Goal: Task Accomplishment & Management: Manage account settings

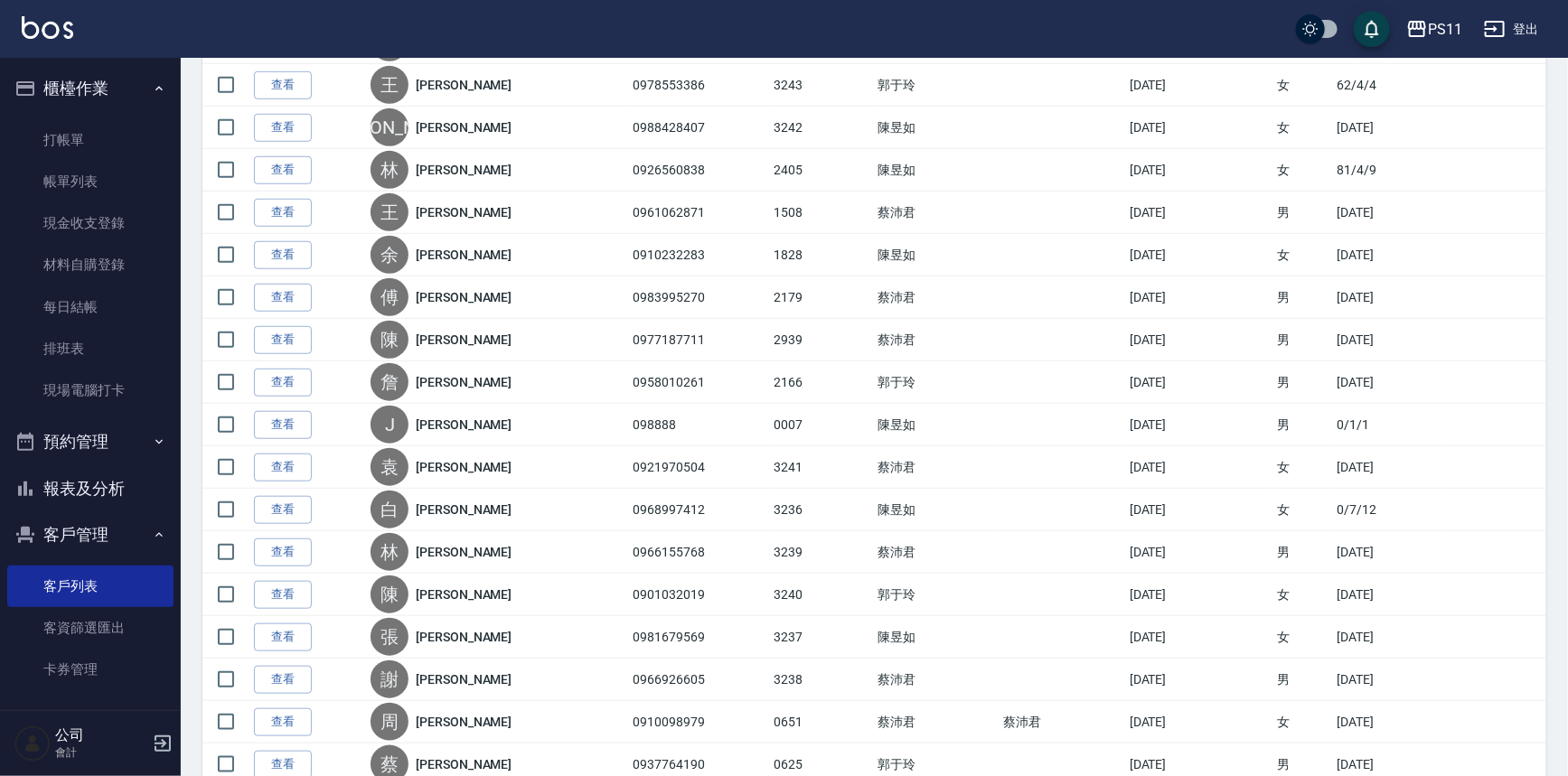
click at [63, 492] on button "報表及分析" at bounding box center [91, 489] width 167 height 47
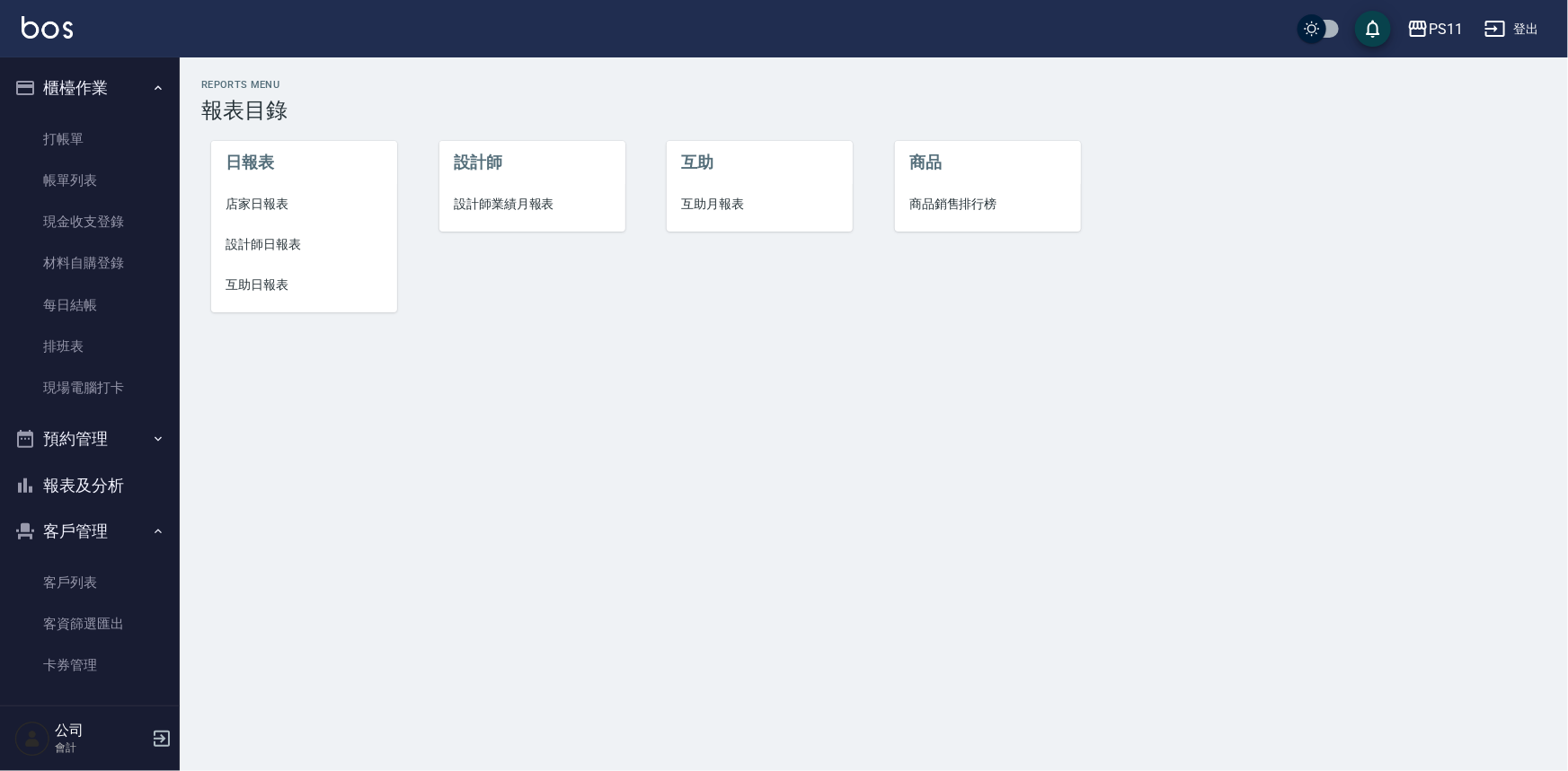
click at [290, 242] on span "設計師日報表" at bounding box center [304, 244] width 157 height 19
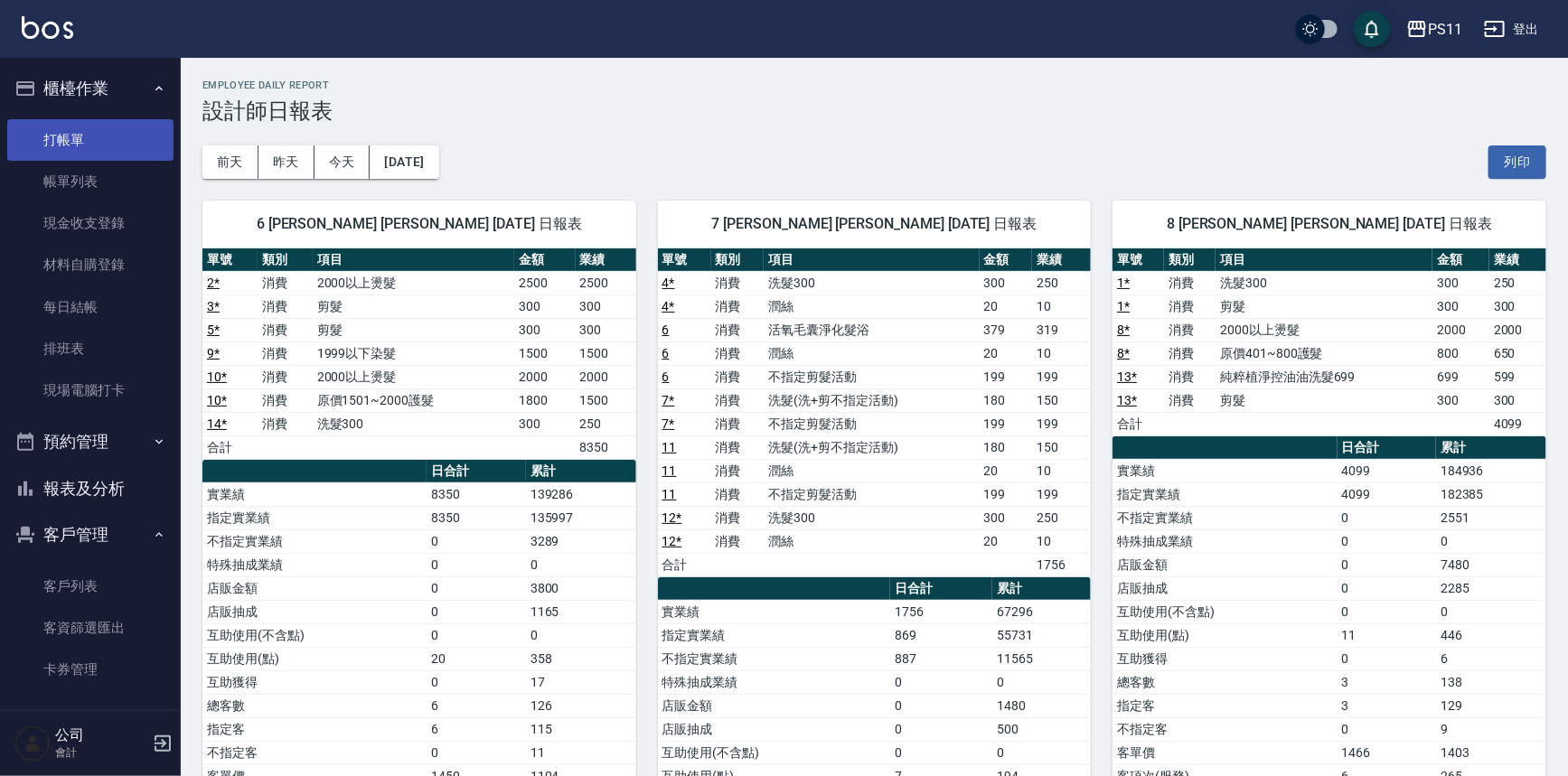
click at [84, 136] on link "打帳單" at bounding box center [91, 140] width 167 height 42
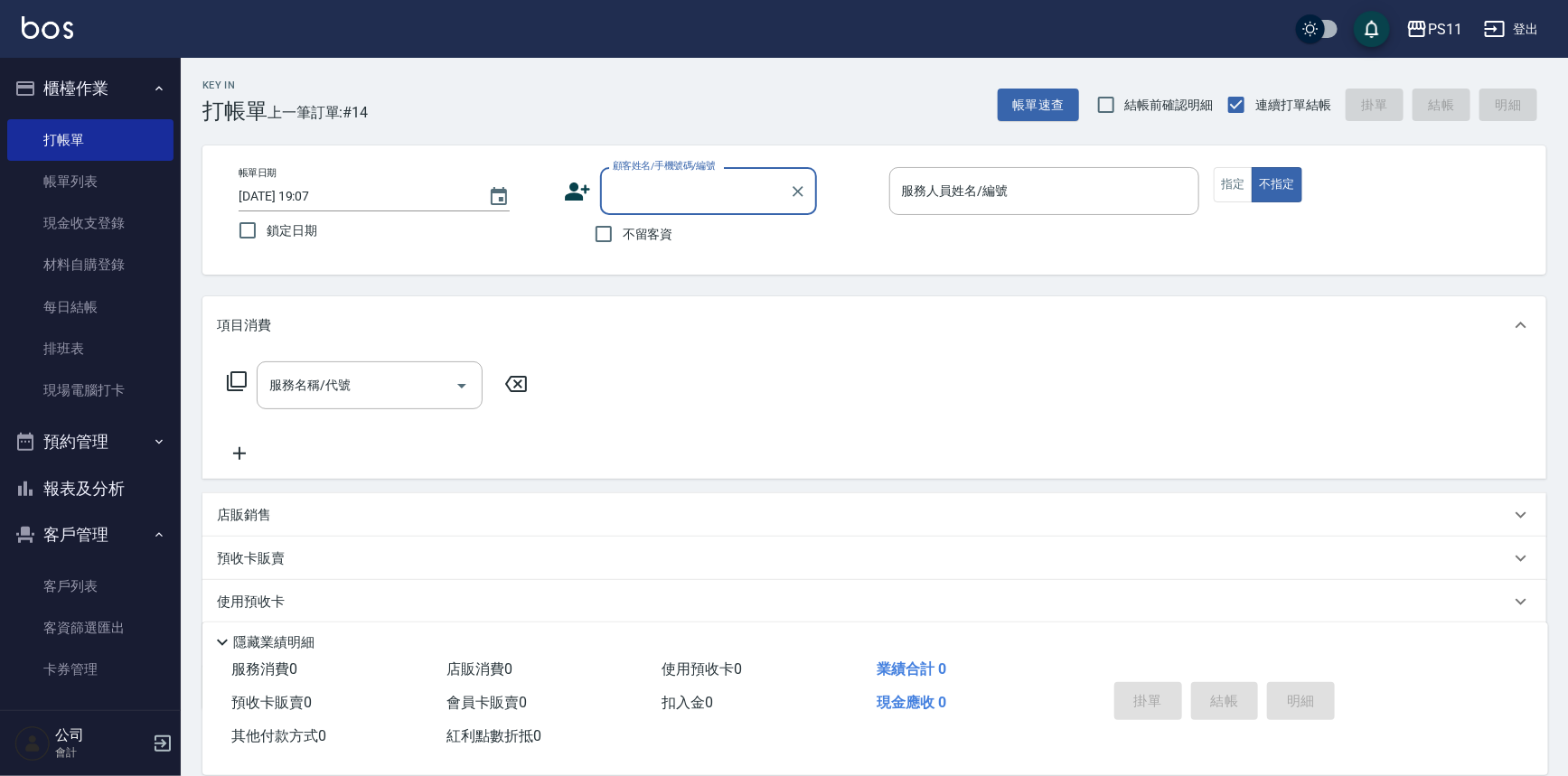
click at [95, 494] on button "報表及分析" at bounding box center [91, 489] width 167 height 47
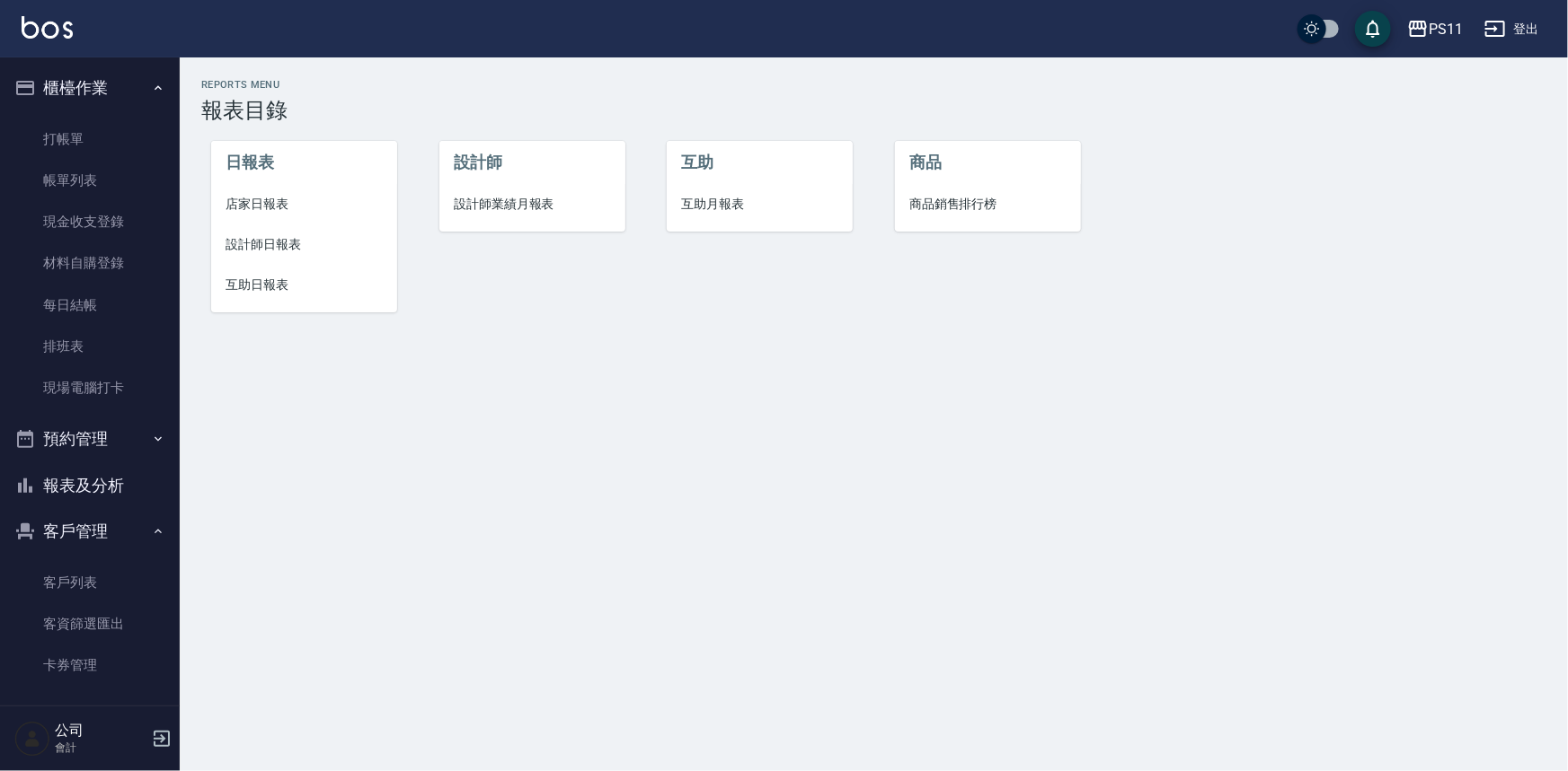
click at [235, 235] on span "設計師日報表" at bounding box center [304, 244] width 157 height 19
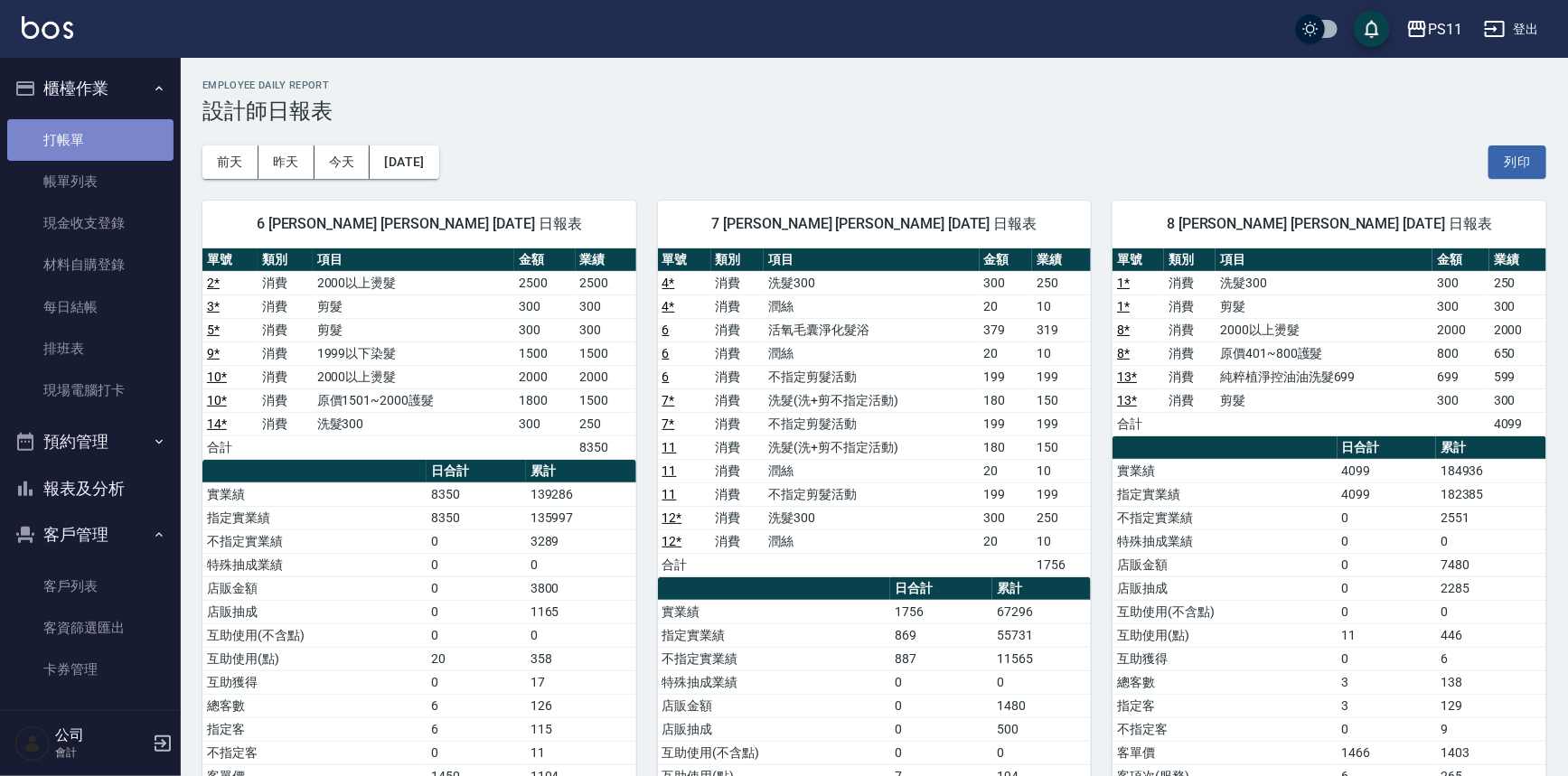
click at [120, 122] on link "打帳單" at bounding box center [91, 140] width 167 height 42
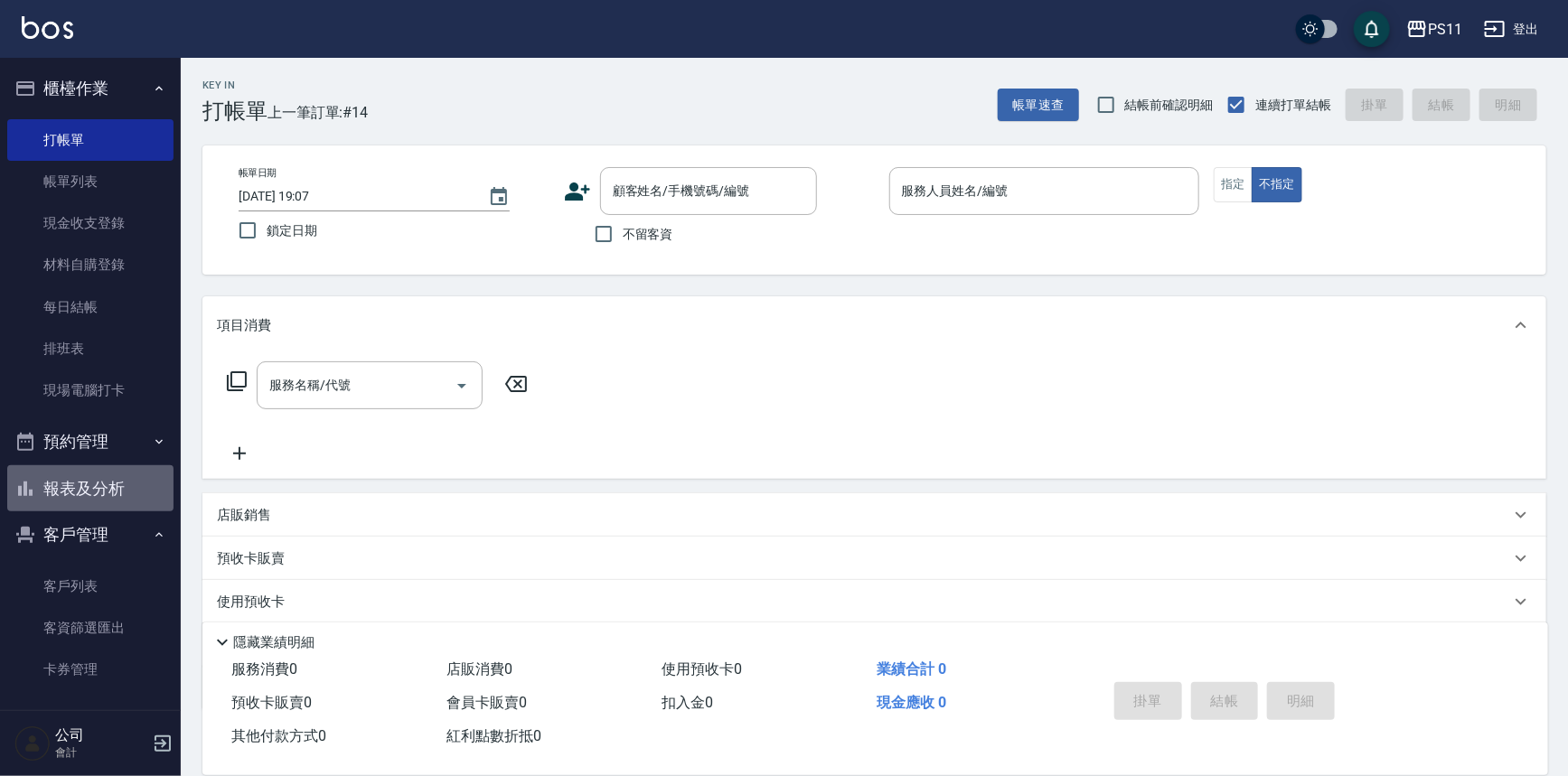
click at [127, 474] on button "報表及分析" at bounding box center [91, 489] width 167 height 47
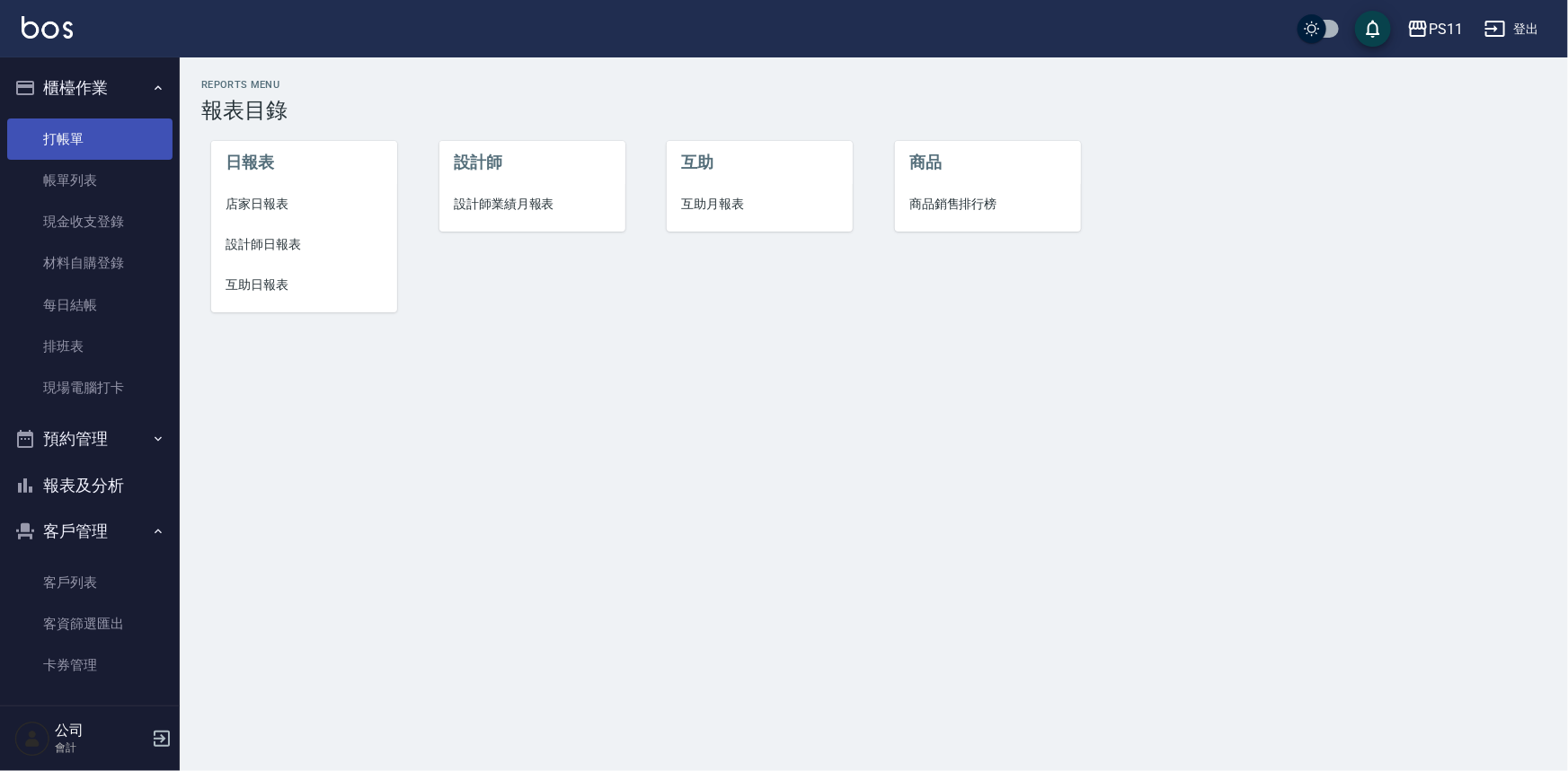
click at [135, 143] on link "打帳單" at bounding box center [90, 139] width 166 height 41
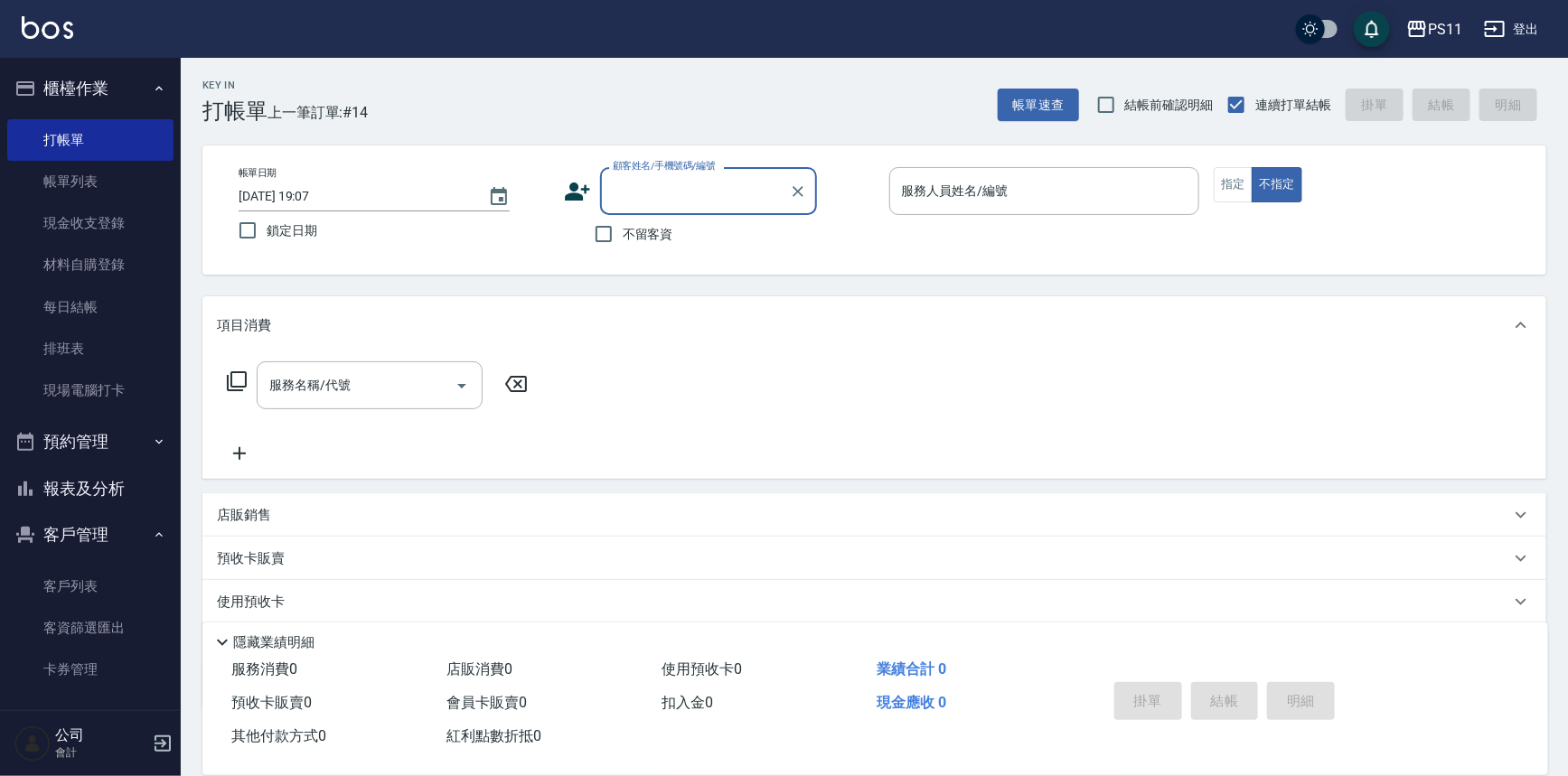
click at [119, 496] on button "報表及分析" at bounding box center [91, 489] width 167 height 47
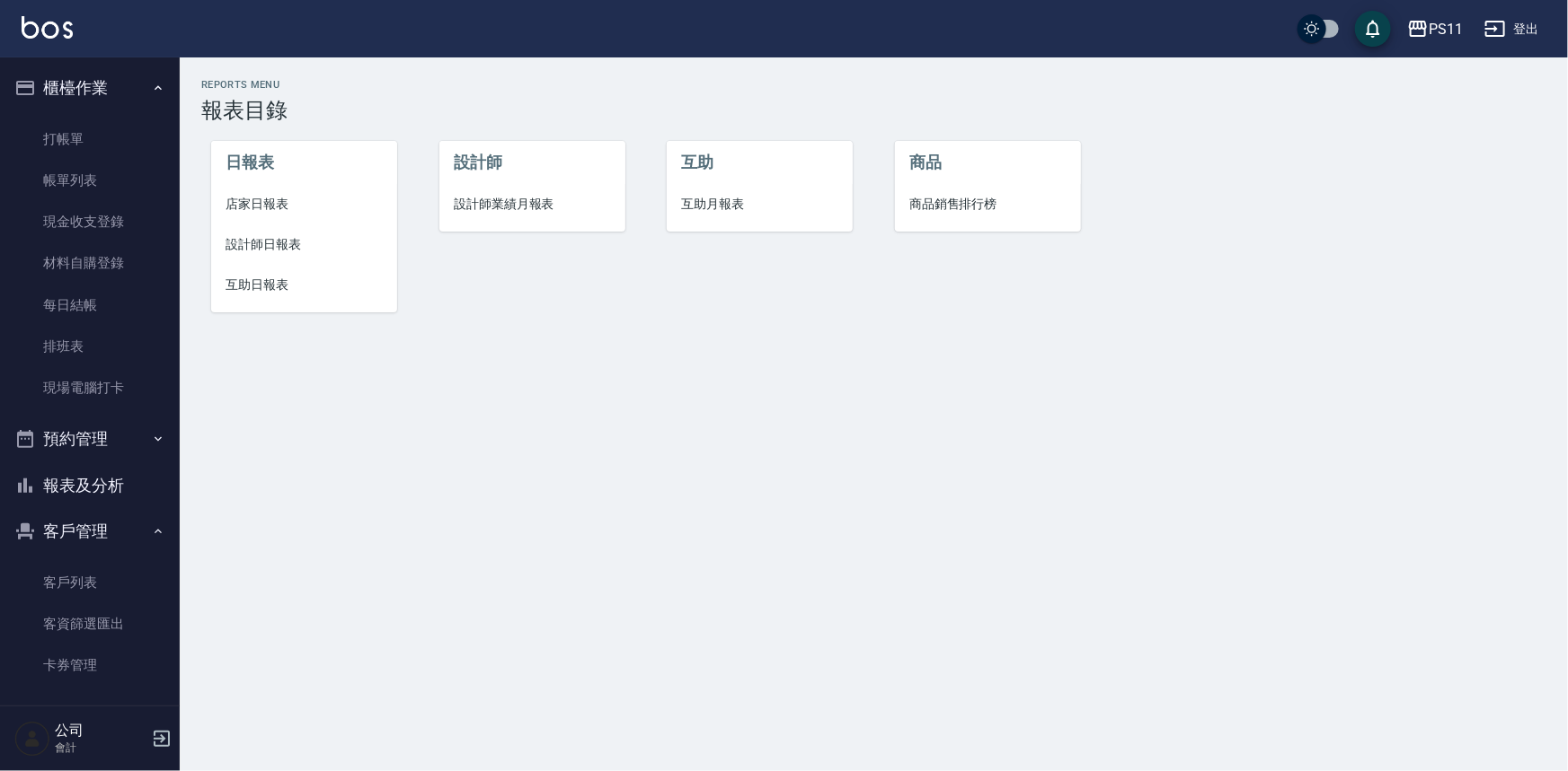
click at [135, 488] on button "報表及分析" at bounding box center [90, 486] width 166 height 47
click at [110, 114] on ul "打帳單 帳單列表 現金收支登錄 材料自購登錄 每日結帳 排班表 現場電腦打卡" at bounding box center [90, 263] width 166 height 306
click at [105, 130] on link "打帳單" at bounding box center [90, 139] width 166 height 41
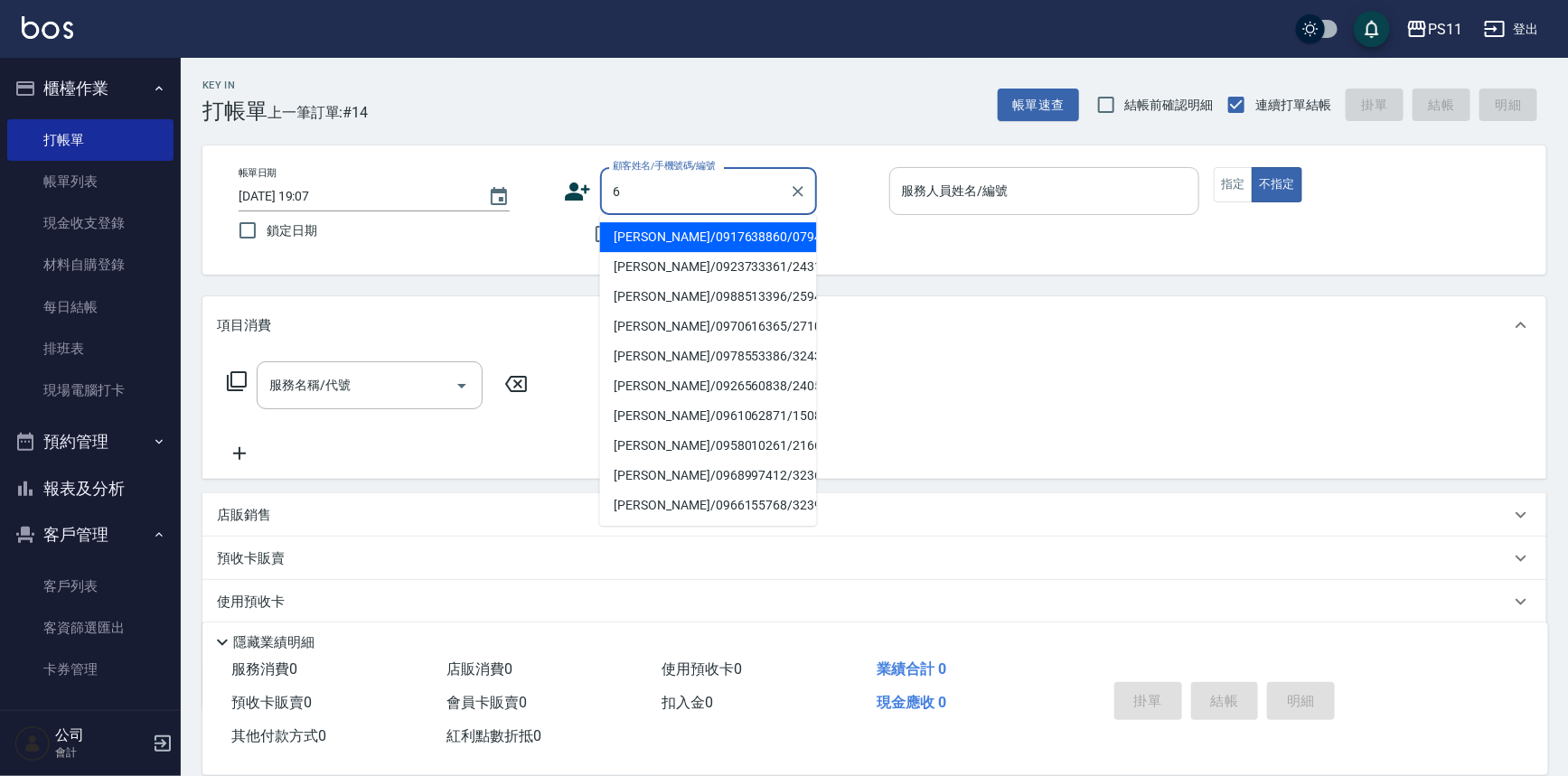
type input "[PERSON_NAME]/0917638860/0794"
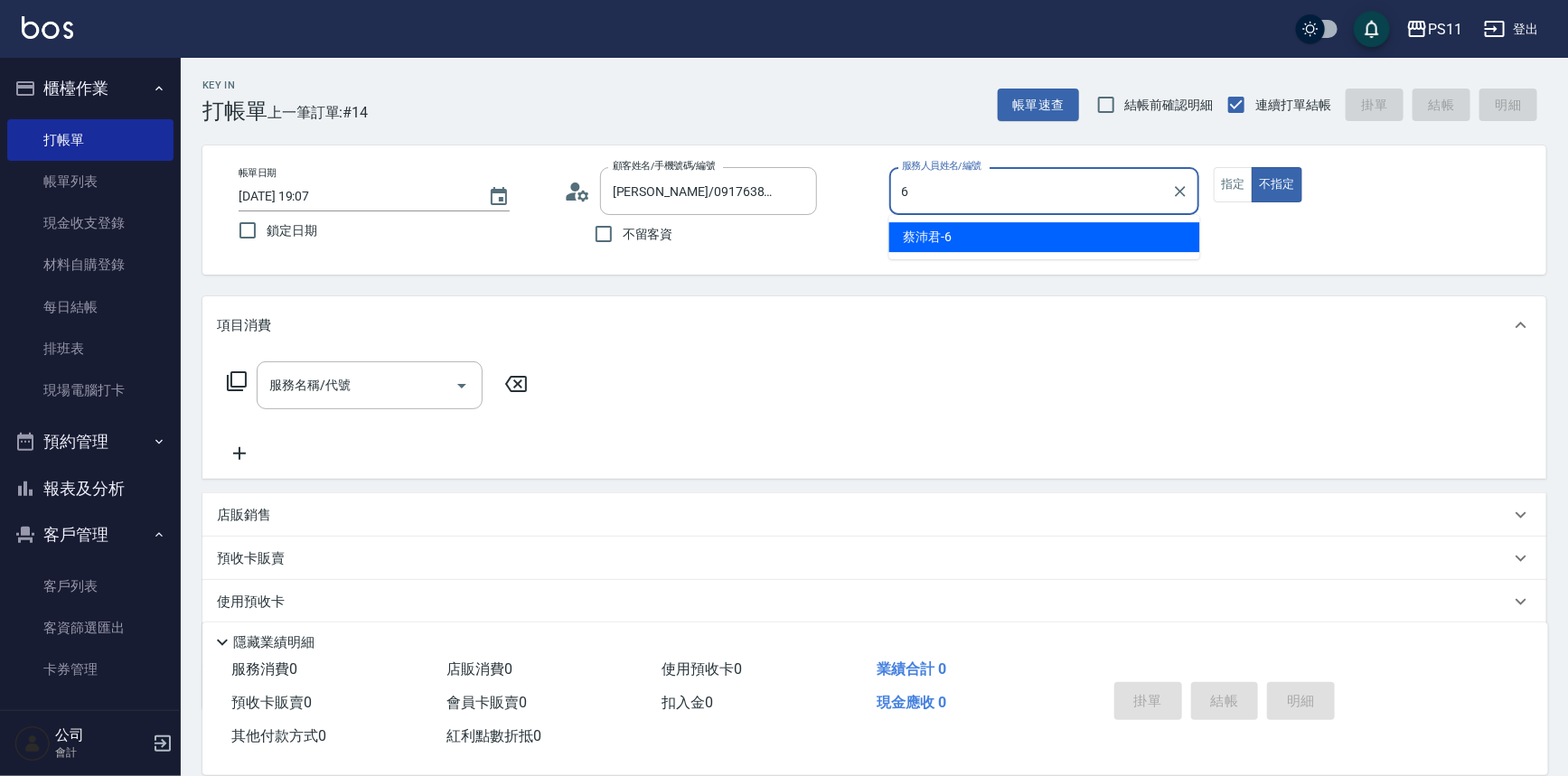
type input "[PERSON_NAME]6"
type button "false"
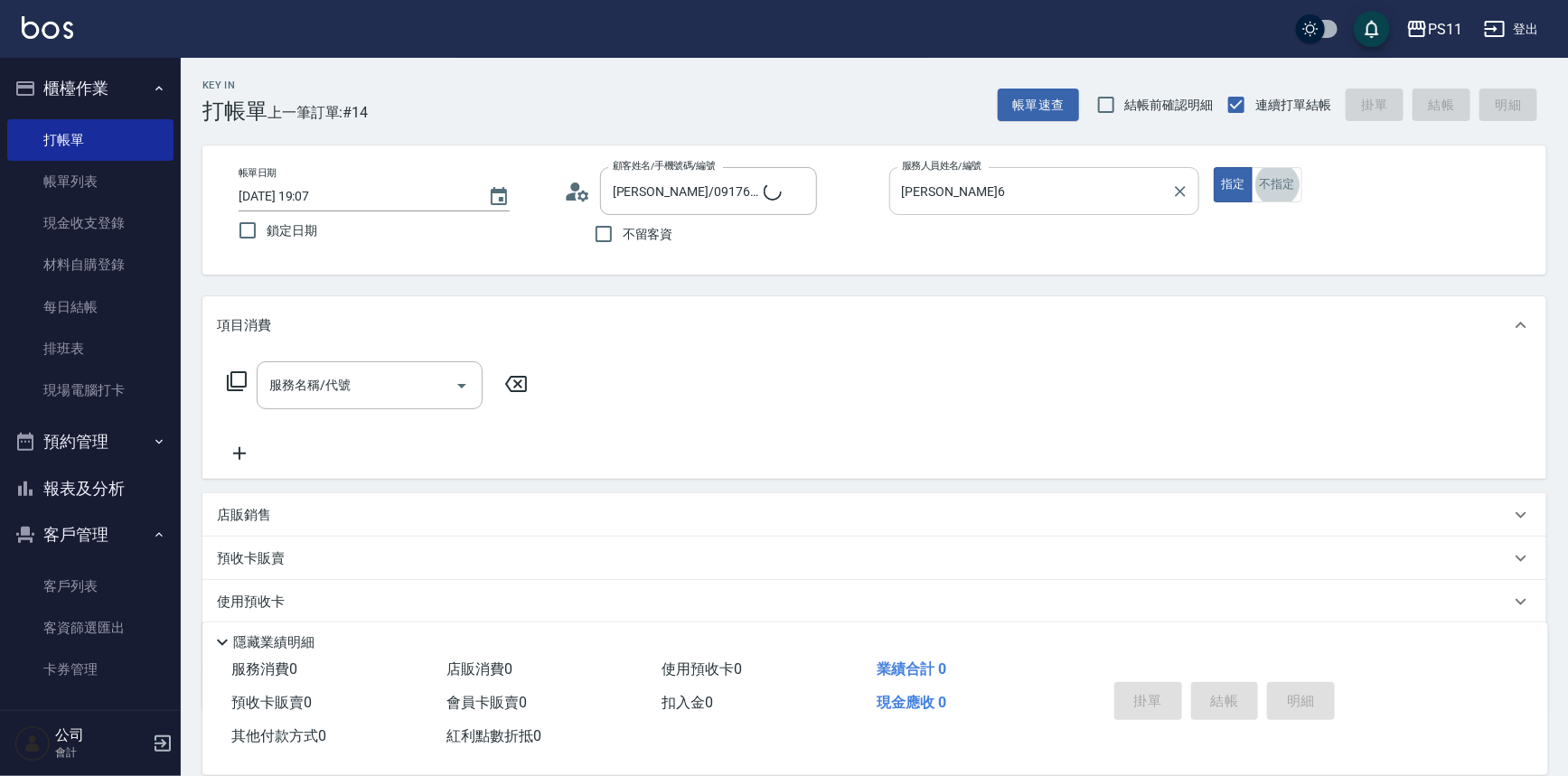
type input "菜佩龜/0916145580/6"
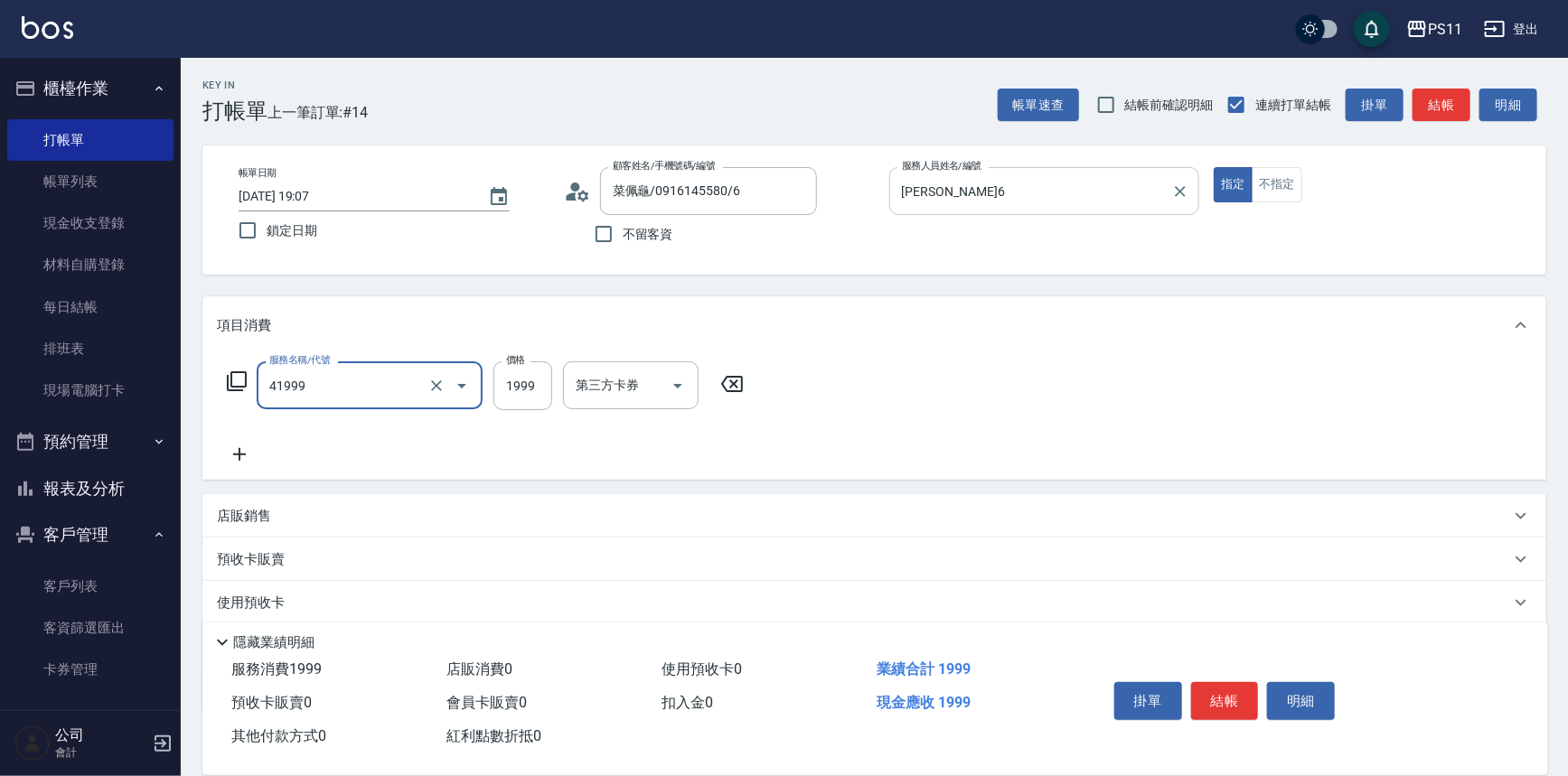
type input "1999以下染髮(41999)"
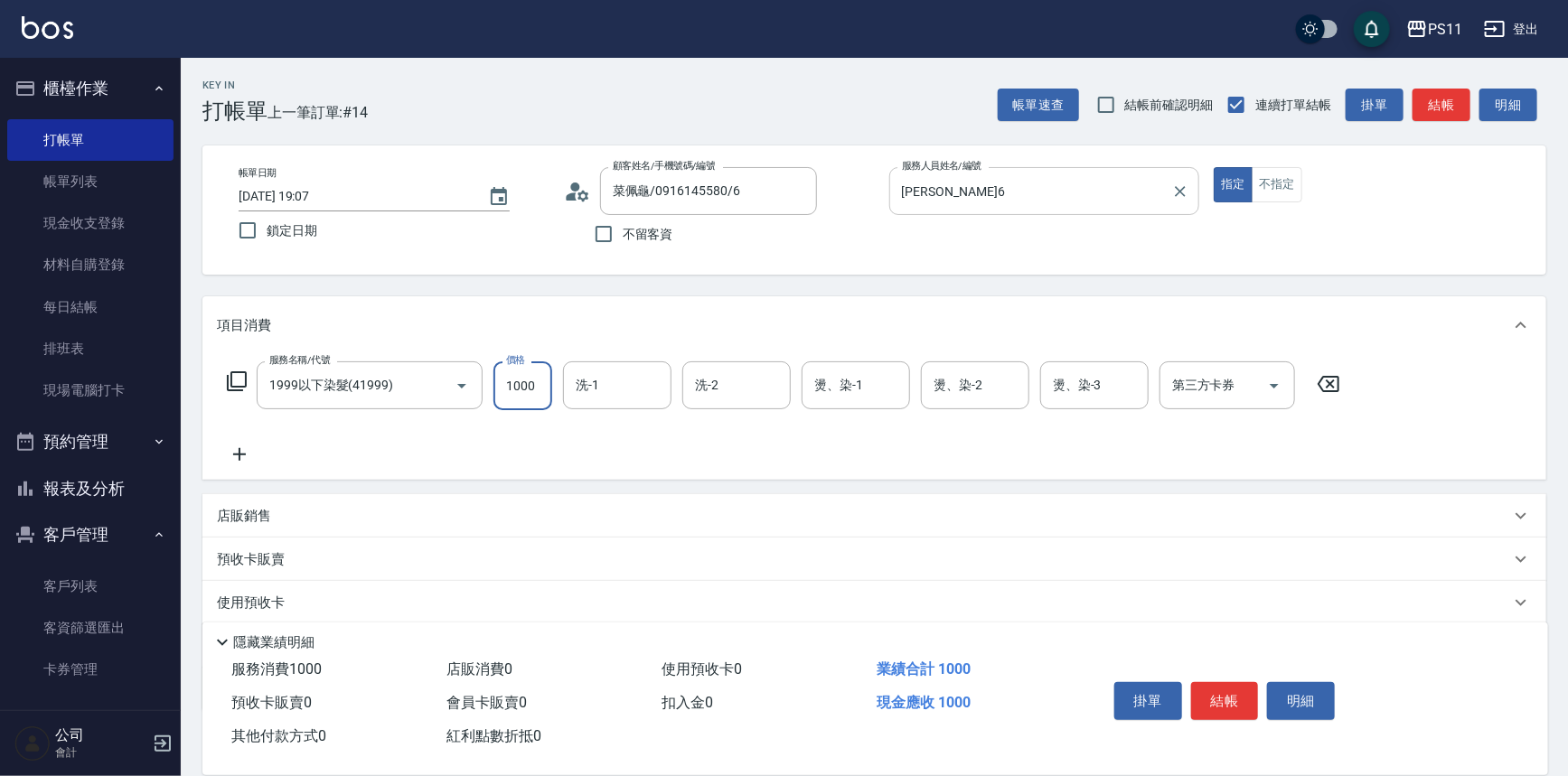
type input "1000"
type input "[PERSON_NAME]-31"
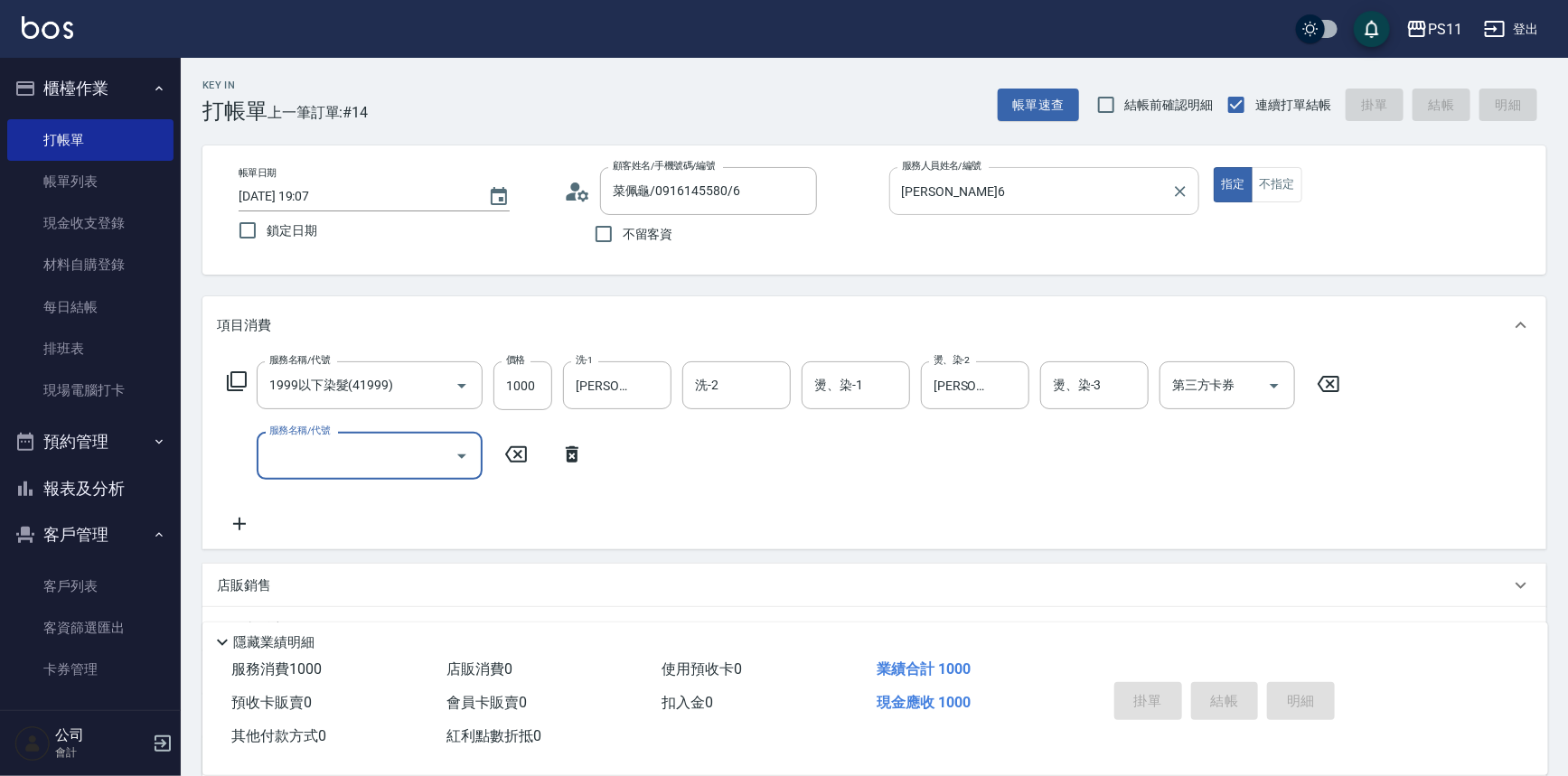
type input "[DATE] 19:08"
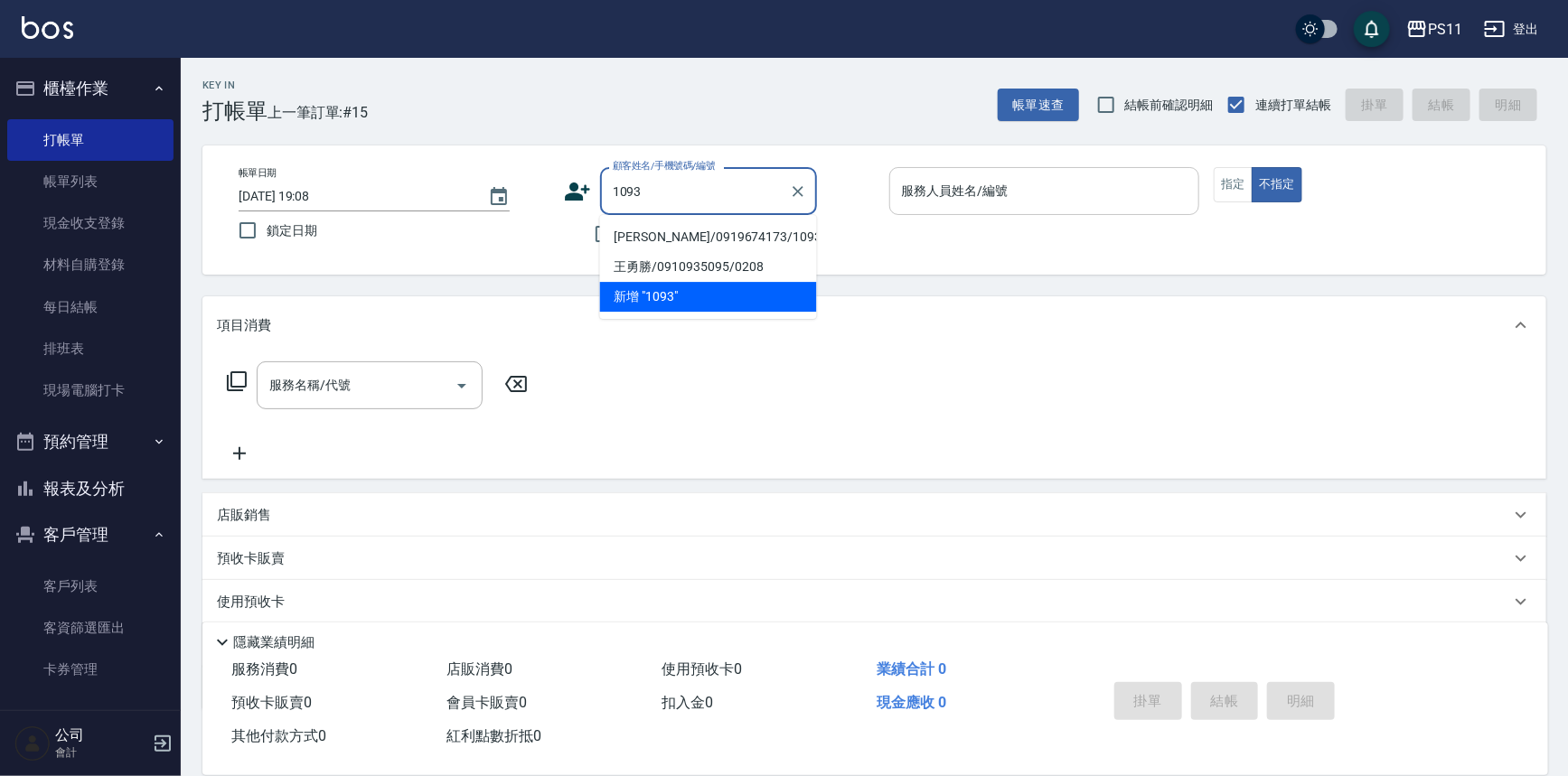
type input "[PERSON_NAME]/0919674173/1093"
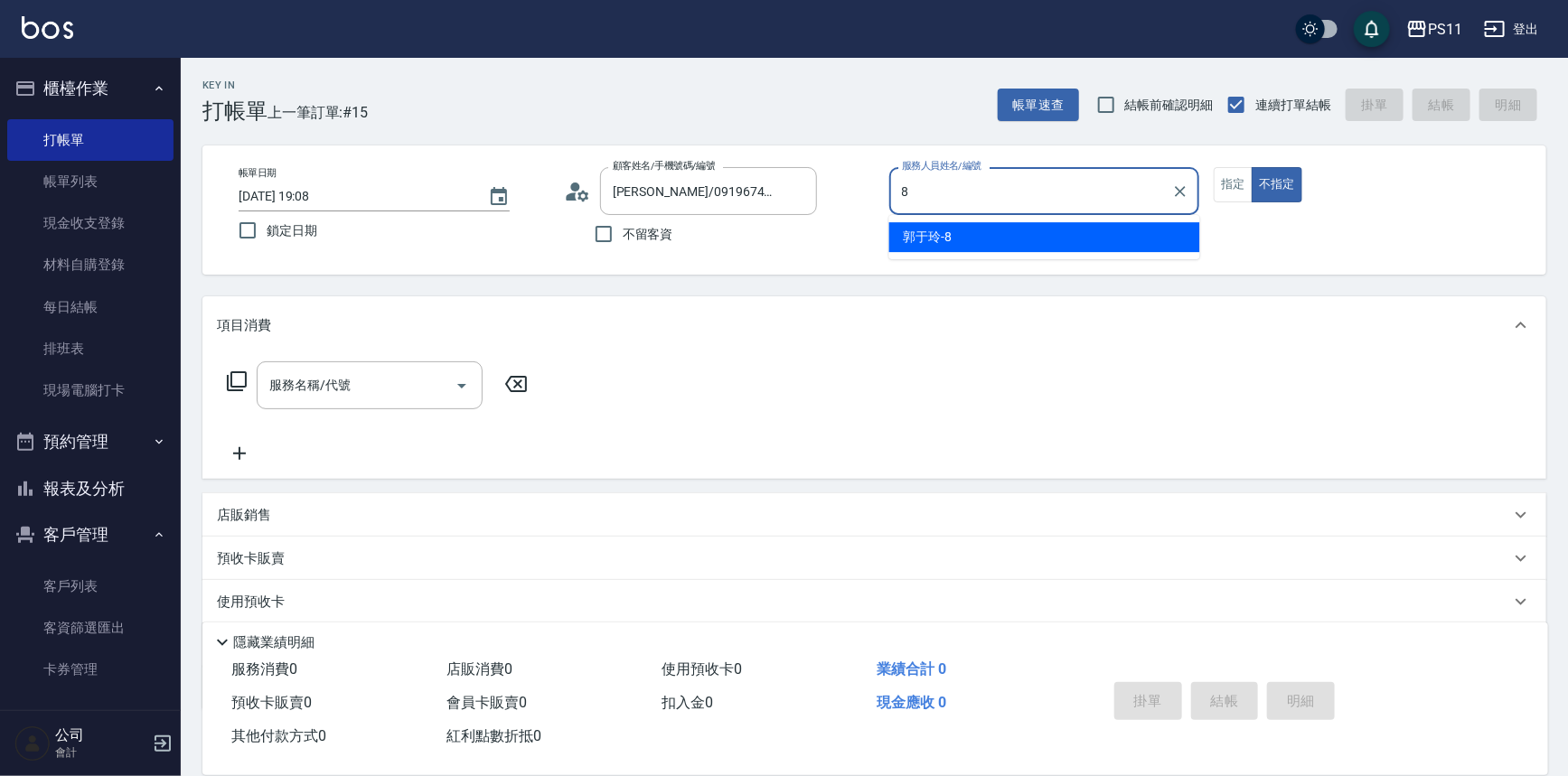
type input "[PERSON_NAME]-8"
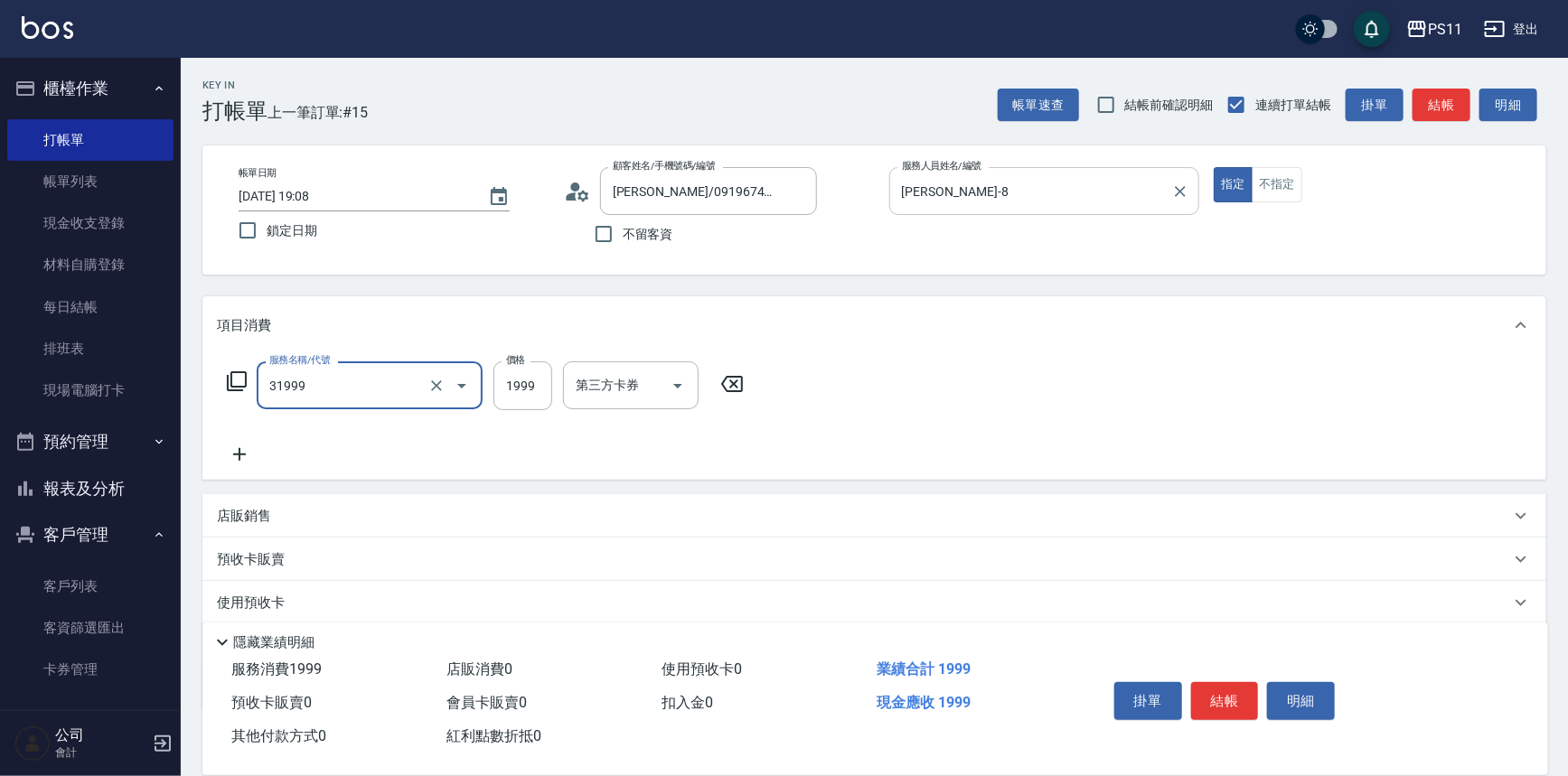
type input "1999以下燙髮(31999)"
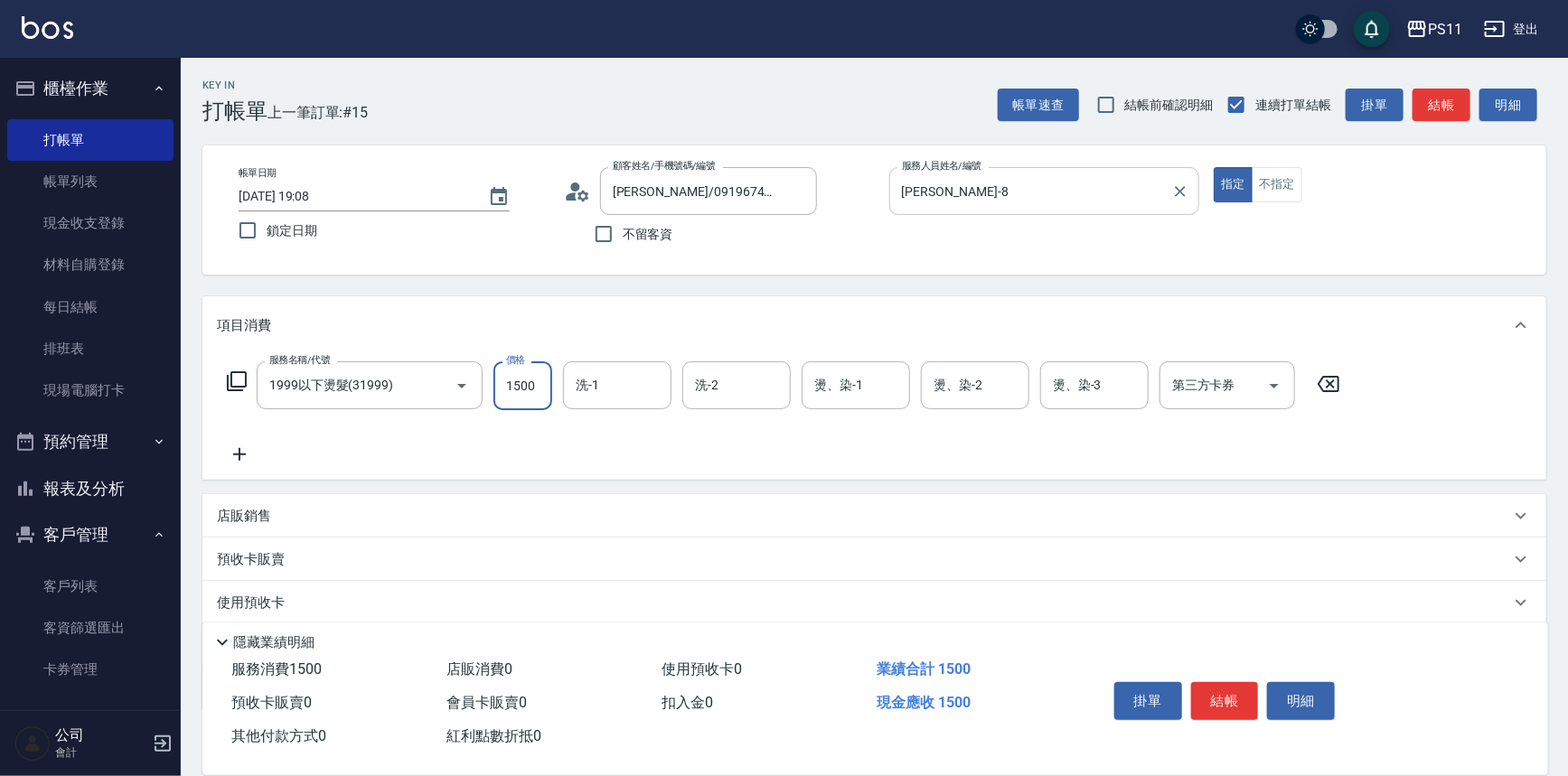
type input "1500"
type input "[PERSON_NAME]-20"
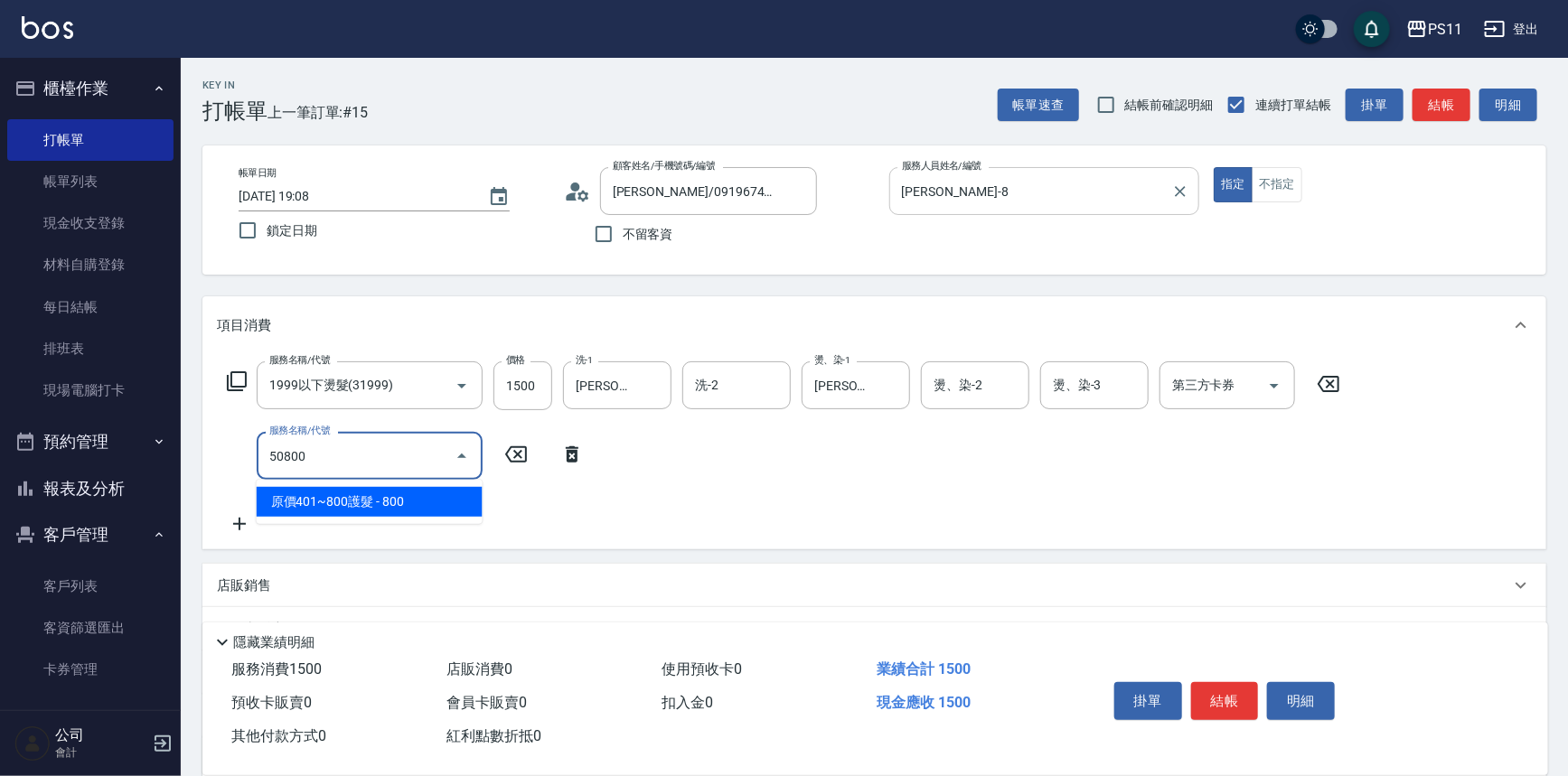
type input "原價401~800護髮(50800)"
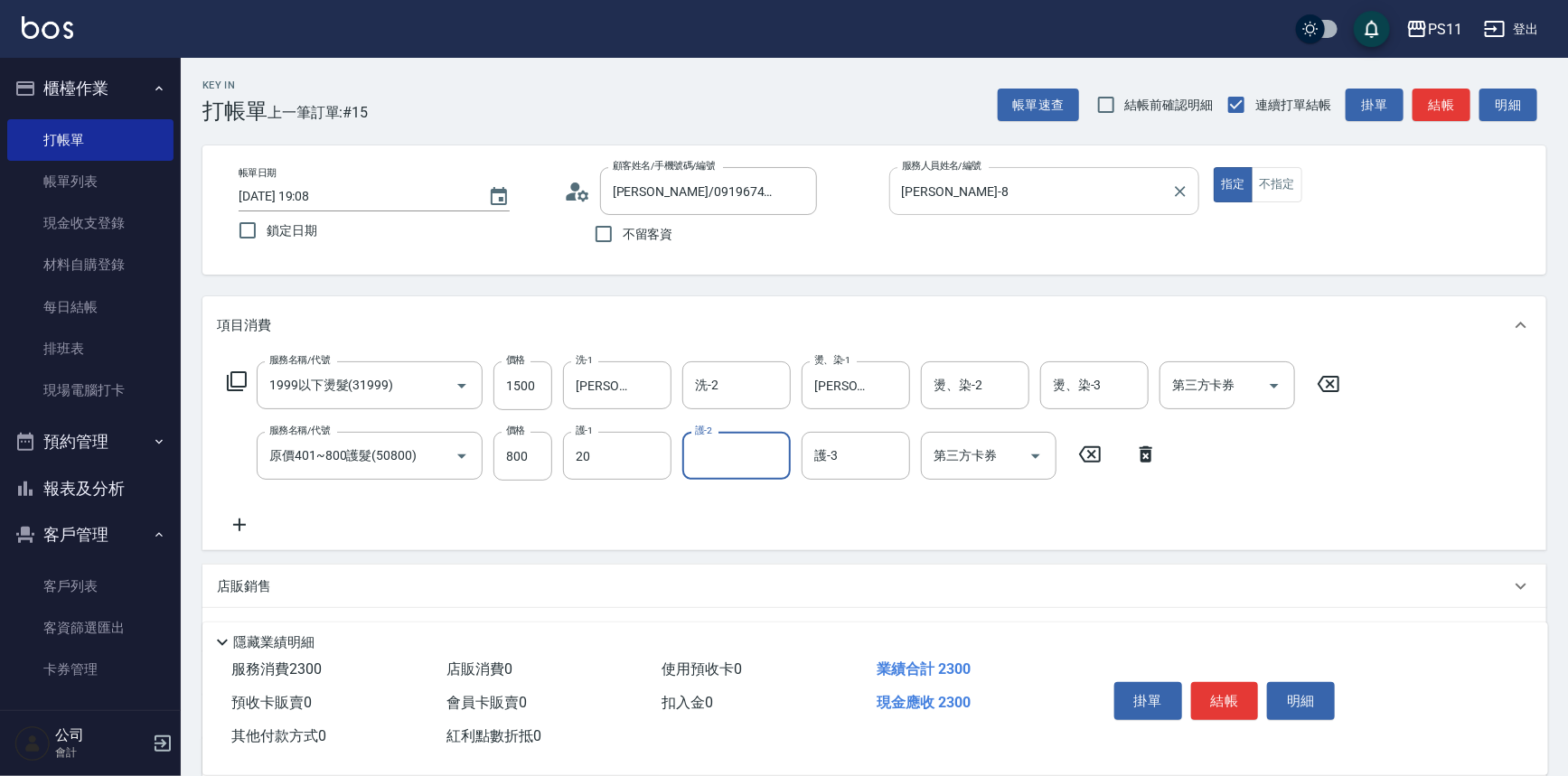
type input "[PERSON_NAME]-20"
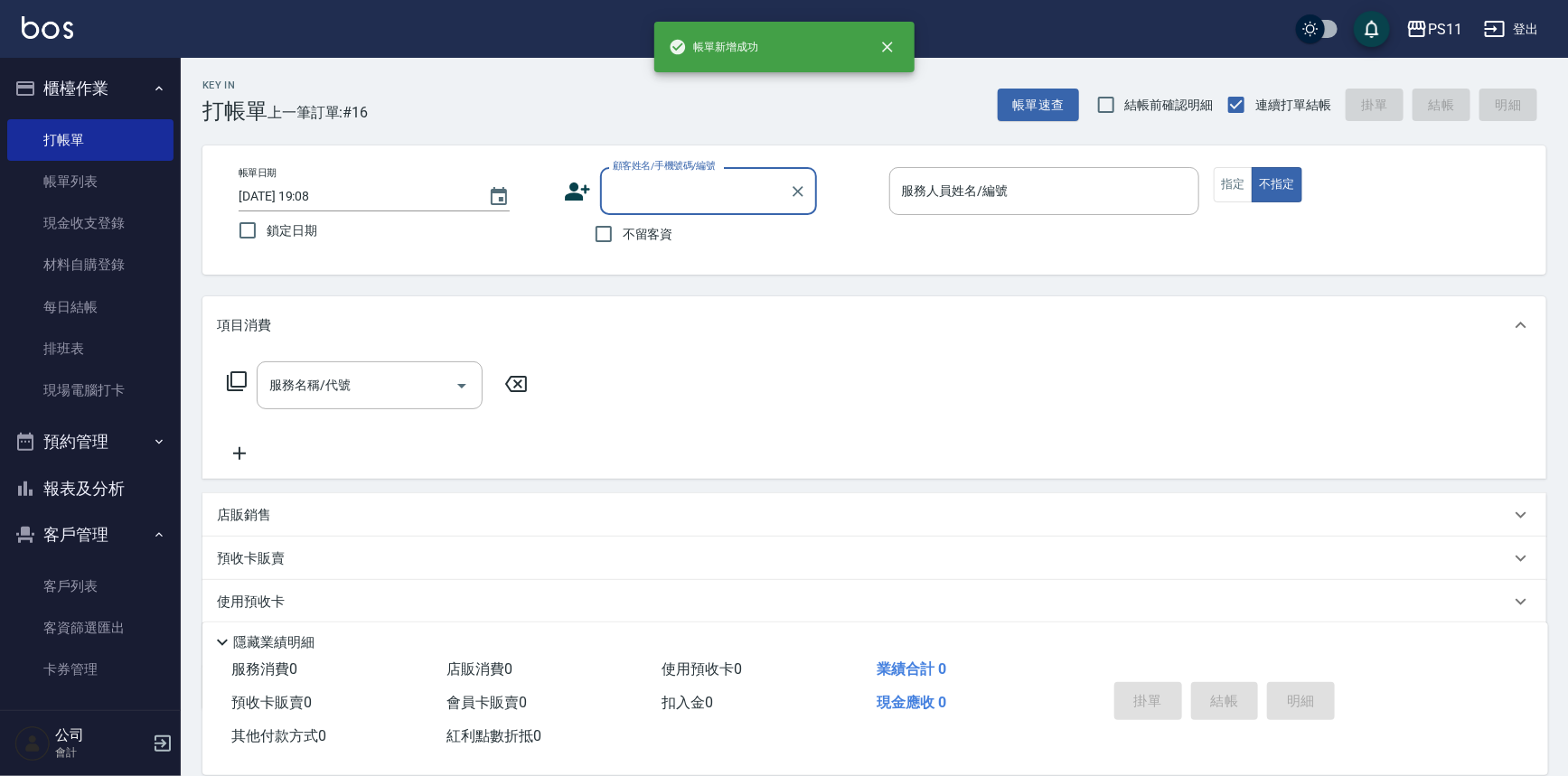
click at [105, 502] on button "報表及分析" at bounding box center [91, 489] width 167 height 47
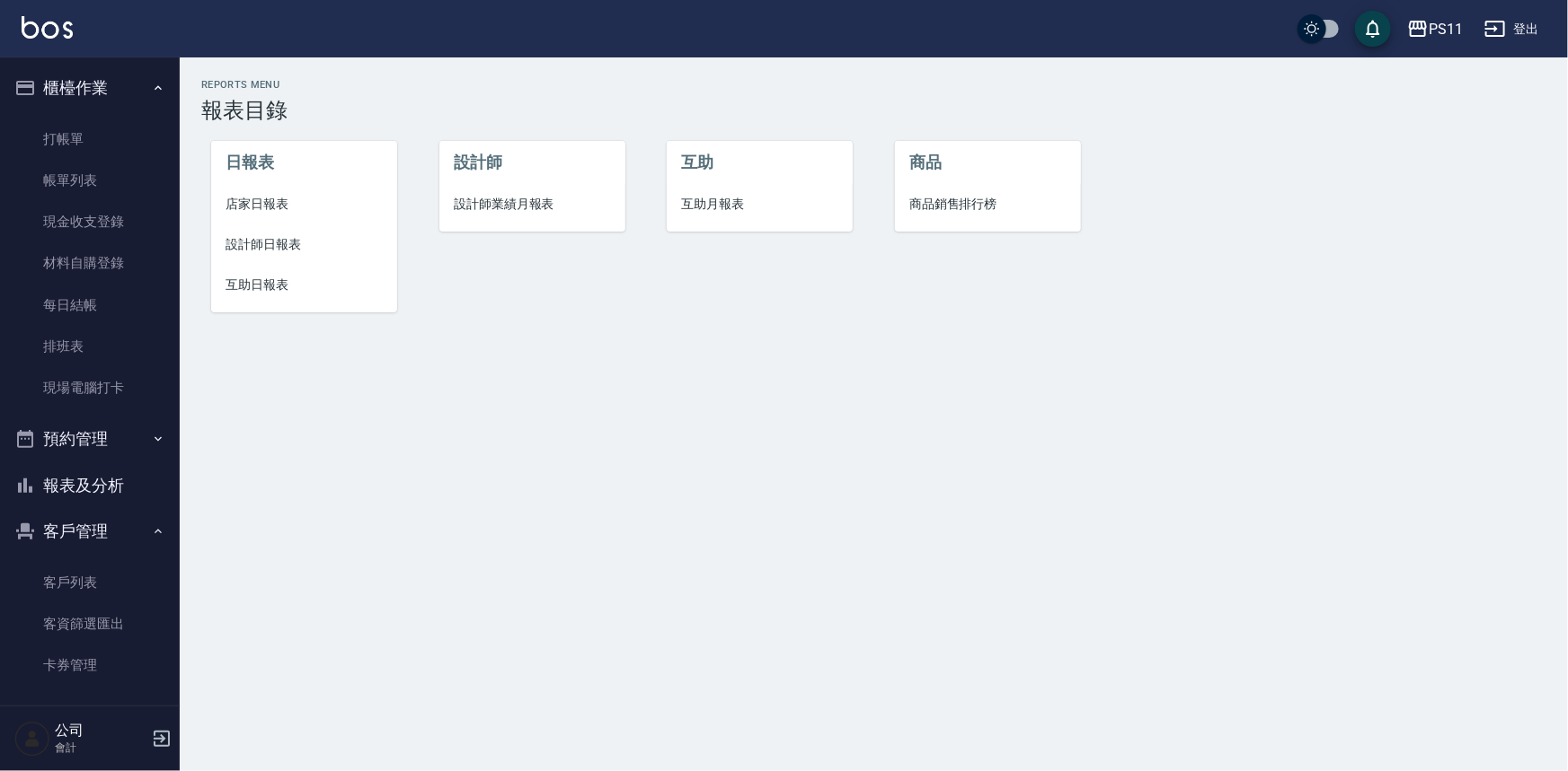
click at [275, 254] on li "設計師日報表" at bounding box center [304, 244] width 186 height 40
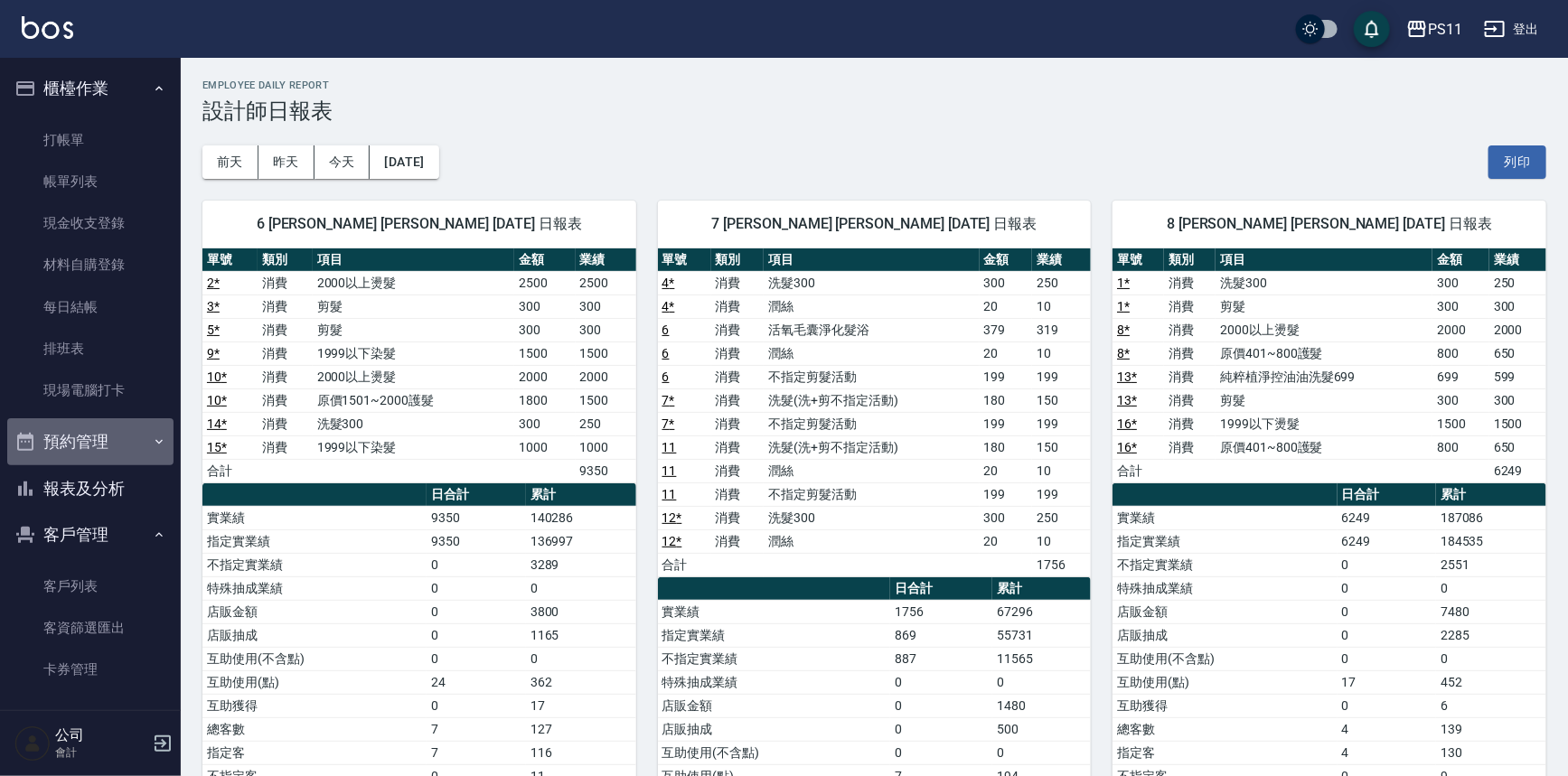
click at [91, 442] on button "預約管理" at bounding box center [91, 442] width 167 height 47
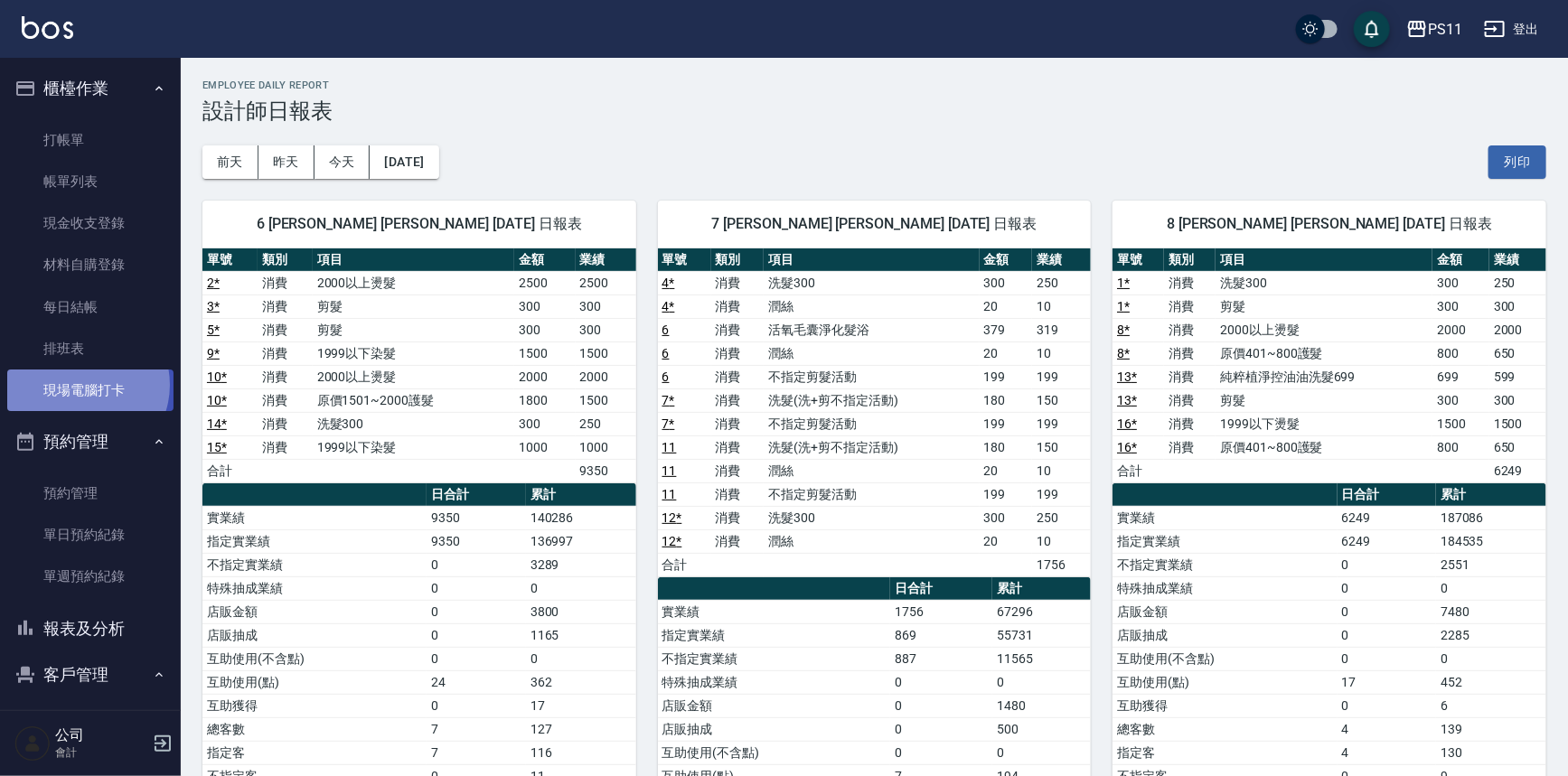
click at [81, 385] on link "現場電腦打卡" at bounding box center [91, 391] width 167 height 42
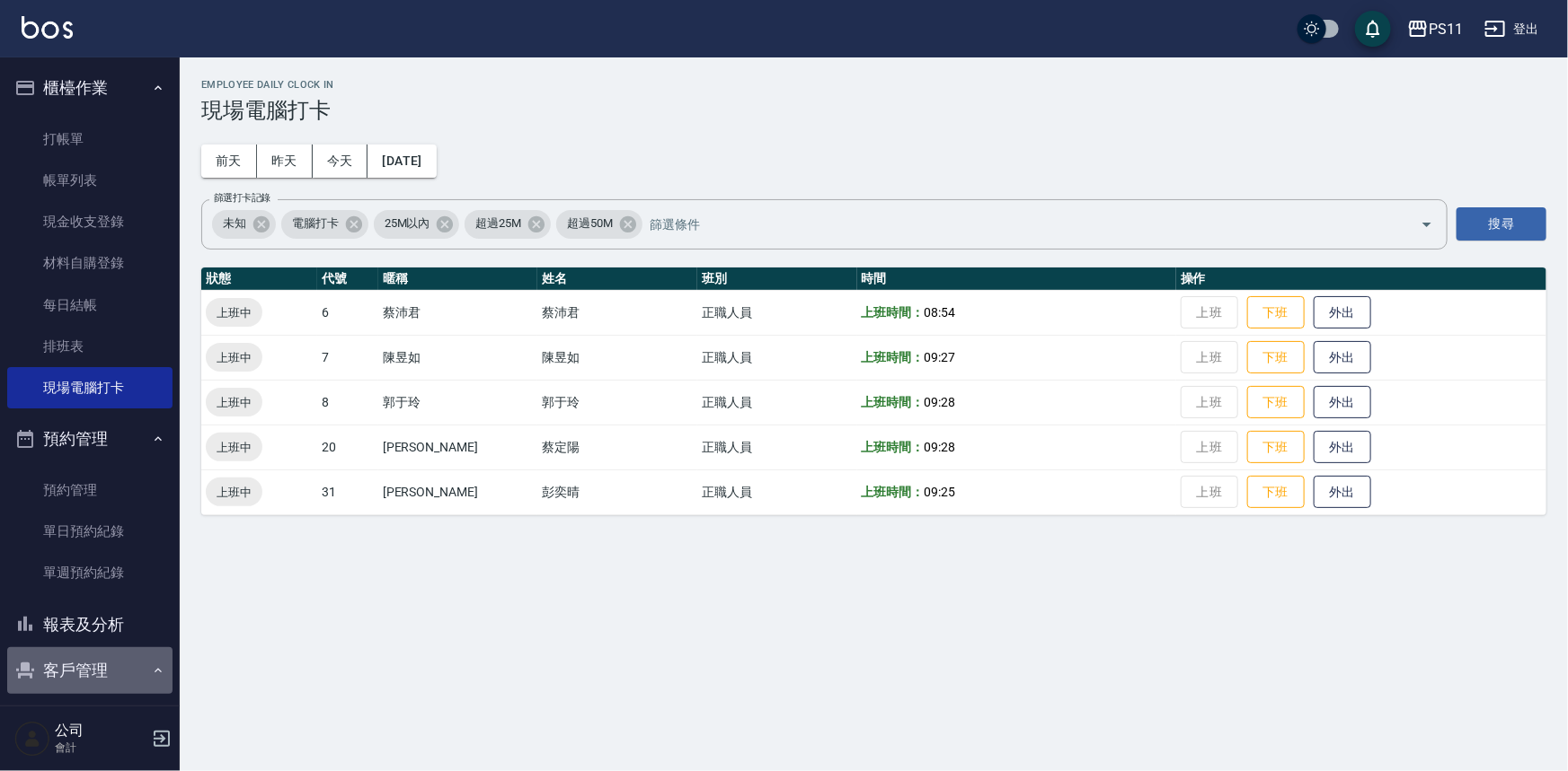
click at [90, 655] on button "客戶管理" at bounding box center [90, 671] width 166 height 47
click at [93, 657] on button "客戶管理" at bounding box center [90, 671] width 166 height 47
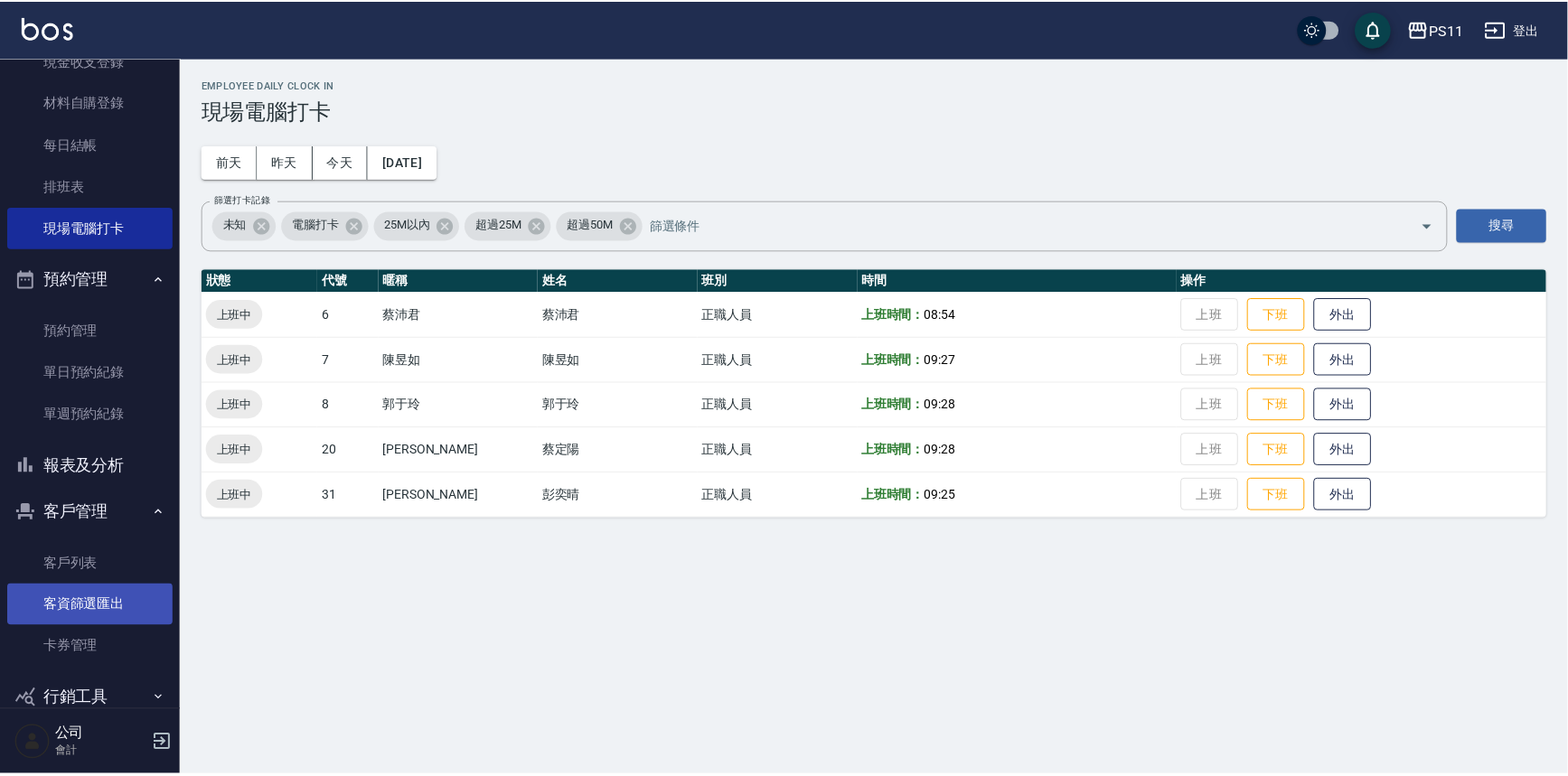
scroll to position [164, 0]
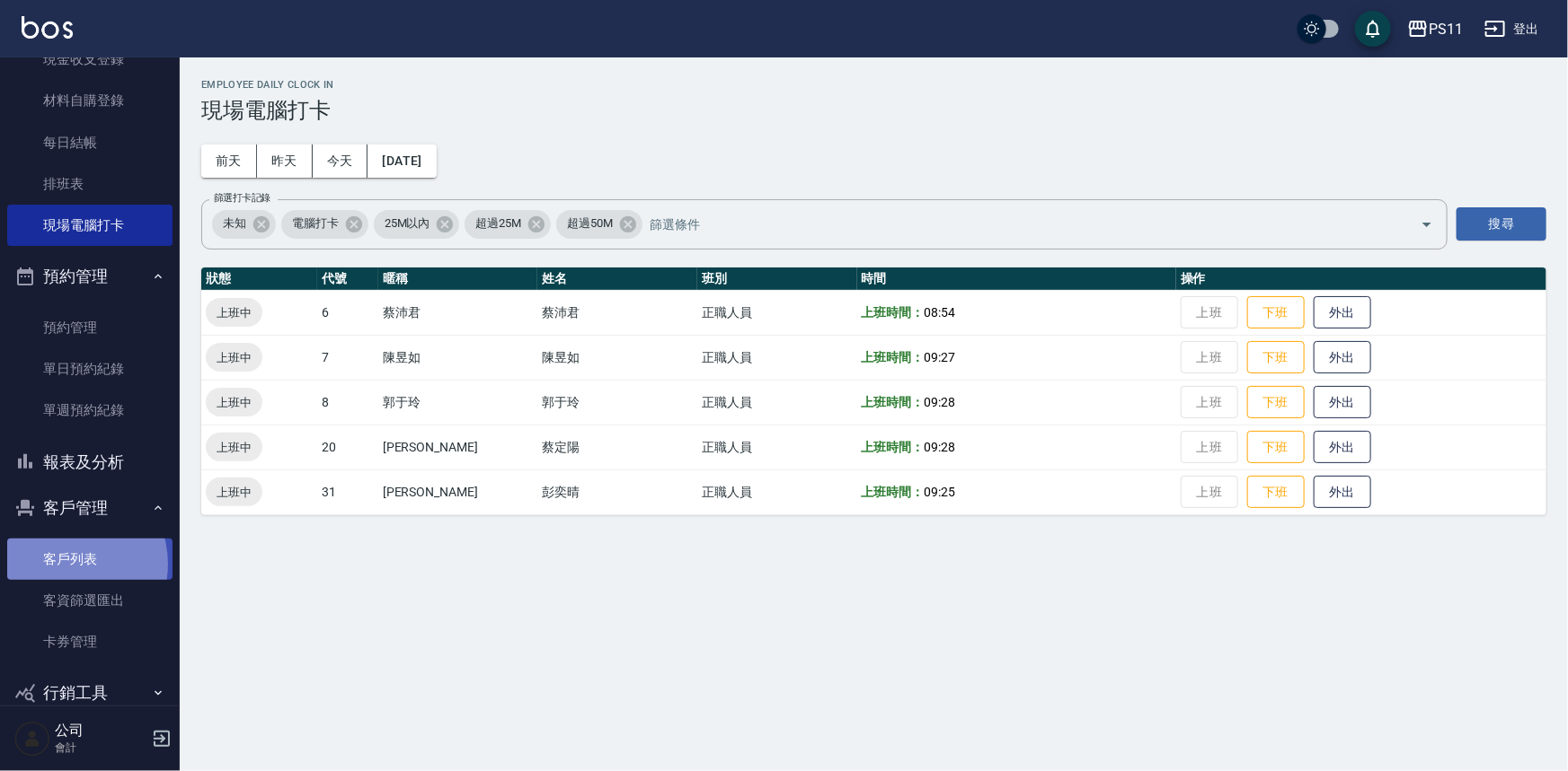
click at [65, 564] on link "客戶列表" at bounding box center [90, 559] width 166 height 41
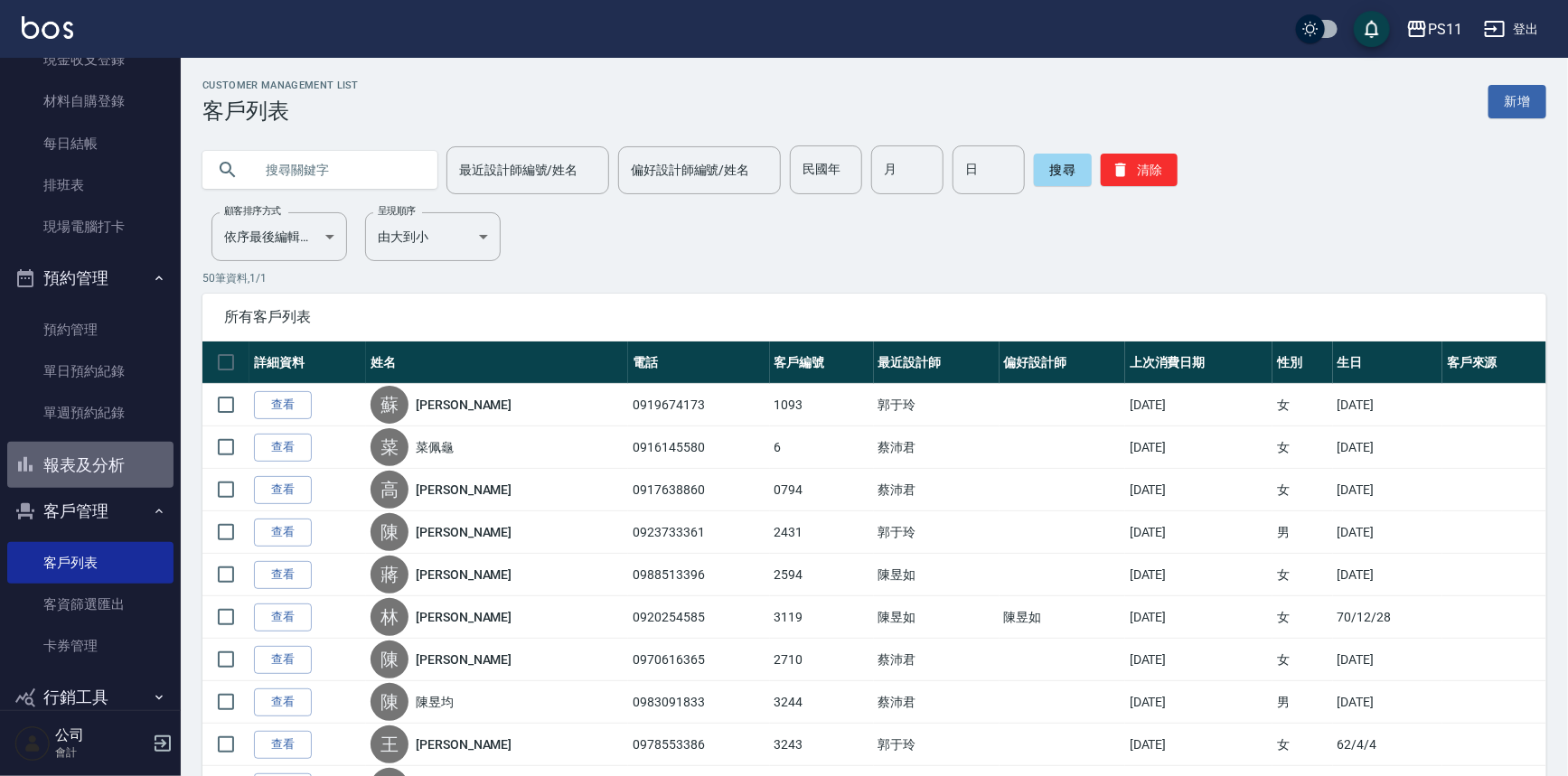
click at [108, 470] on button "報表及分析" at bounding box center [91, 466] width 167 height 47
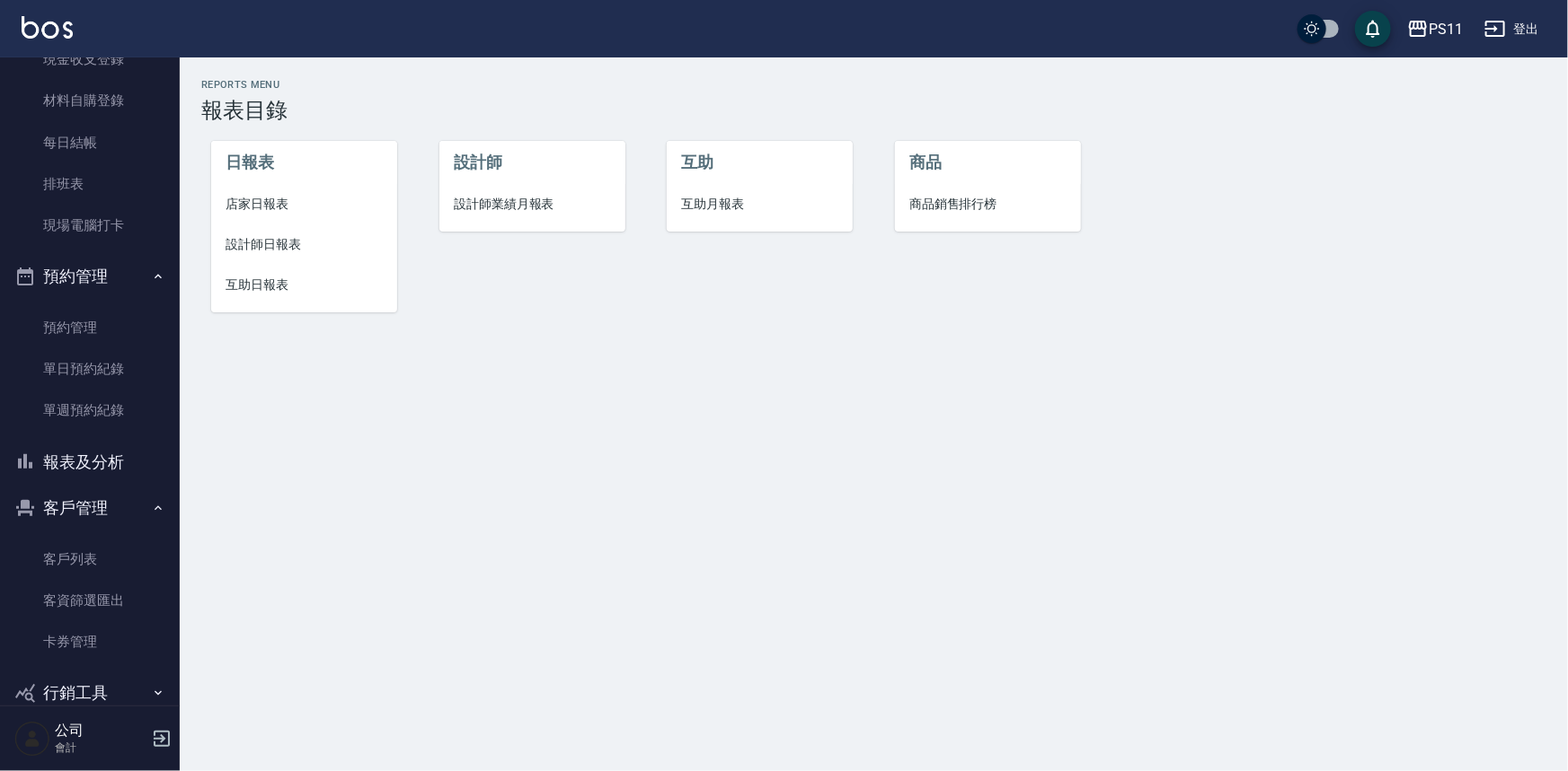
click at [276, 286] on span "互助日報表" at bounding box center [304, 285] width 157 height 19
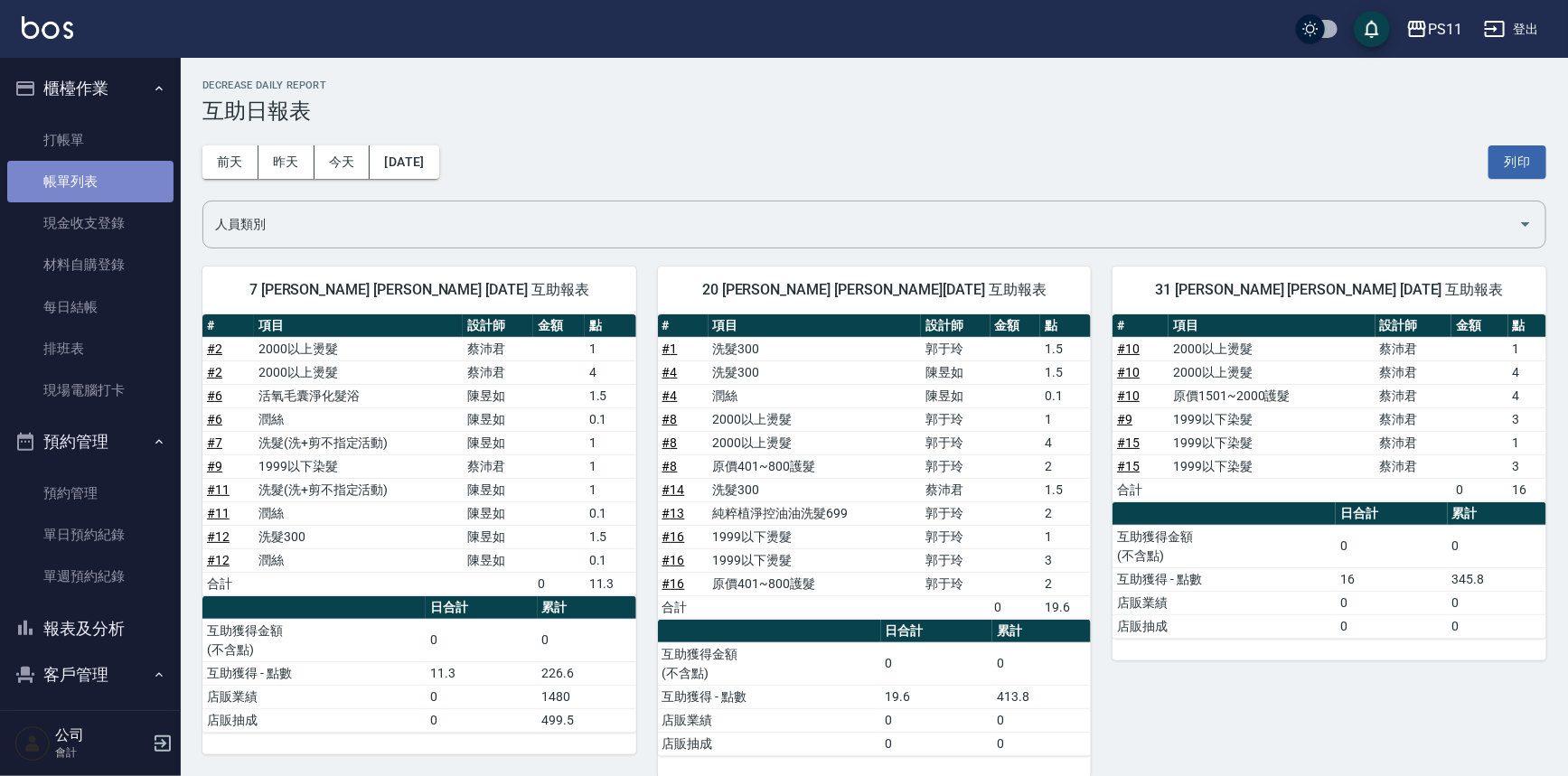
drag, startPoint x: 125, startPoint y: 185, endPoint x: 238, endPoint y: 2, distance: 215.1
click at [124, 185] on link "帳單列表" at bounding box center [91, 182] width 167 height 42
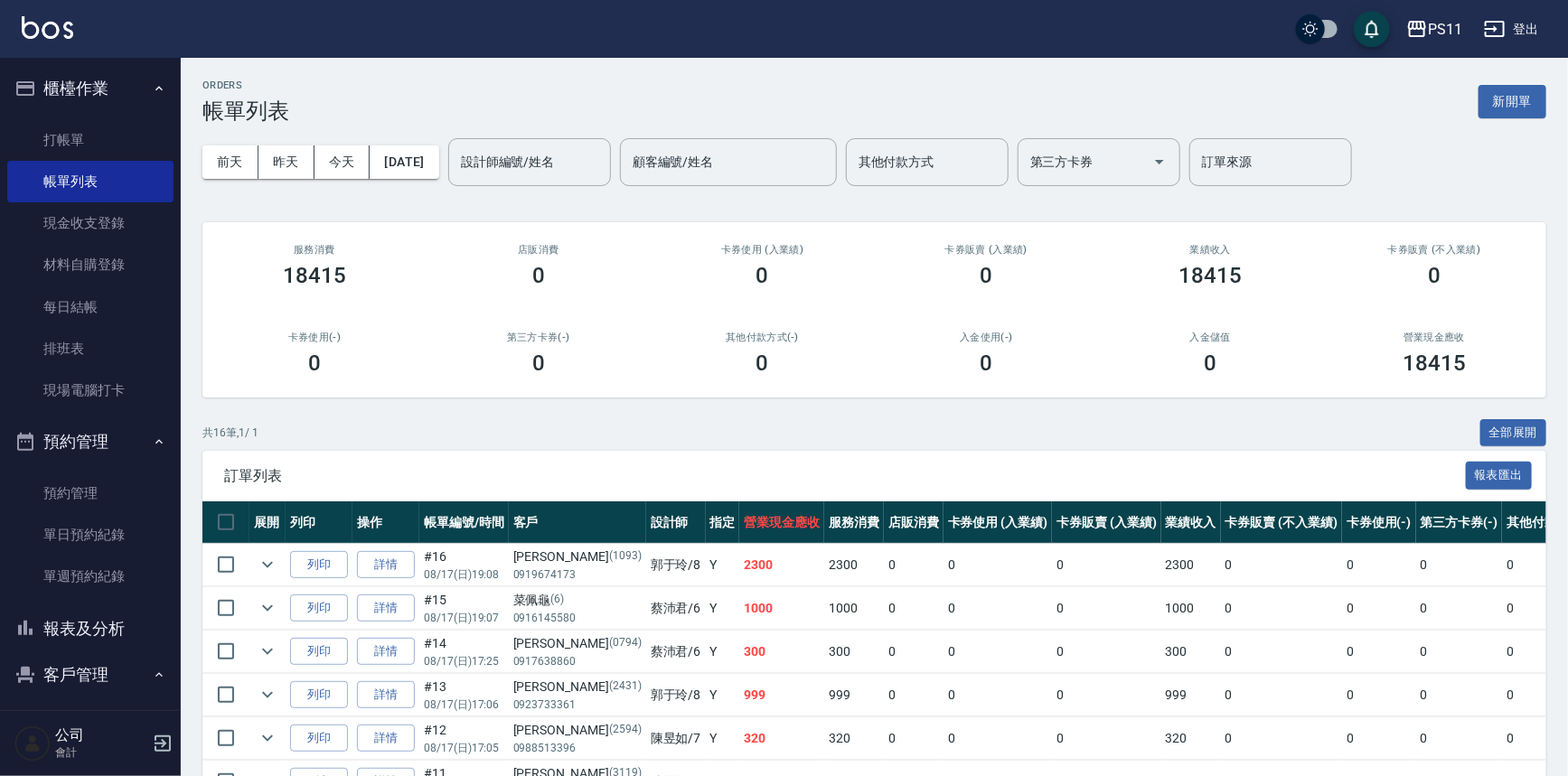
click at [77, 117] on ul "打帳單 帳單列表 現金收支登錄 材料自購登錄 每日結帳 排班表 現場電腦打卡" at bounding box center [91, 265] width 167 height 308
click at [108, 132] on link "打帳單" at bounding box center [91, 140] width 167 height 42
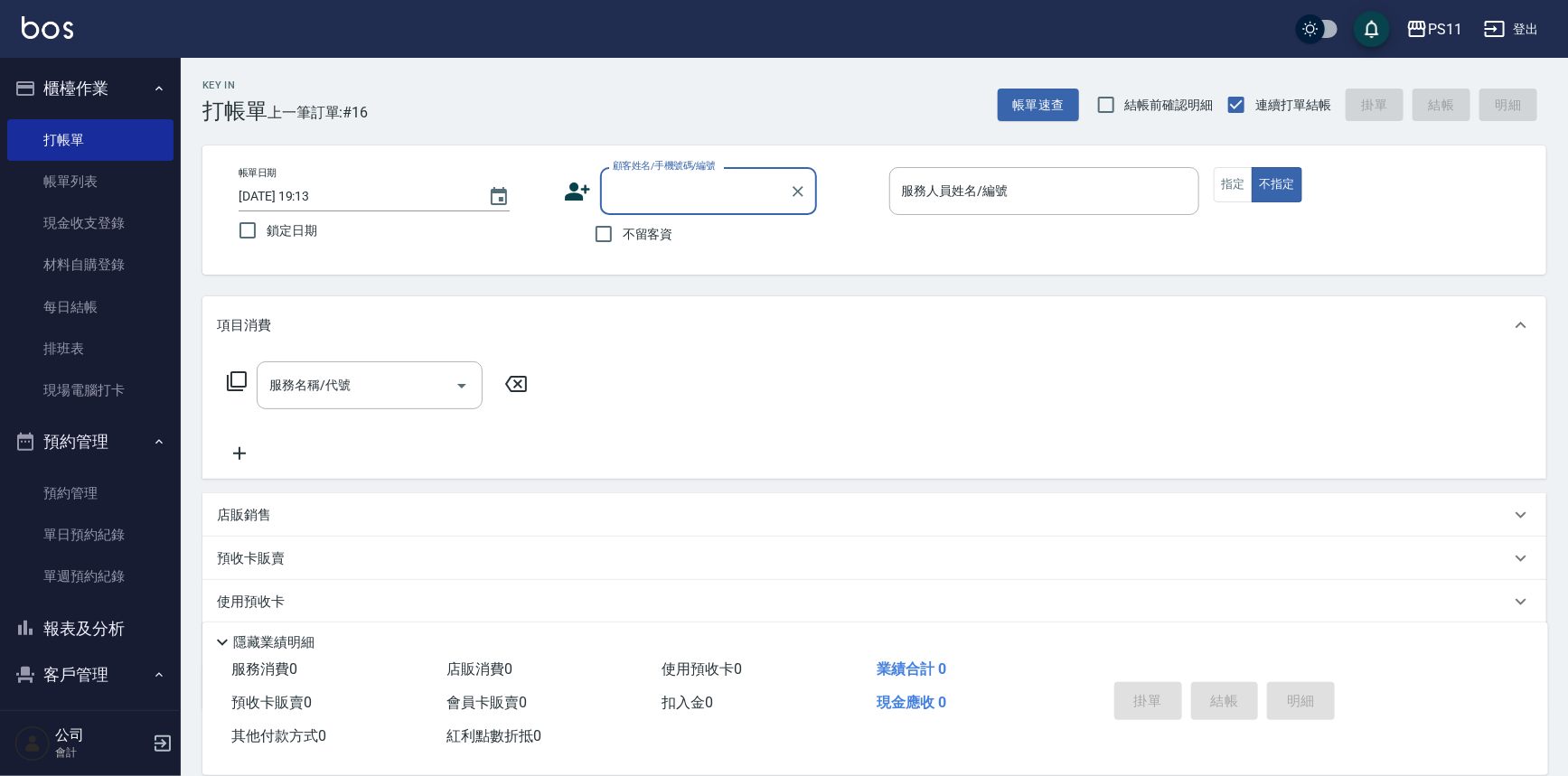
click at [603, 189] on div "顧客姓名/手機號碼/編號" at bounding box center [708, 191] width 217 height 48
click at [710, 224] on li "[PERSON_NAME]/0968853066/1781" at bounding box center [708, 238] width 217 height 30
type input "[PERSON_NAME]/0968853066/1781"
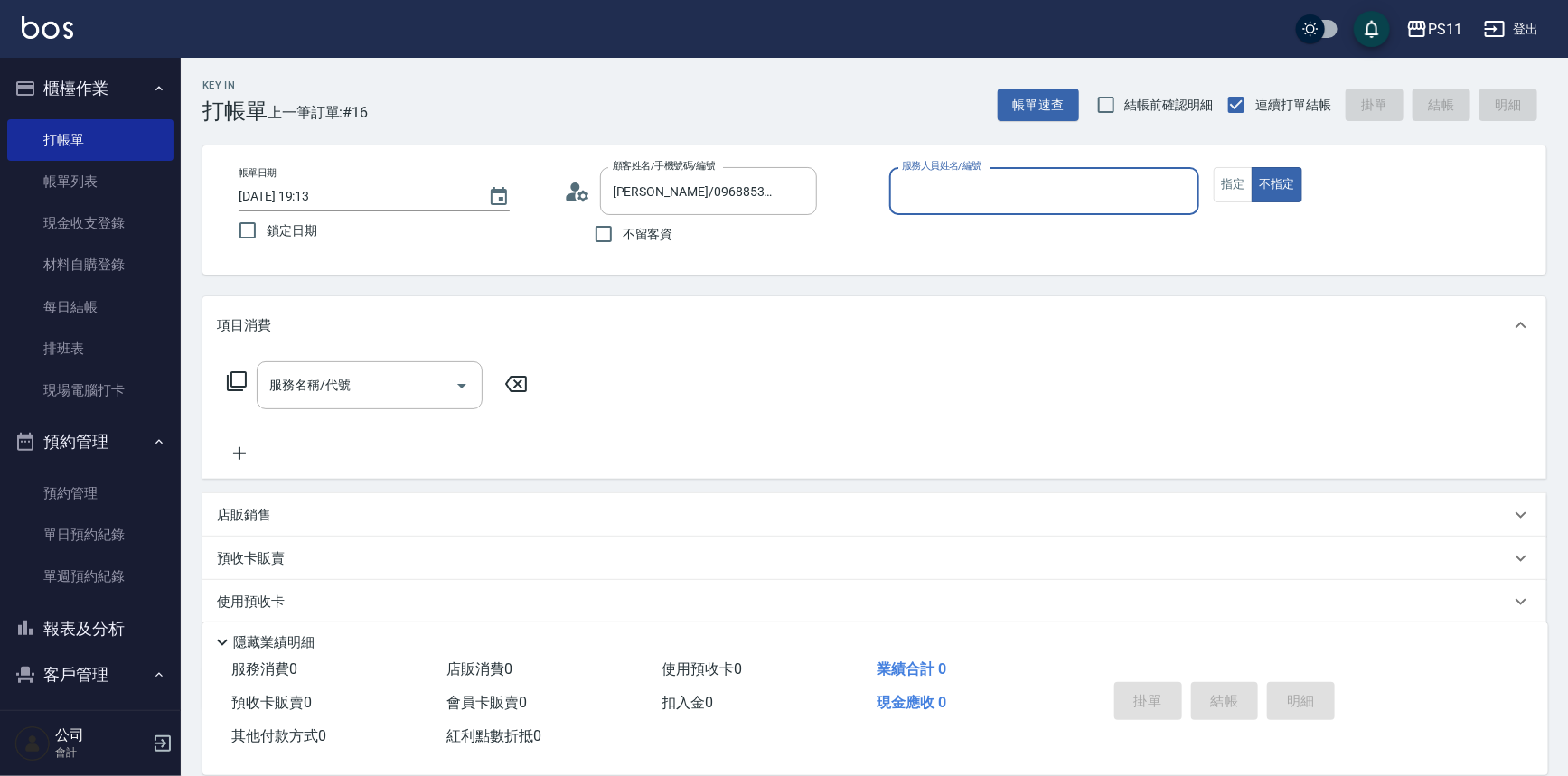
click at [1007, 184] on input "服務人員姓名/編號" at bounding box center [1044, 190] width 294 height 31
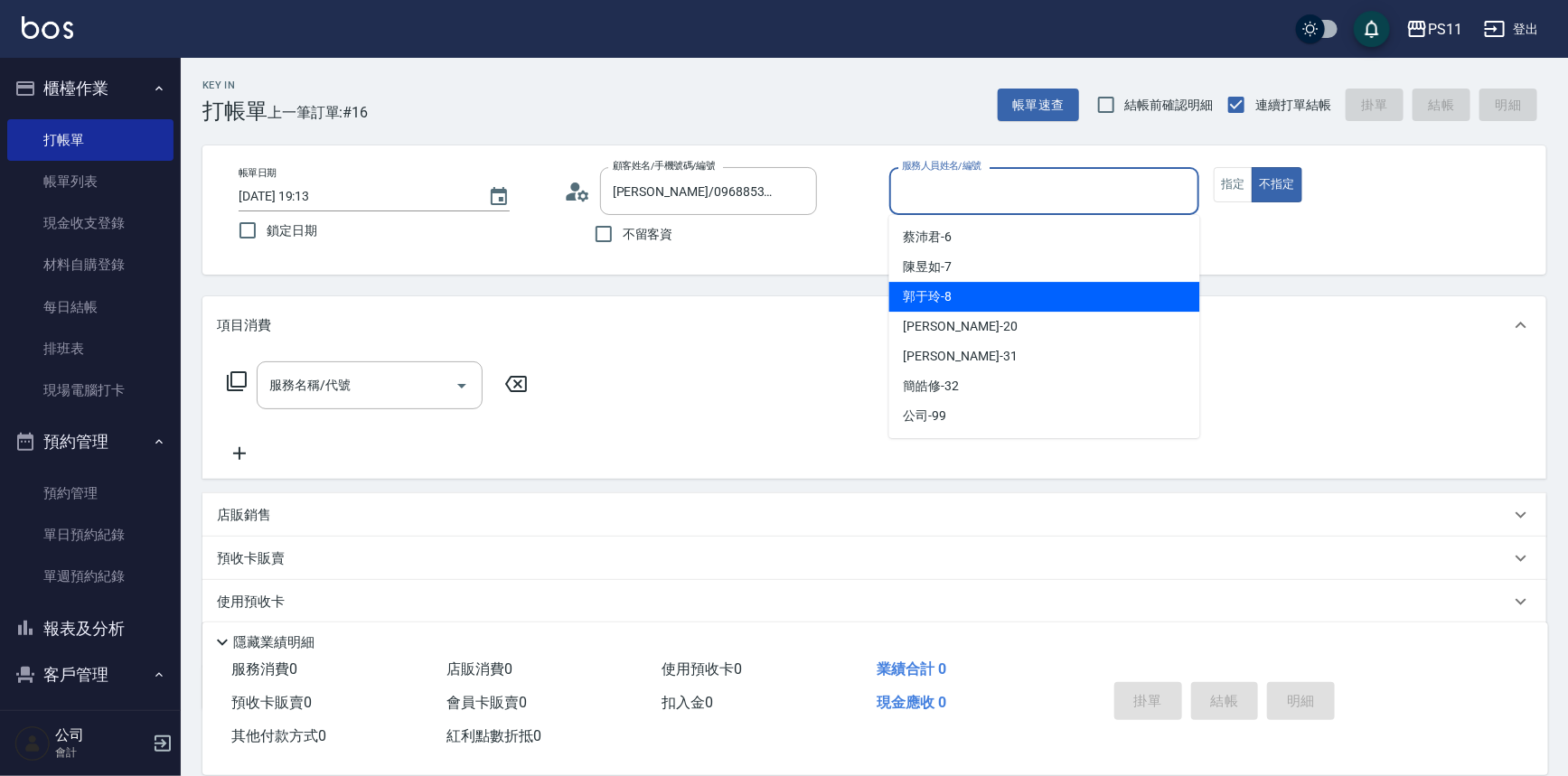
click at [1025, 291] on div "[PERSON_NAME]-8" at bounding box center [1045, 297] width 311 height 30
type input "[PERSON_NAME]-8"
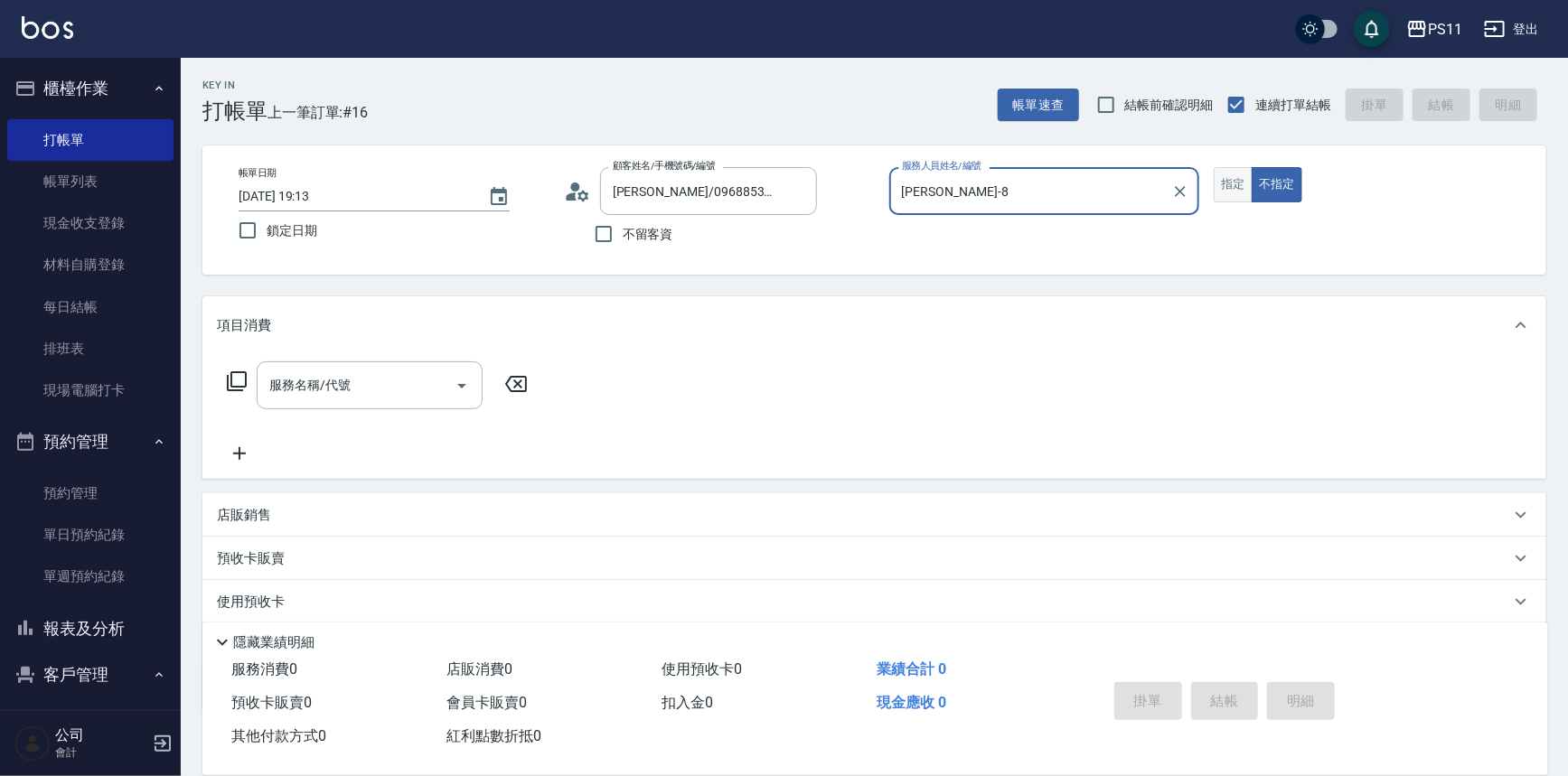
click at [1228, 198] on button "指定" at bounding box center [1233, 185] width 39 height 35
click at [243, 388] on icon at bounding box center [237, 381] width 22 height 22
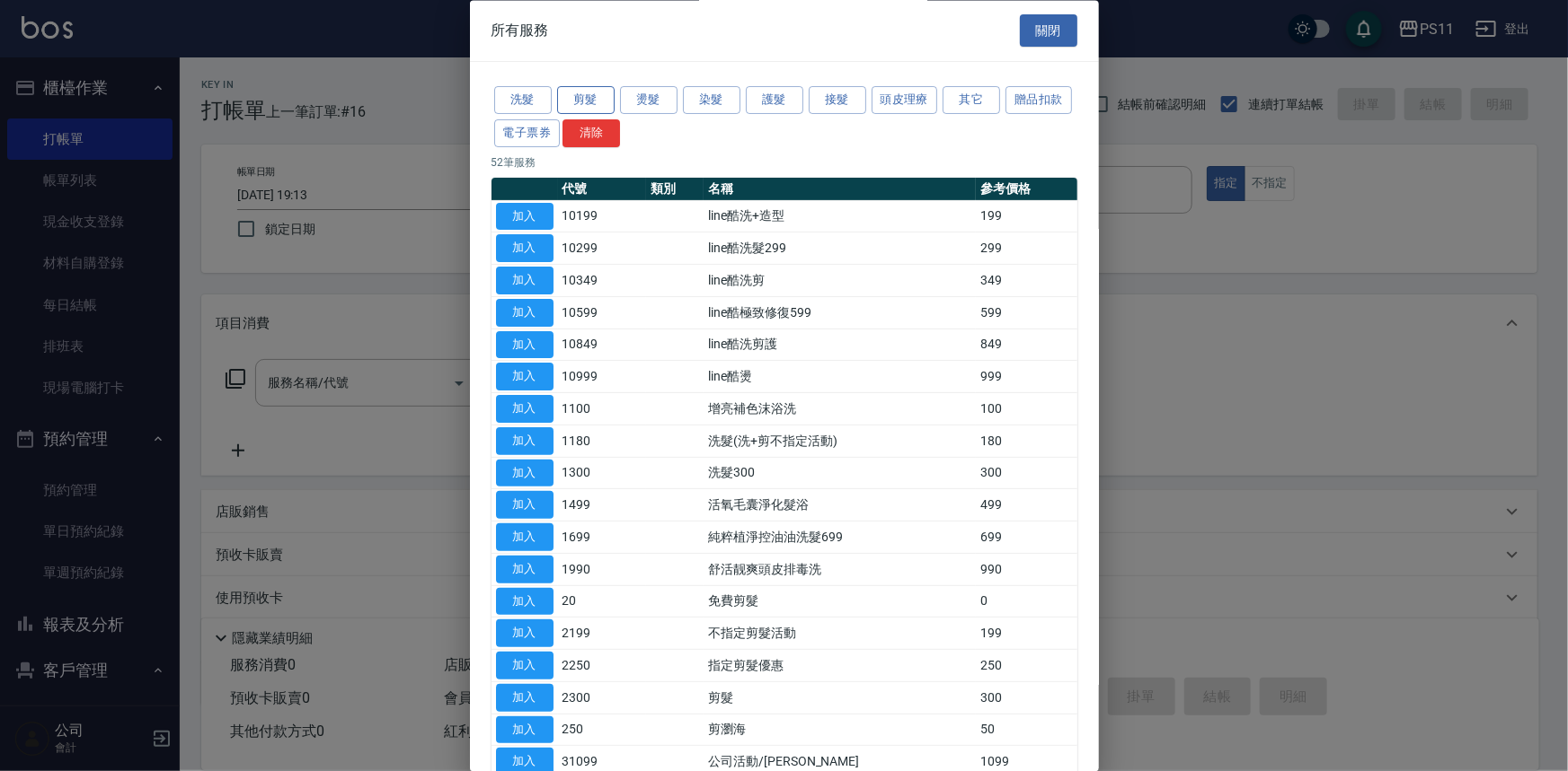
click at [577, 90] on button "剪髮" at bounding box center [585, 102] width 57 height 28
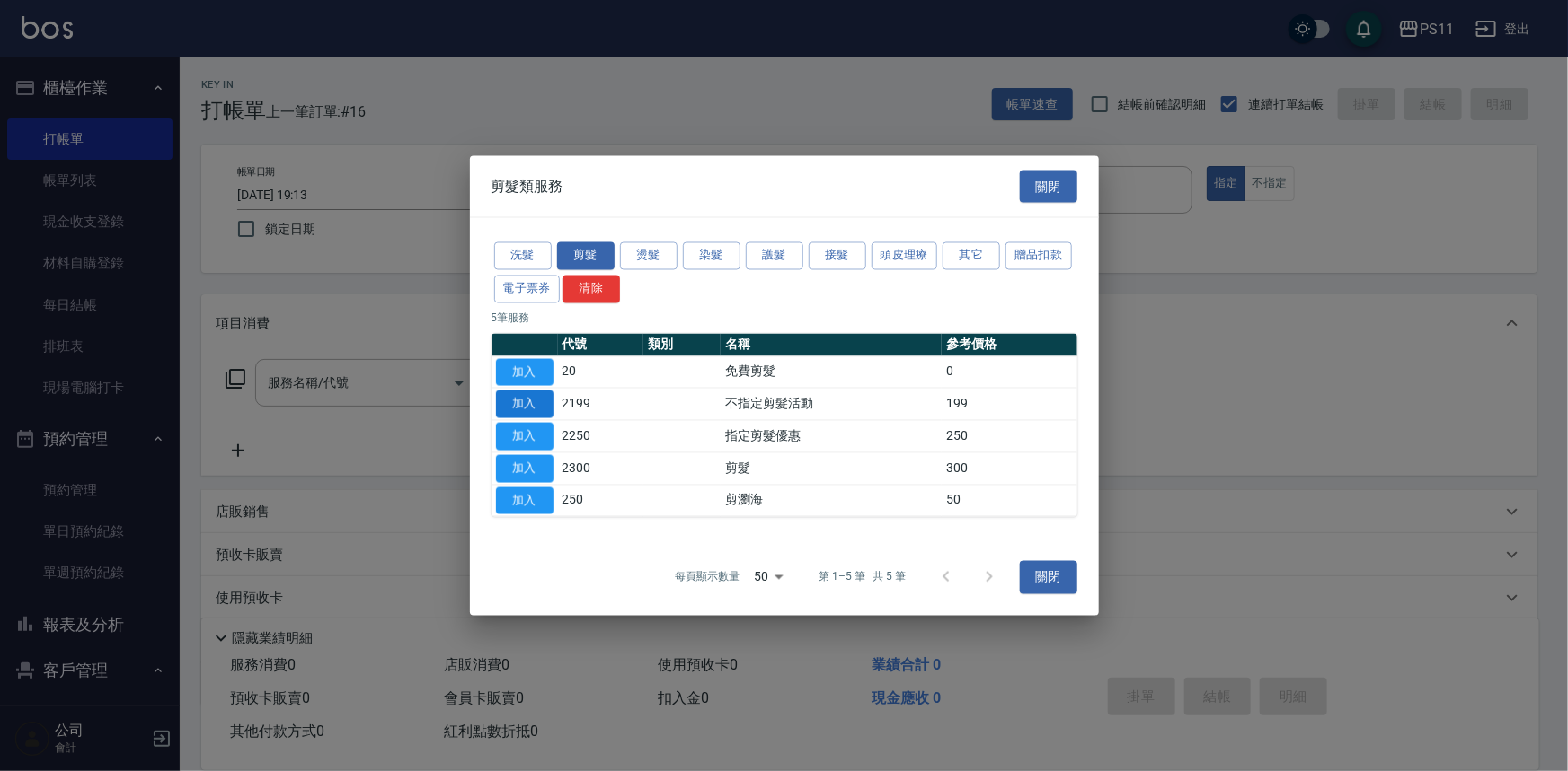
click at [530, 412] on button "加入" at bounding box center [524, 405] width 57 height 28
type input "不指定剪髮活動(2199)"
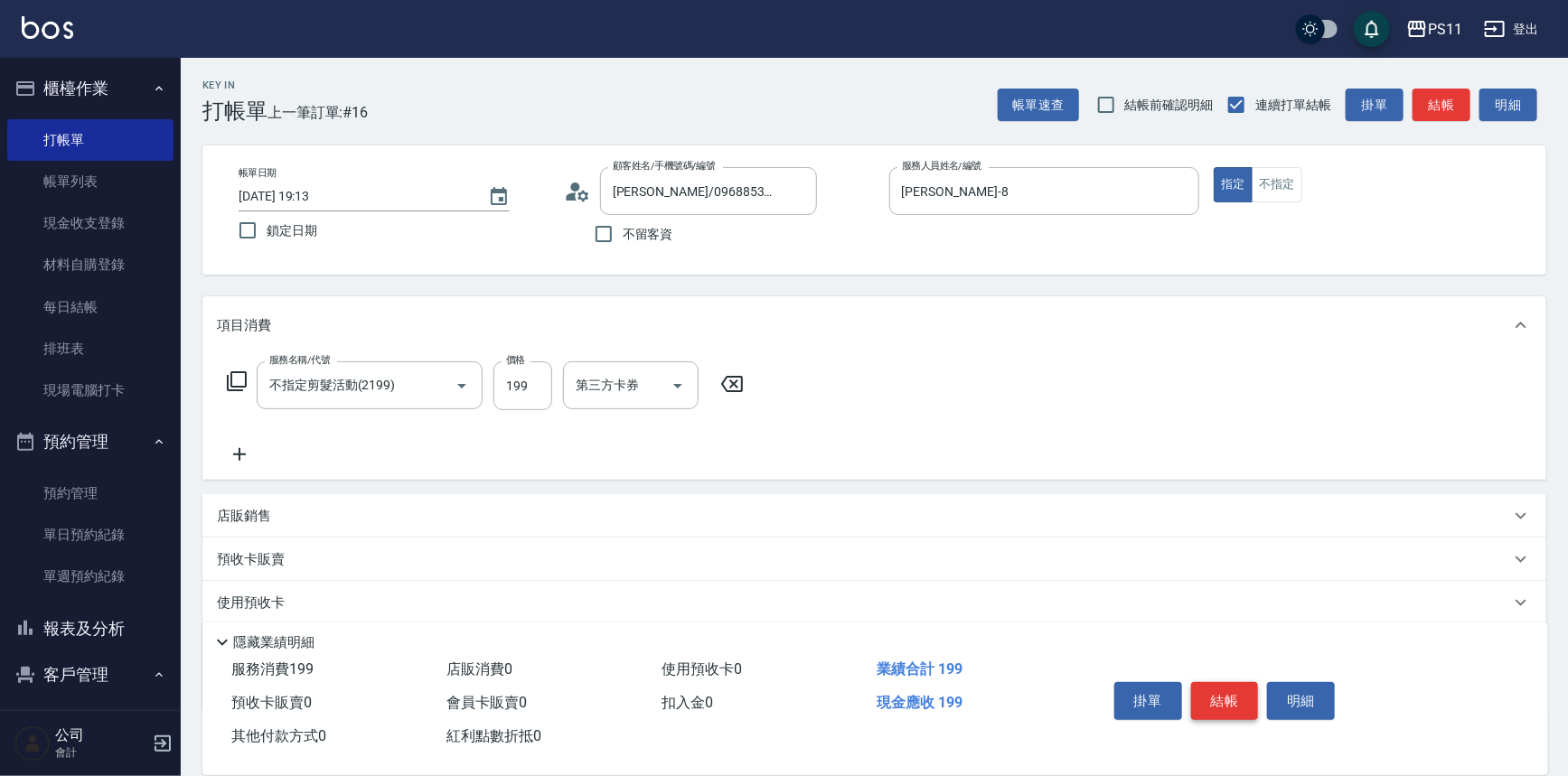
click at [1220, 702] on button "結帳" at bounding box center [1225, 701] width 68 height 38
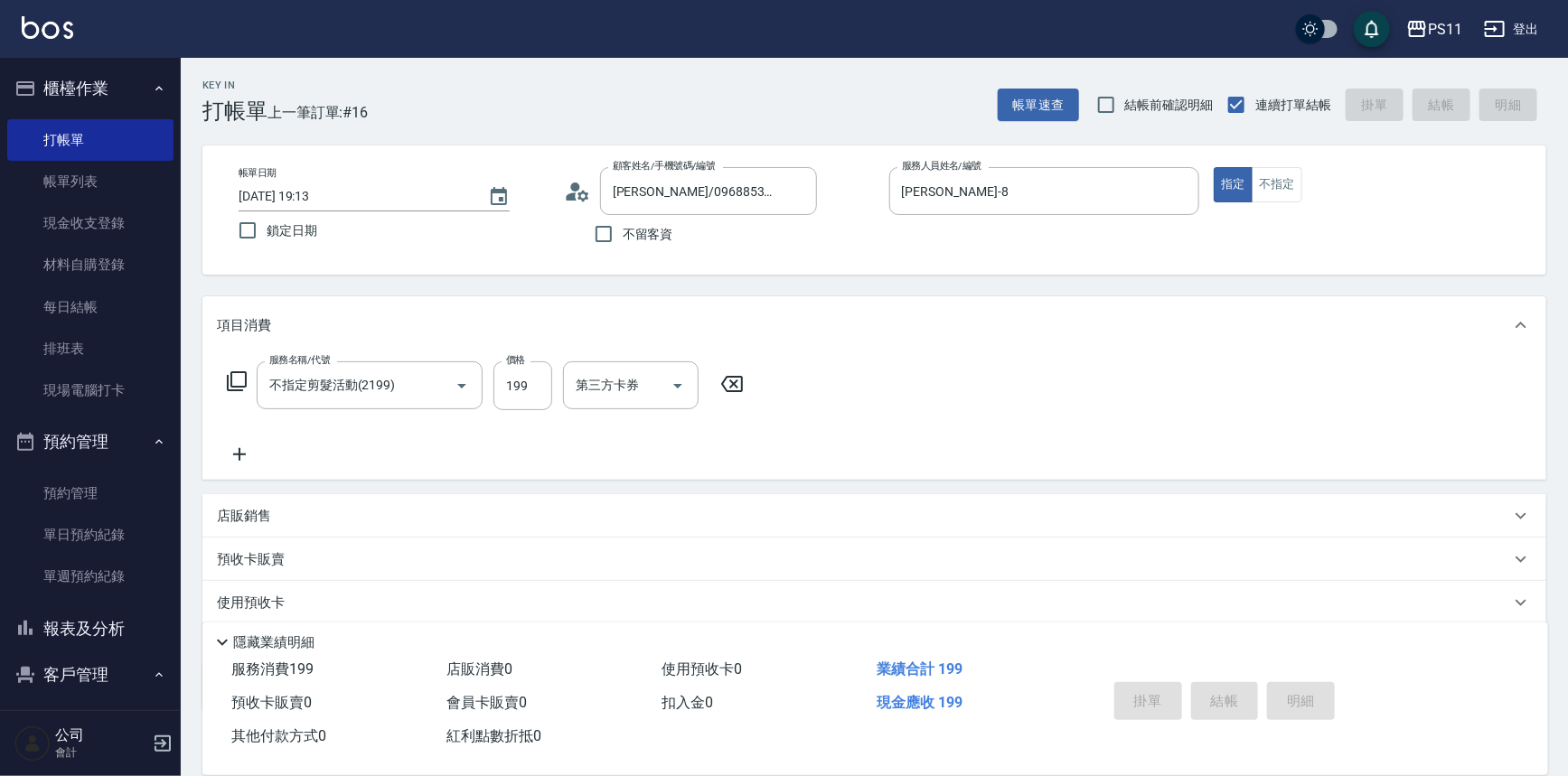
type input "[DATE] 19:14"
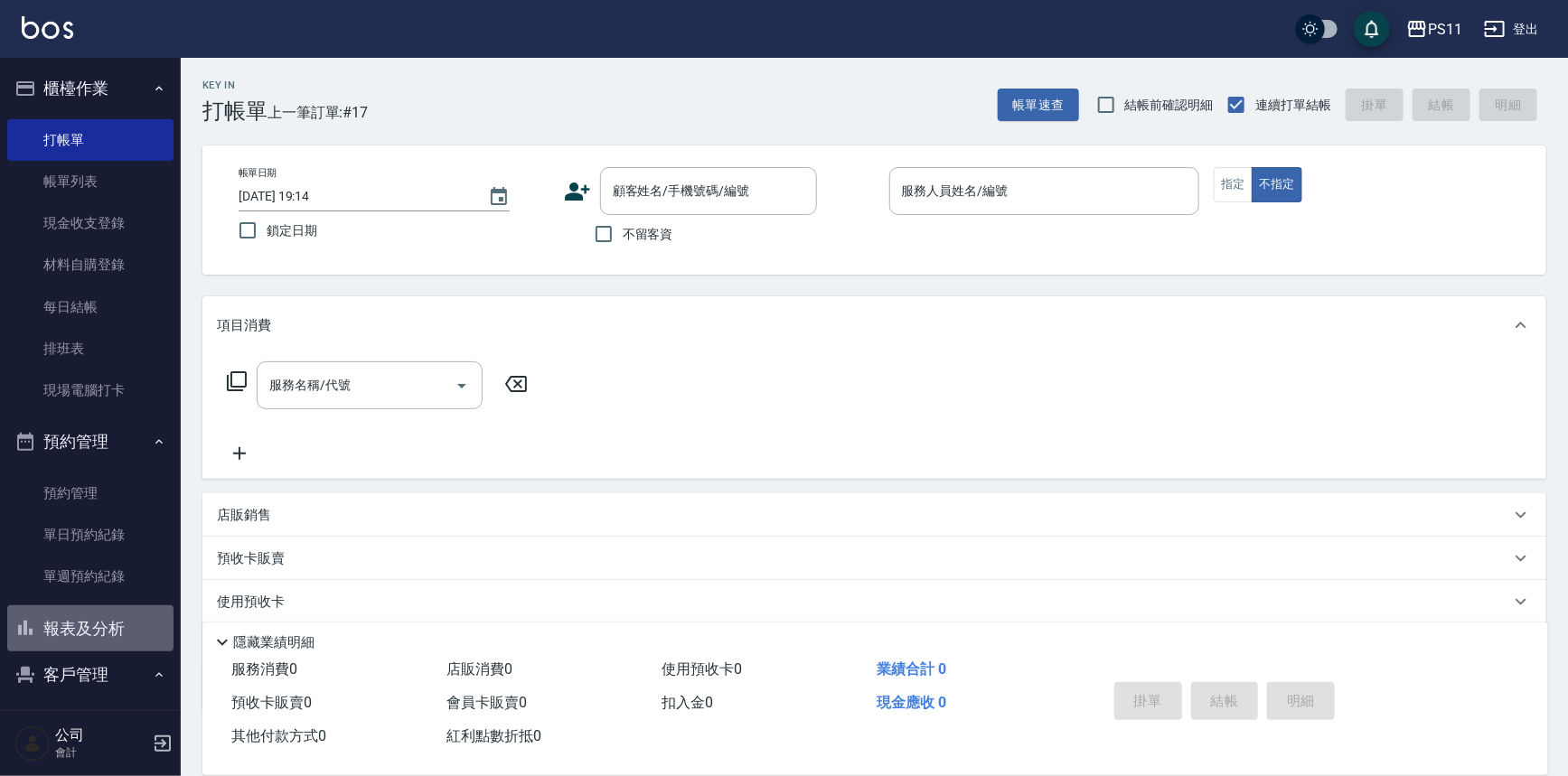
drag, startPoint x: 115, startPoint y: 650, endPoint x: 135, endPoint y: 646, distance: 20.4
click at [117, 649] on button "報表及分析" at bounding box center [91, 629] width 167 height 47
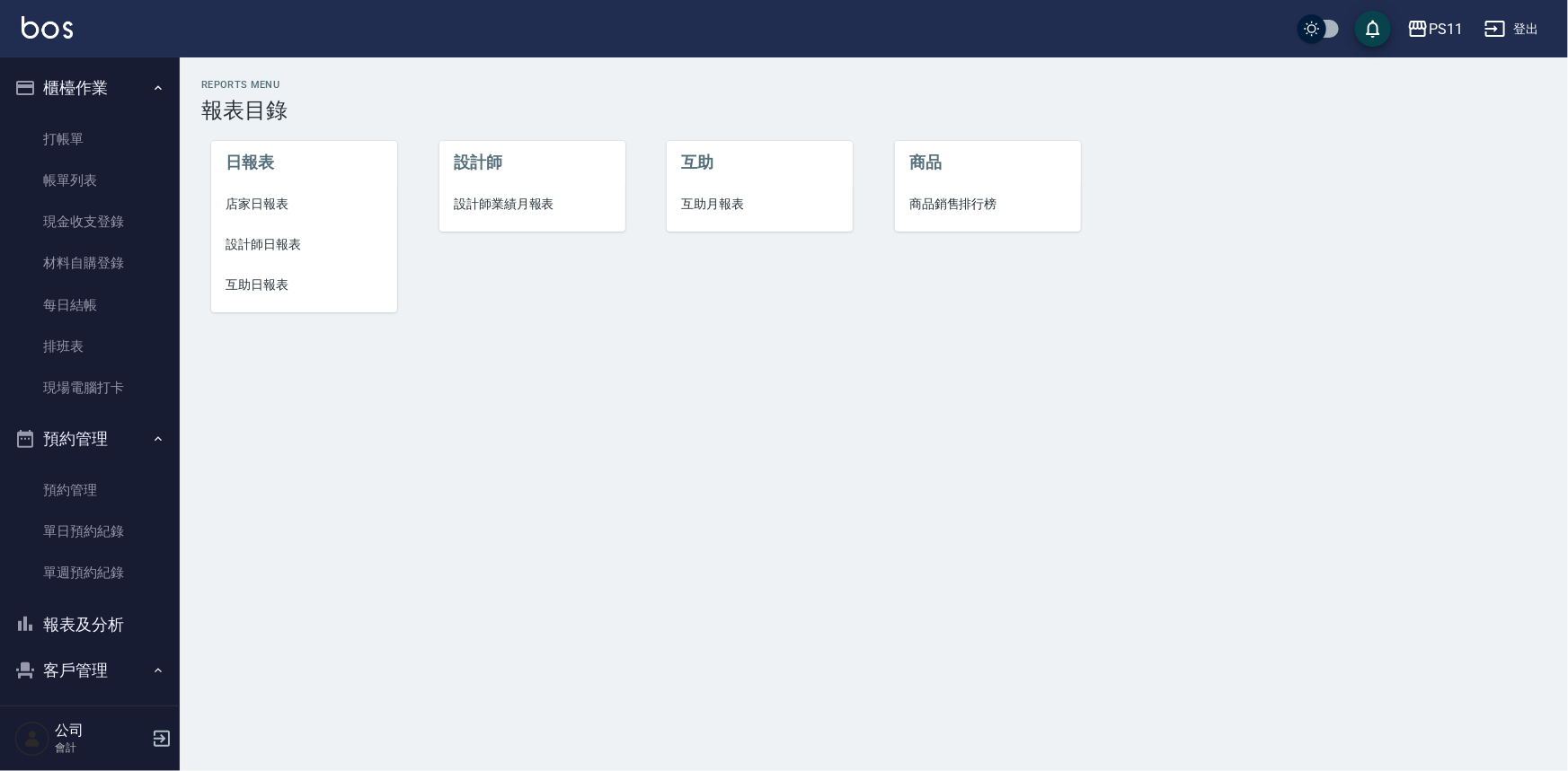
click at [278, 242] on span "設計師日報表" at bounding box center [304, 244] width 157 height 19
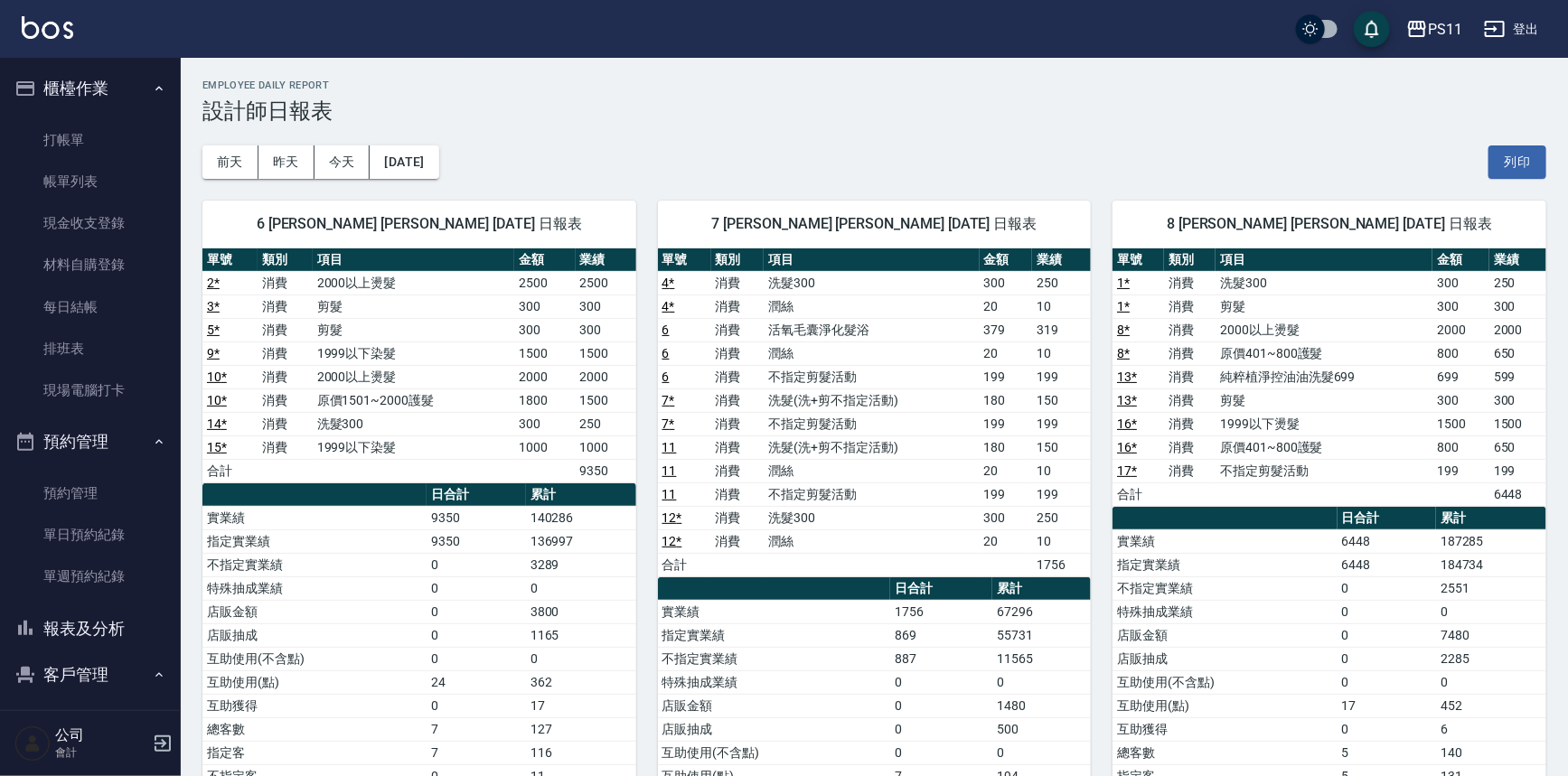
click at [1401, 551] on td "6448" at bounding box center [1387, 541] width 99 height 24
click at [30, 141] on link "打帳單" at bounding box center [91, 140] width 167 height 42
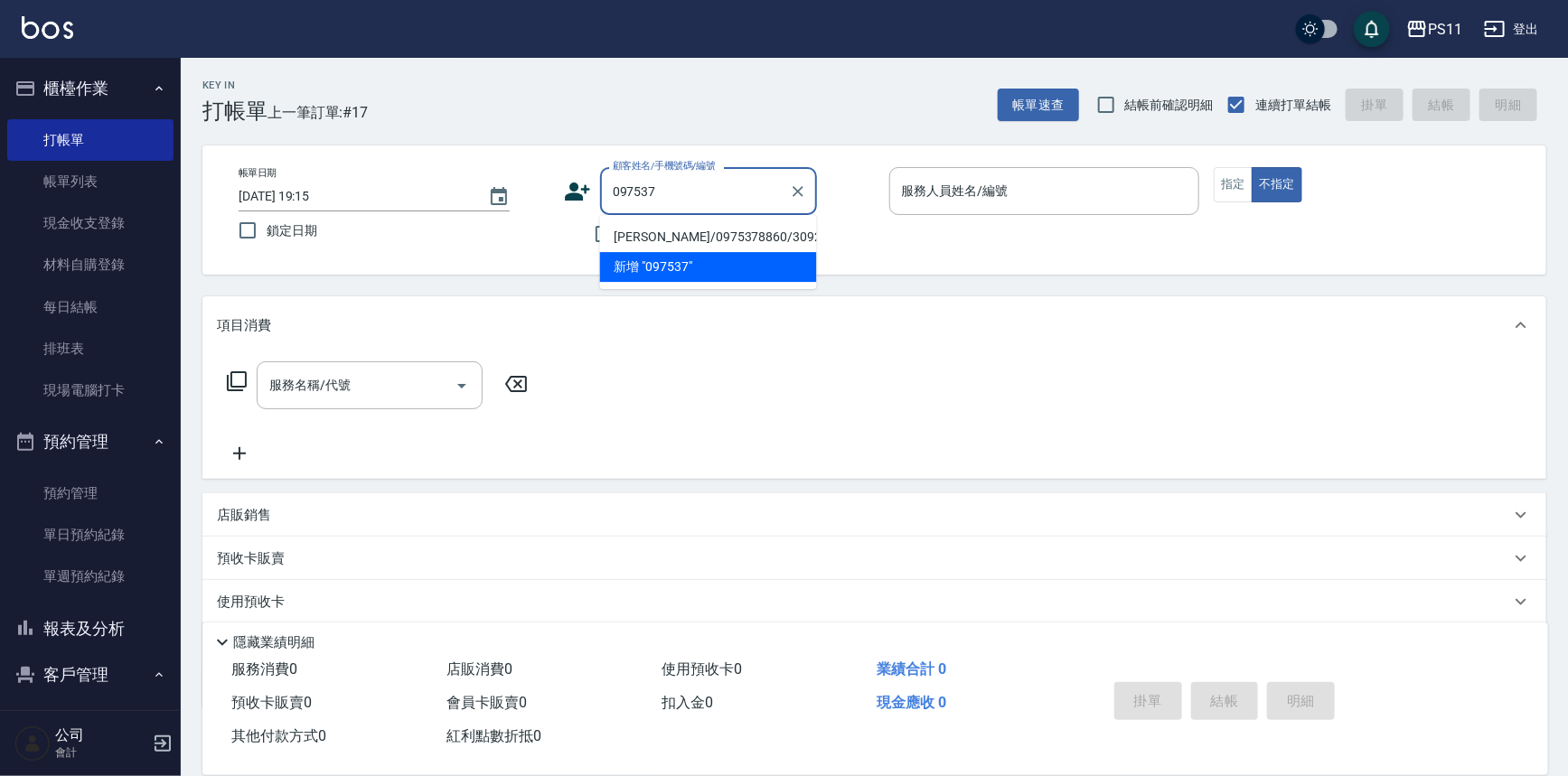
click at [719, 244] on li "[PERSON_NAME]/0975378860/3092" at bounding box center [708, 238] width 217 height 30
type input "[PERSON_NAME]/0975378860/3092"
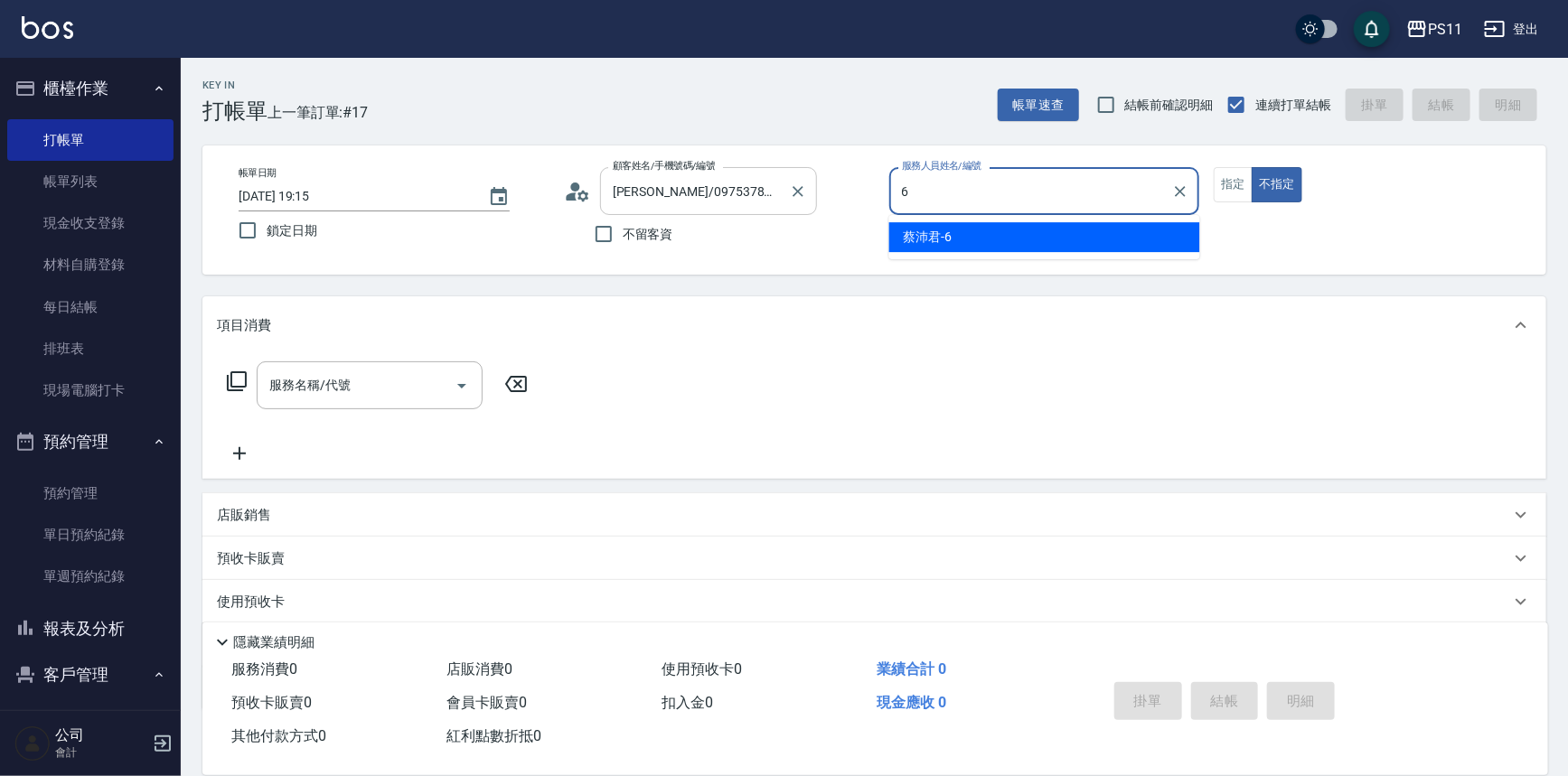
type input "[PERSON_NAME]6"
type button "false"
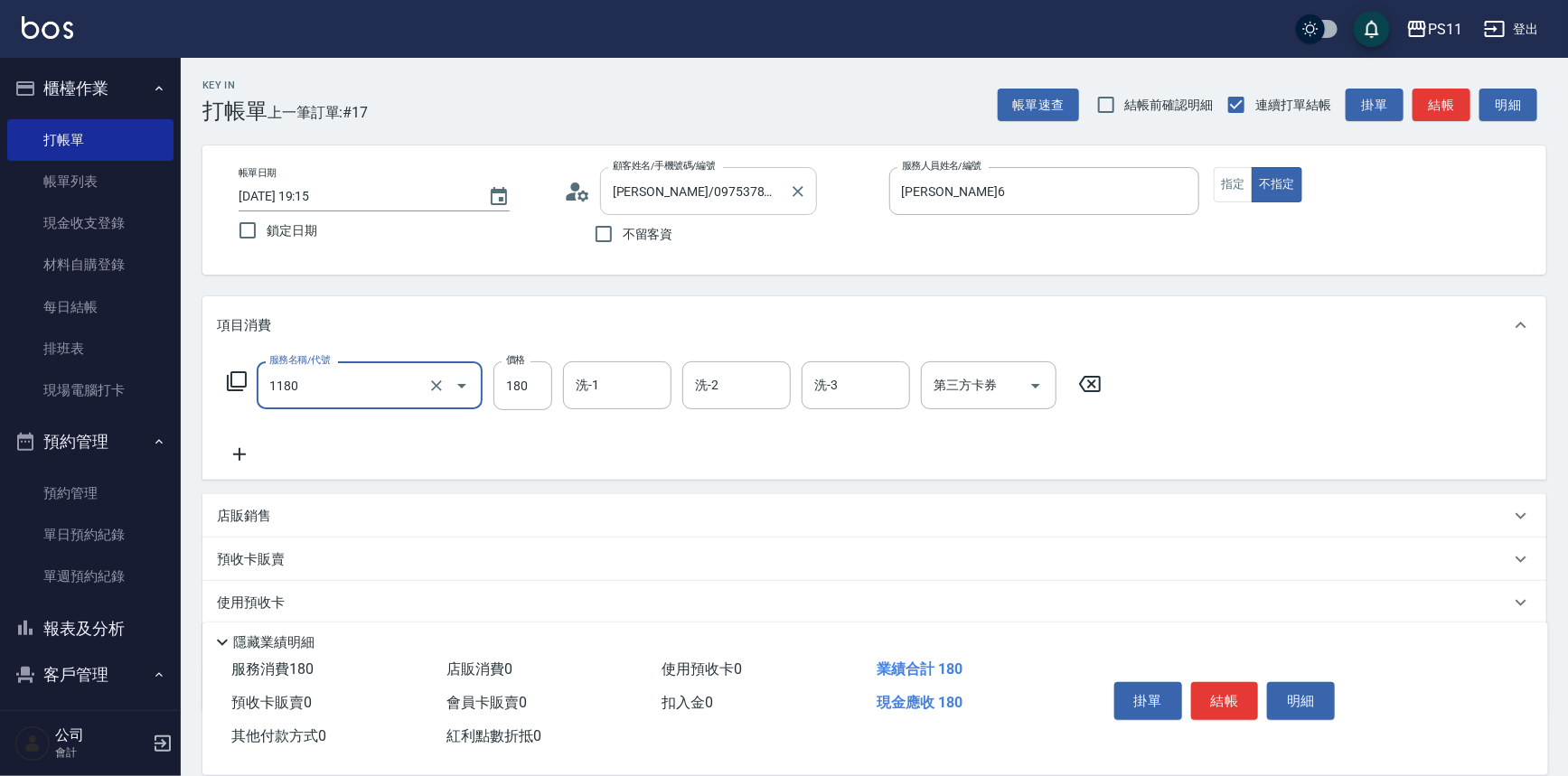
type input "洗髮(洗+剪不指定活動)(1180)"
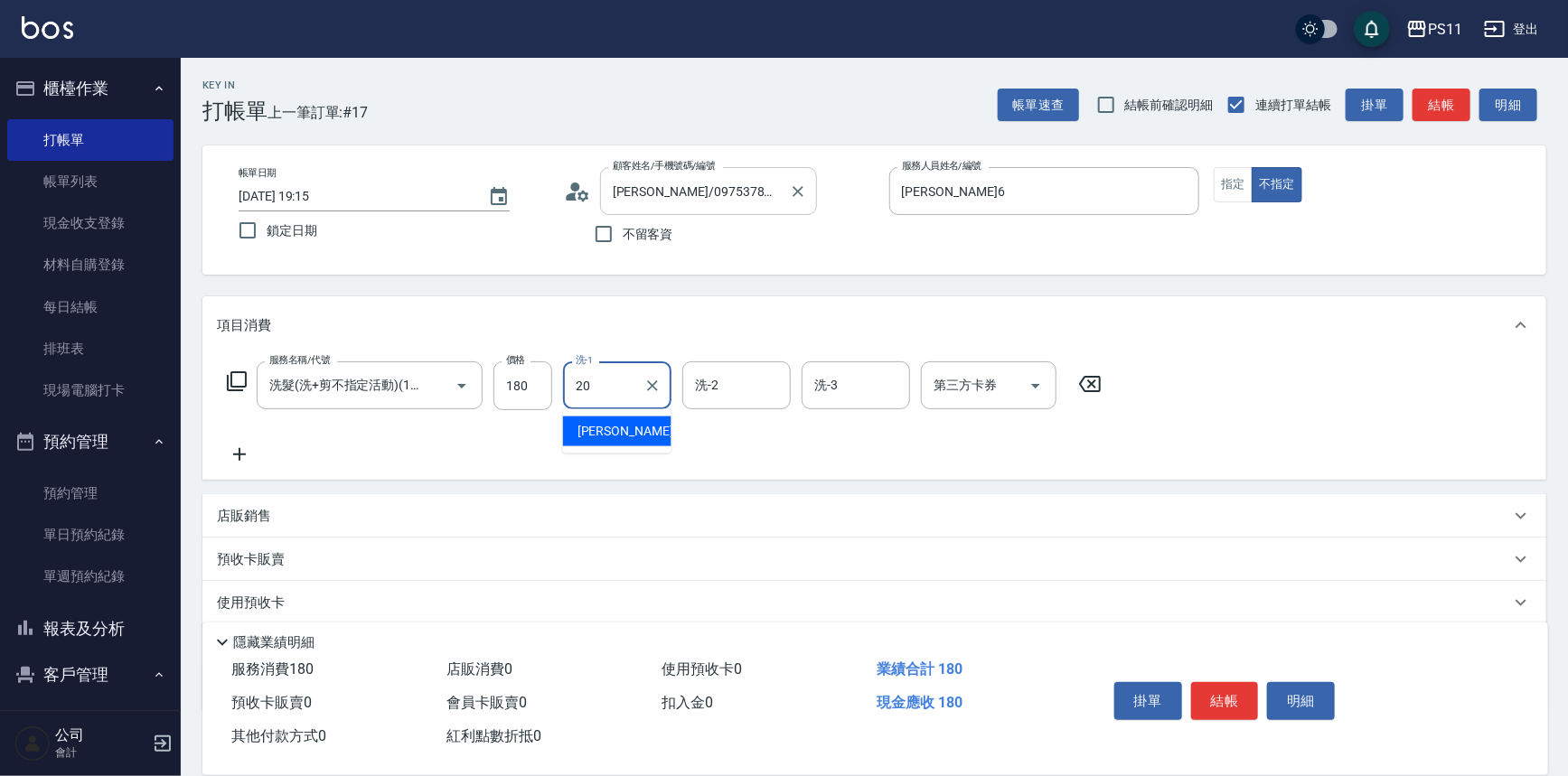
type input "[PERSON_NAME]-20"
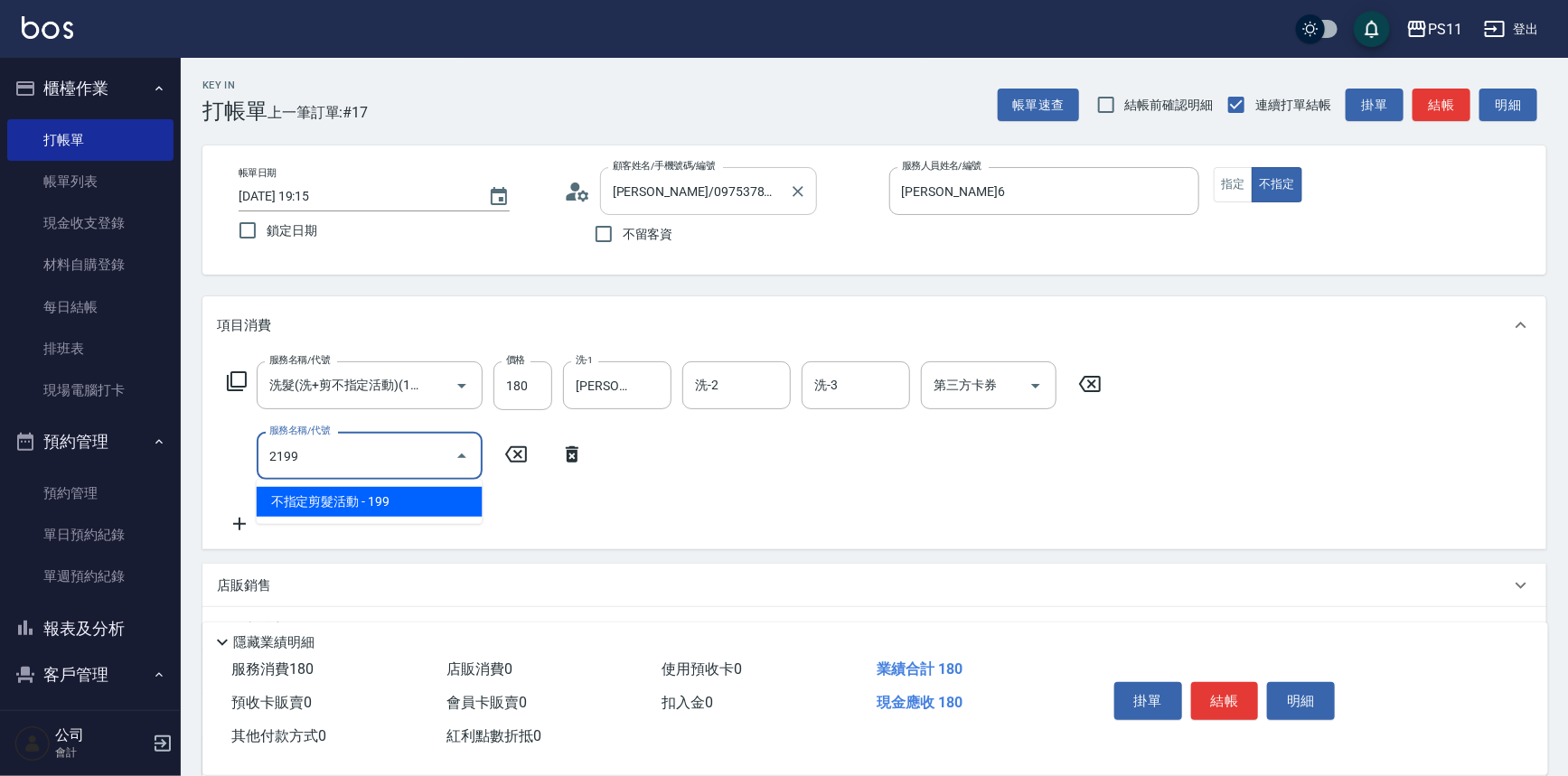
type input "不指定剪髮活動(2199)"
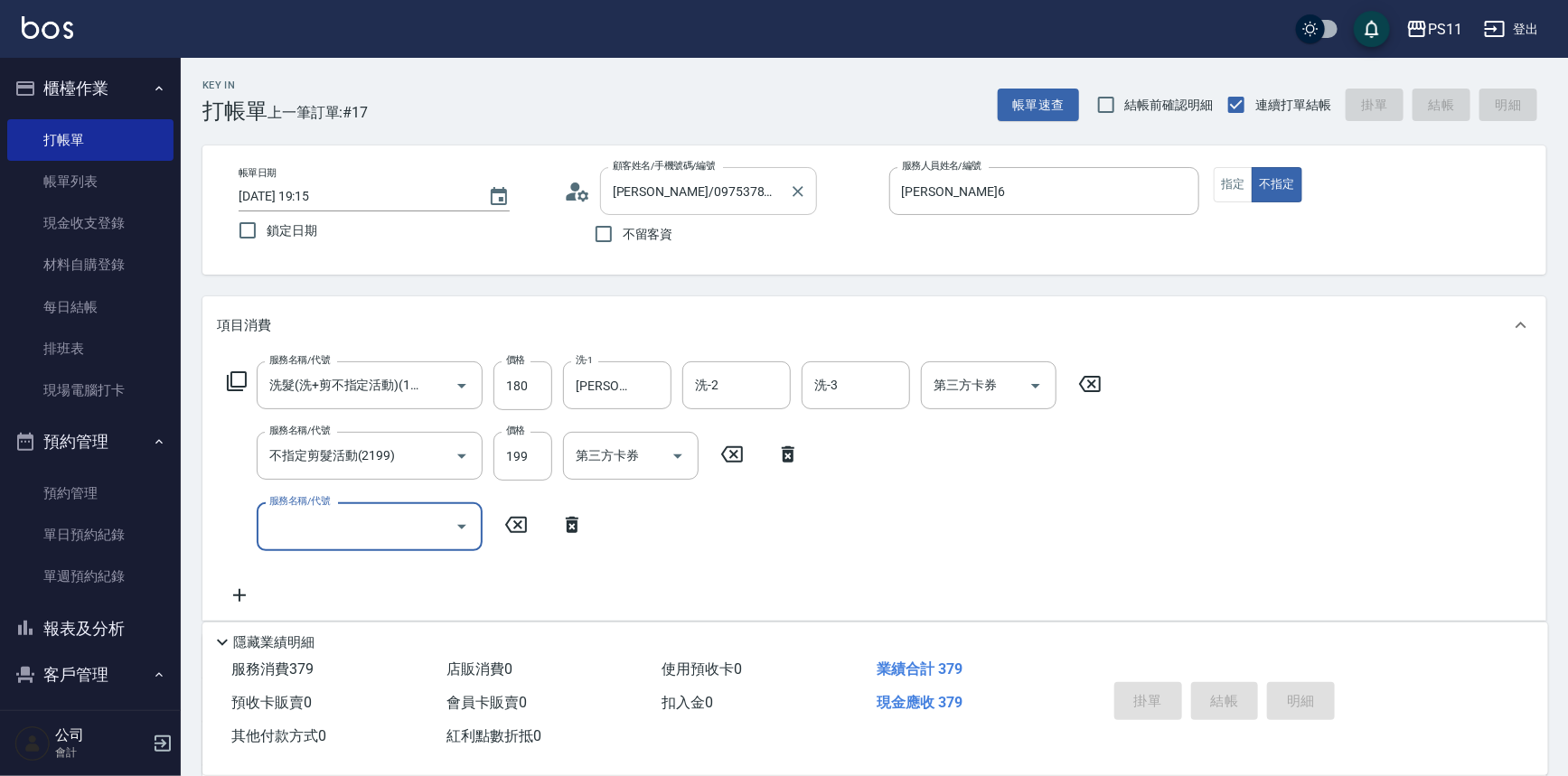
type input "[DATE] 19:17"
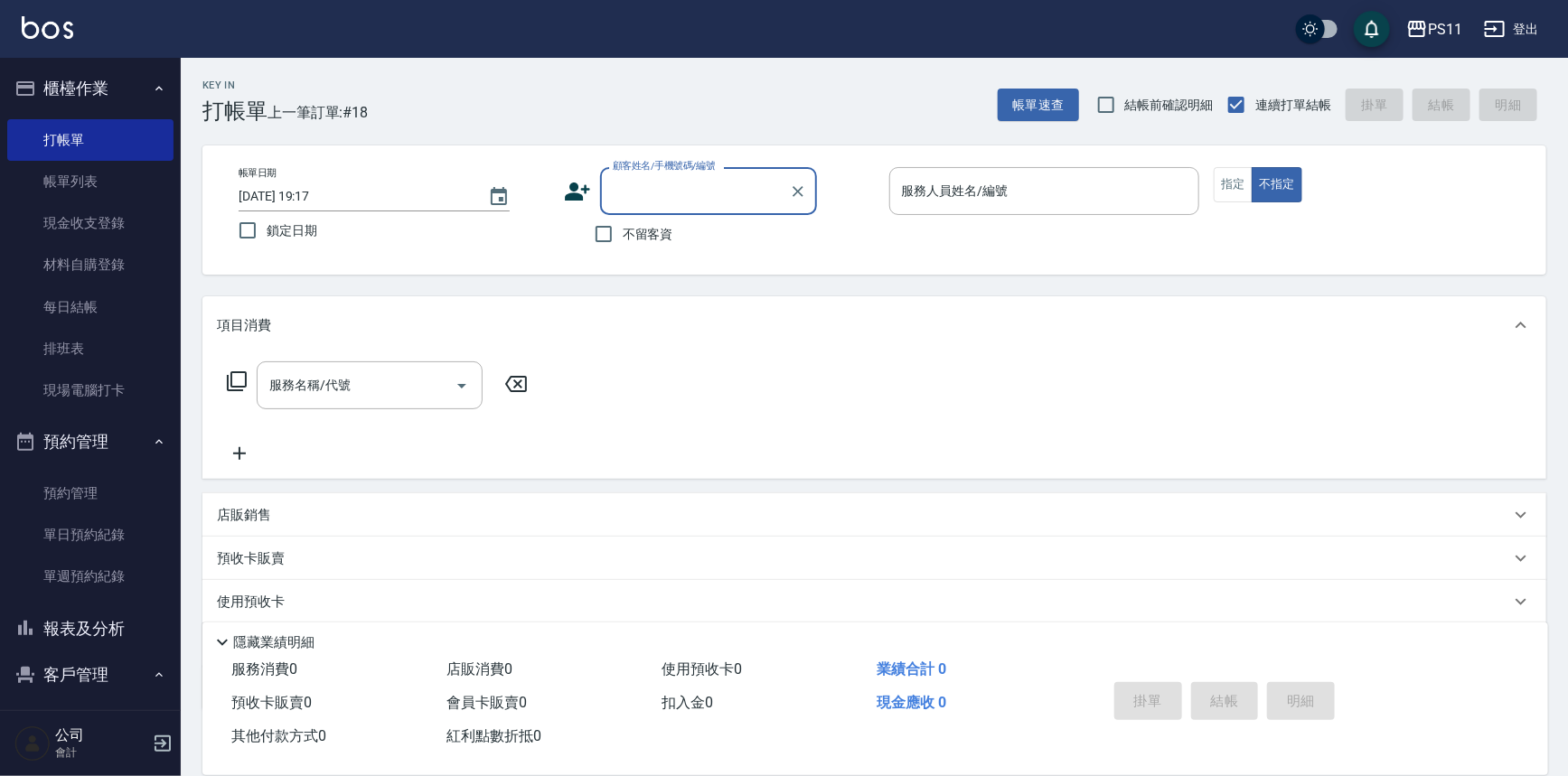
click at [110, 624] on button "報表及分析" at bounding box center [91, 629] width 167 height 47
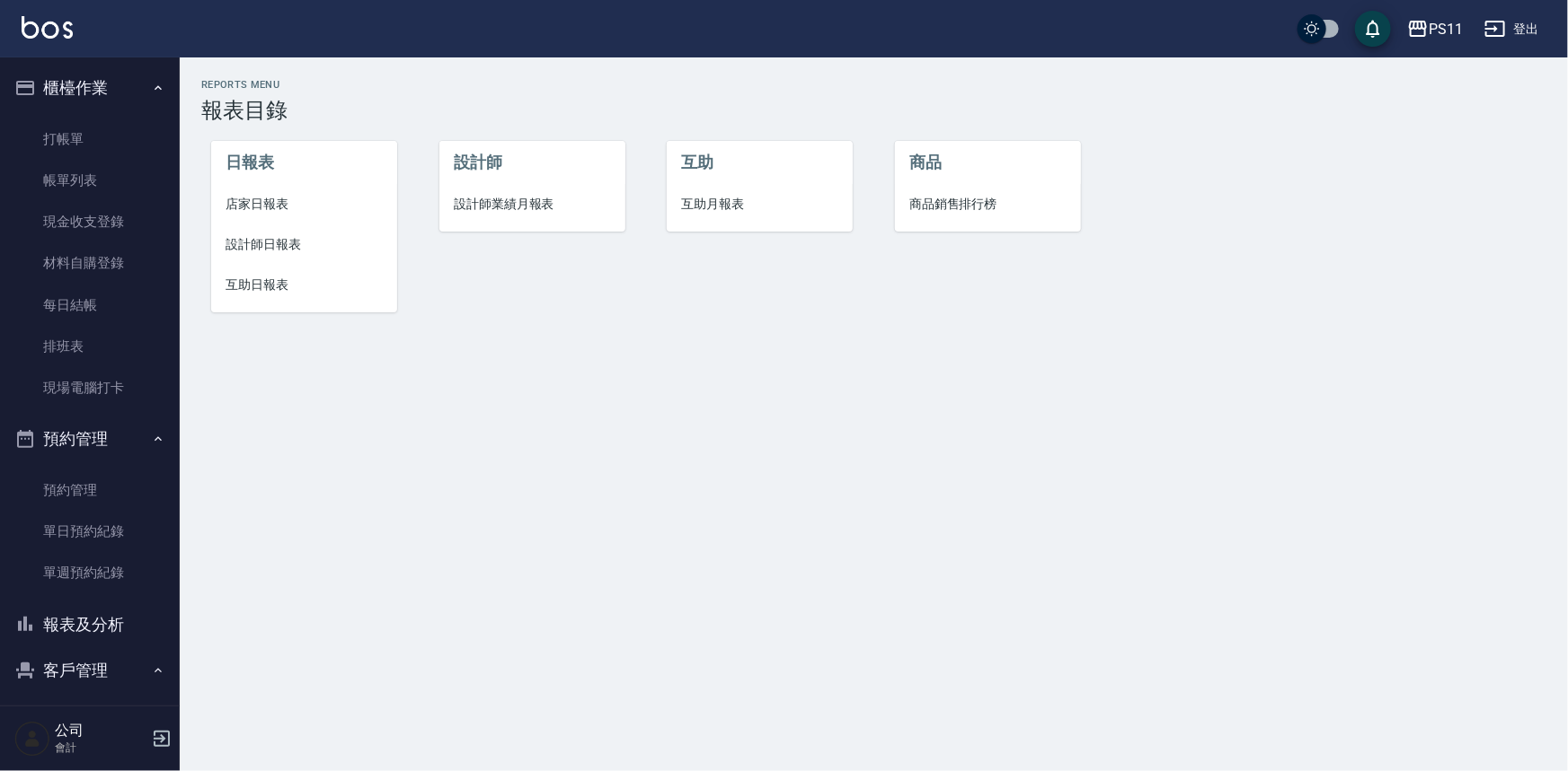
click at [269, 232] on li "設計師日報表" at bounding box center [304, 244] width 186 height 40
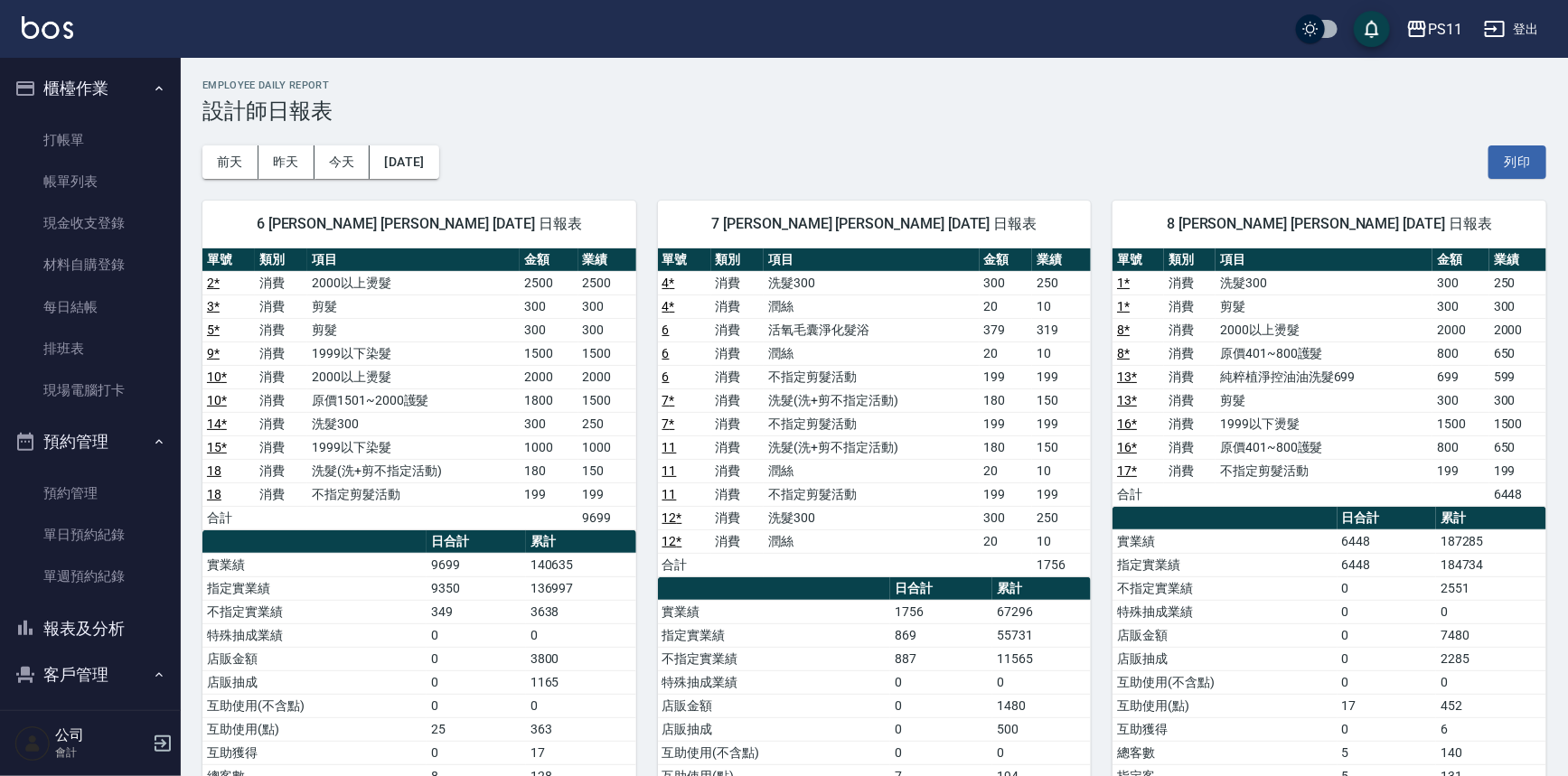
scroll to position [81, 0]
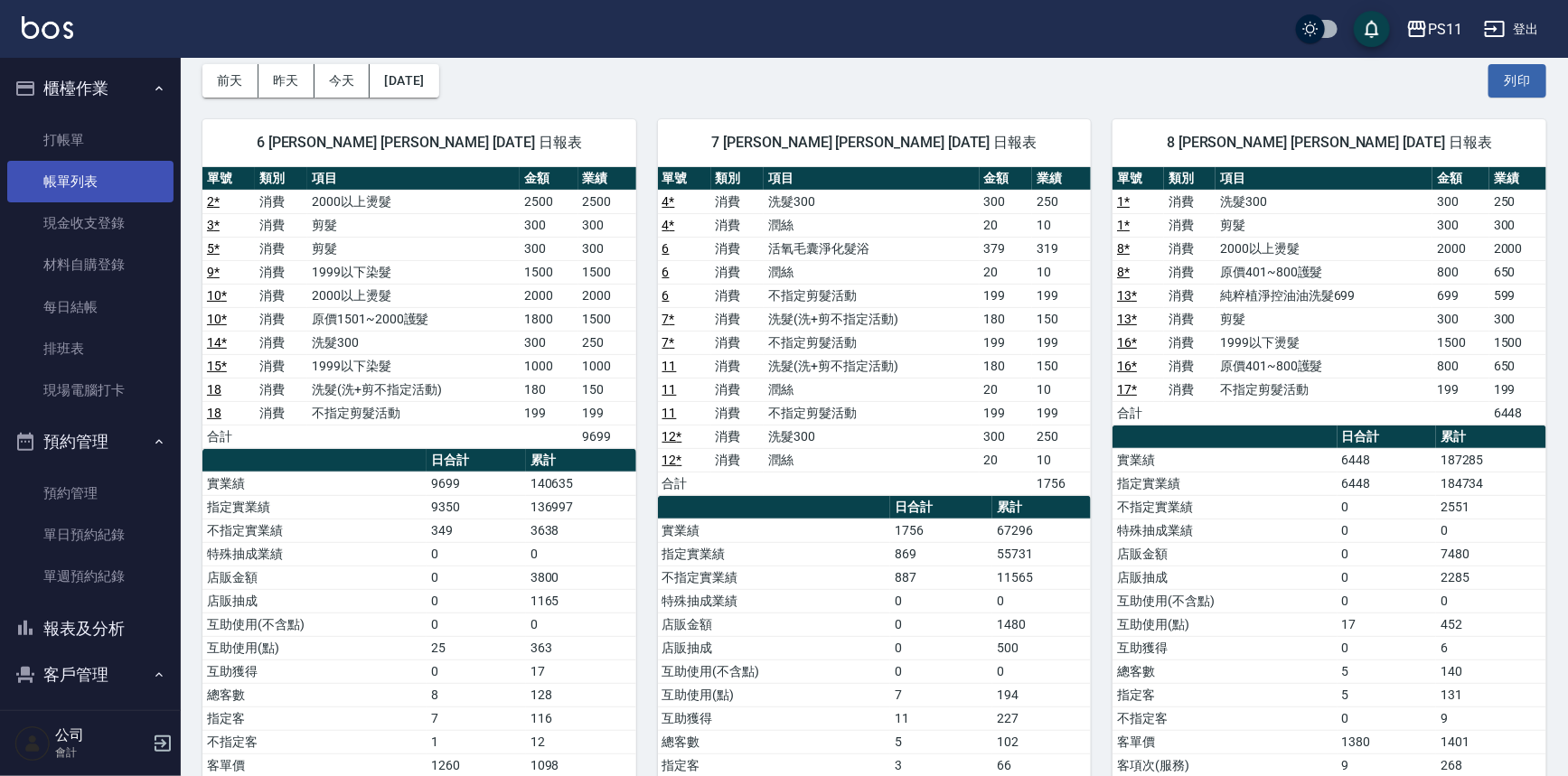
click at [127, 175] on link "帳單列表" at bounding box center [91, 182] width 167 height 42
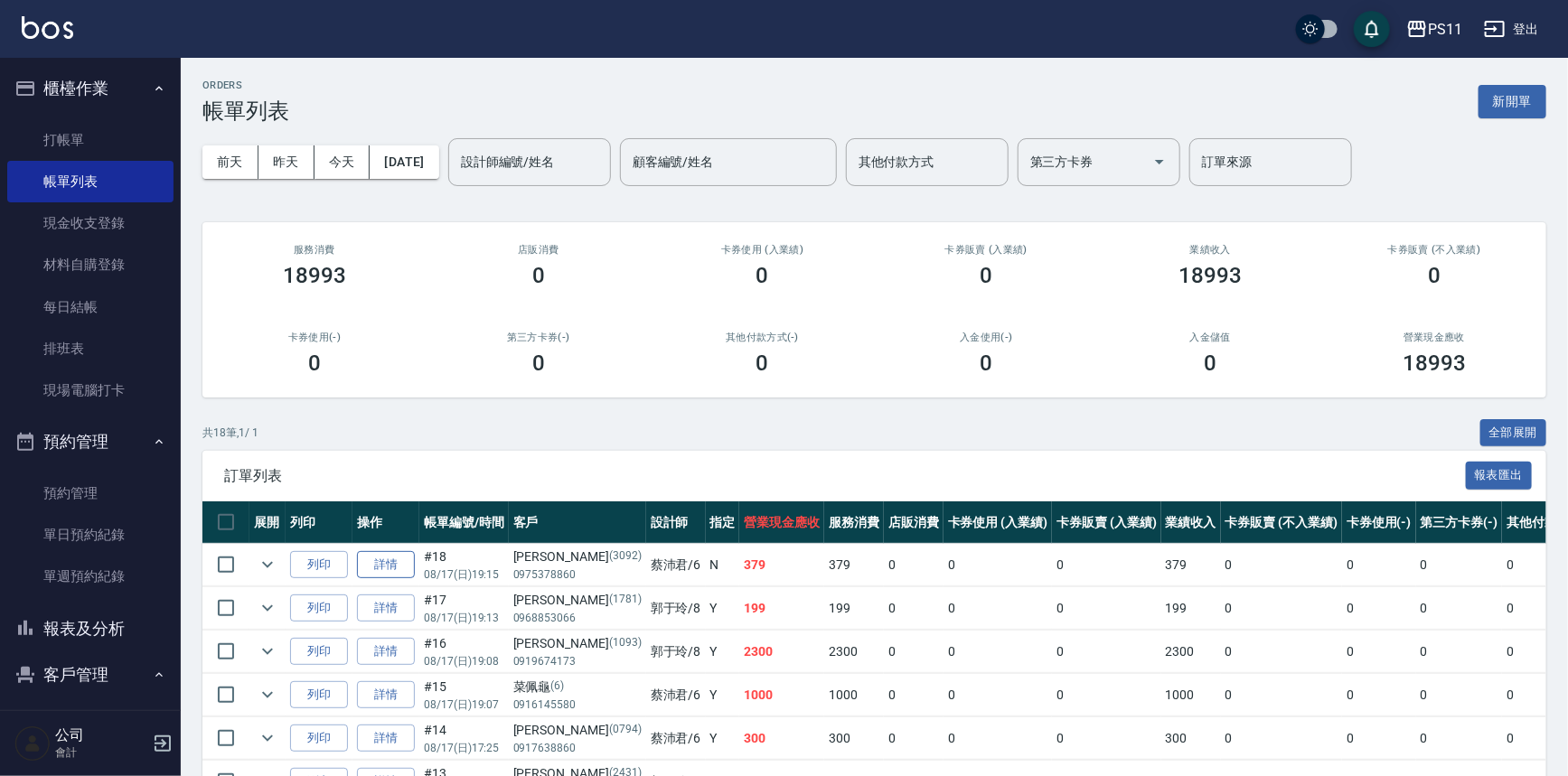
click at [394, 568] on link "詳情" at bounding box center [385, 566] width 58 height 28
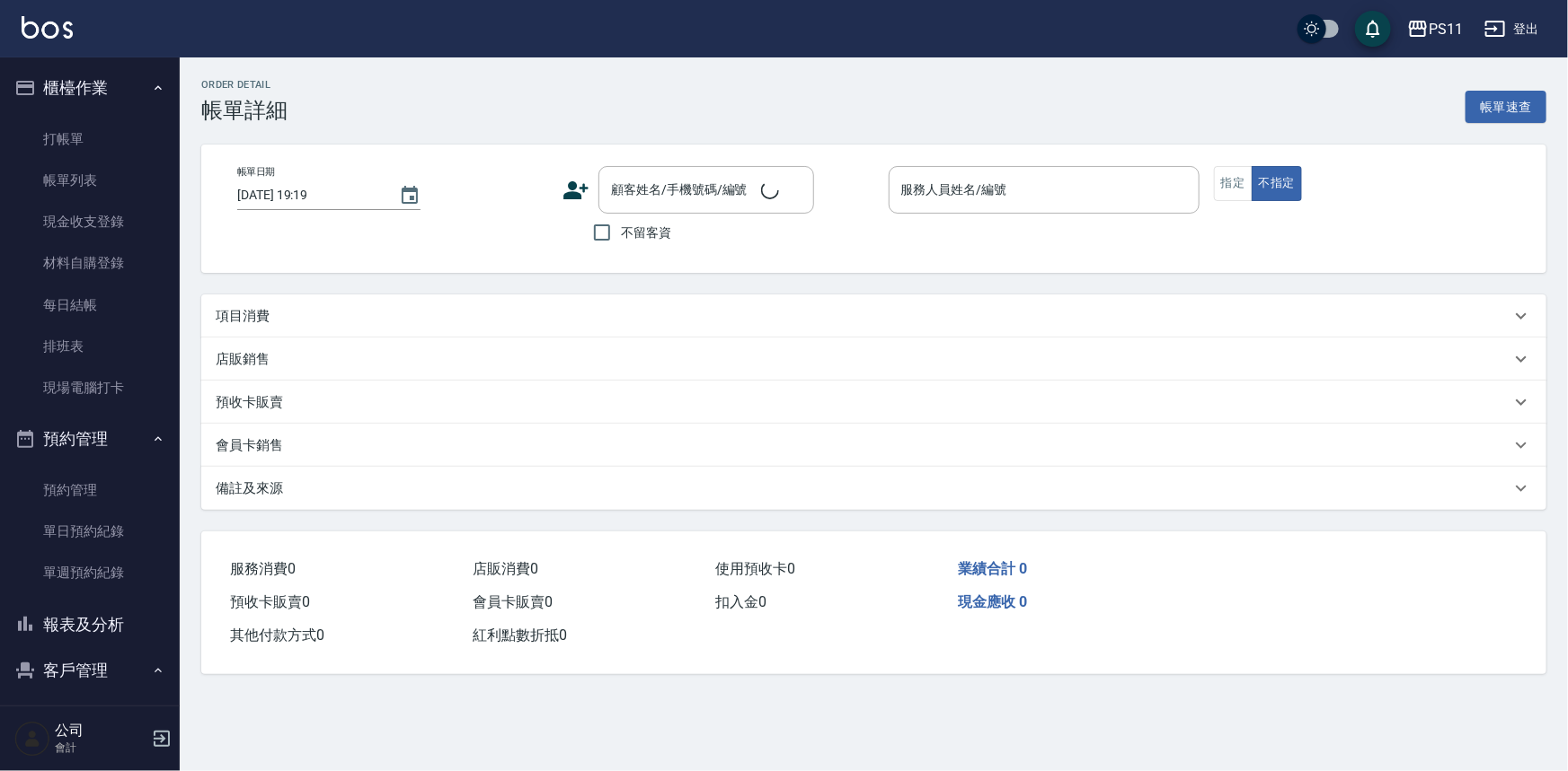
type input "[DATE] 19:15"
type input "[PERSON_NAME]6"
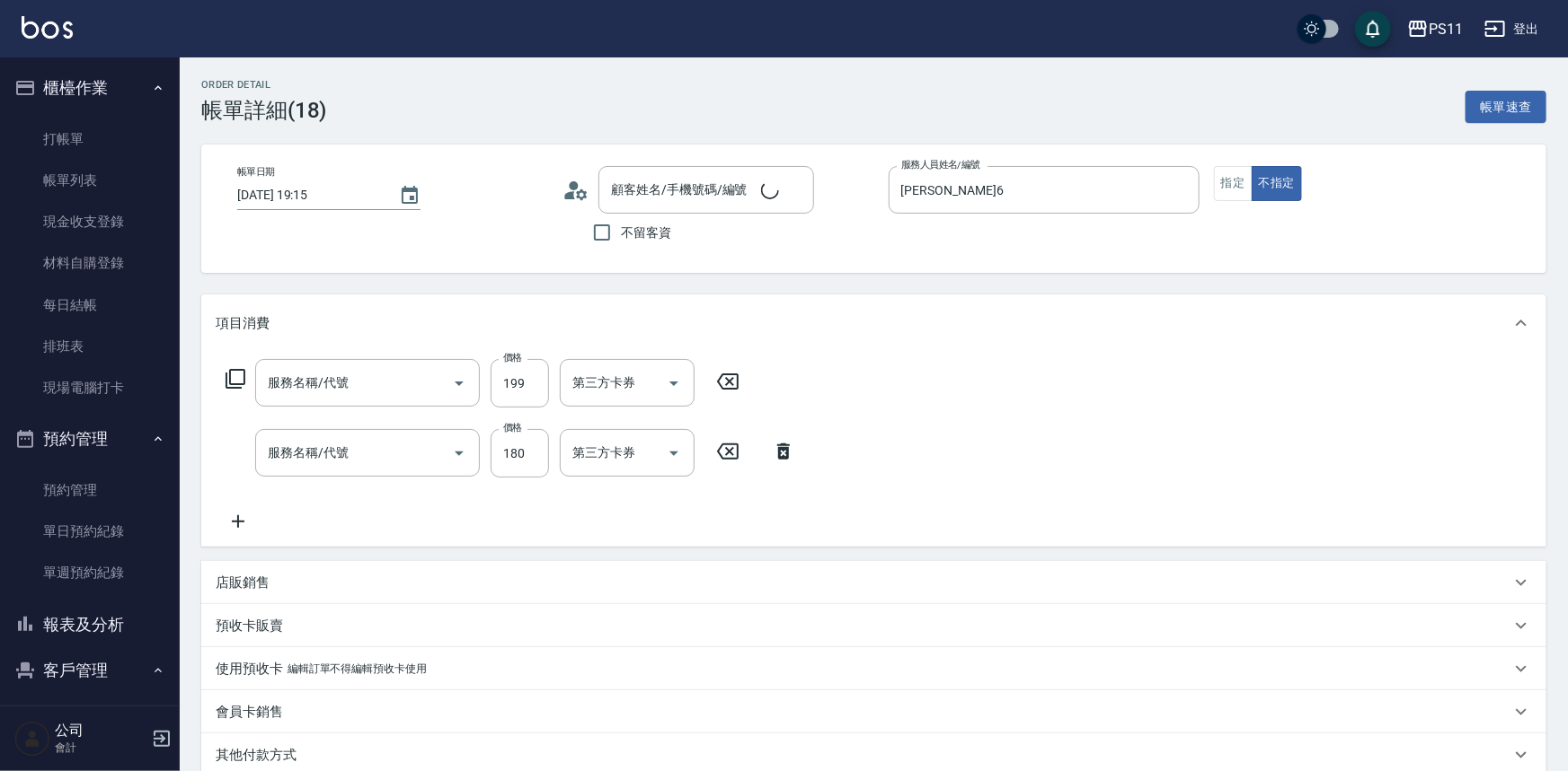
type input "不指定剪髮活動(2199)"
type input "洗髮(洗+剪不指定活動)(1180)"
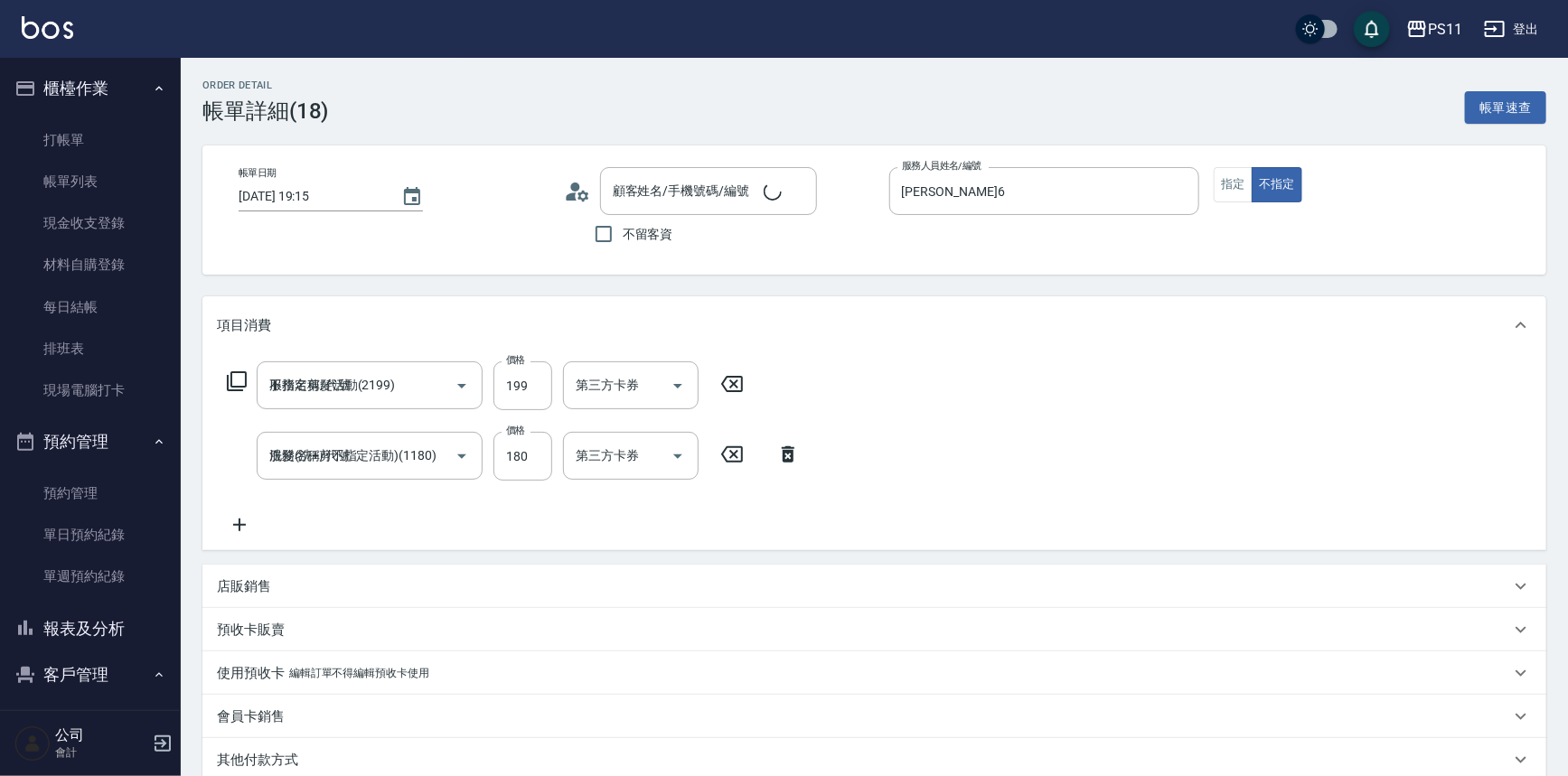
type input "[PERSON_NAME]/0975378860/3092"
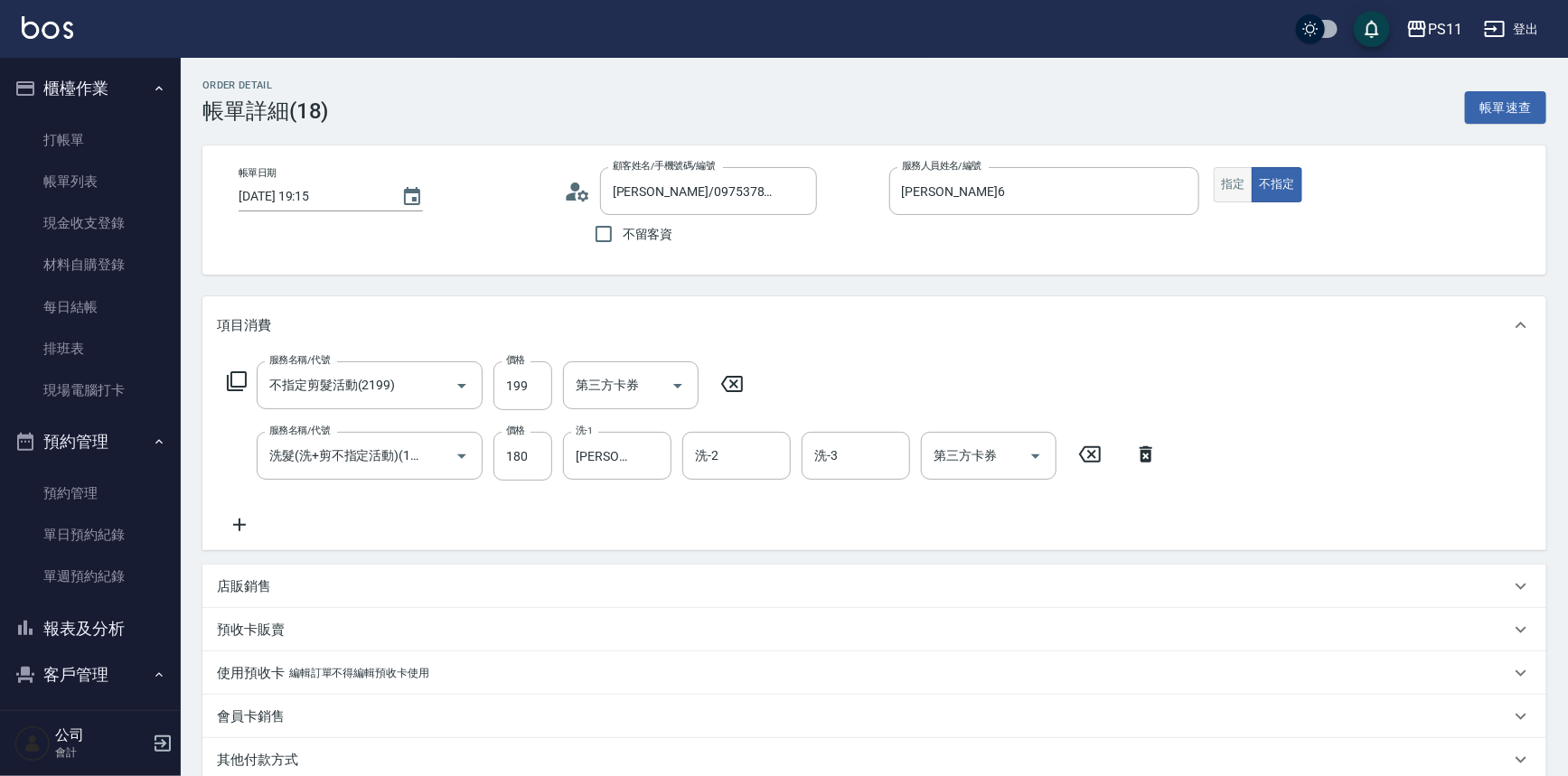
click at [1229, 196] on button "指定" at bounding box center [1233, 185] width 39 height 35
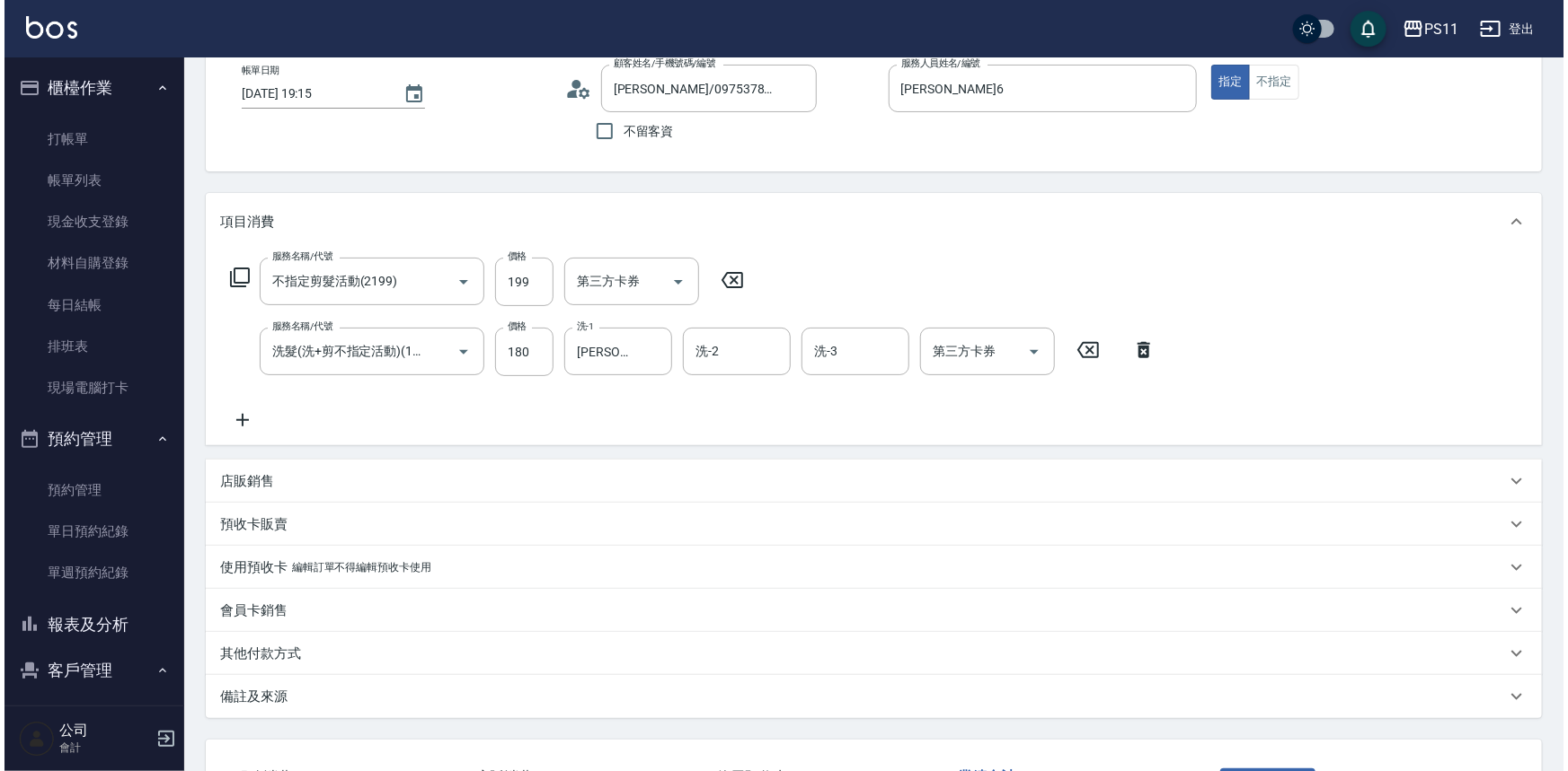
scroll to position [239, 0]
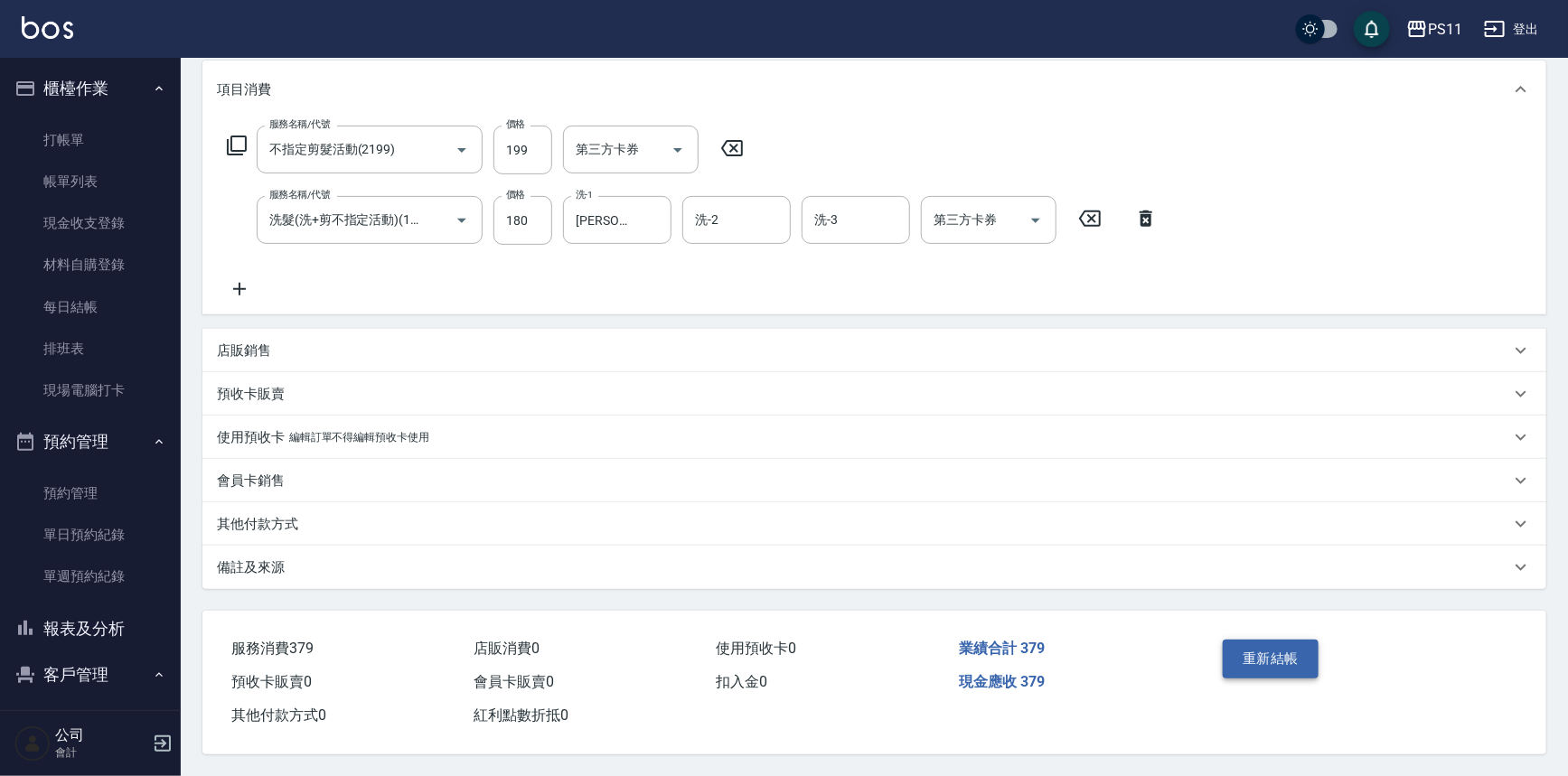
click at [1260, 644] on button "重新結帳" at bounding box center [1270, 659] width 96 height 38
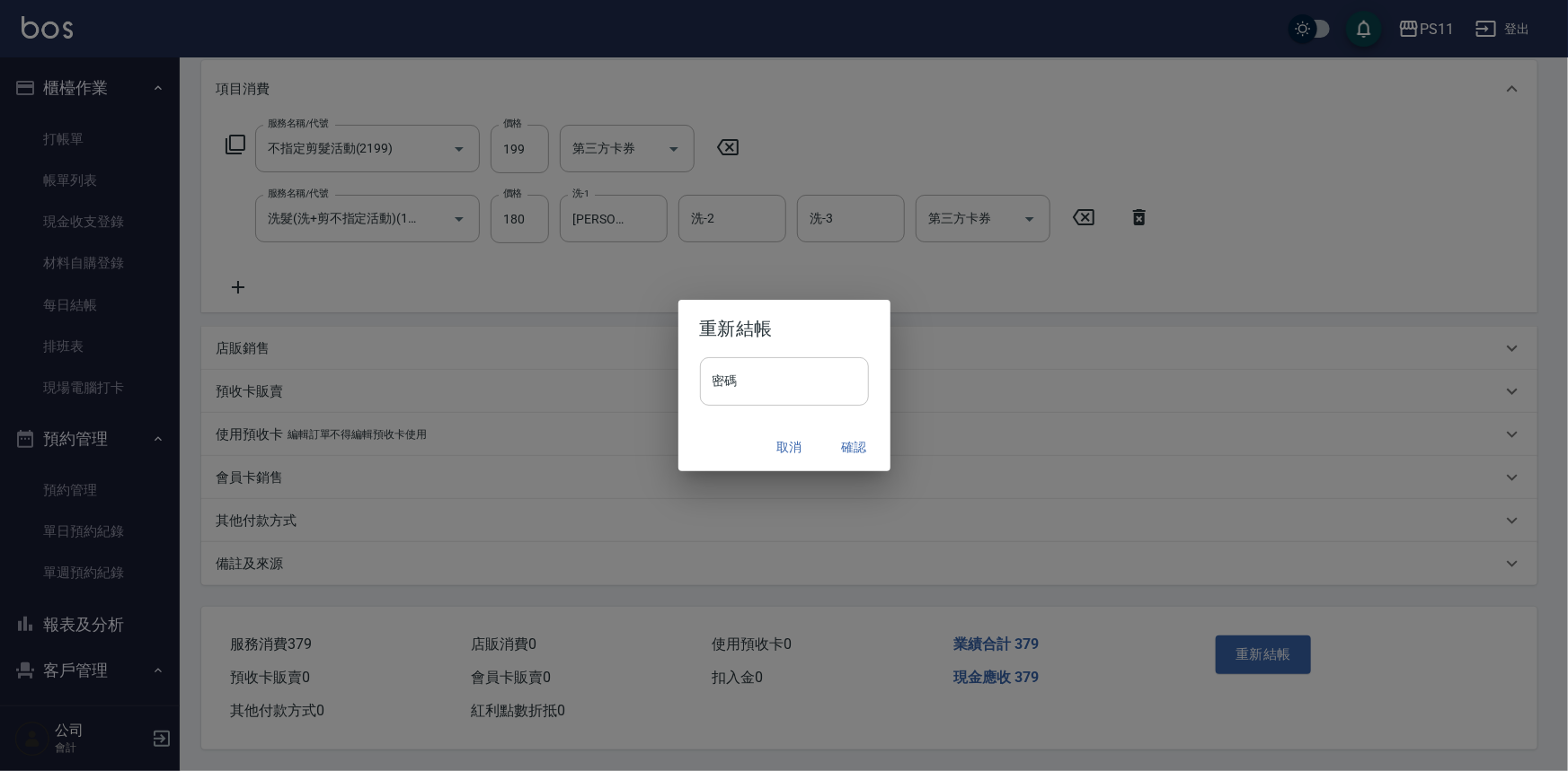
click at [791, 374] on input "密碼" at bounding box center [784, 382] width 169 height 49
type input "*****"
click at [861, 448] on button "確認" at bounding box center [854, 447] width 57 height 33
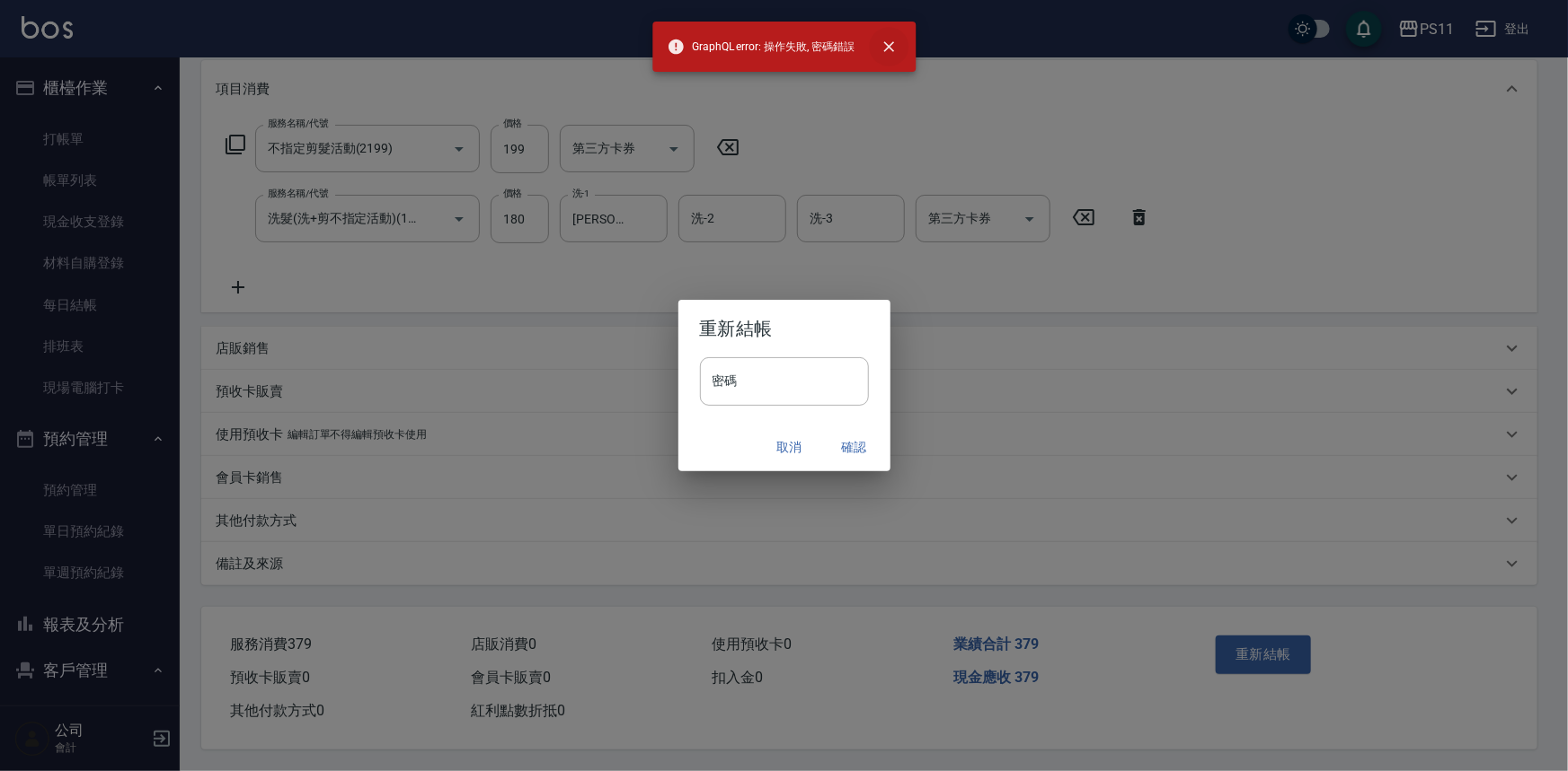
click at [889, 51] on icon "close" at bounding box center [888, 46] width 18 height 18
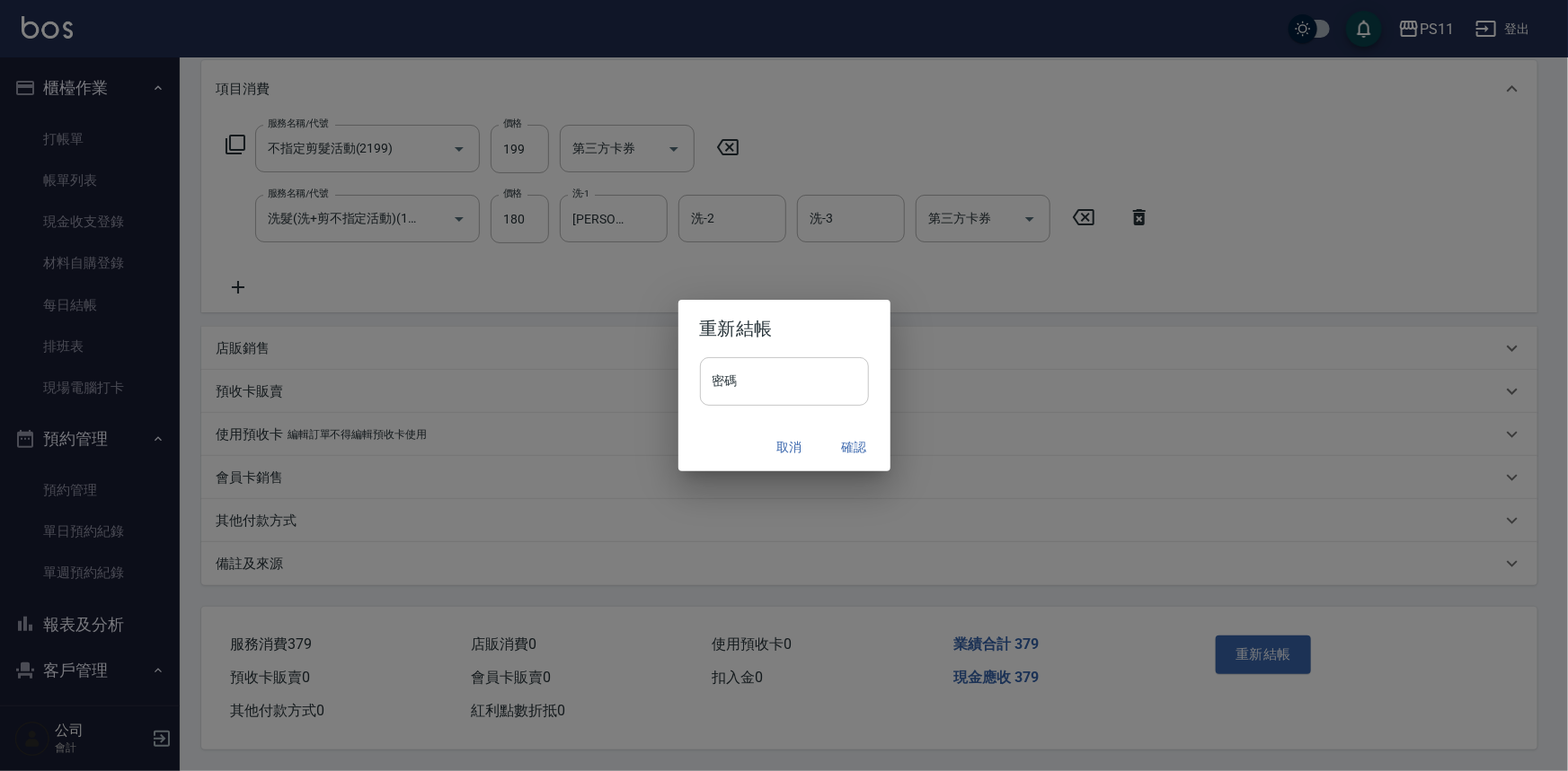
click at [808, 386] on input "密碼" at bounding box center [784, 382] width 169 height 49
type input "****"
click at [852, 440] on button "確認" at bounding box center [854, 447] width 57 height 33
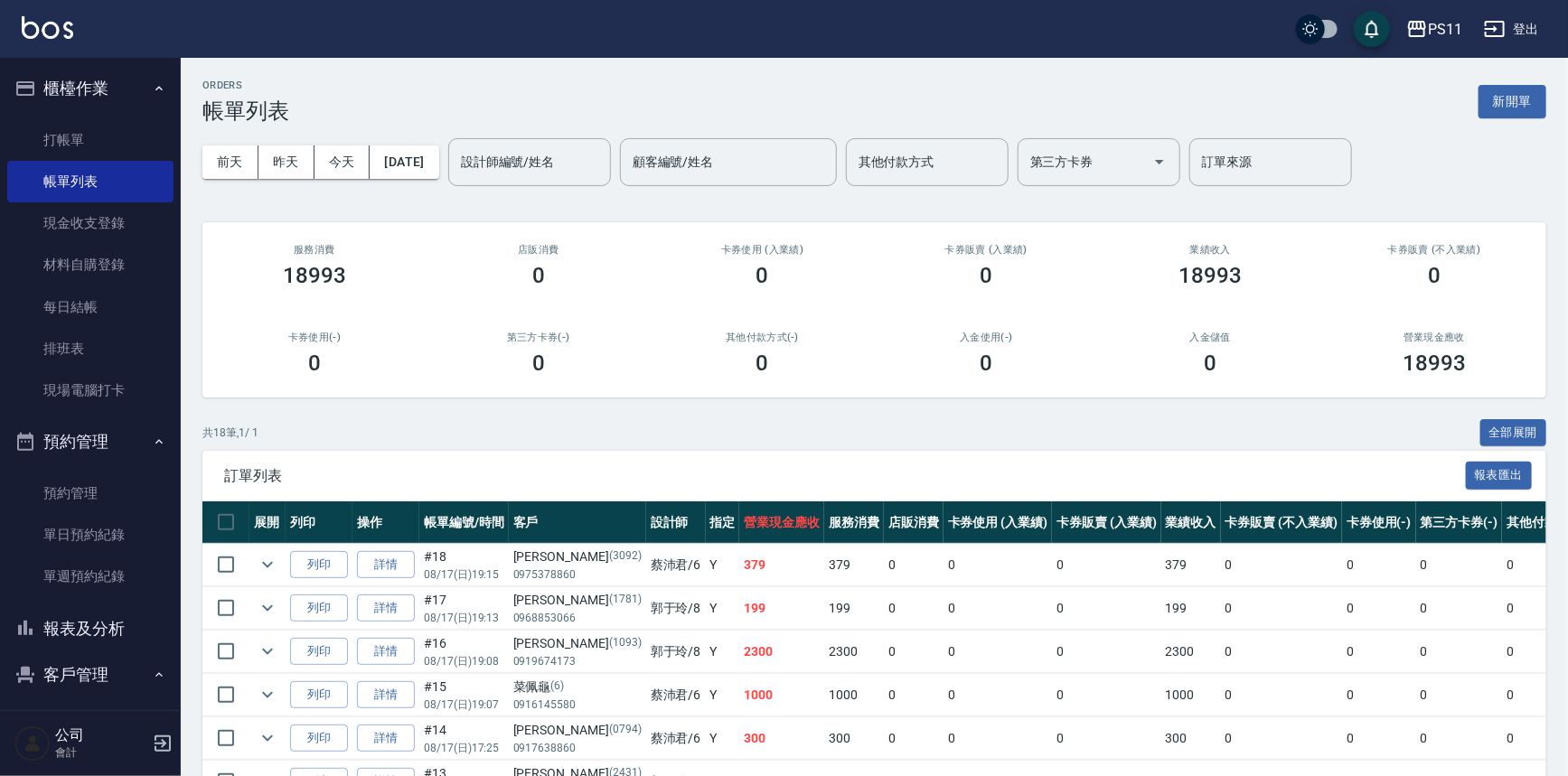
click at [102, 625] on button "報表及分析" at bounding box center [91, 629] width 167 height 47
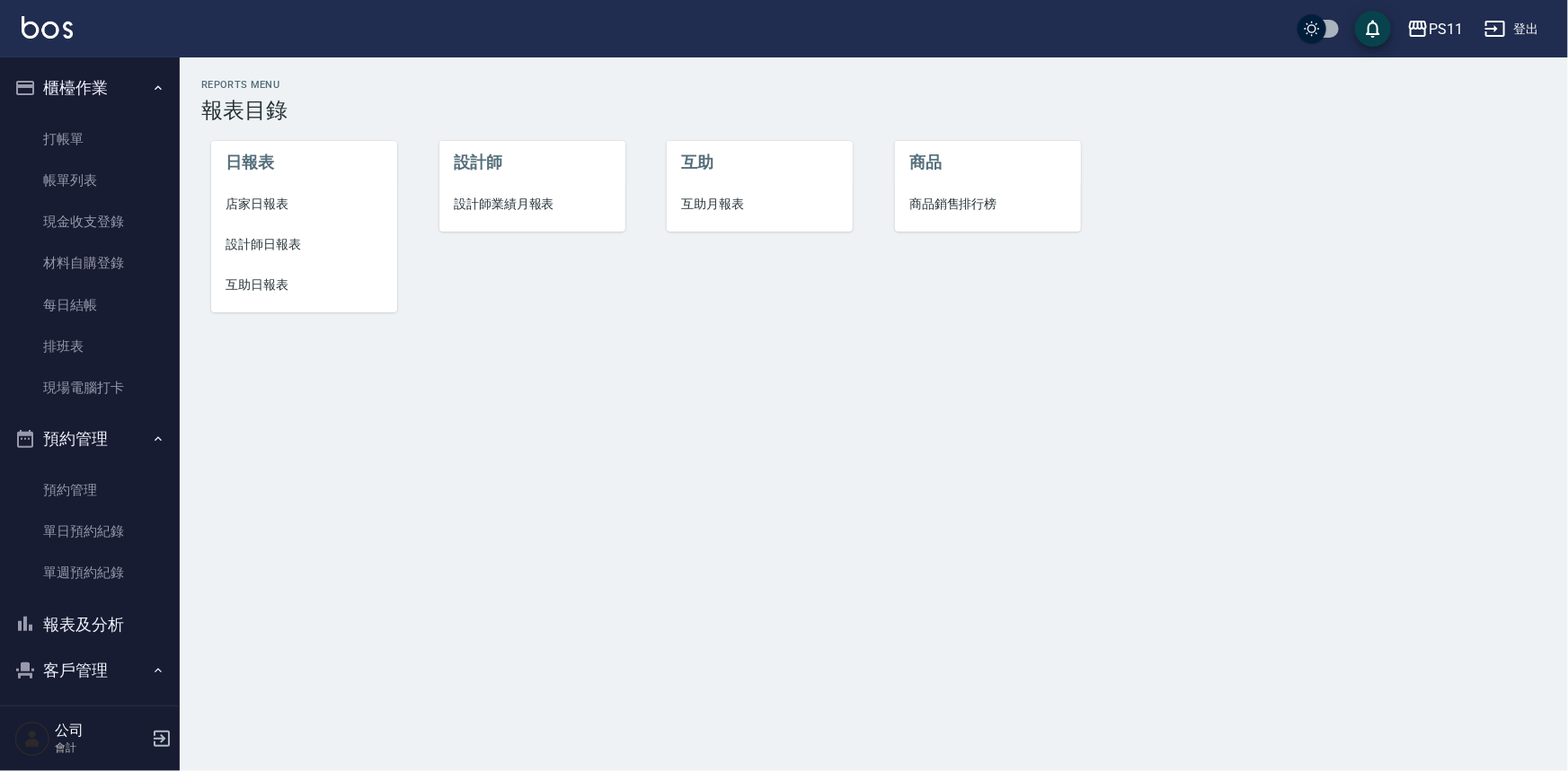
click at [247, 247] on span "設計師日報表" at bounding box center [304, 244] width 157 height 19
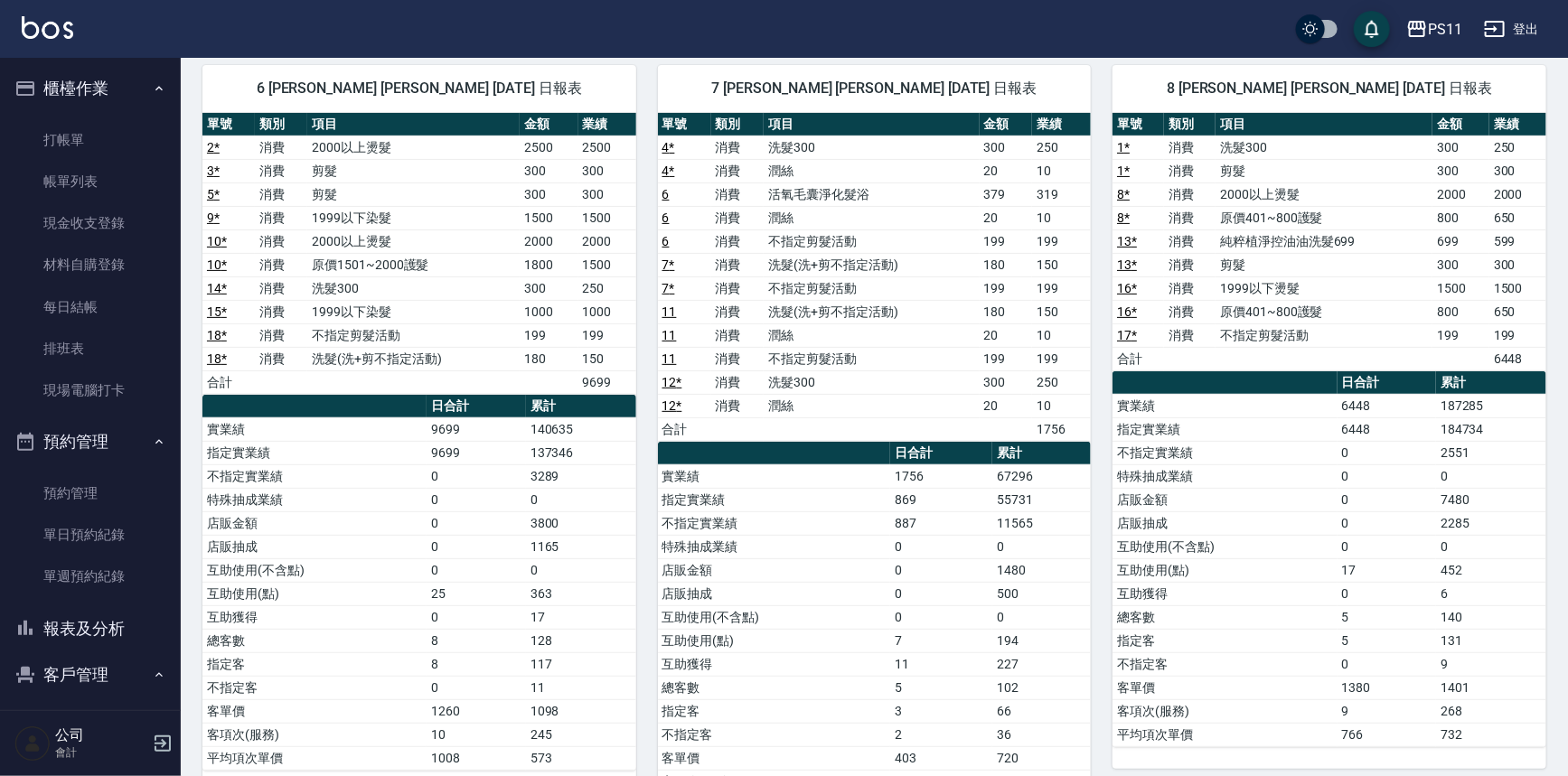
scroll to position [164, 0]
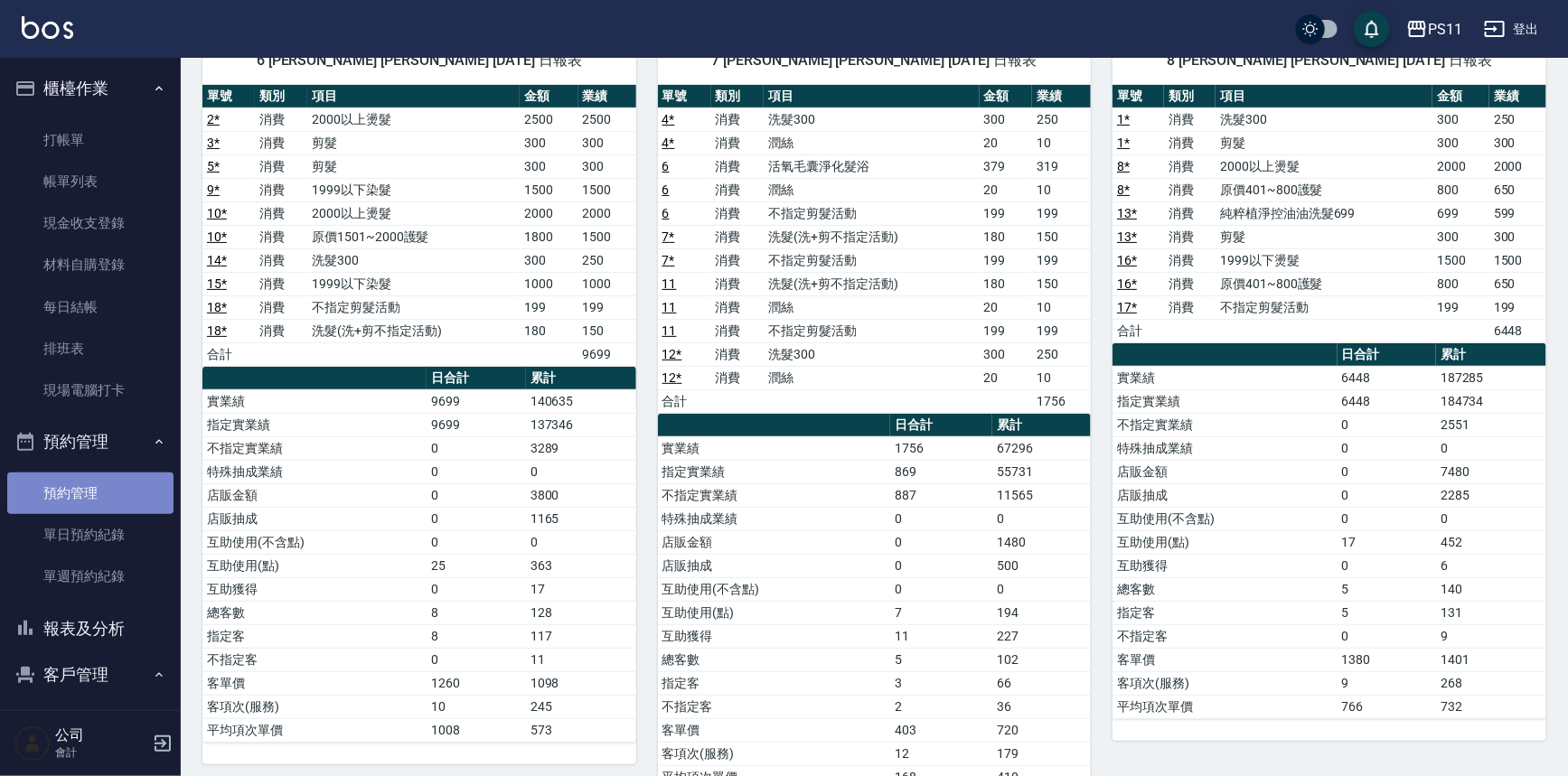
click at [104, 506] on link "預約管理" at bounding box center [91, 494] width 167 height 42
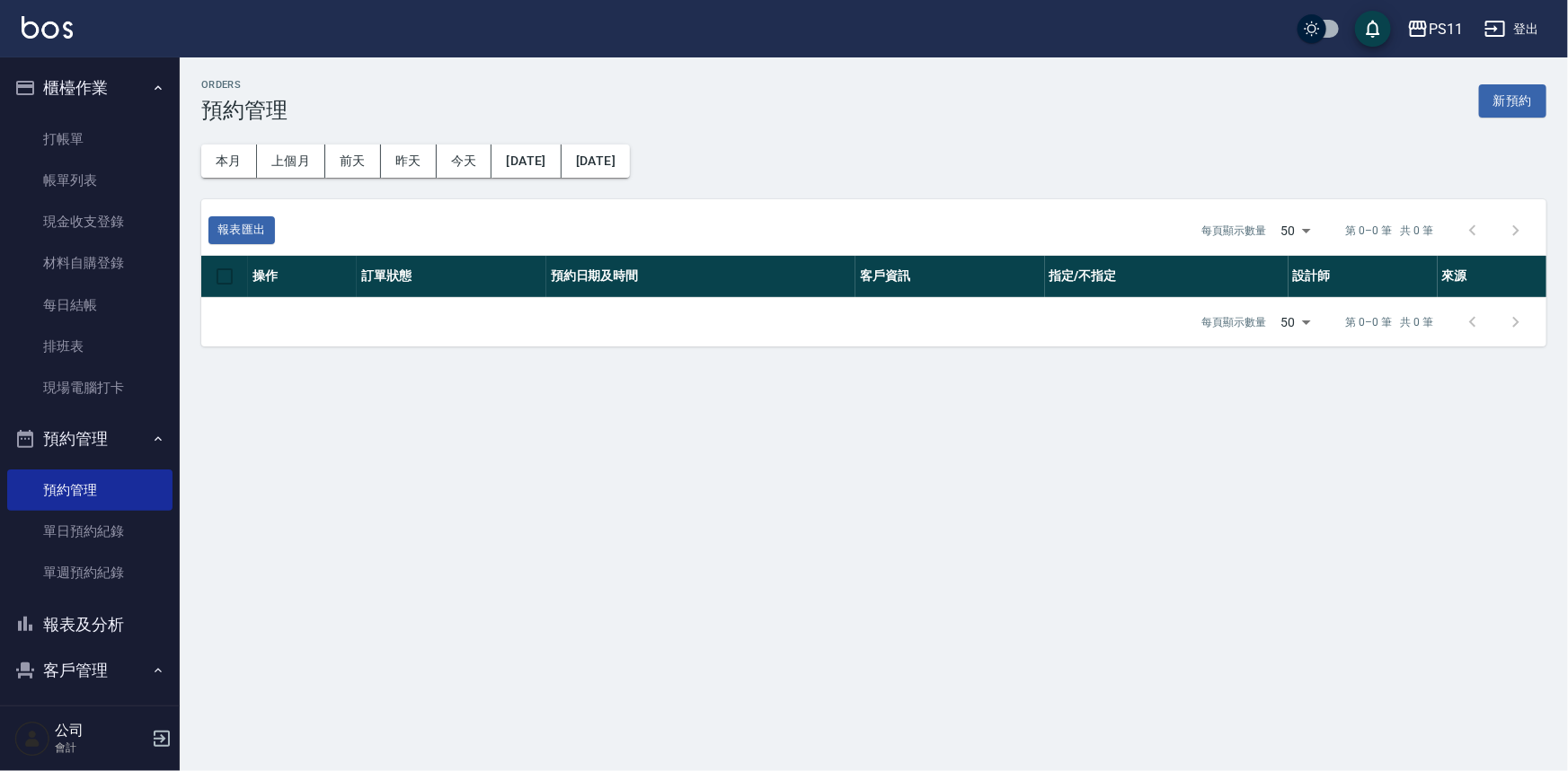
drag, startPoint x: 119, startPoint y: 627, endPoint x: 170, endPoint y: 478, distance: 157.5
click at [119, 626] on button "報表及分析" at bounding box center [90, 625] width 166 height 47
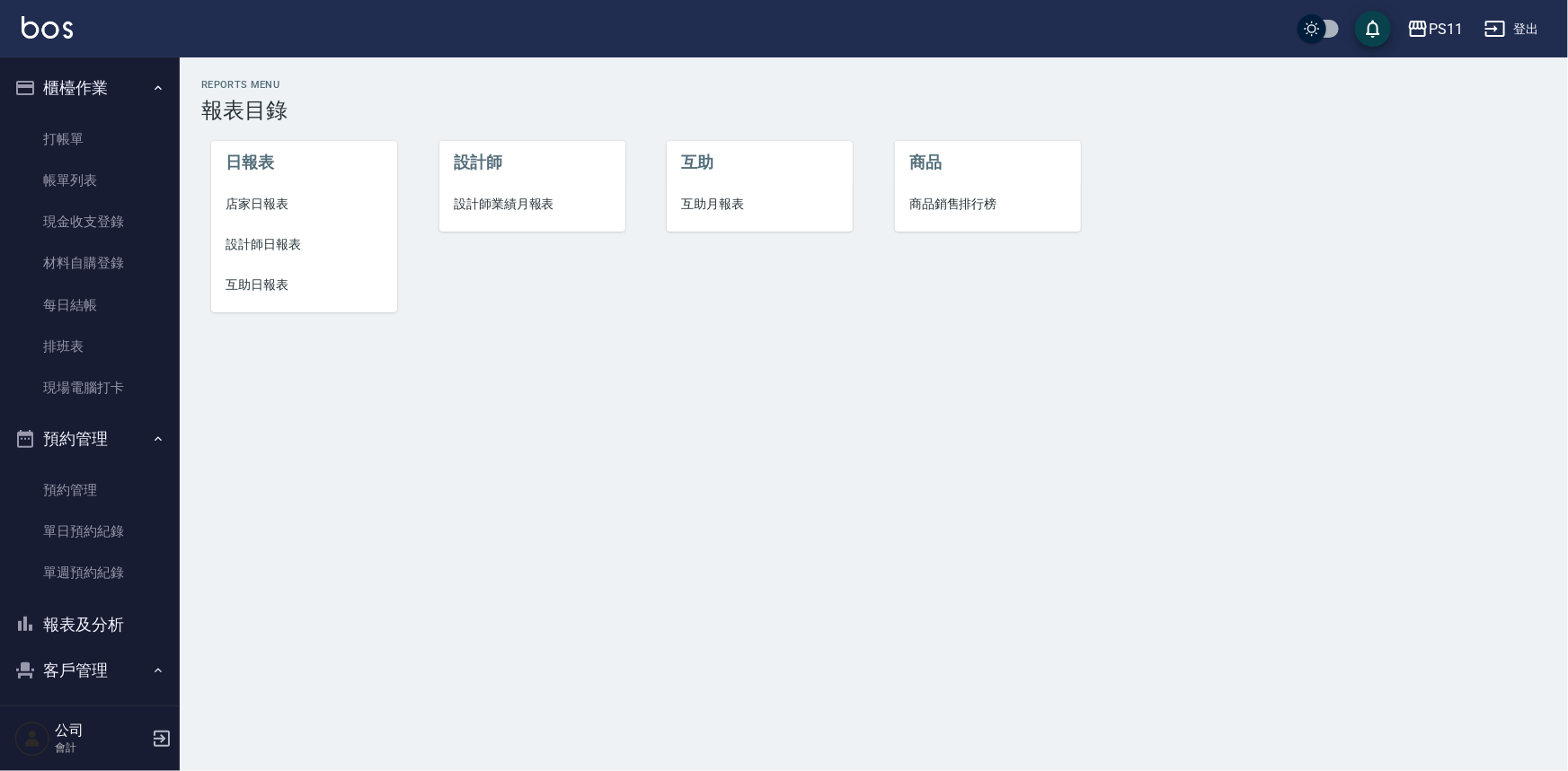
click at [252, 288] on span "互助日報表" at bounding box center [304, 285] width 157 height 19
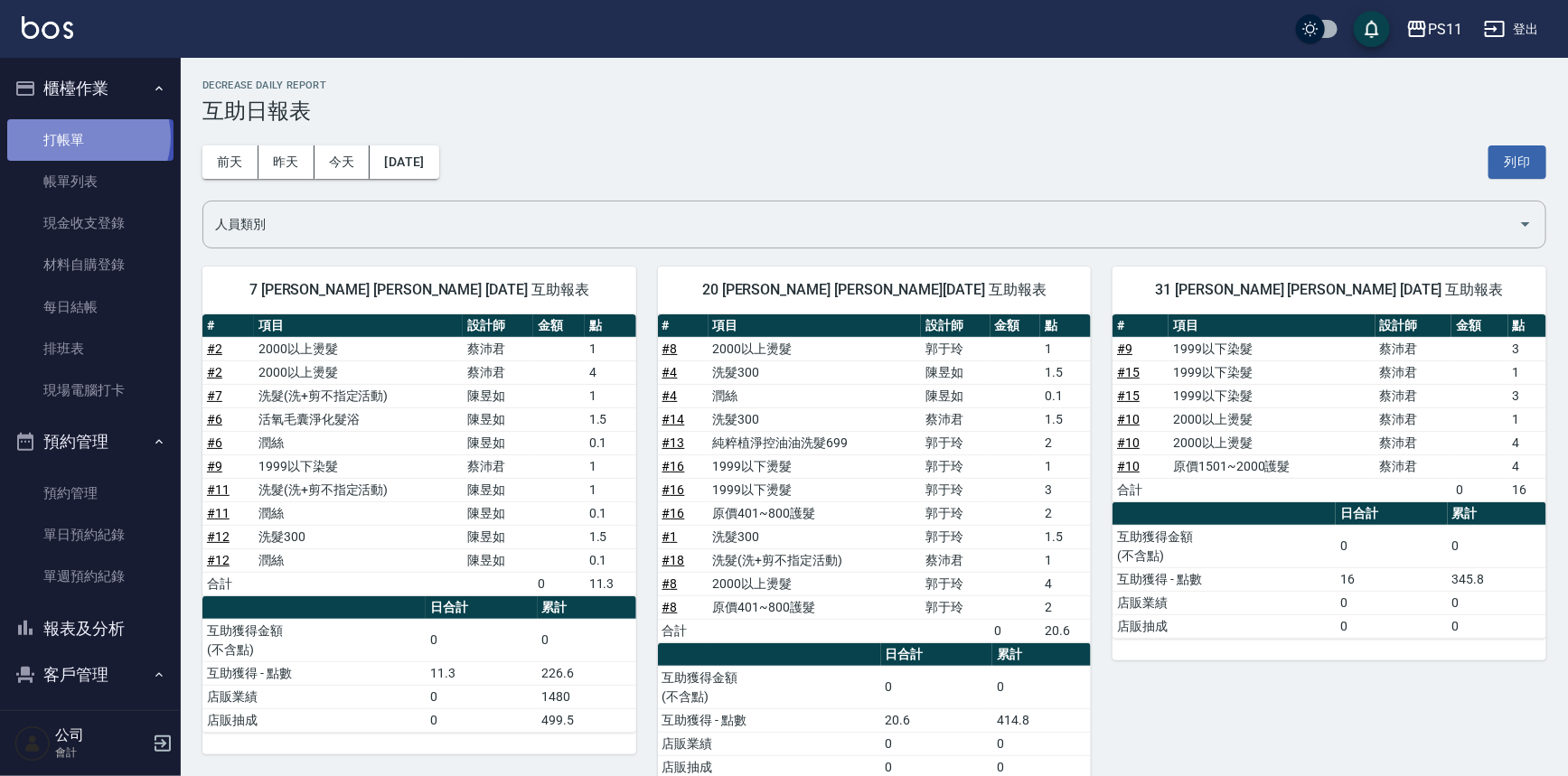
click at [87, 136] on link "打帳單" at bounding box center [91, 140] width 167 height 42
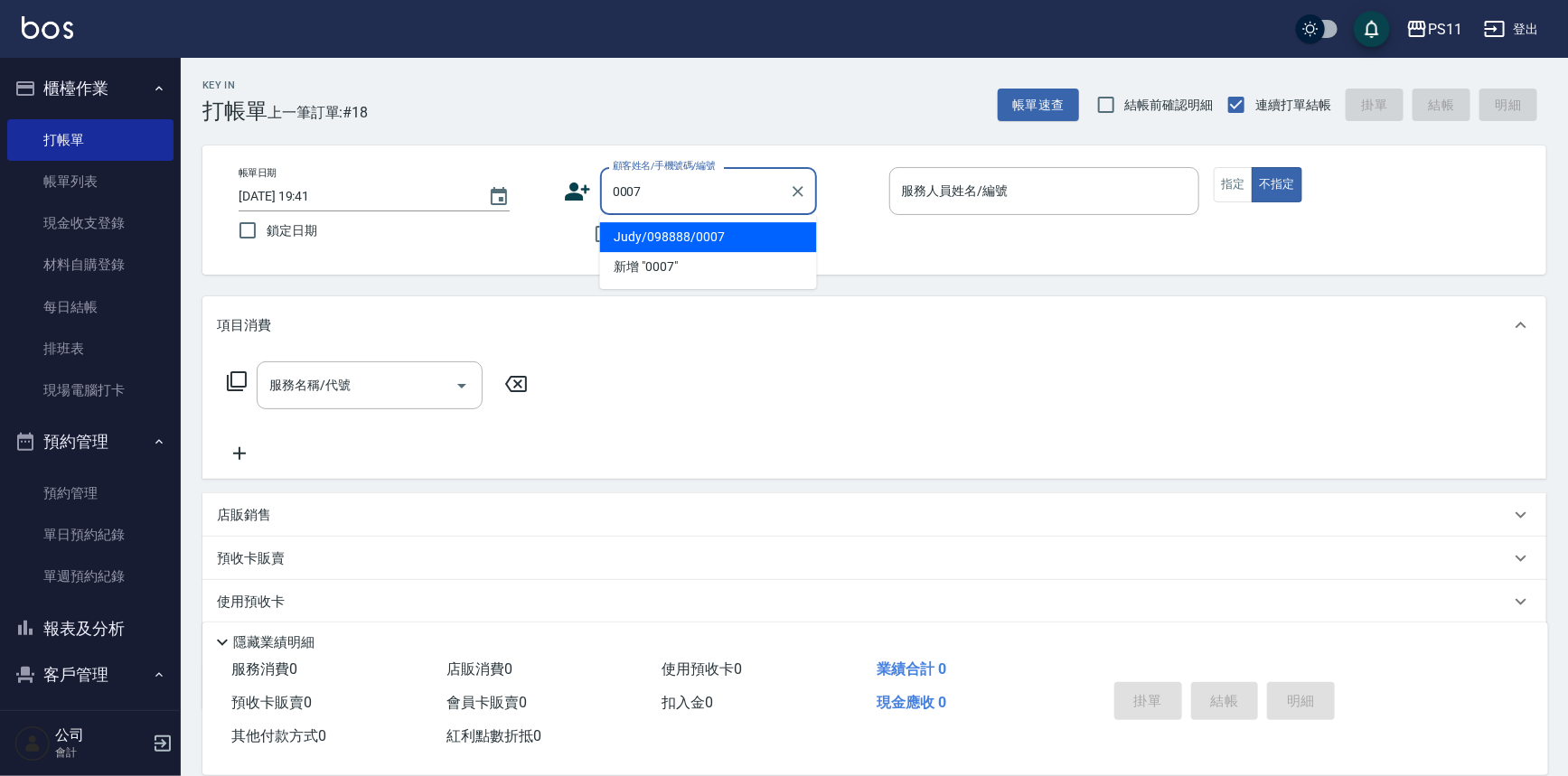
type input "Judy/098888/0007"
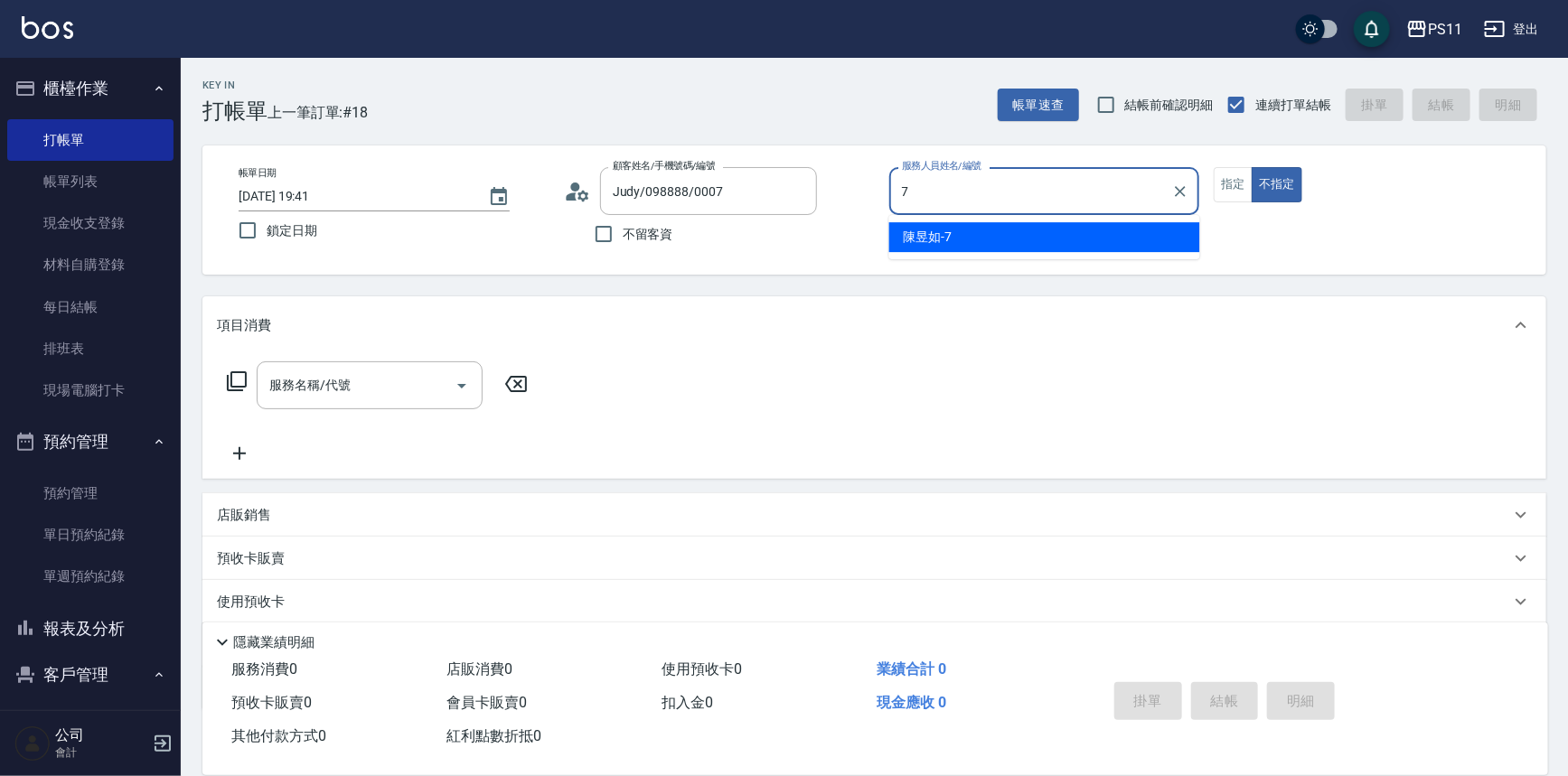
type input "[PERSON_NAME]-7"
type button "false"
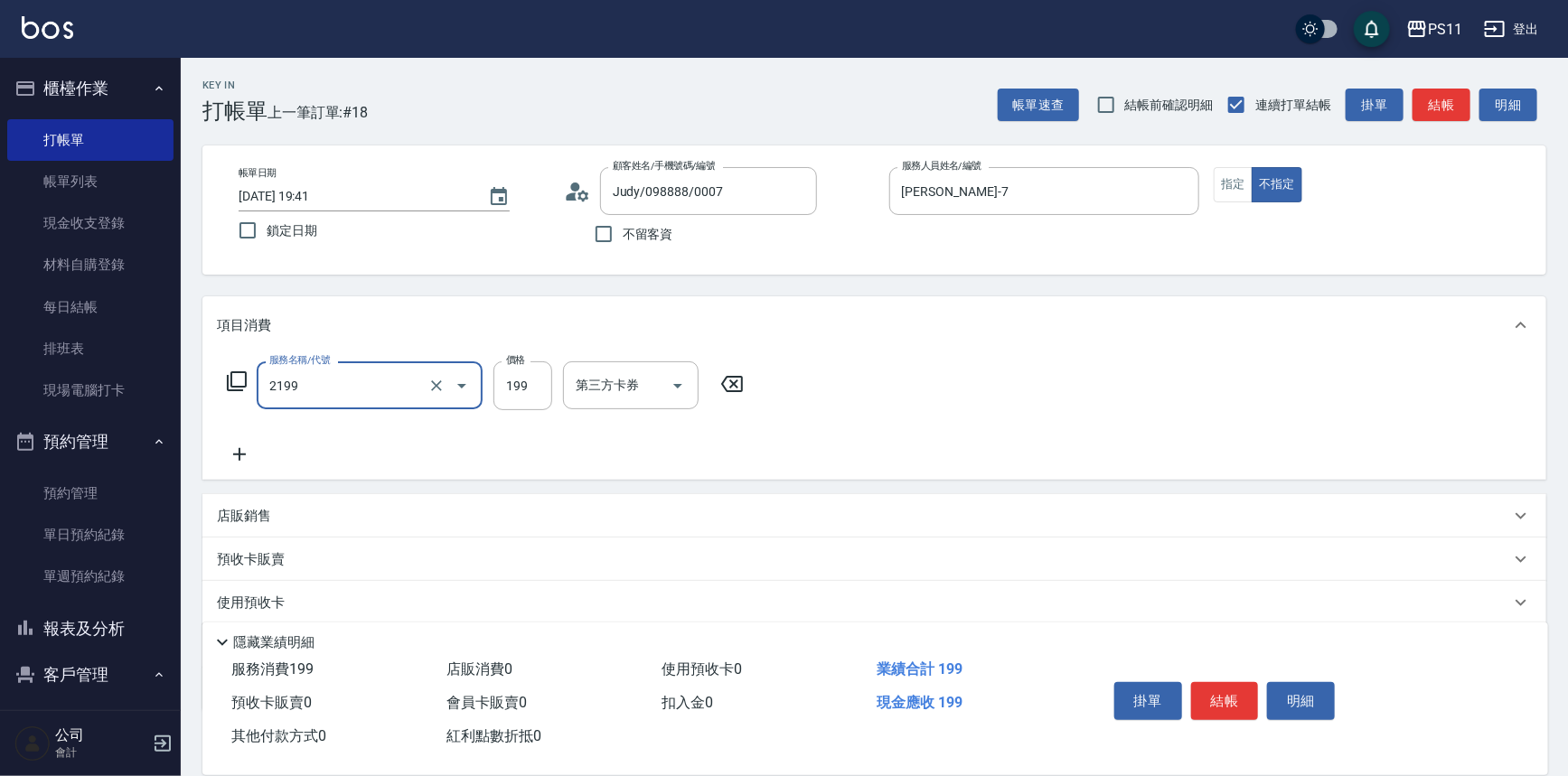
type input "不指定剪髮活動(2199)"
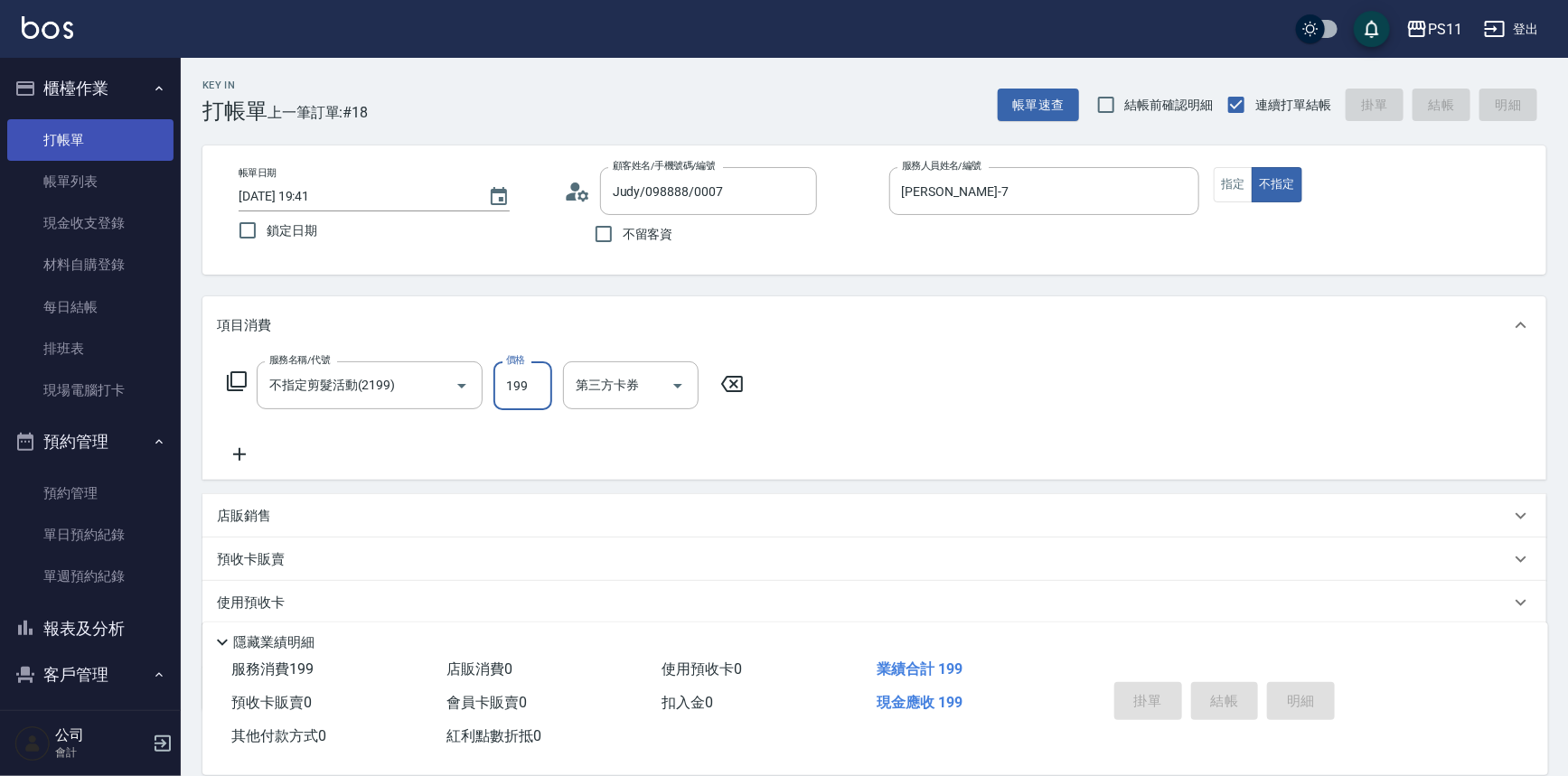
type input "[DATE] 20:03"
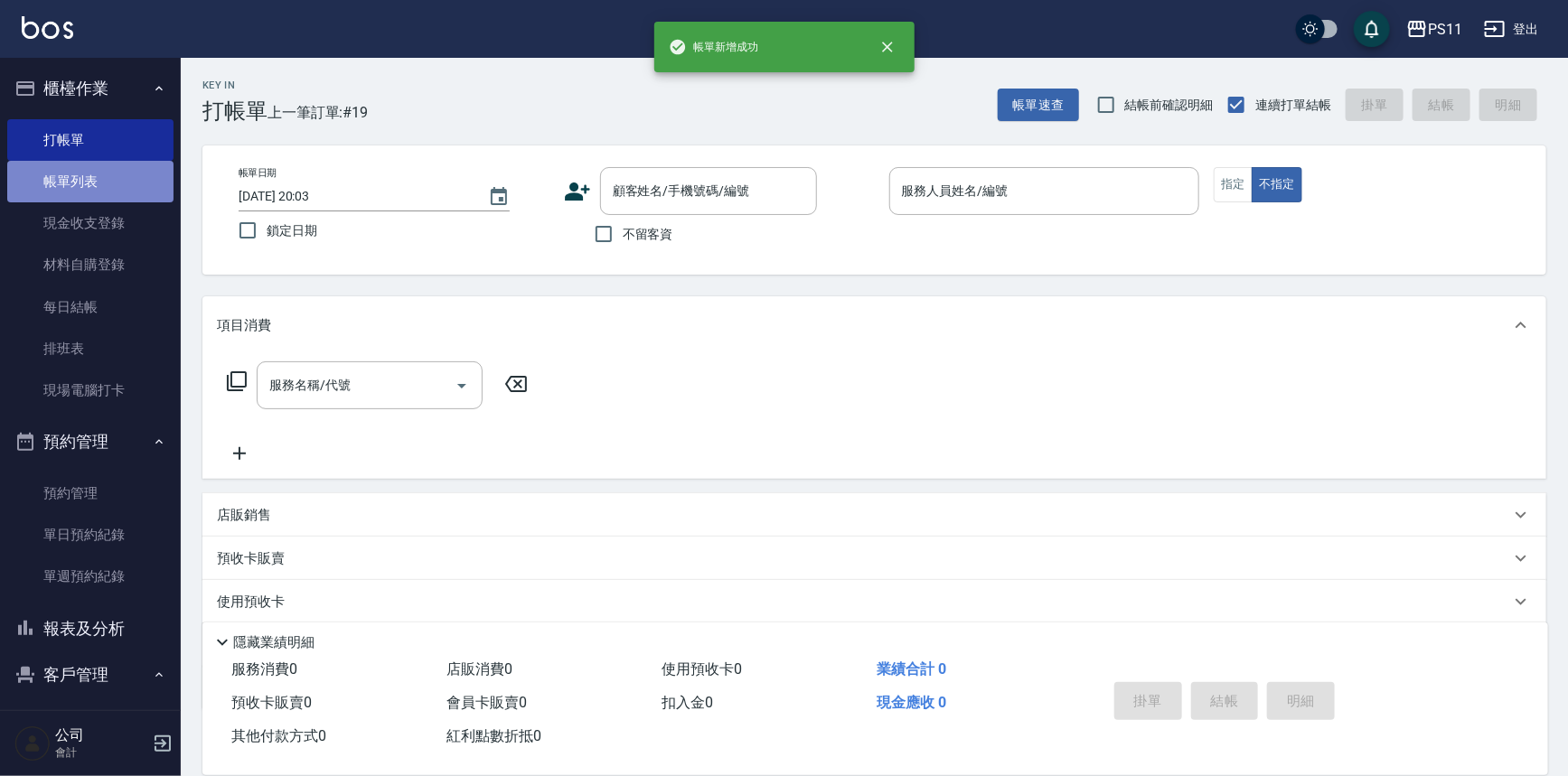
drag, startPoint x: 135, startPoint y: 171, endPoint x: 166, endPoint y: 188, distance: 35.4
click at [135, 173] on link "帳單列表" at bounding box center [91, 182] width 167 height 42
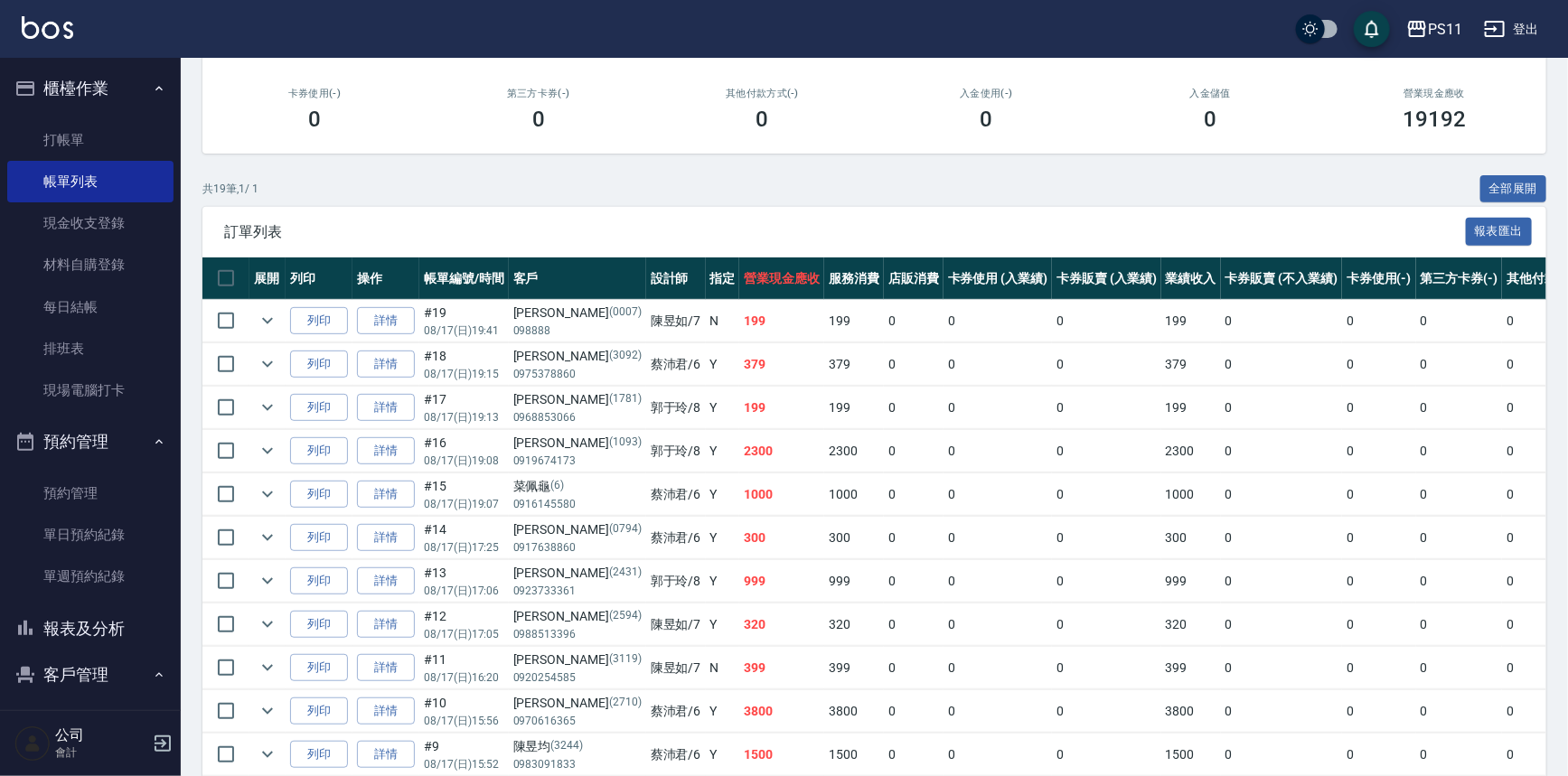
scroll to position [246, 0]
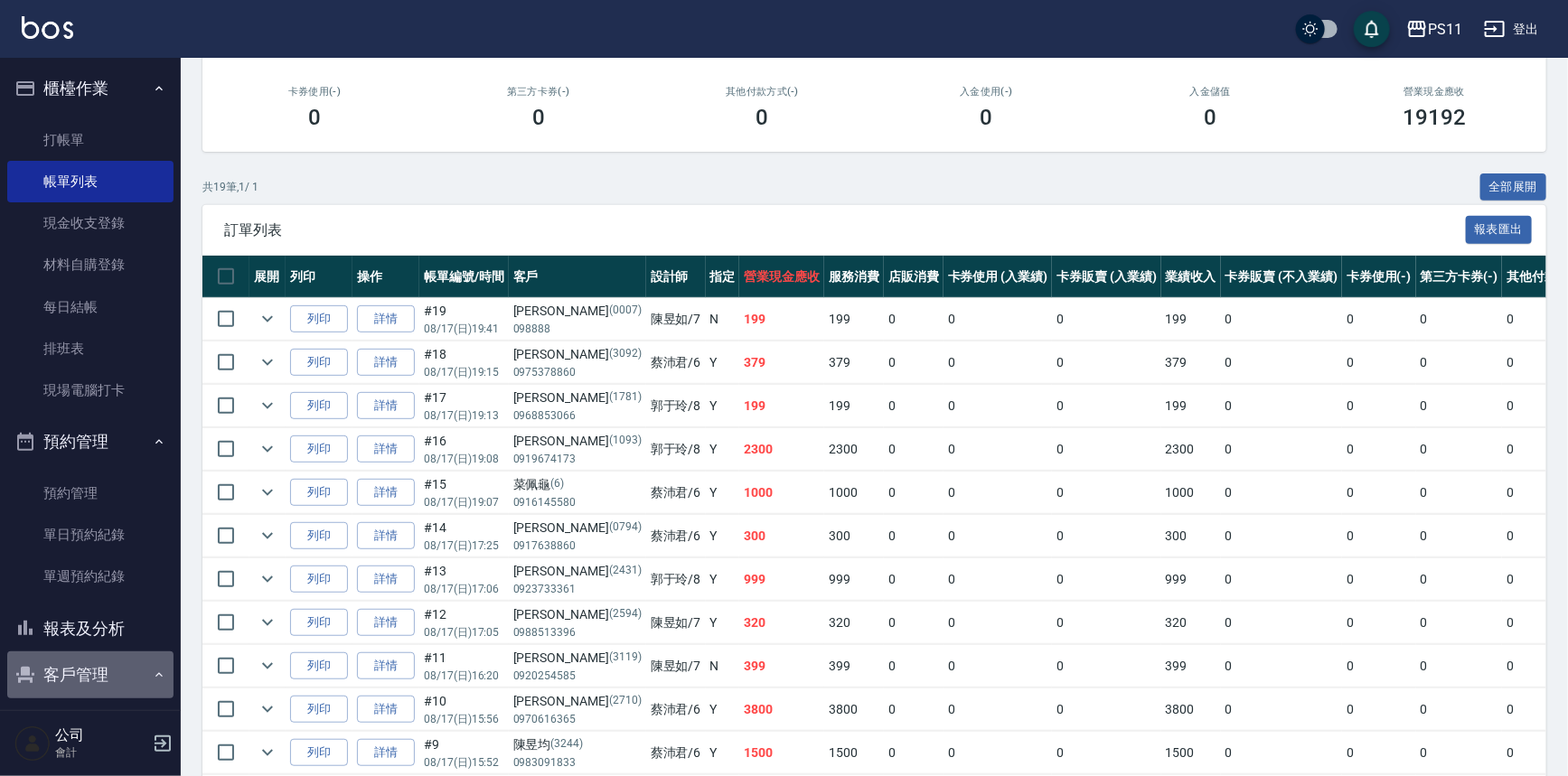
click at [110, 666] on button "客戶管理" at bounding box center [91, 676] width 167 height 47
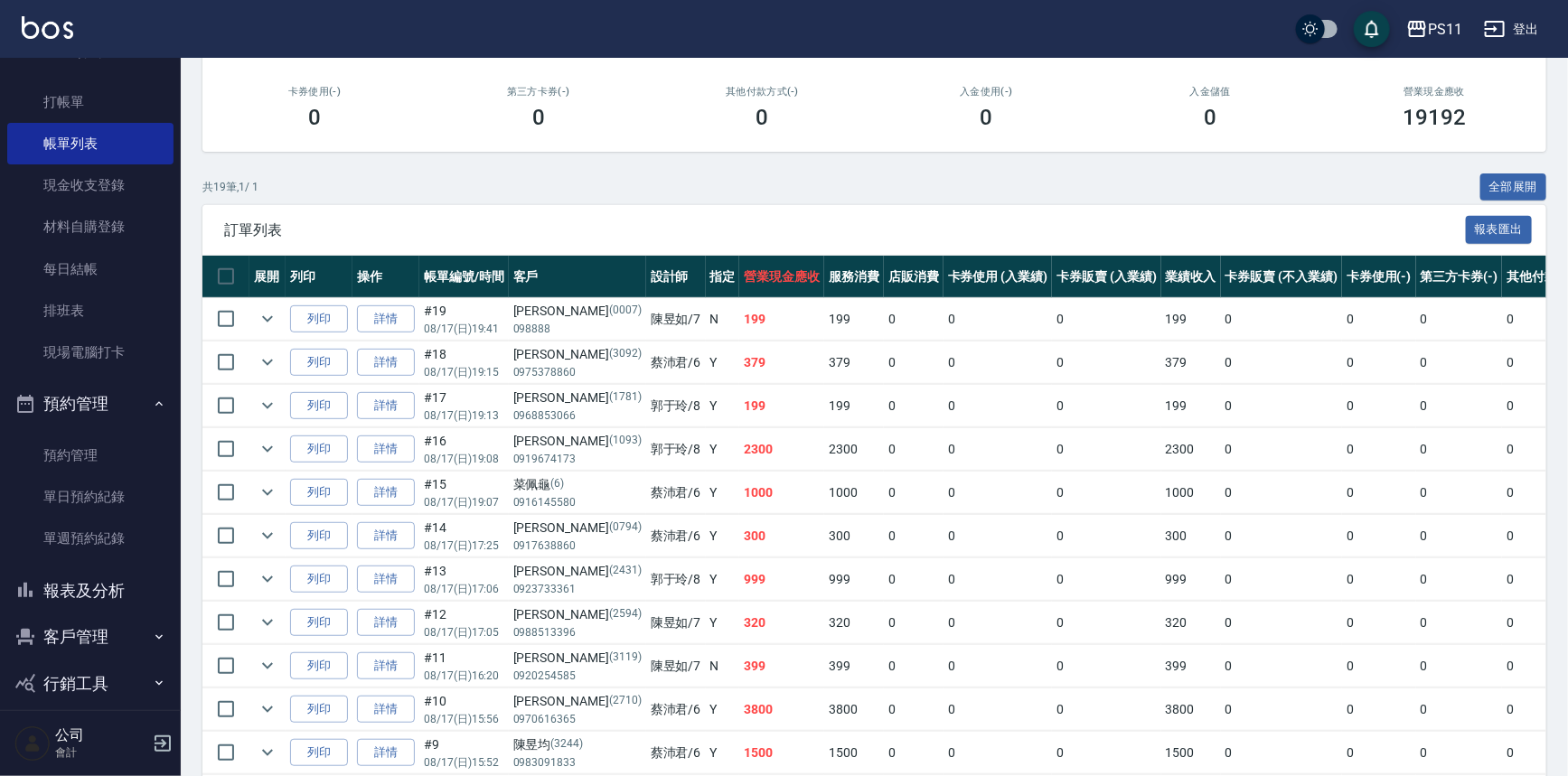
scroll to position [55, 0]
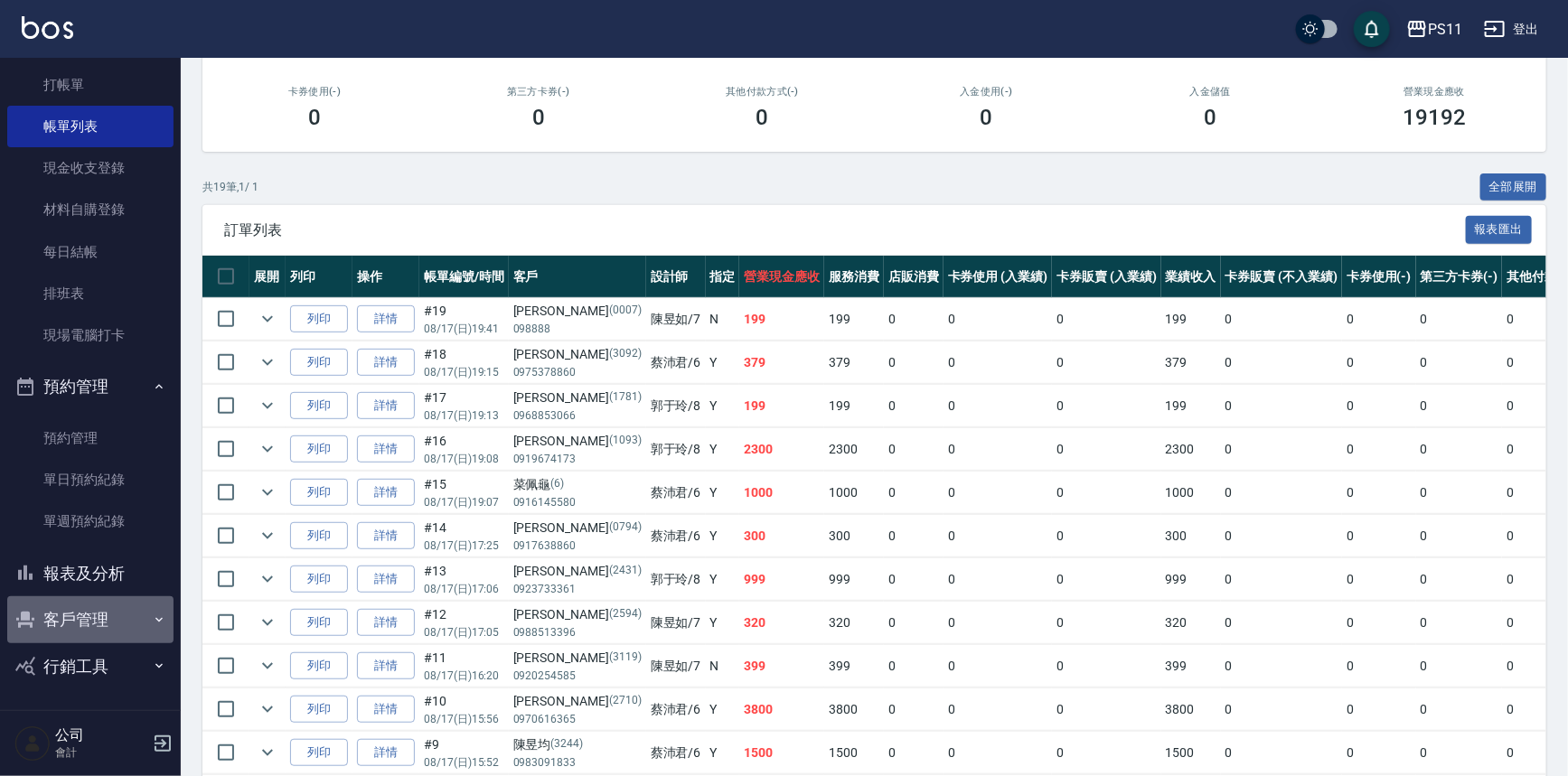
click at [120, 625] on button "客戶管理" at bounding box center [91, 620] width 167 height 47
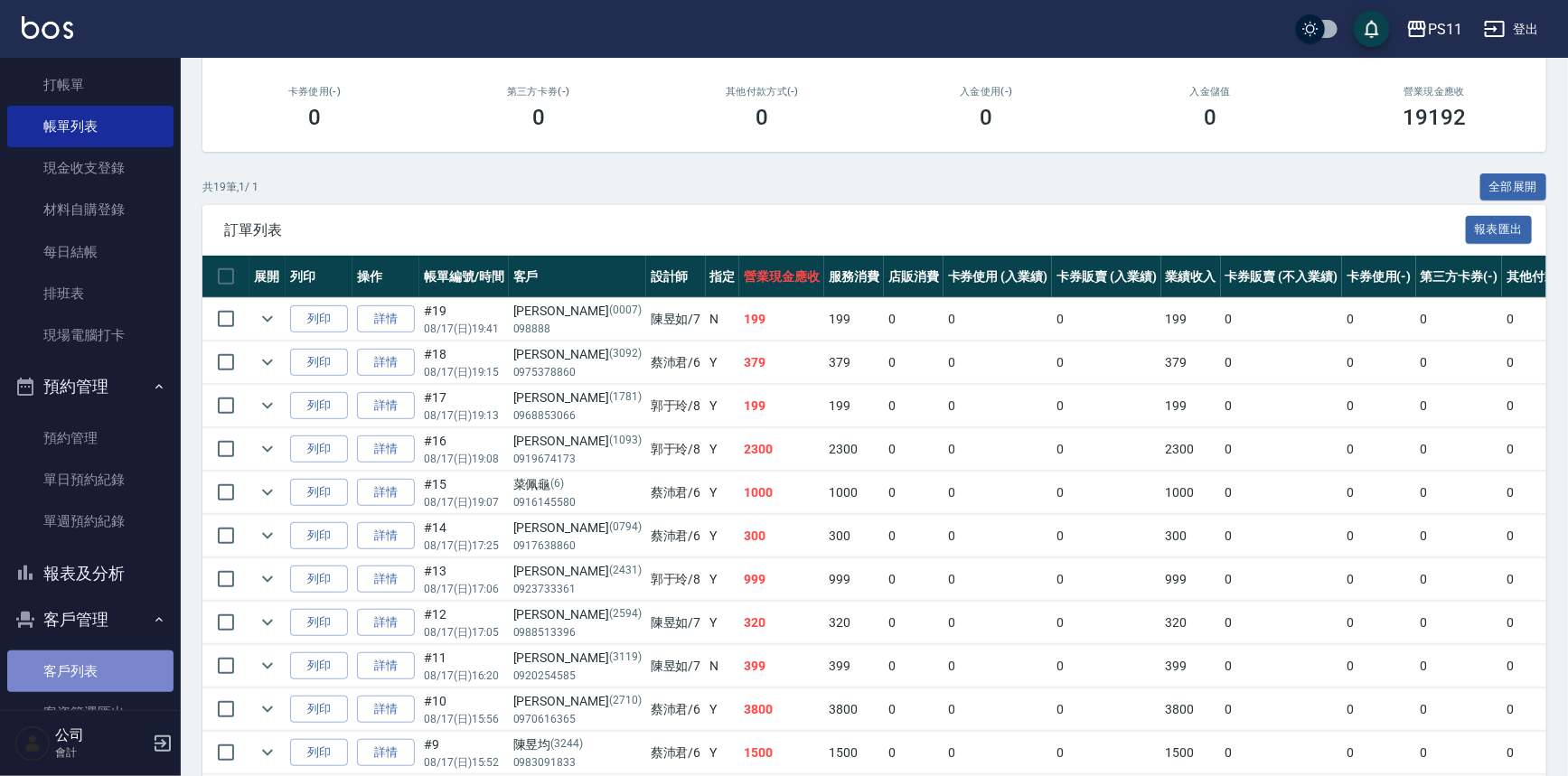
click at [121, 659] on link "客戶列表" at bounding box center [91, 672] width 167 height 42
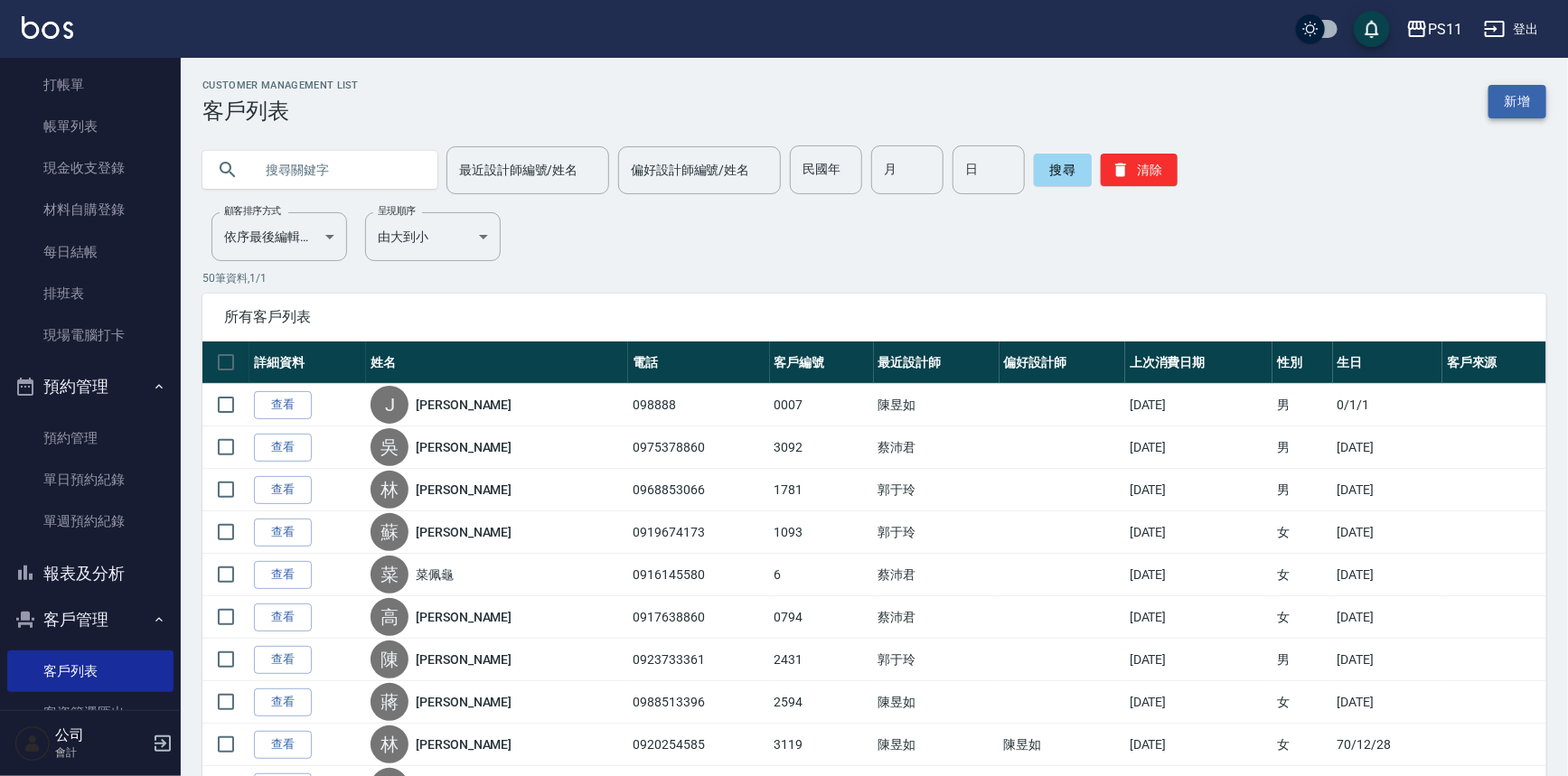
click at [1531, 96] on link "新增" at bounding box center [1517, 101] width 58 height 33
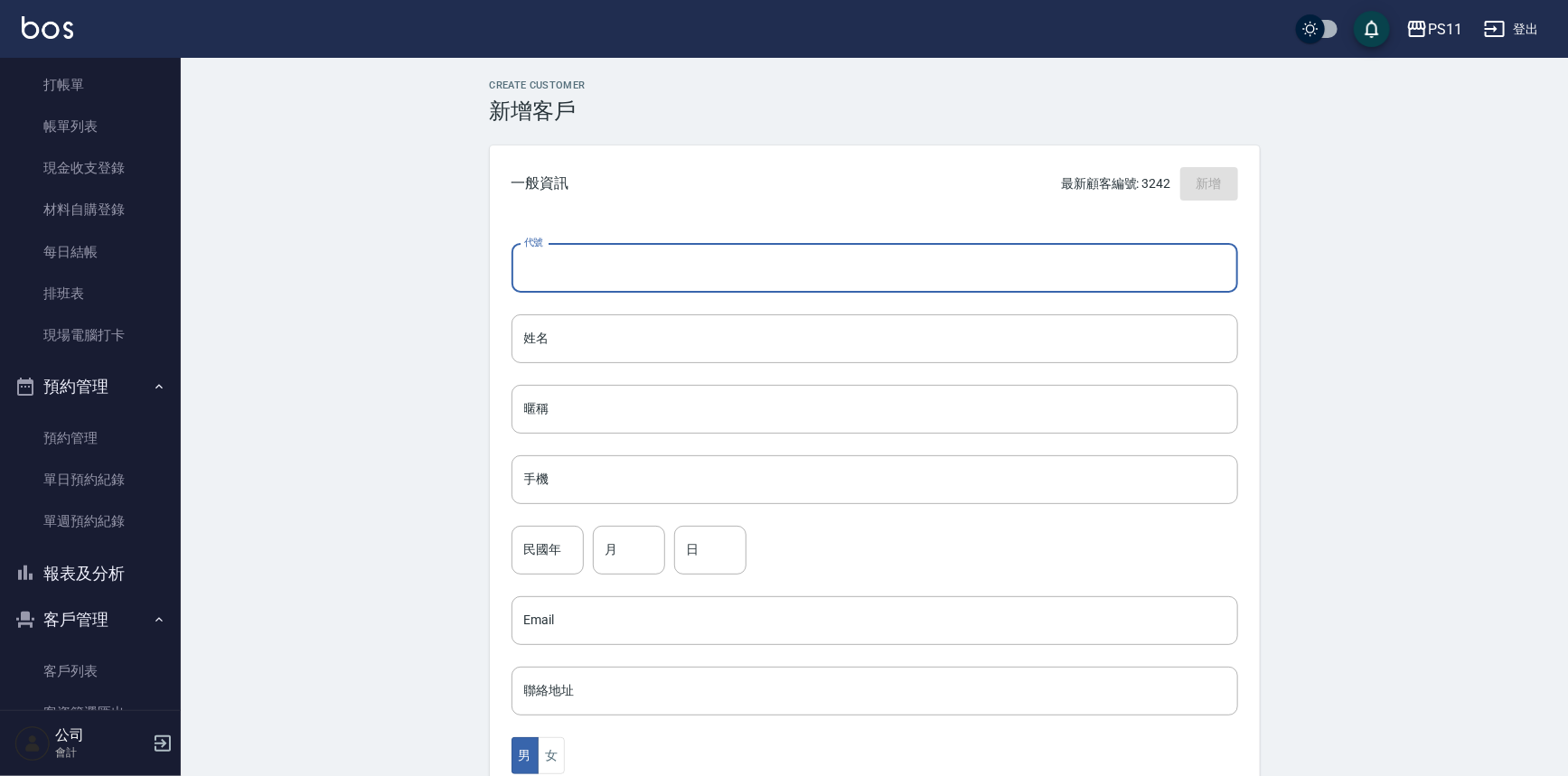
drag, startPoint x: 900, startPoint y: 261, endPoint x: 893, endPoint y: 241, distance: 21.2
click at [900, 256] on input "代號" at bounding box center [875, 269] width 727 height 49
type input "3246"
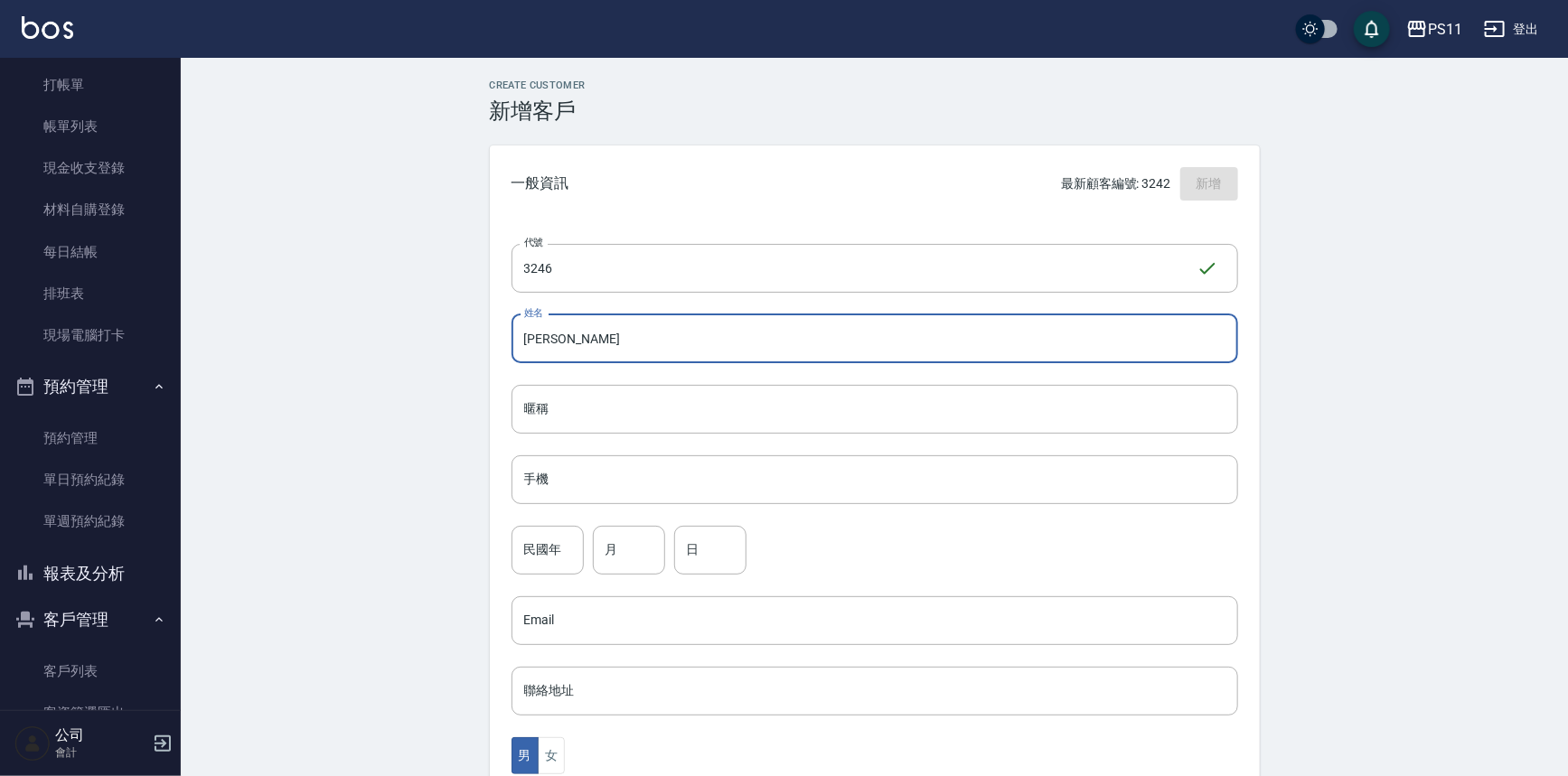
type input "[PERSON_NAME]"
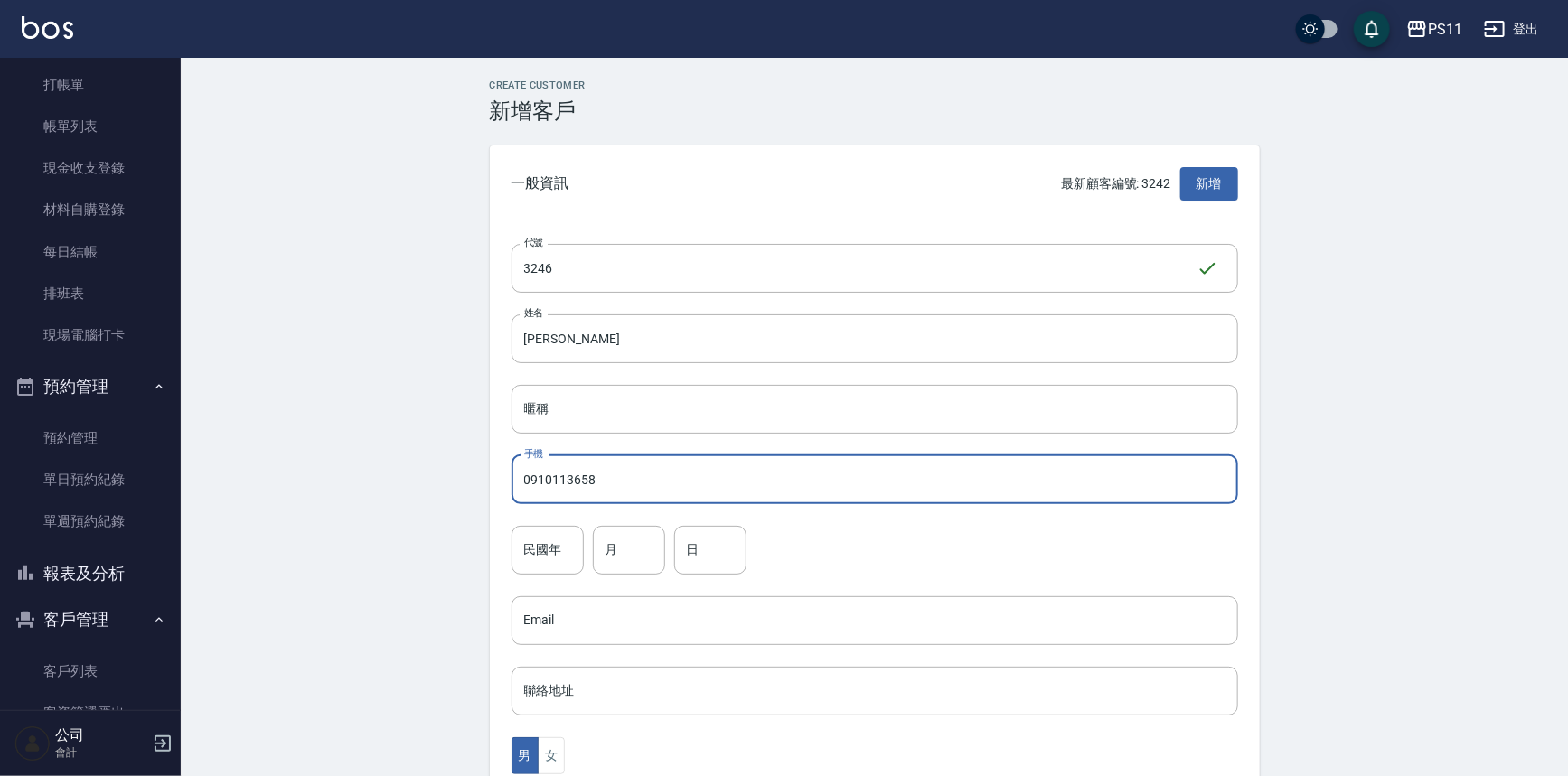
type input "0910113658"
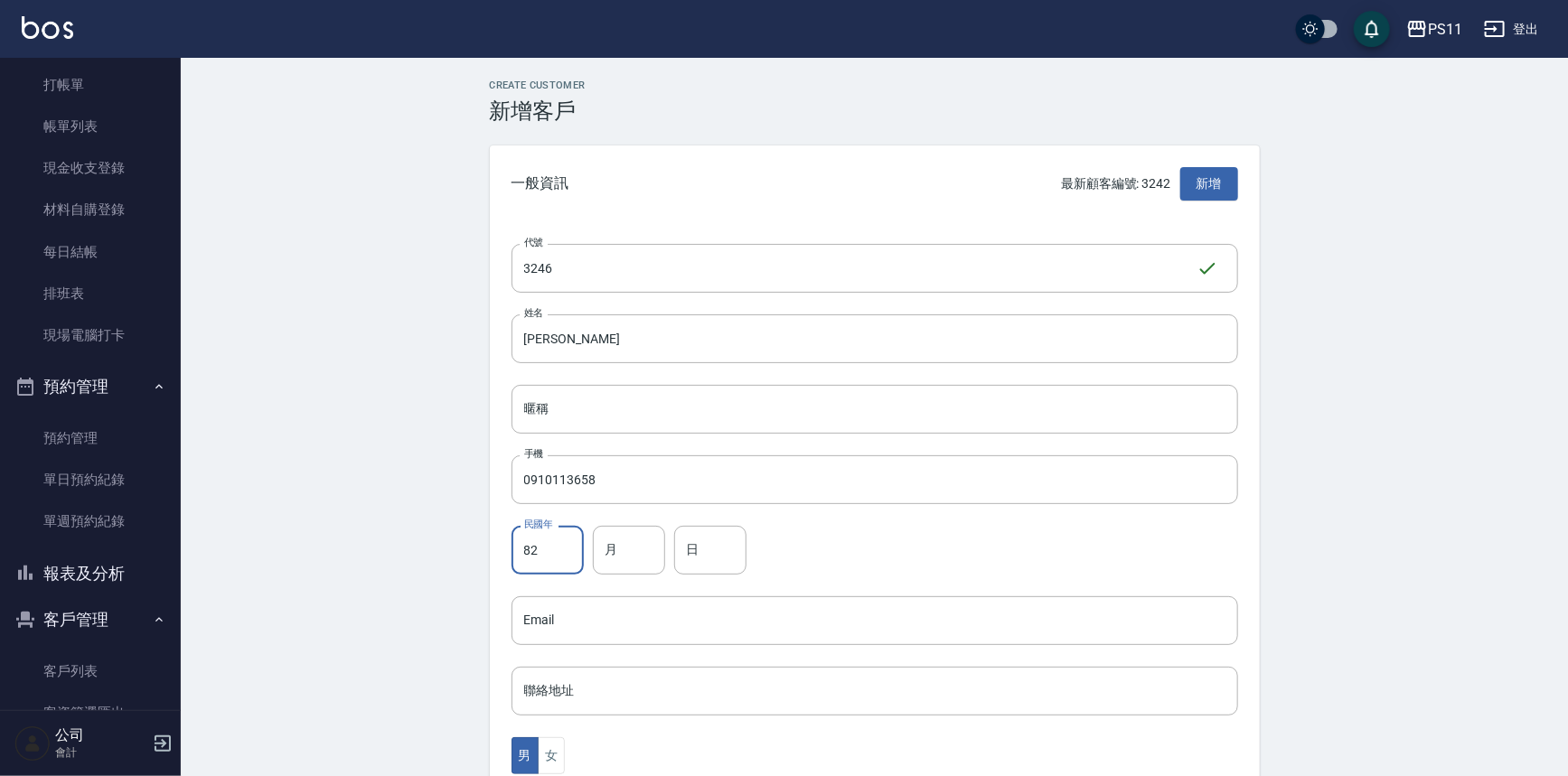
type input "82"
type input "3"
type input "11"
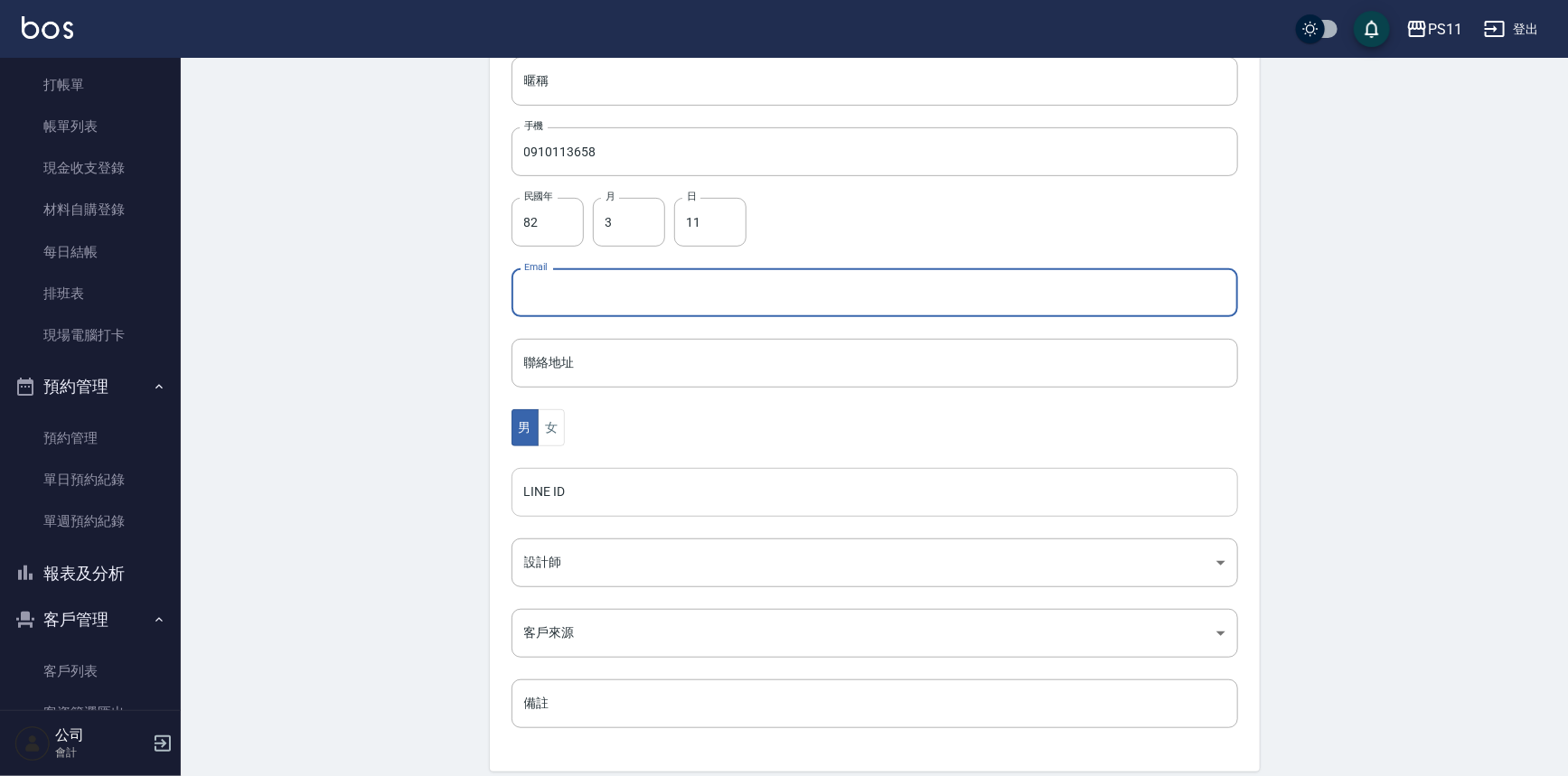
scroll to position [398, 0]
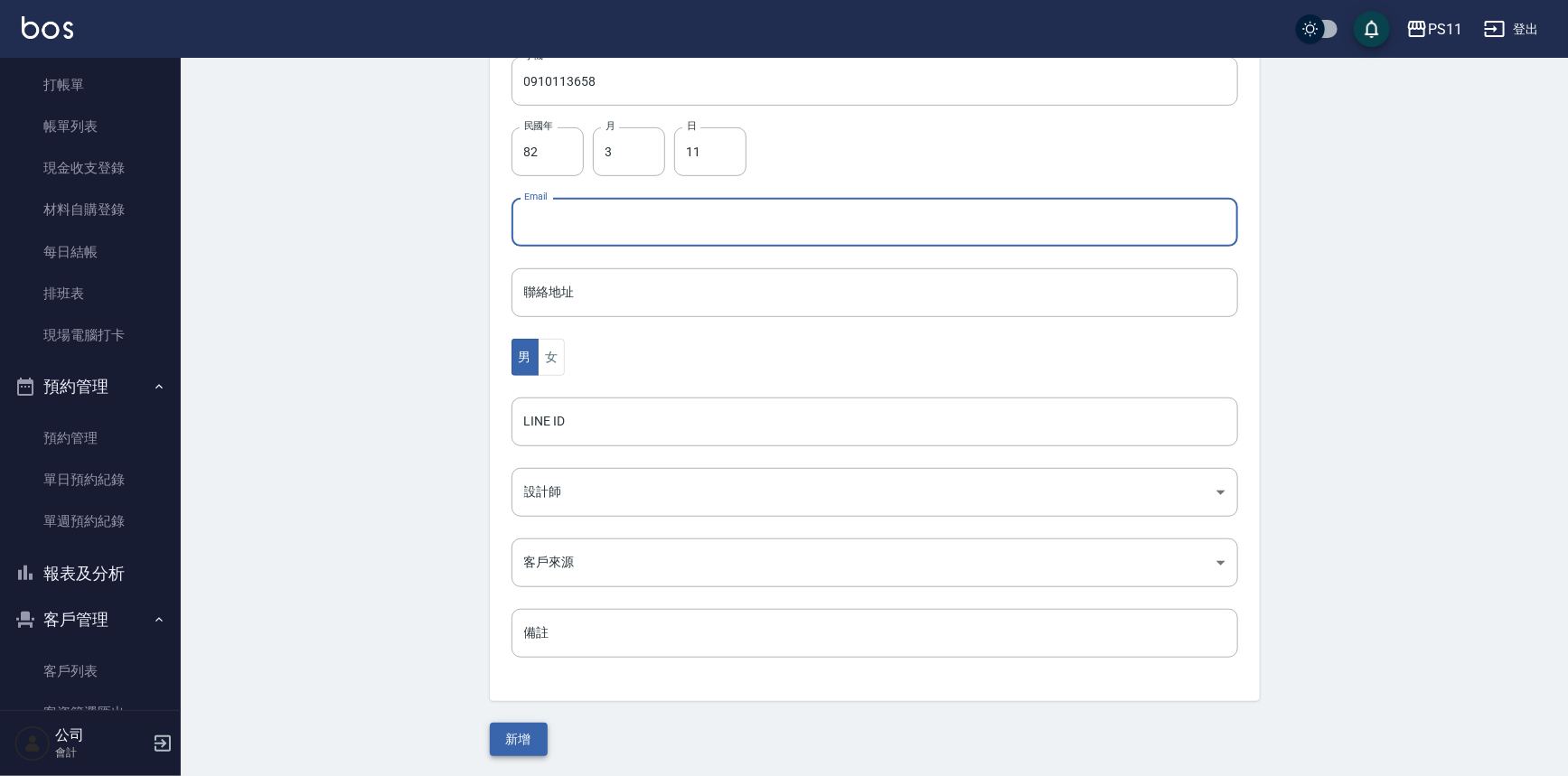
click at [537, 723] on button "新增" at bounding box center [519, 739] width 58 height 33
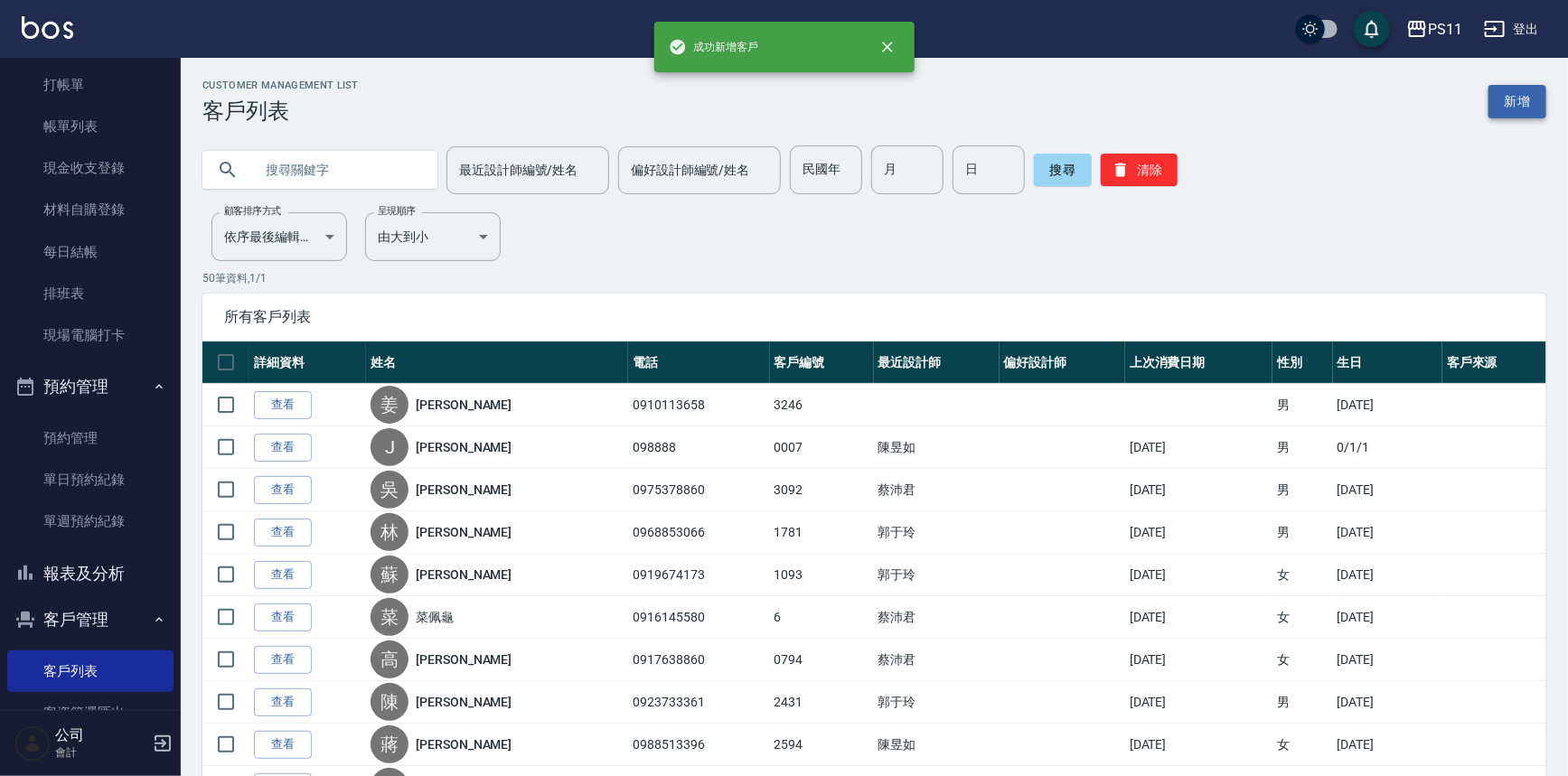
click at [1541, 96] on link "新增" at bounding box center [1517, 101] width 58 height 33
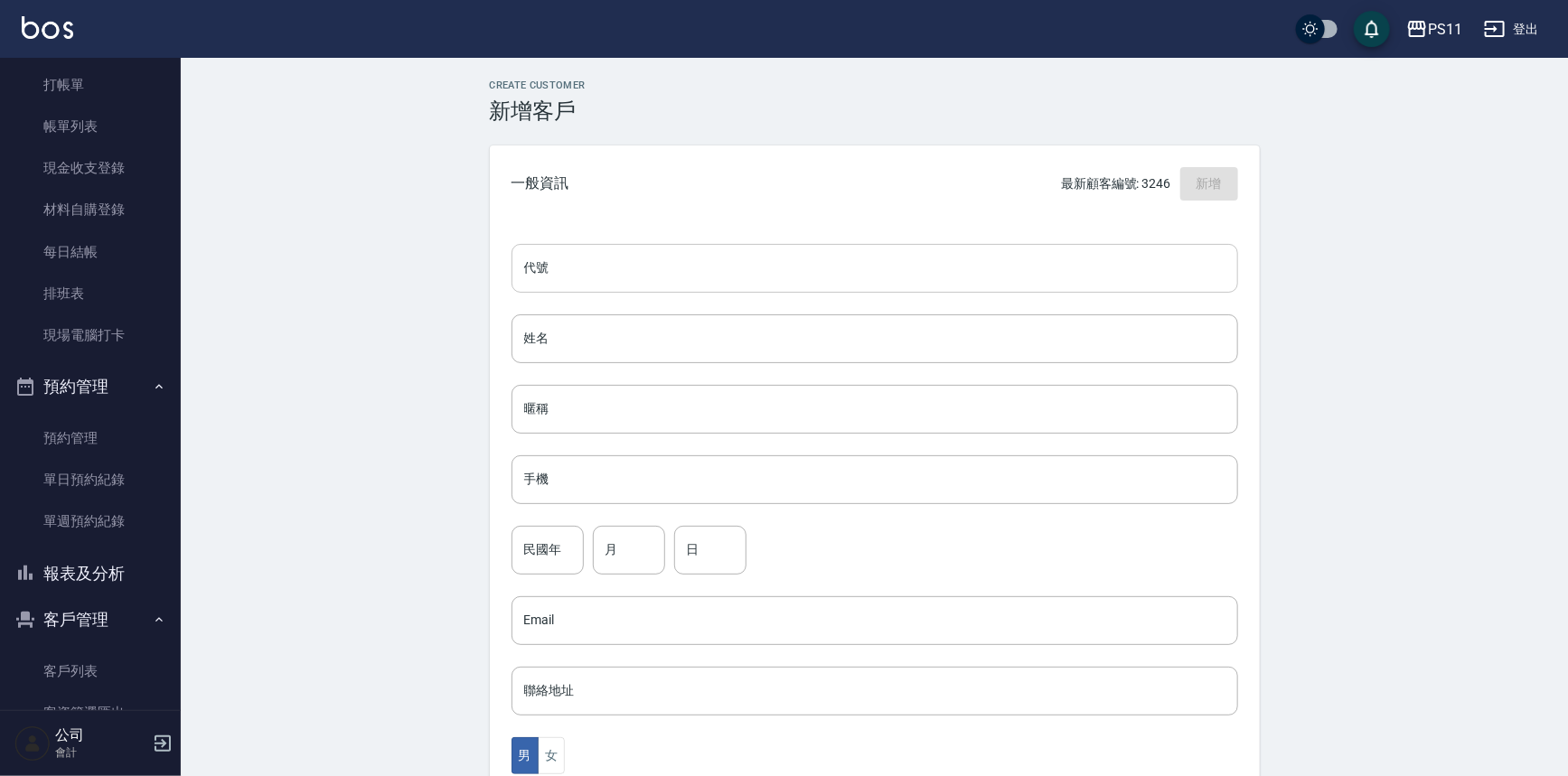
click at [877, 278] on input "代號" at bounding box center [875, 269] width 727 height 49
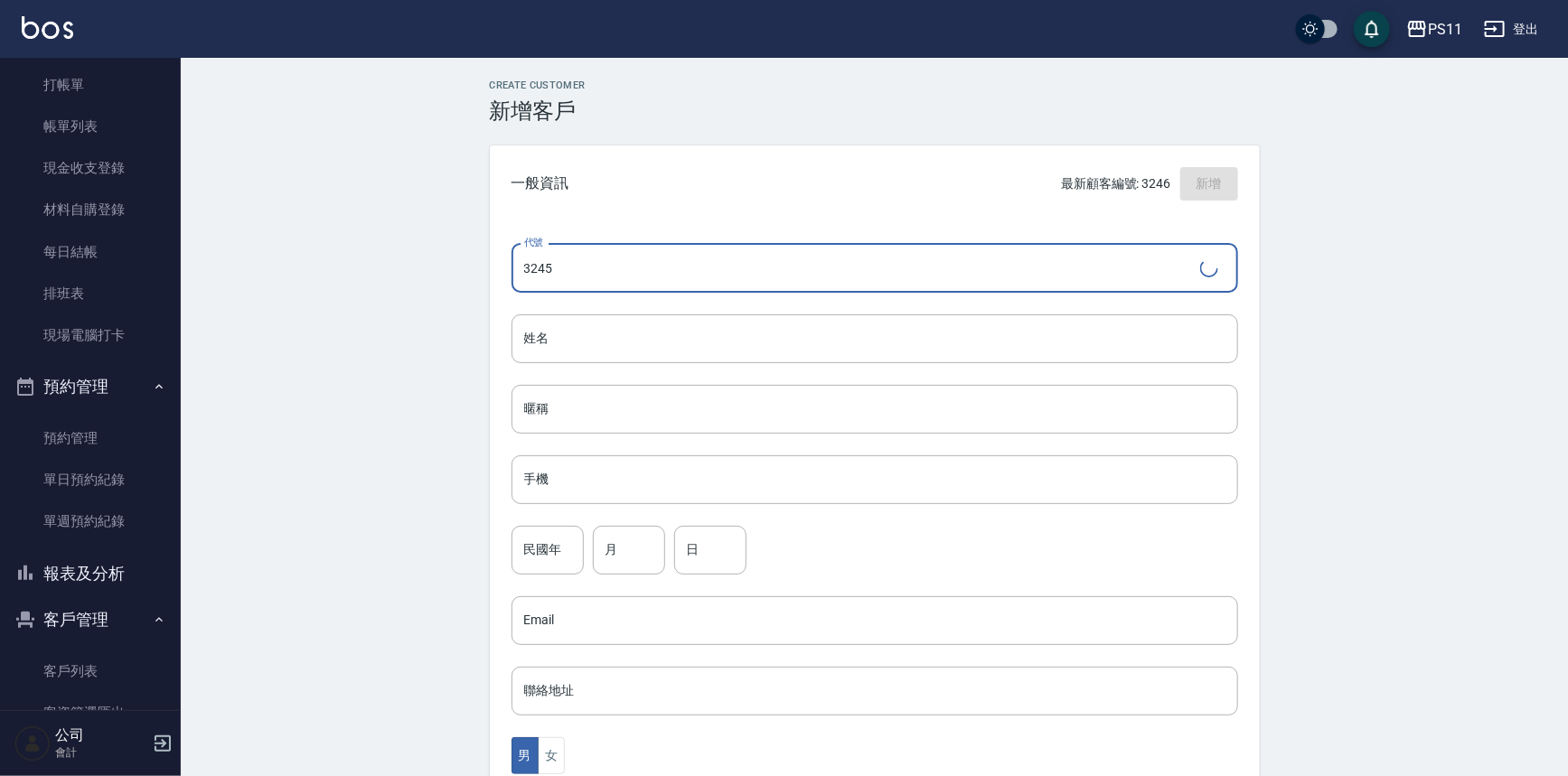
type input "3245"
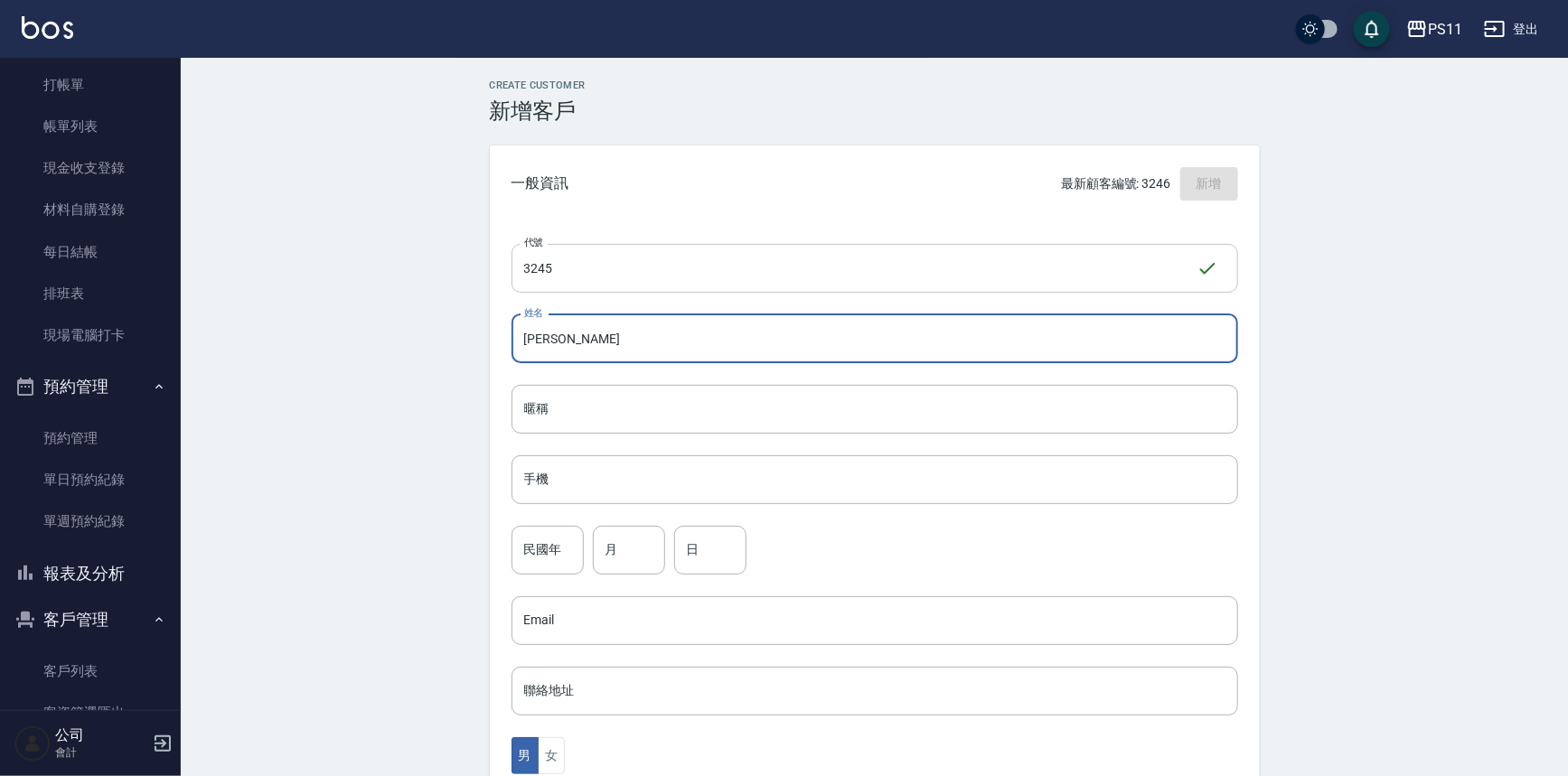
type input "[PERSON_NAME]"
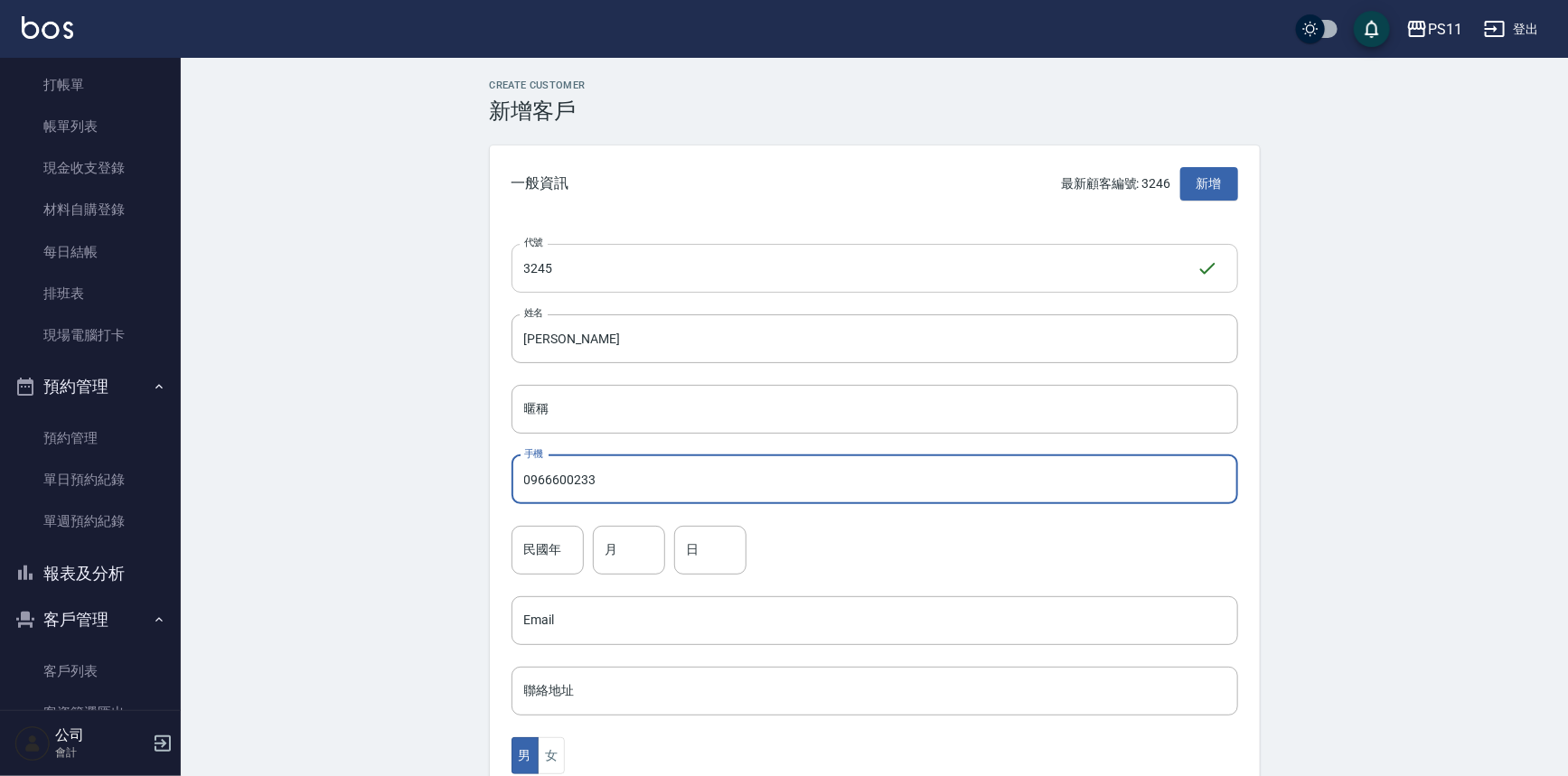
type input "0966600233"
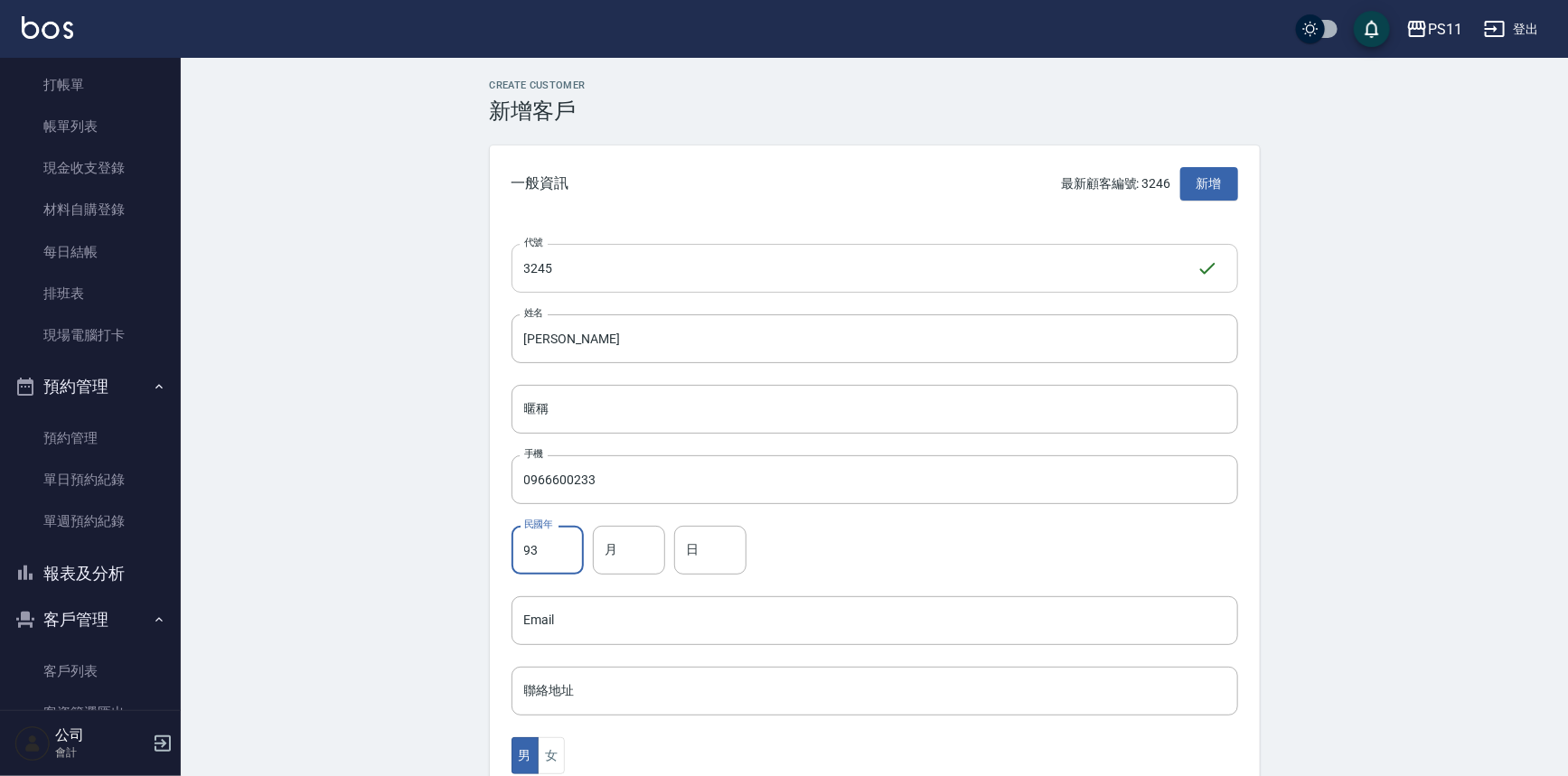
type input "93"
type input "8"
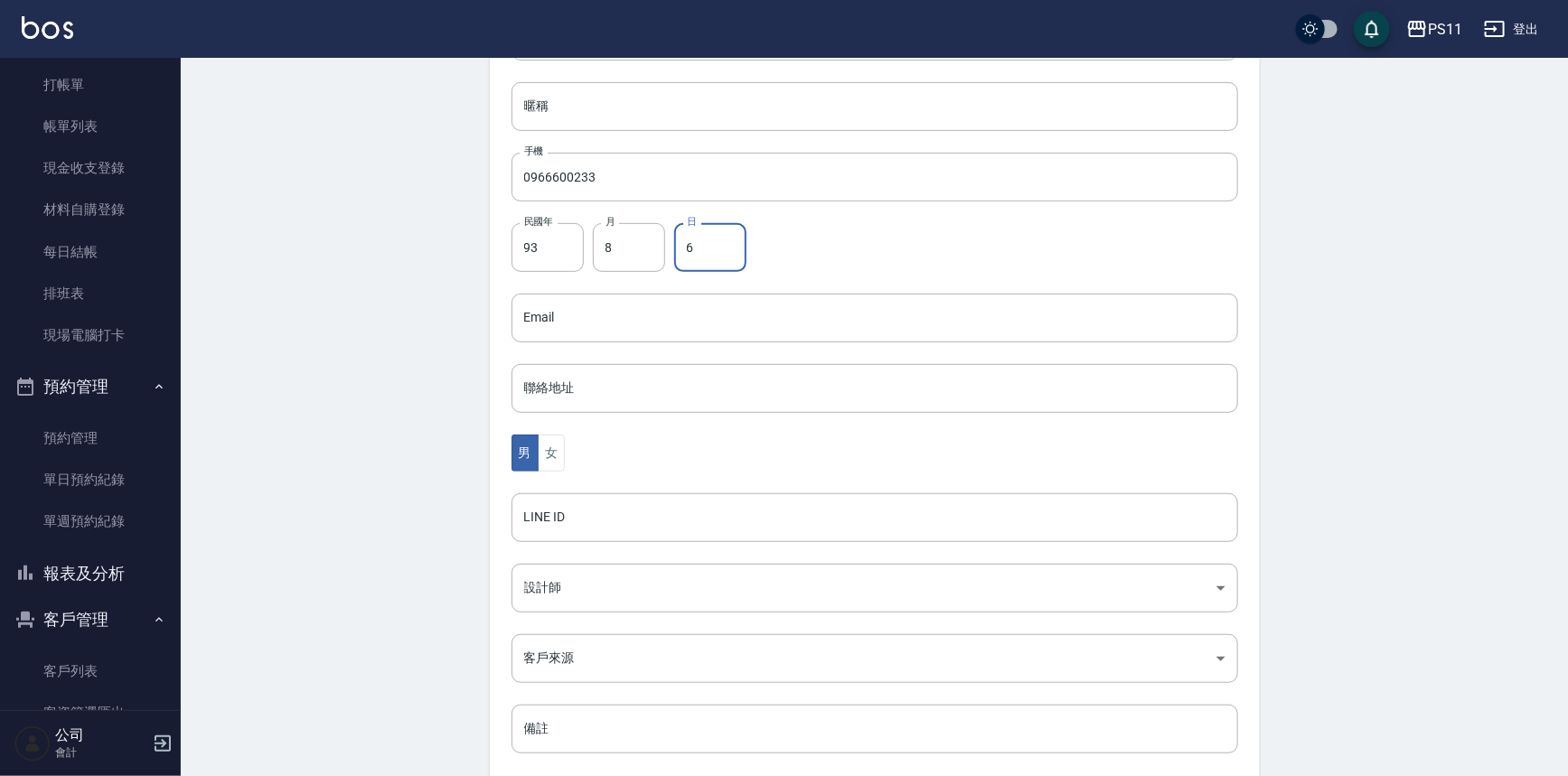
scroll to position [328, 0]
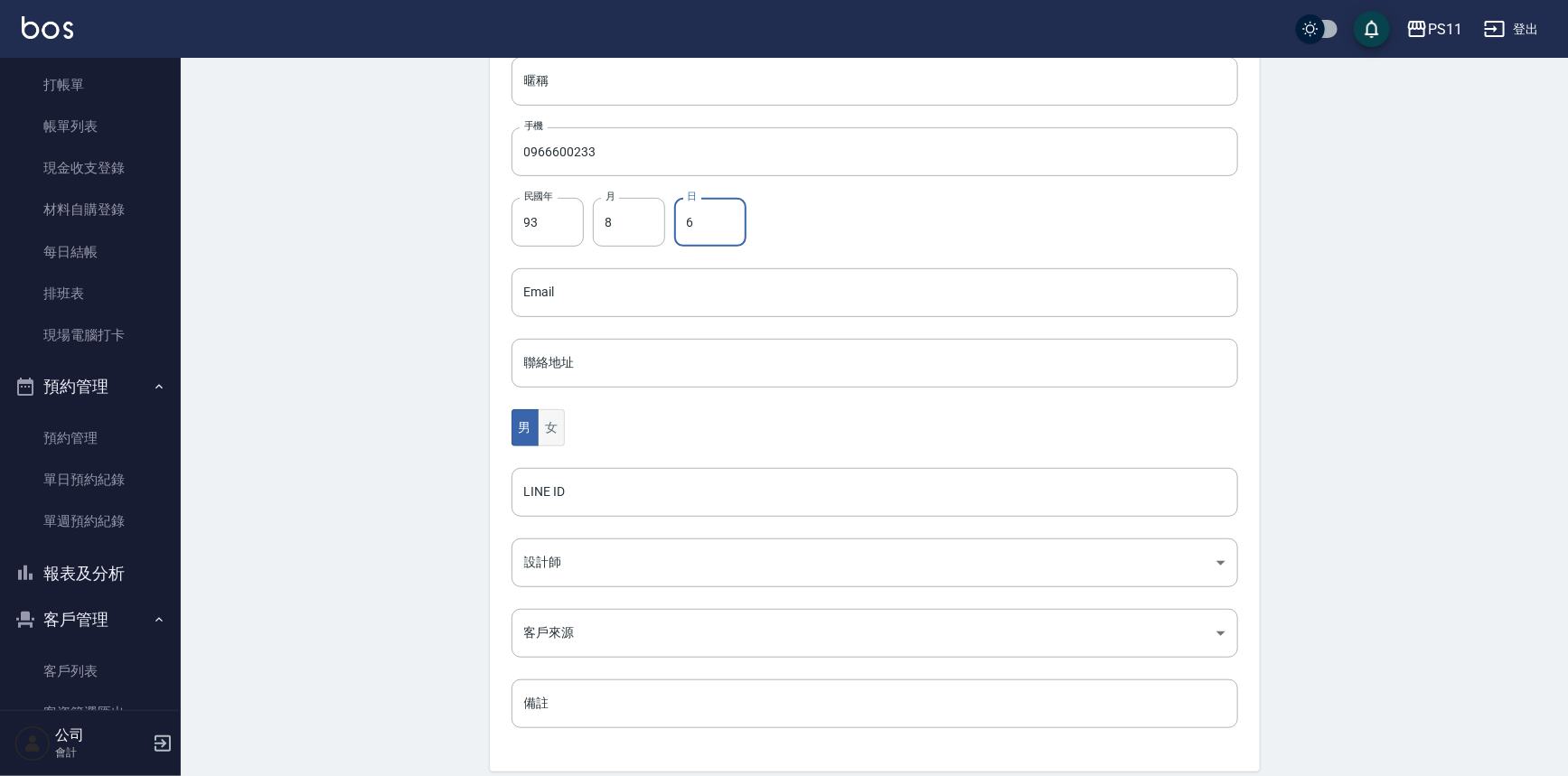
type input "6"
click at [548, 432] on button "女" at bounding box center [551, 428] width 27 height 37
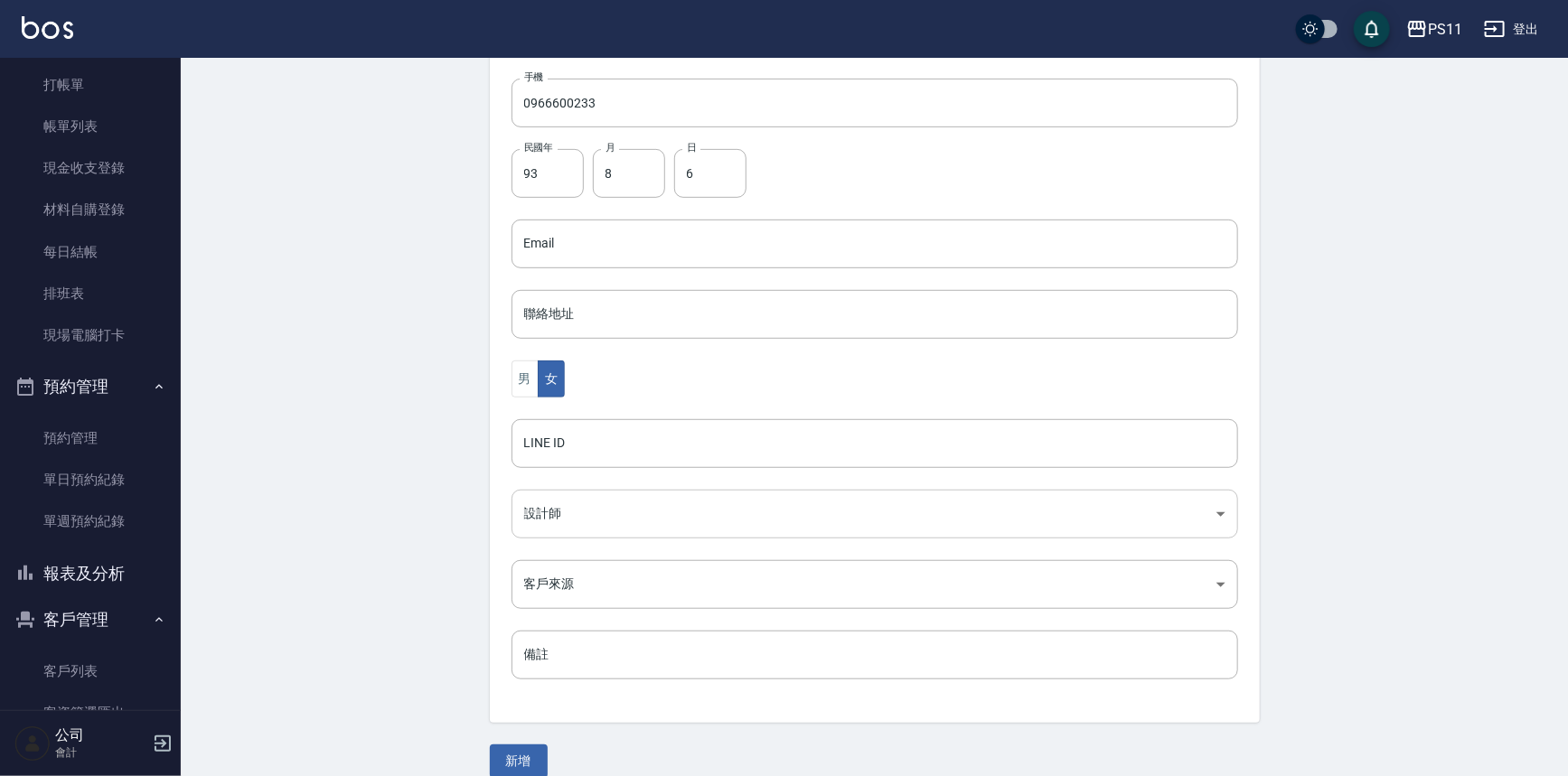
scroll to position [398, 0]
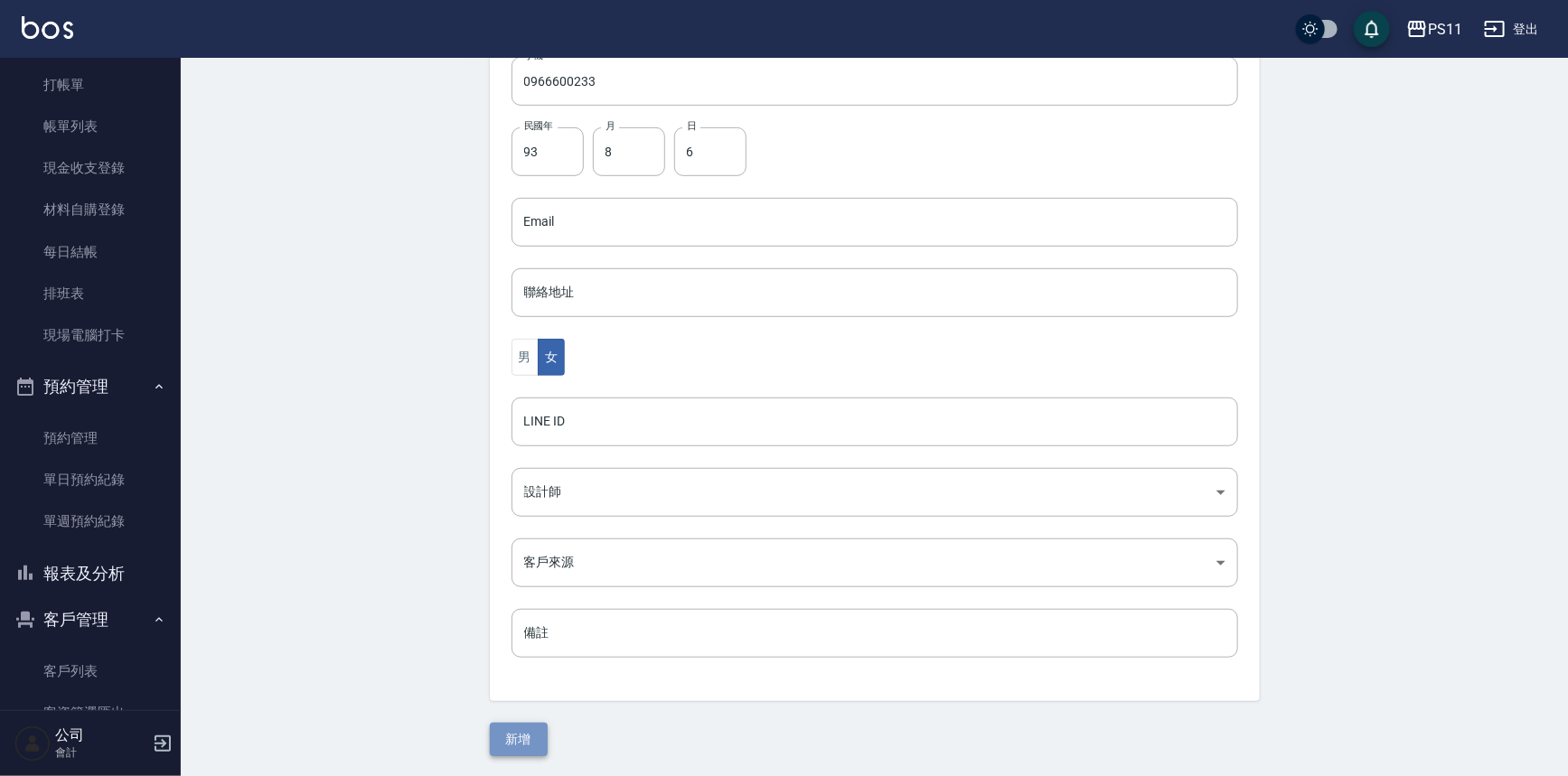
click at [522, 726] on button "新增" at bounding box center [519, 739] width 58 height 33
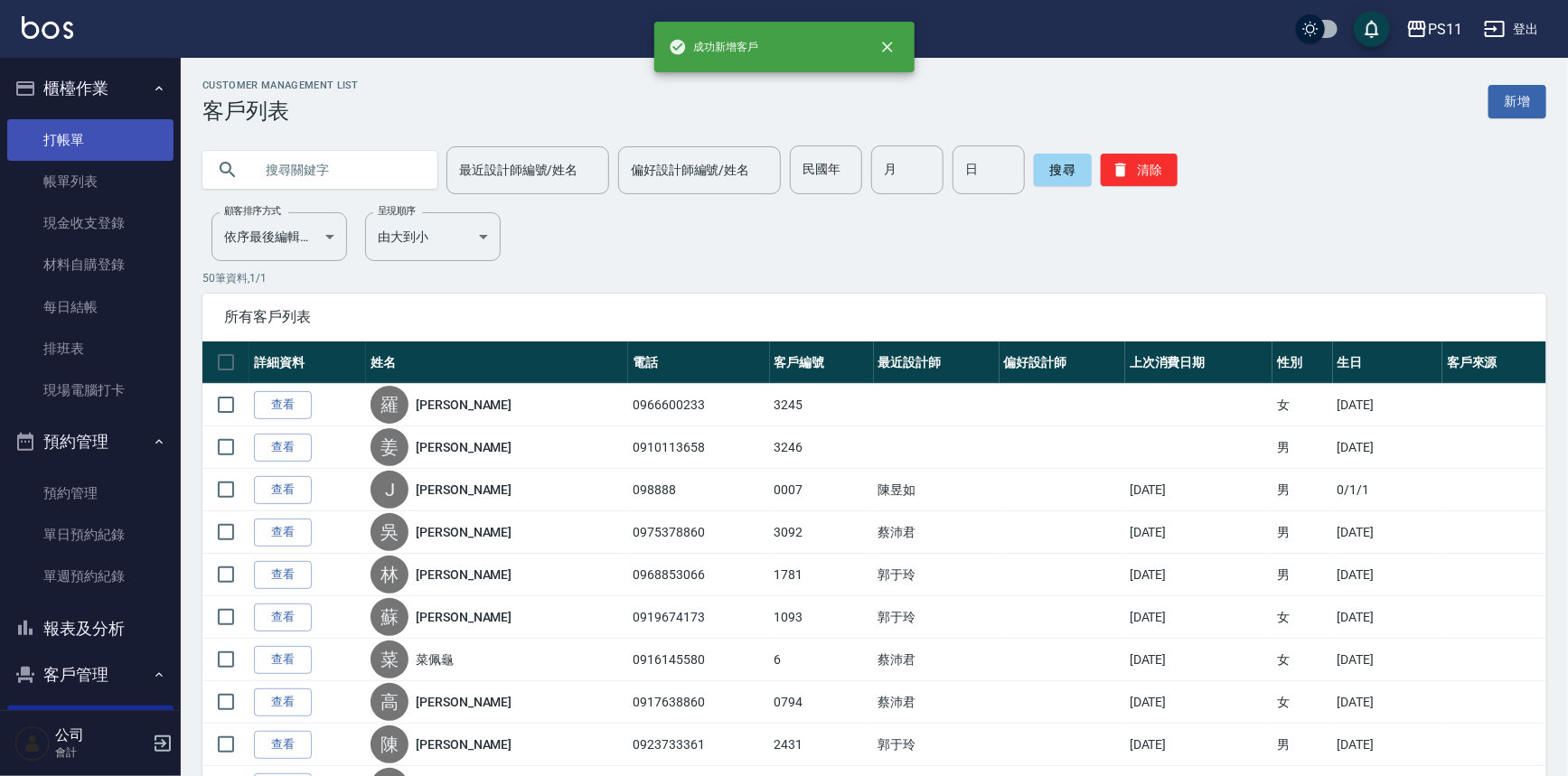
click at [70, 132] on link "打帳單" at bounding box center [91, 140] width 167 height 42
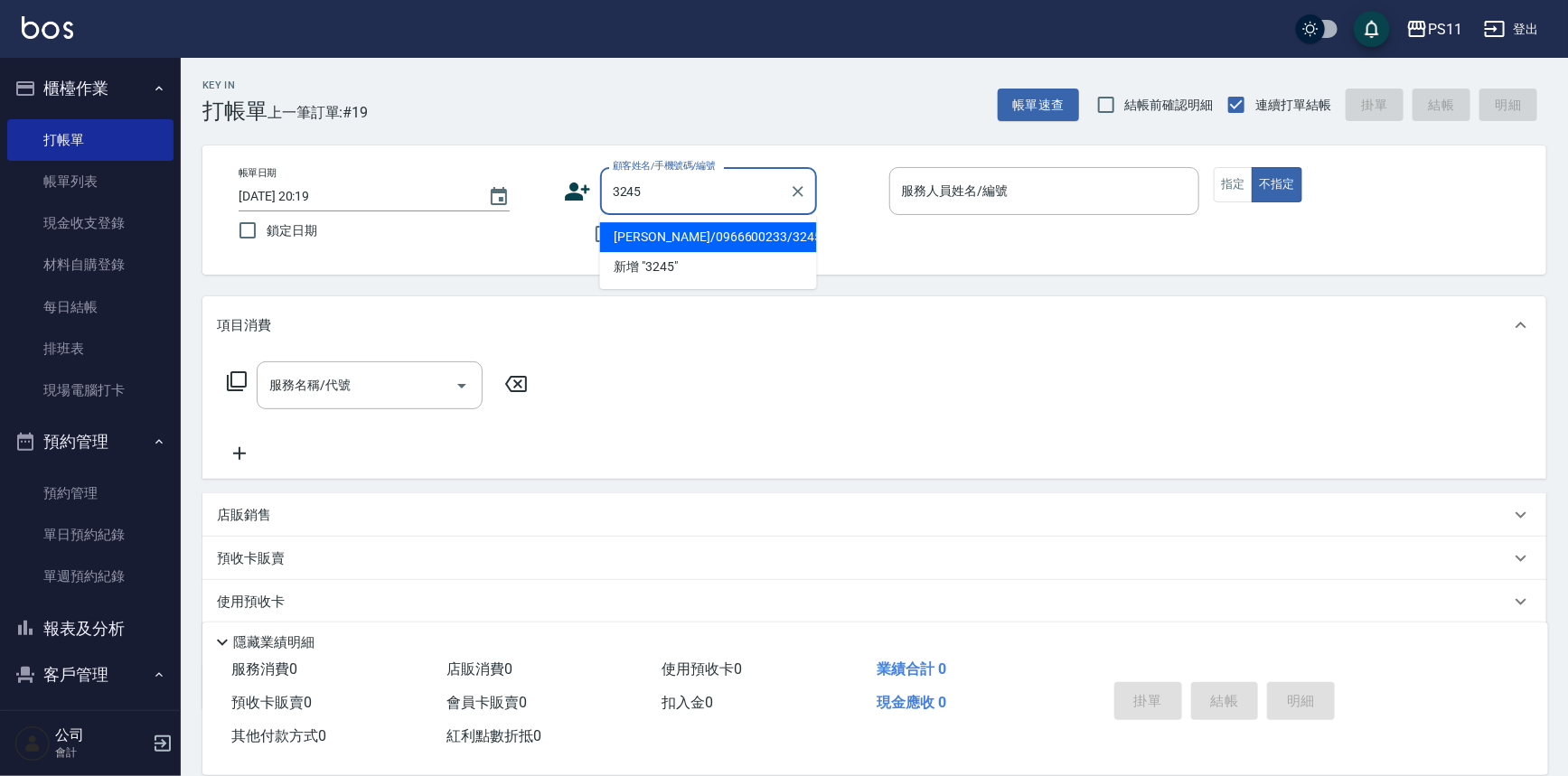
type input "[PERSON_NAME]/0966600233/3245"
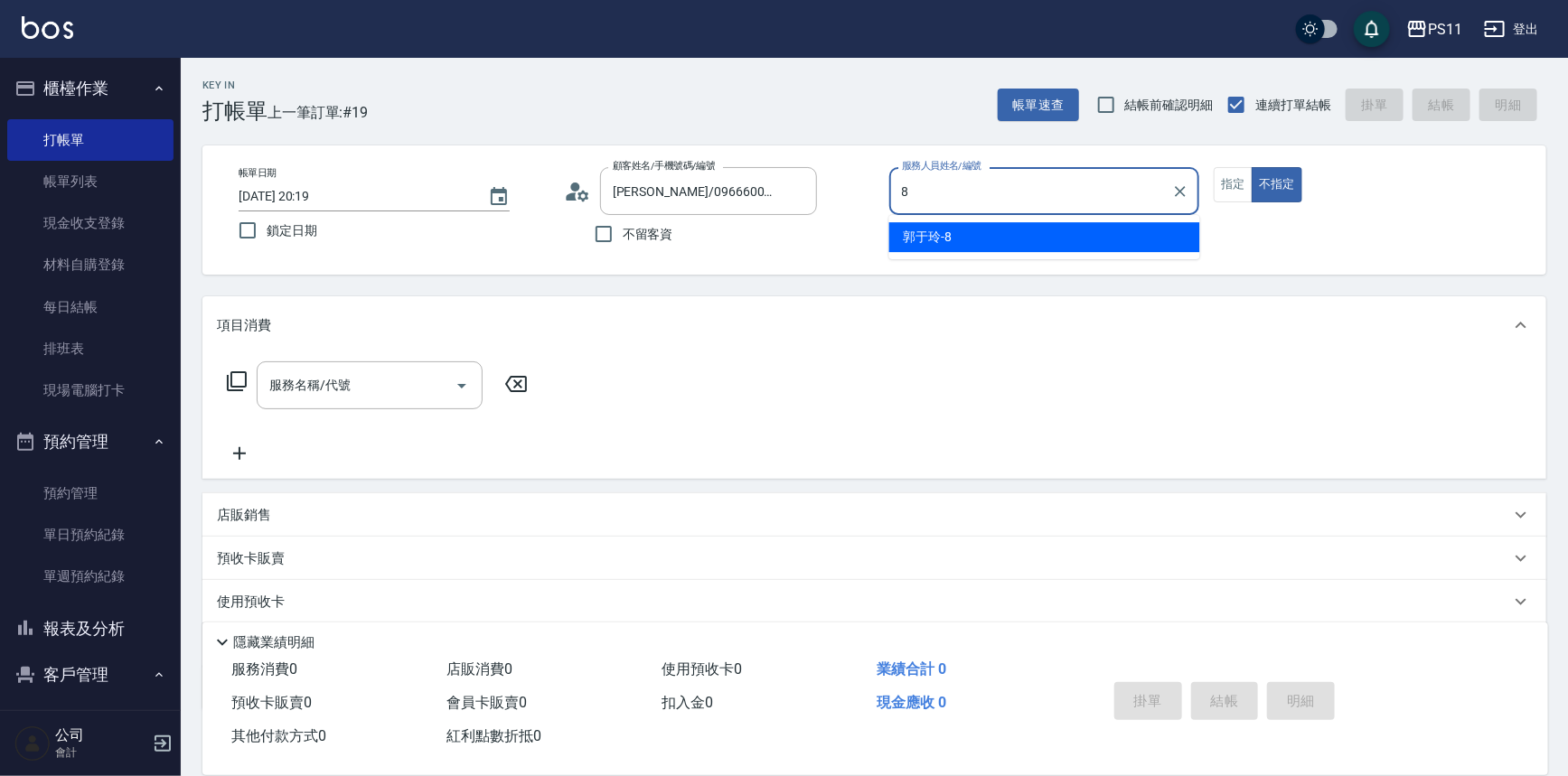
type input "[PERSON_NAME]-8"
type button "false"
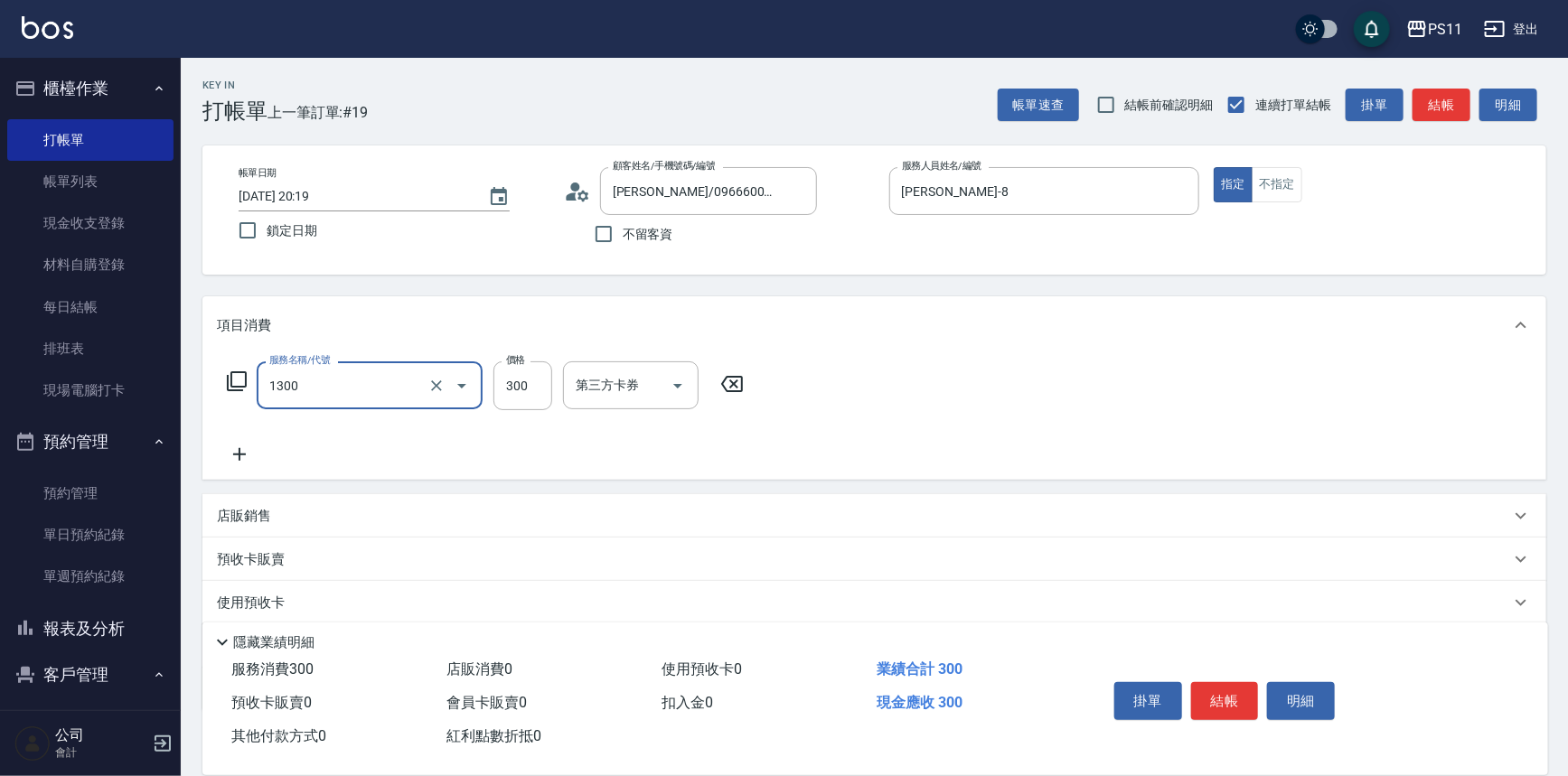
type input "洗髮300(1300)"
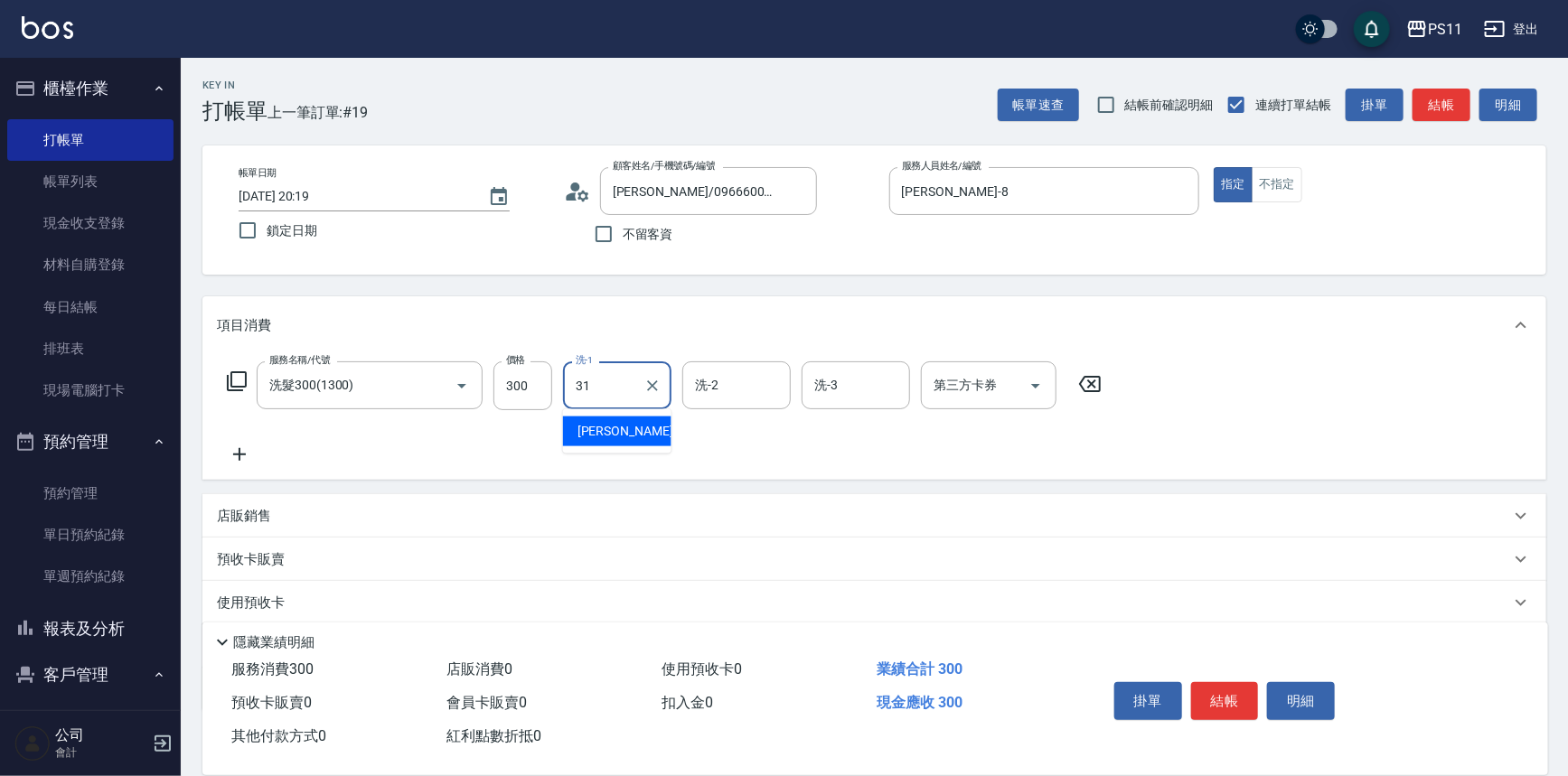
type input "[PERSON_NAME]-31"
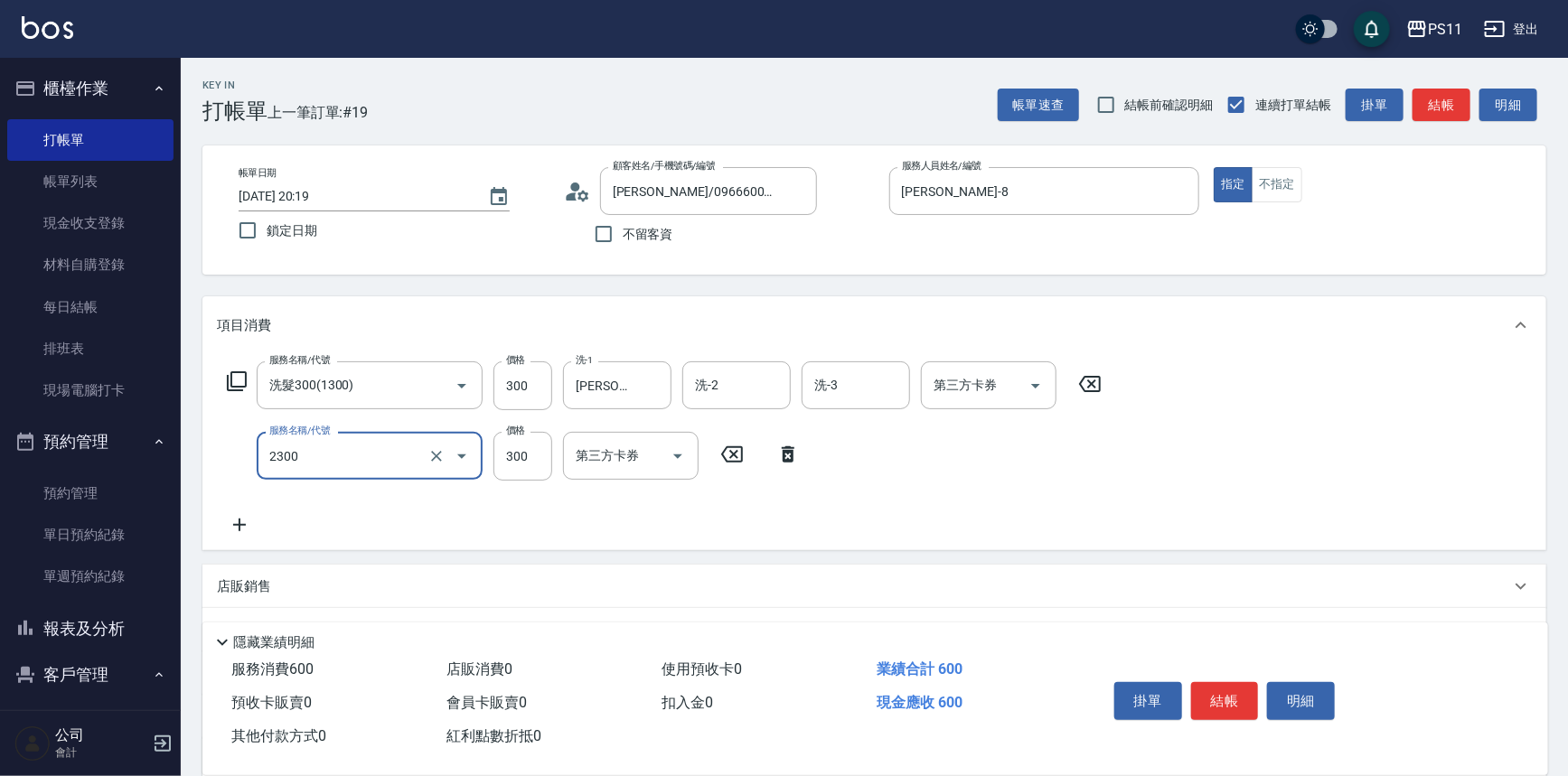
type input "剪髮(2300)"
type input "100"
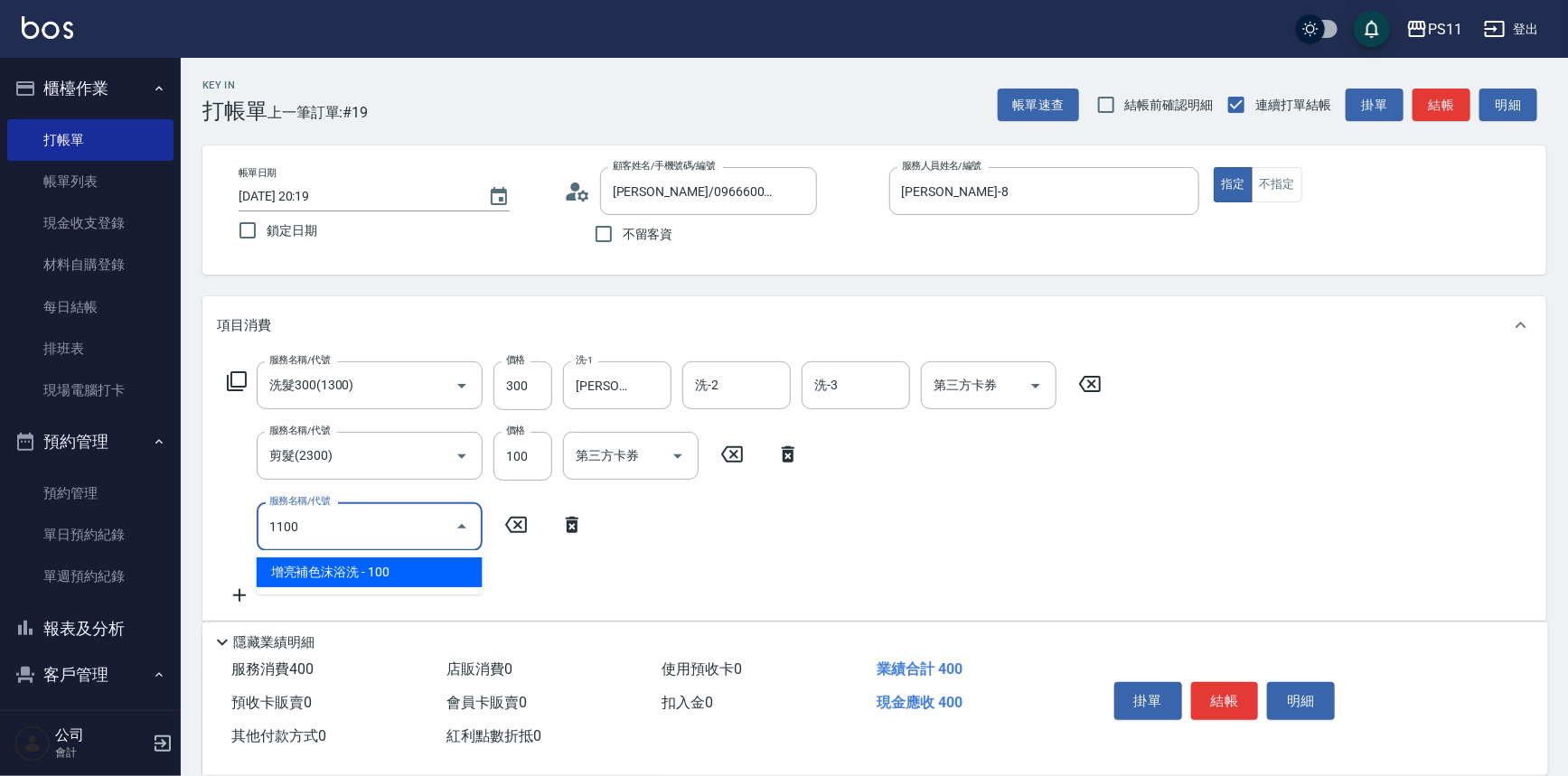
type input "增亮補色沫浴洗(1100)"
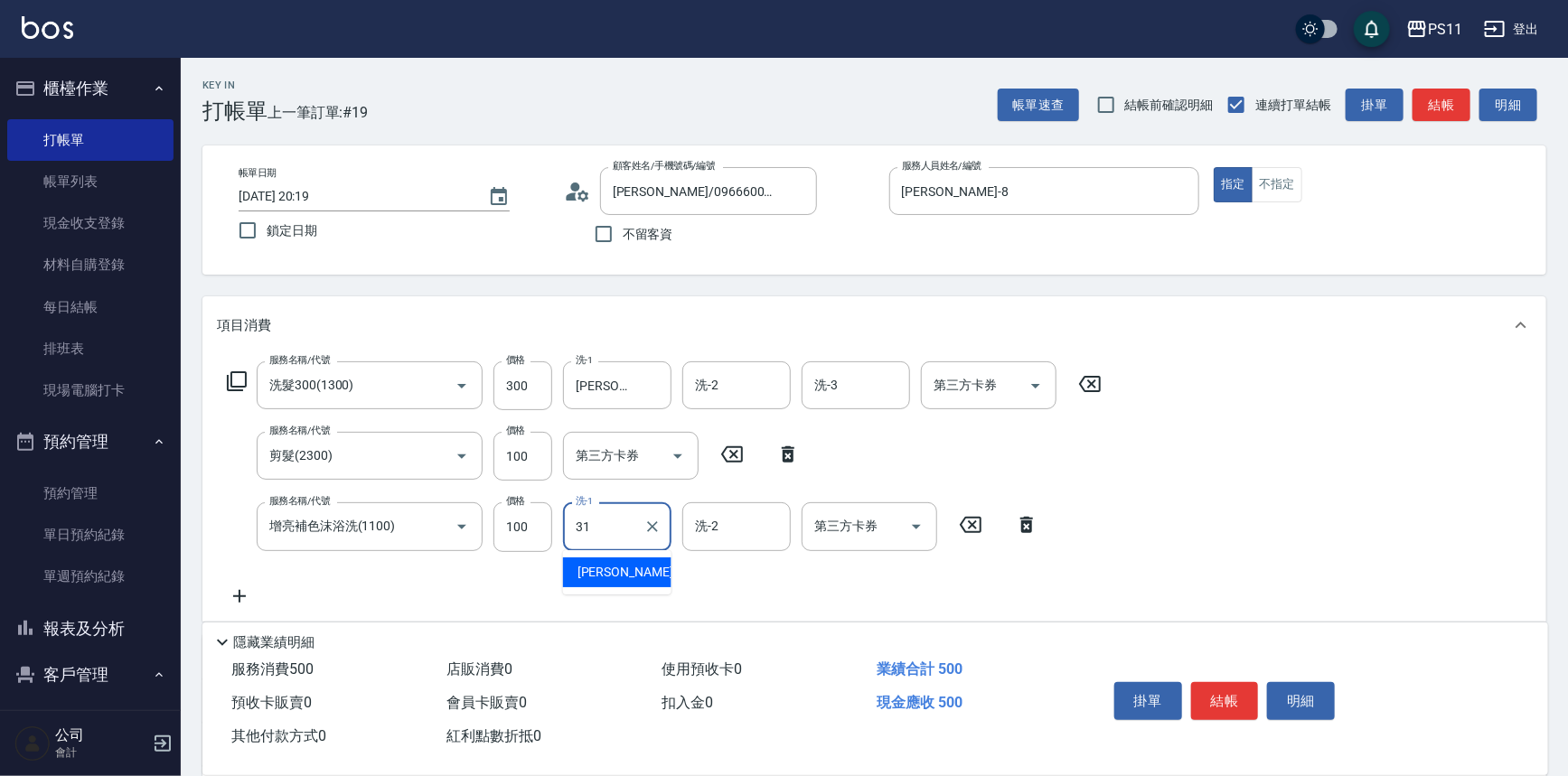
type input "[PERSON_NAME]-31"
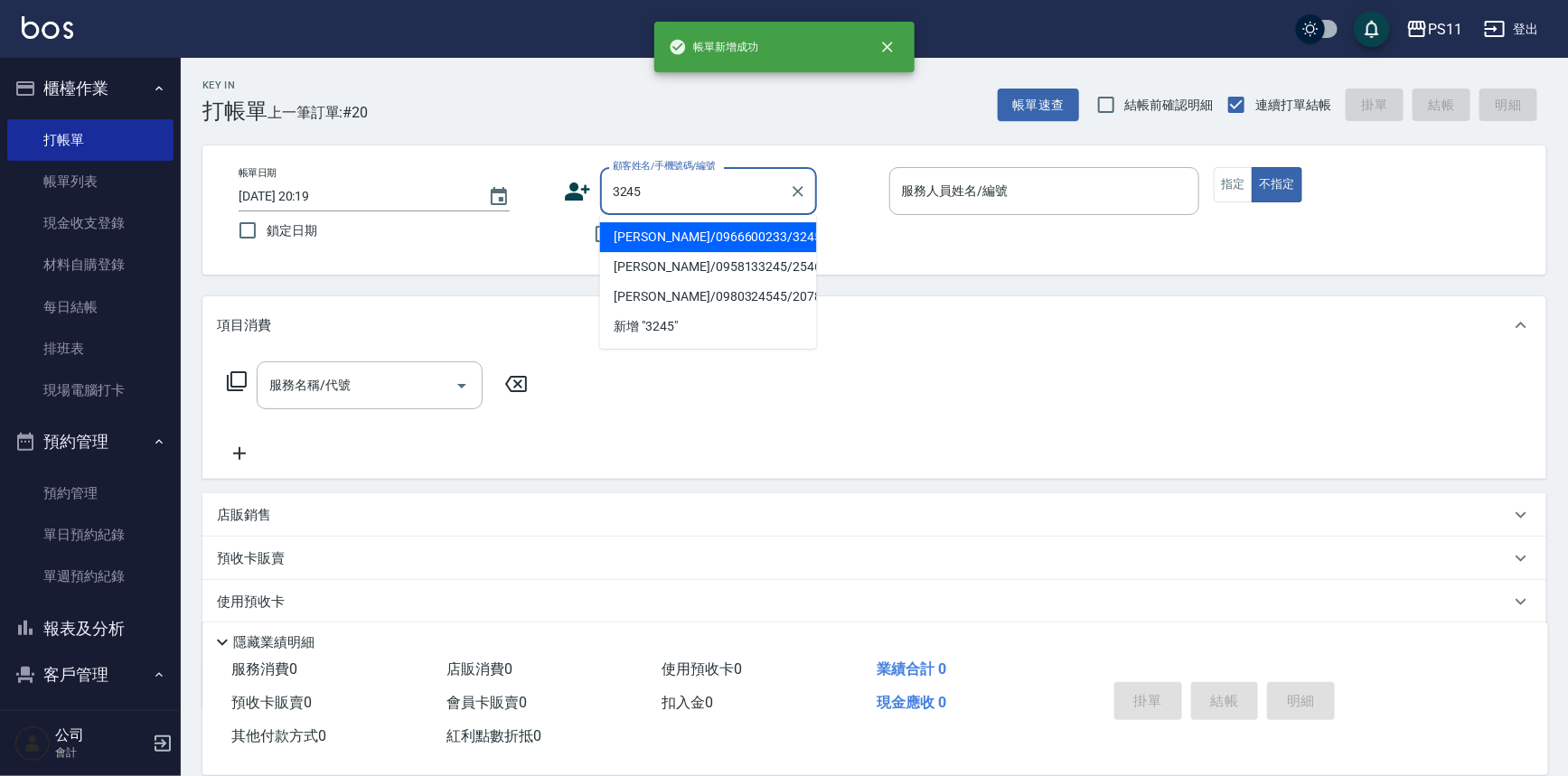
type input "[PERSON_NAME]/0966600233/3245"
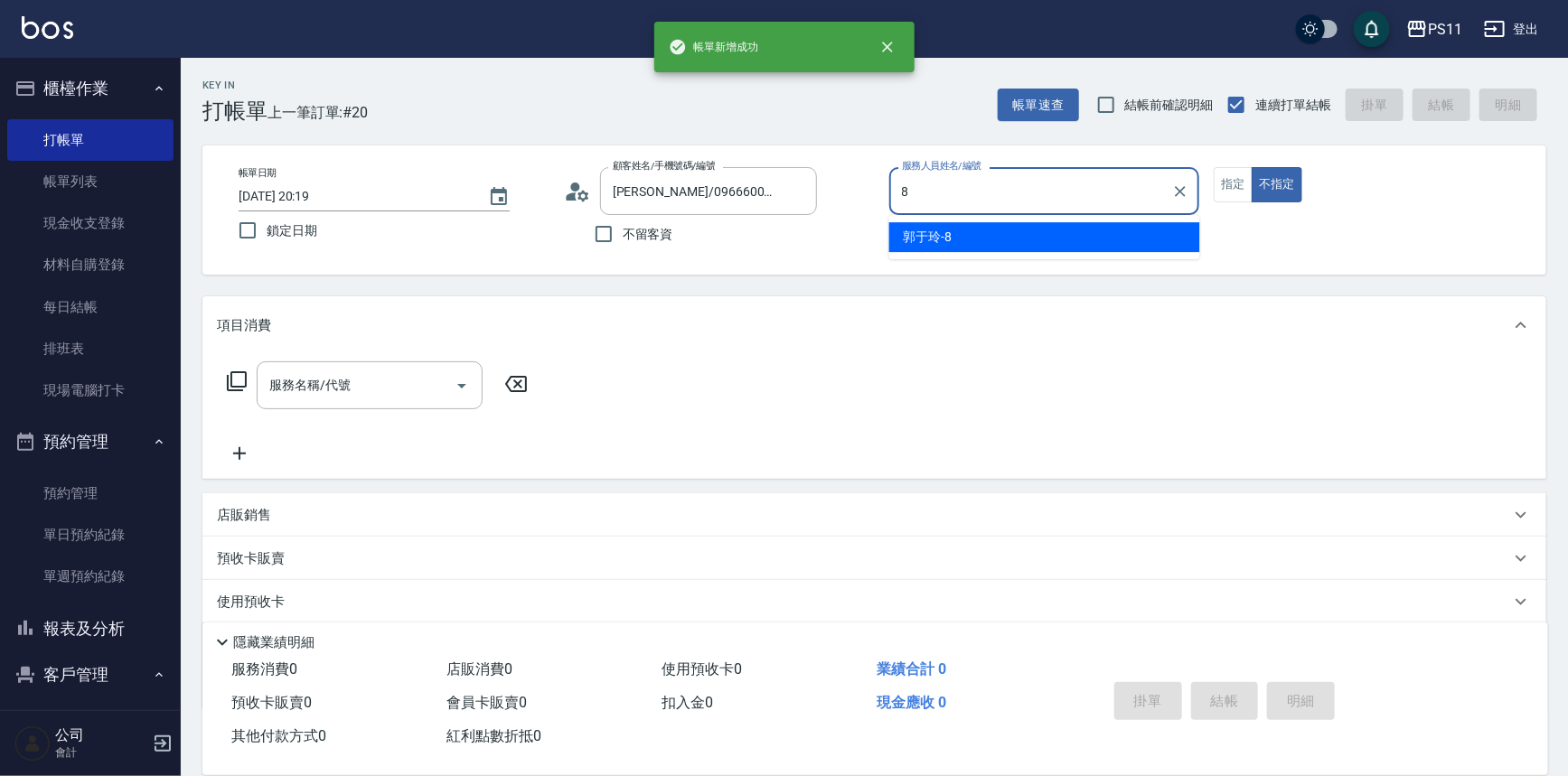
type input "[PERSON_NAME]-8"
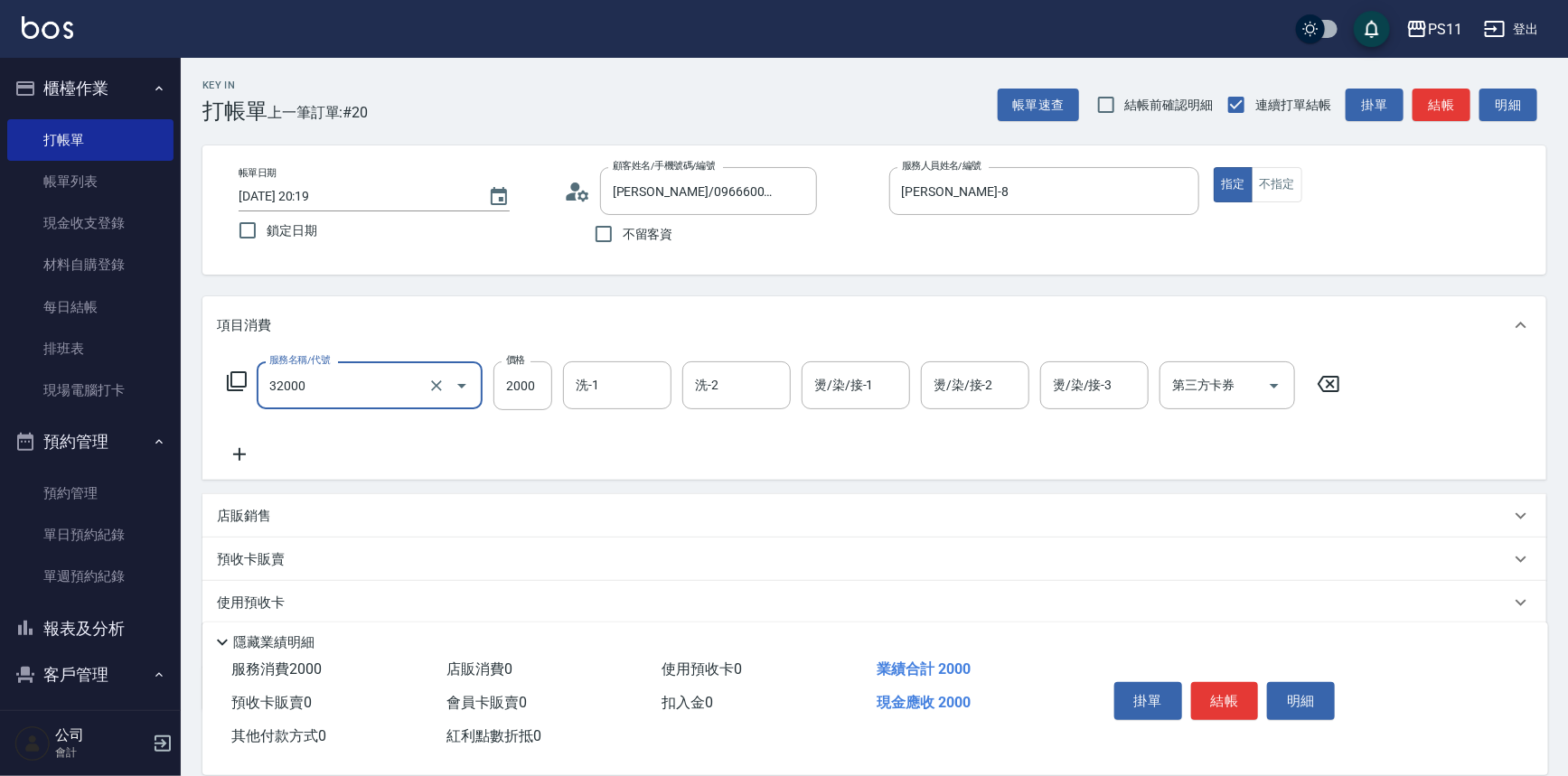
type input "2000以上燙髮(32000)"
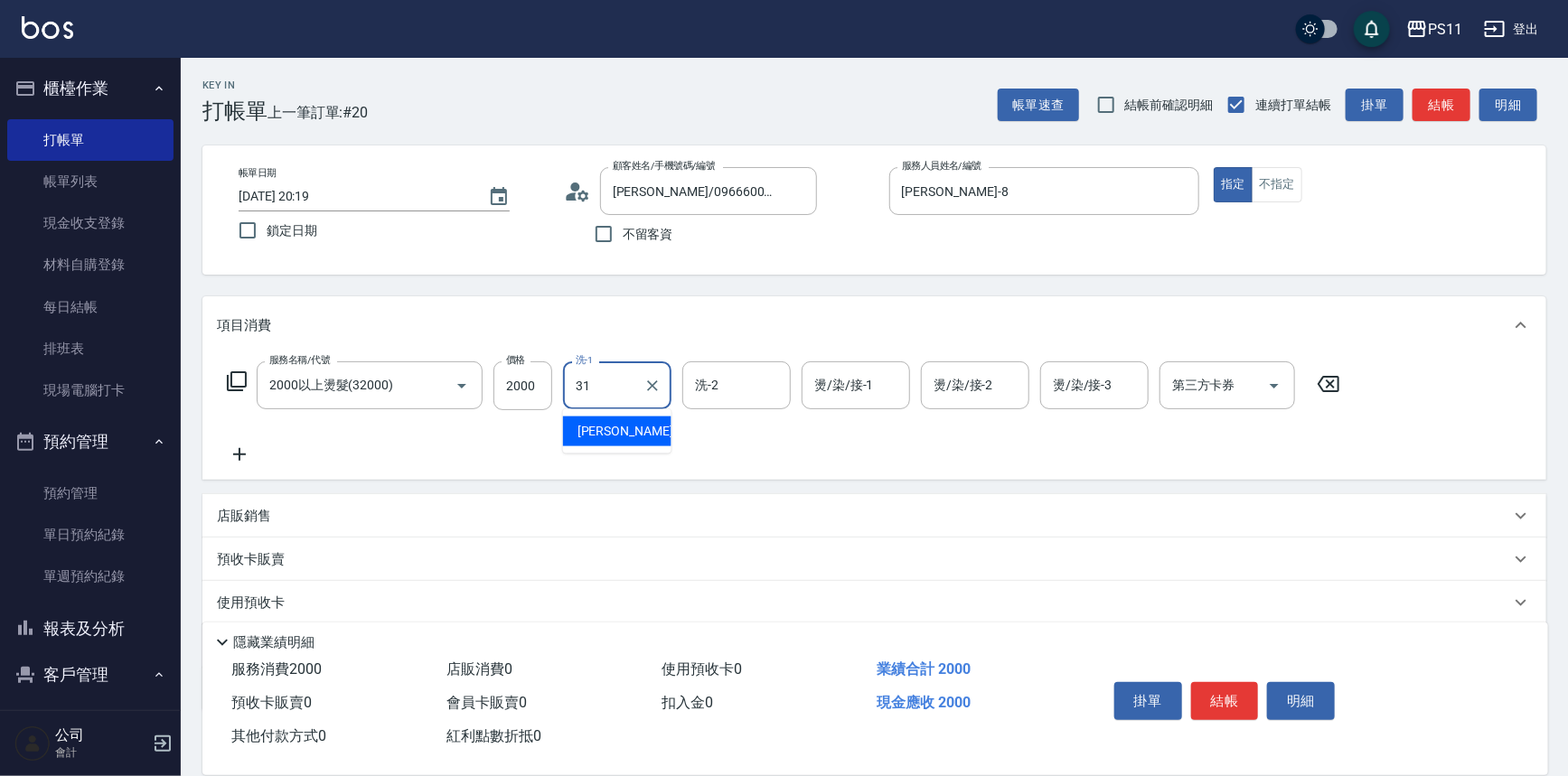
type input "[PERSON_NAME]-31"
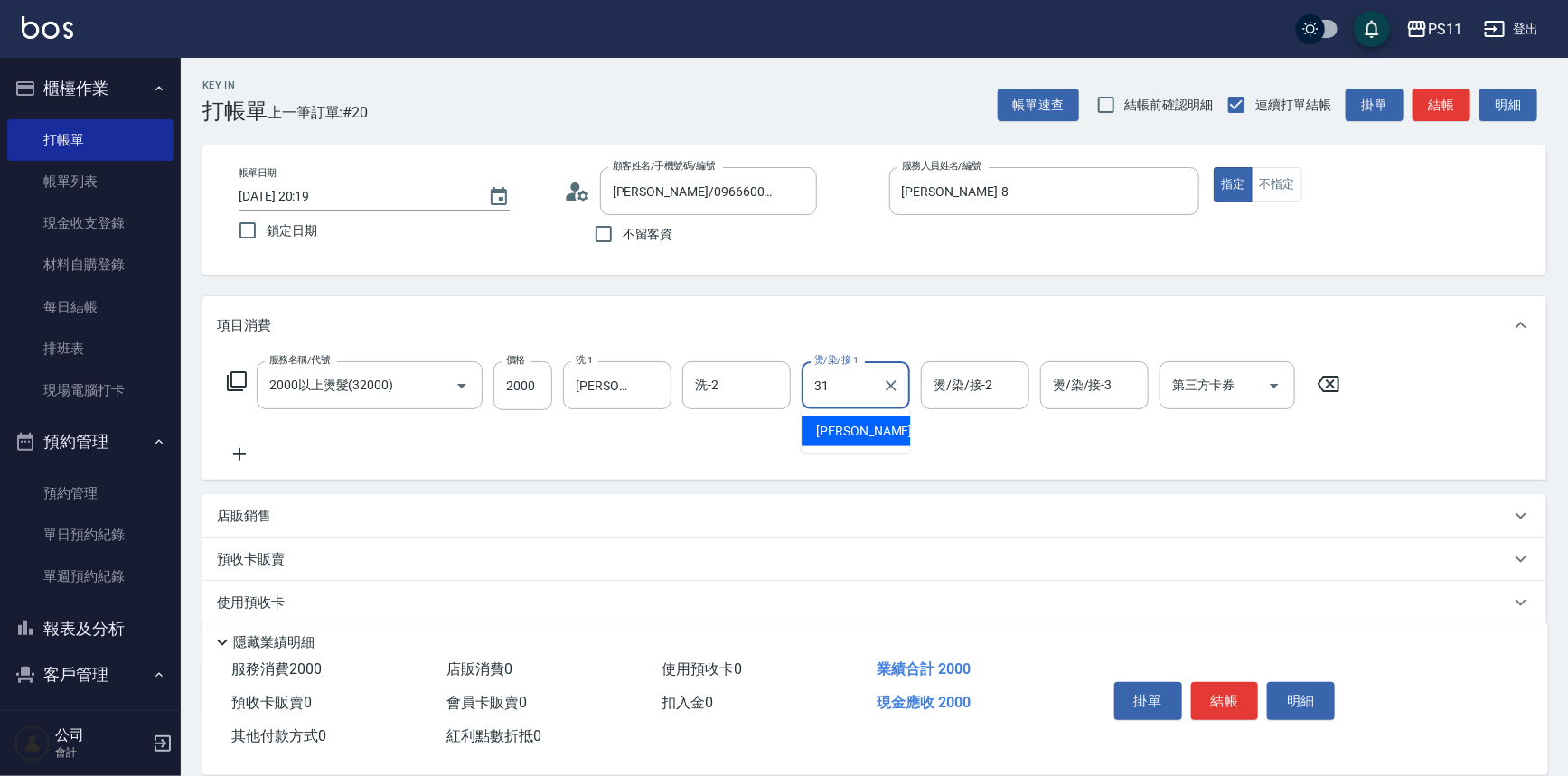
type input "[PERSON_NAME]-31"
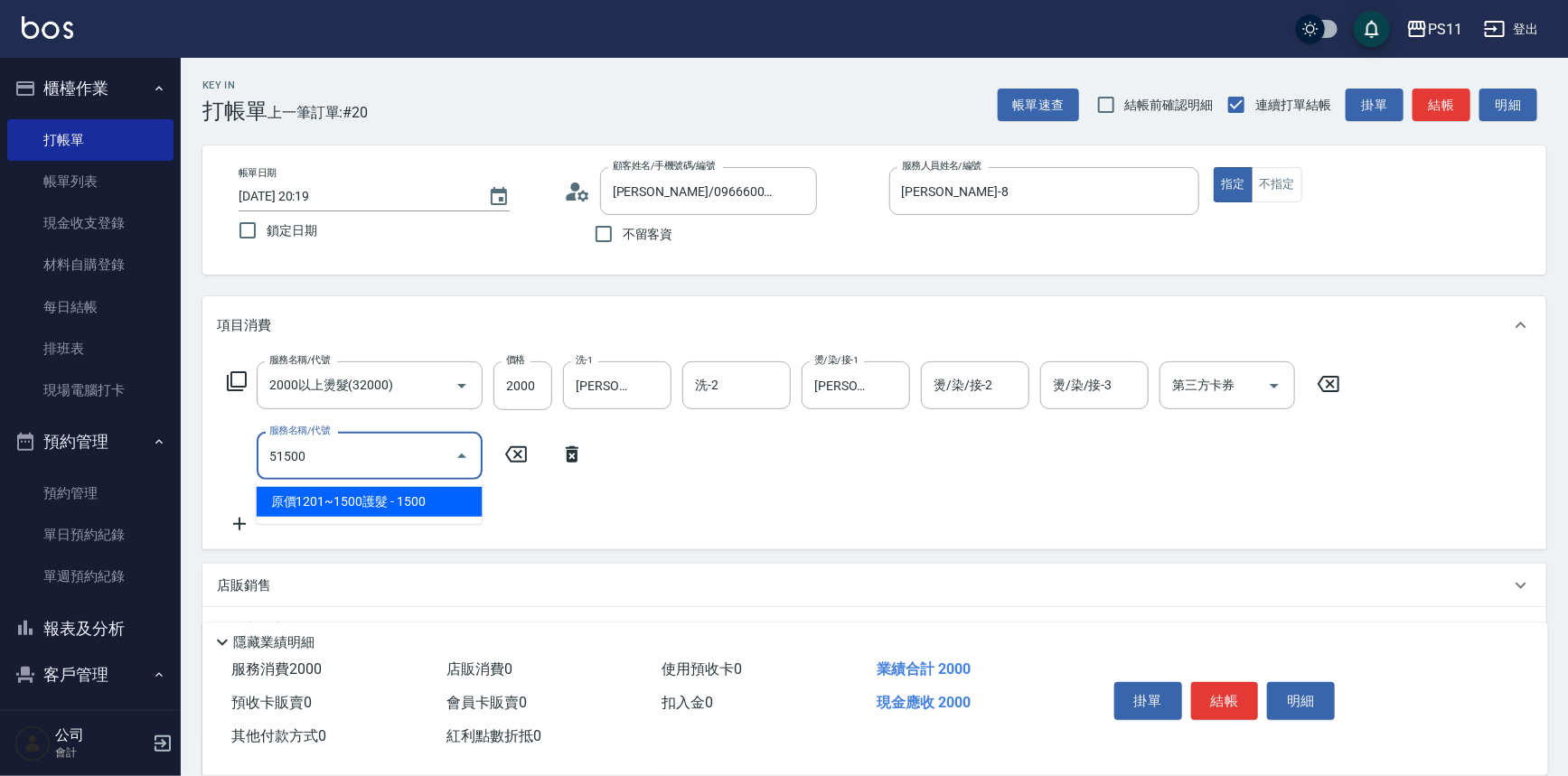
type input "原價1201~1500護髮(51500)"
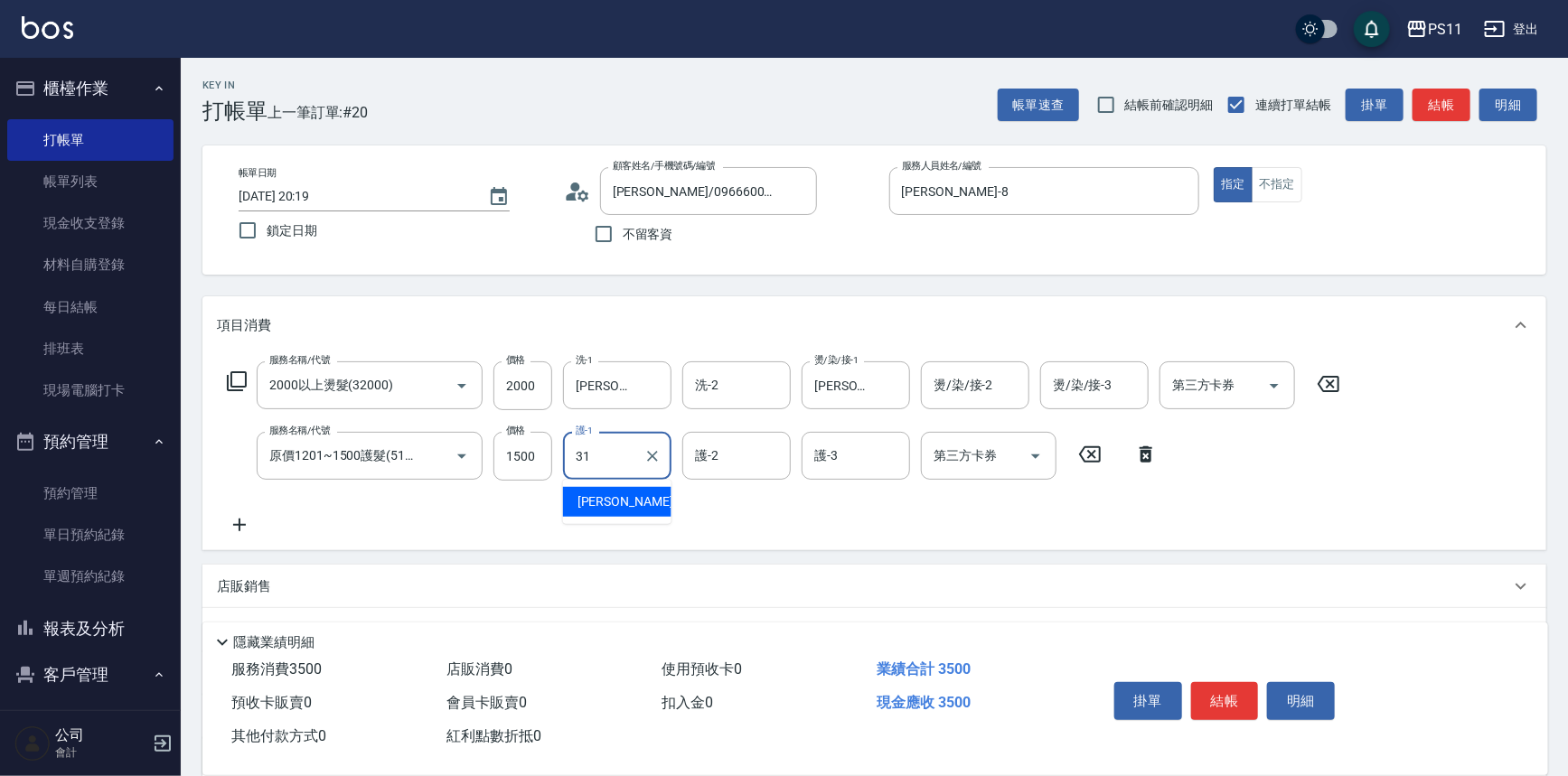
type input "[PERSON_NAME]-31"
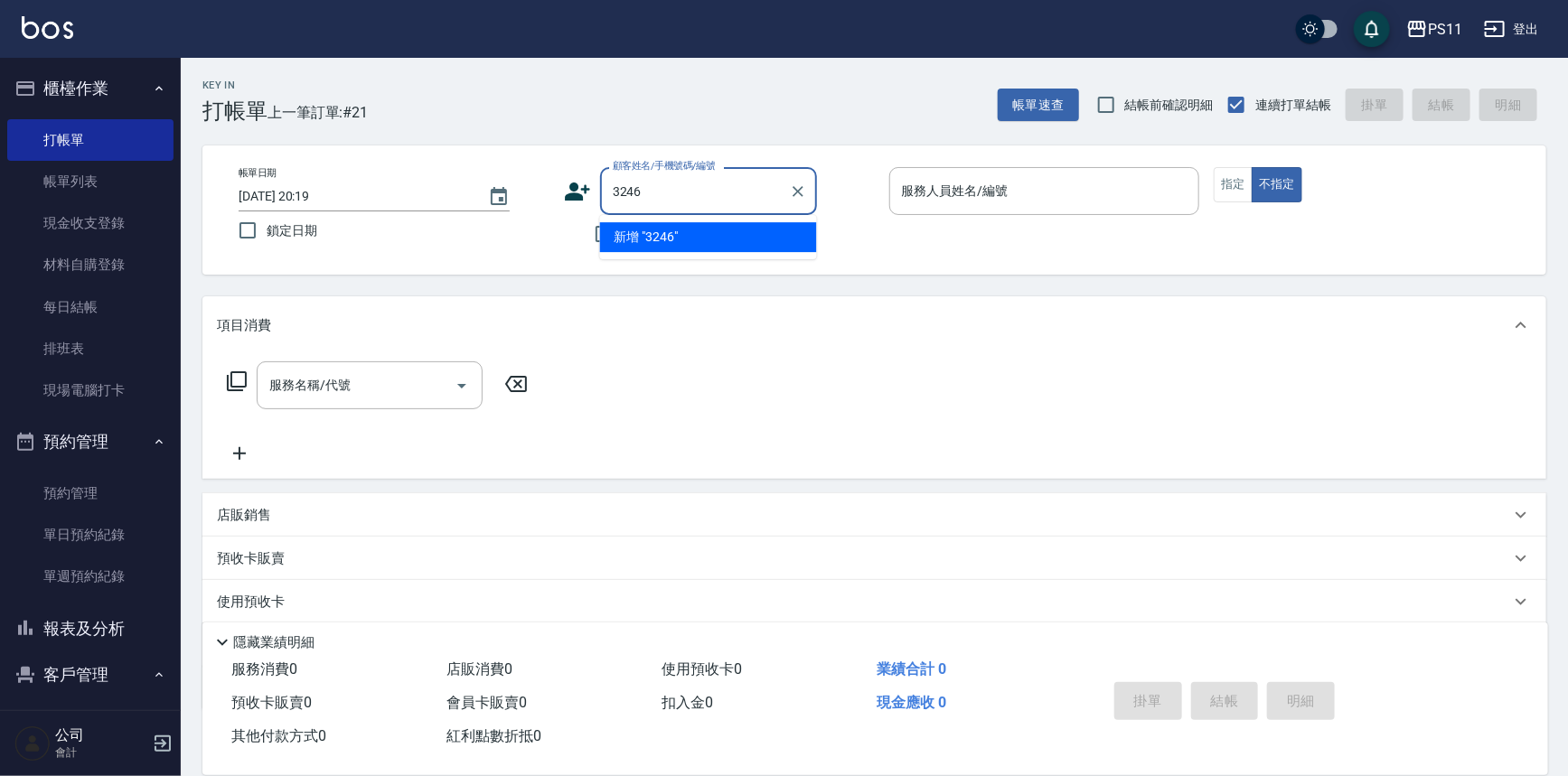
type input "3246"
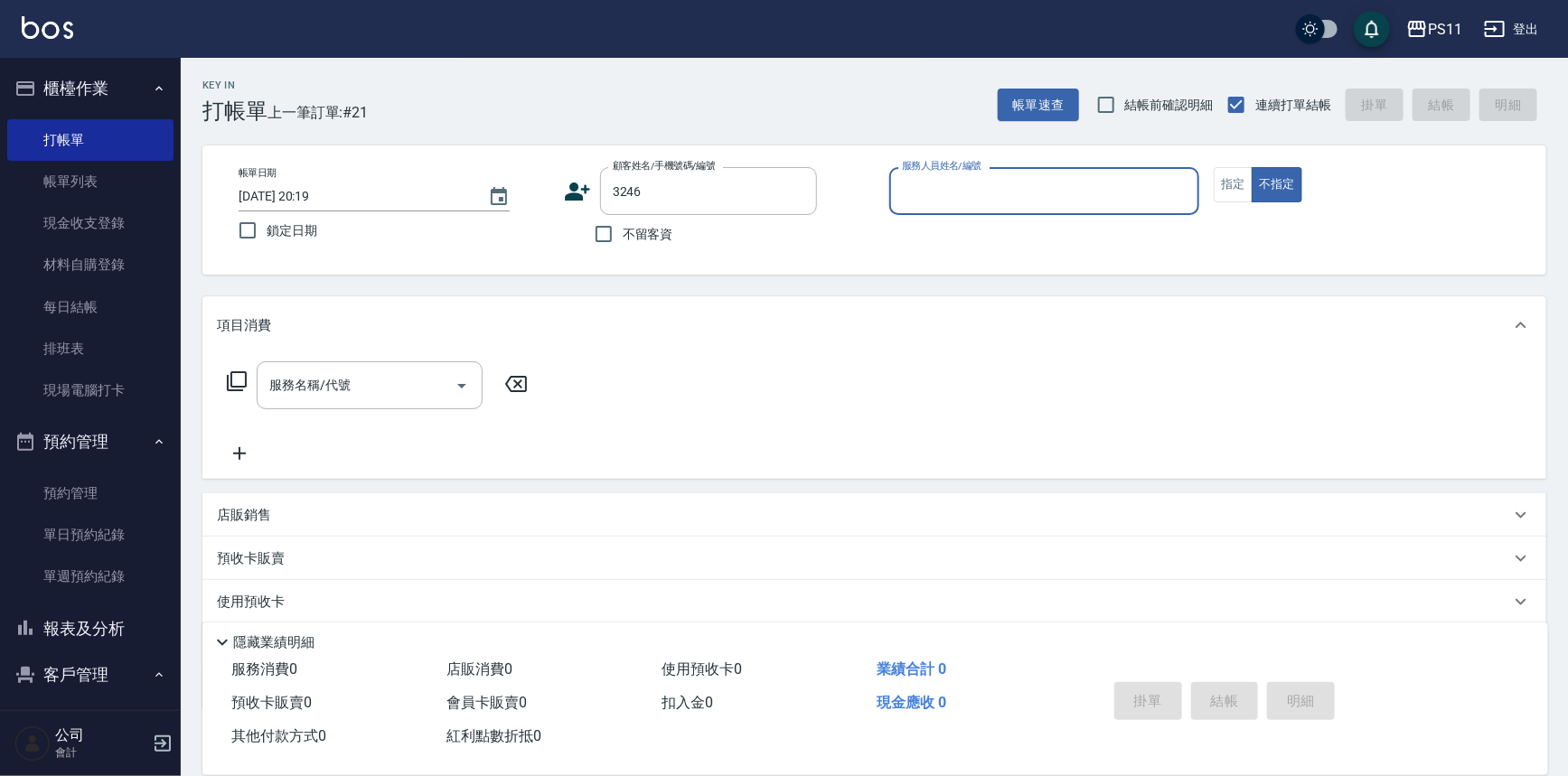
type input "7"
type input "[PERSON_NAME]/0910113658/3246"
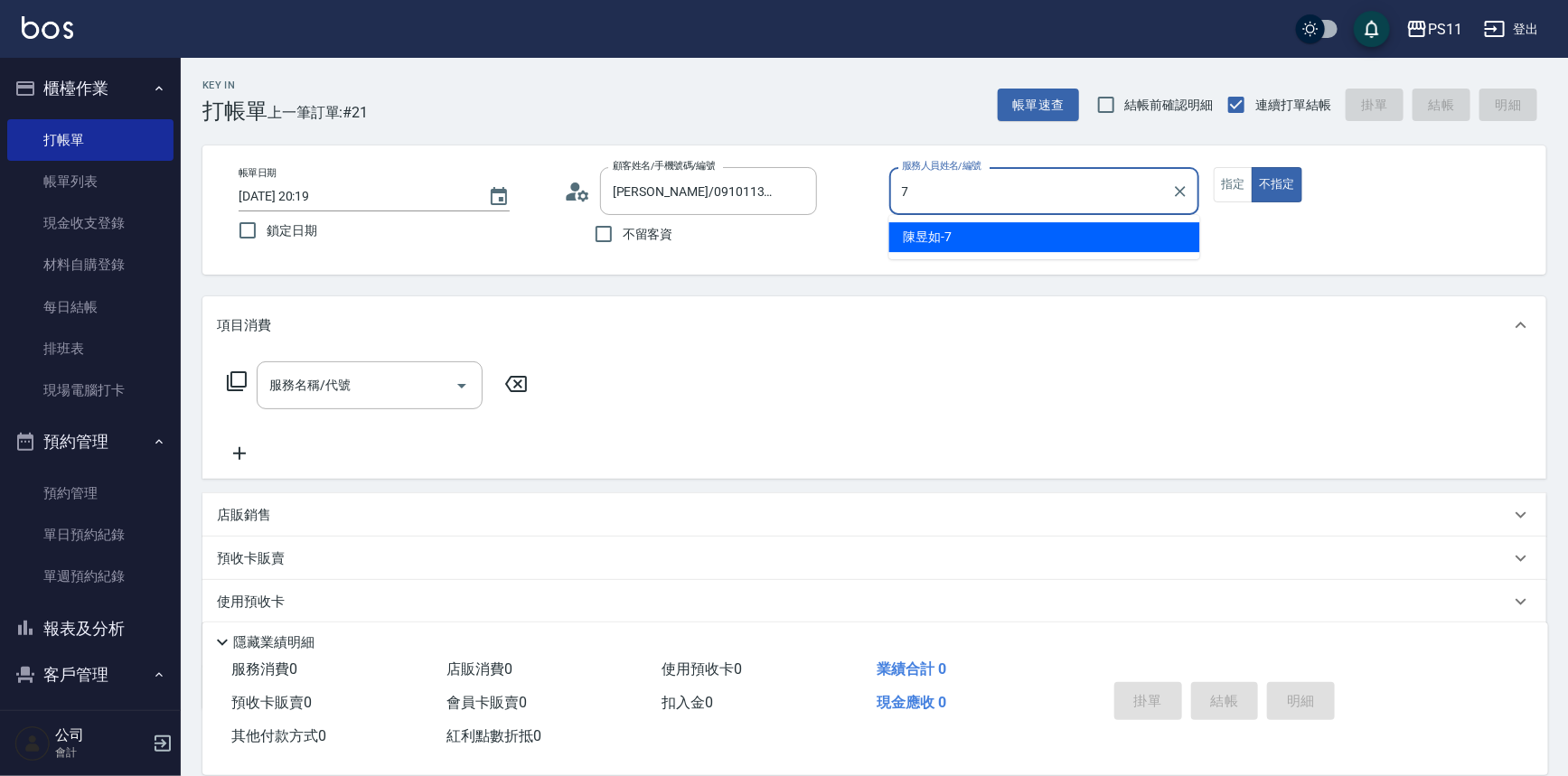
type input "[PERSON_NAME]-7"
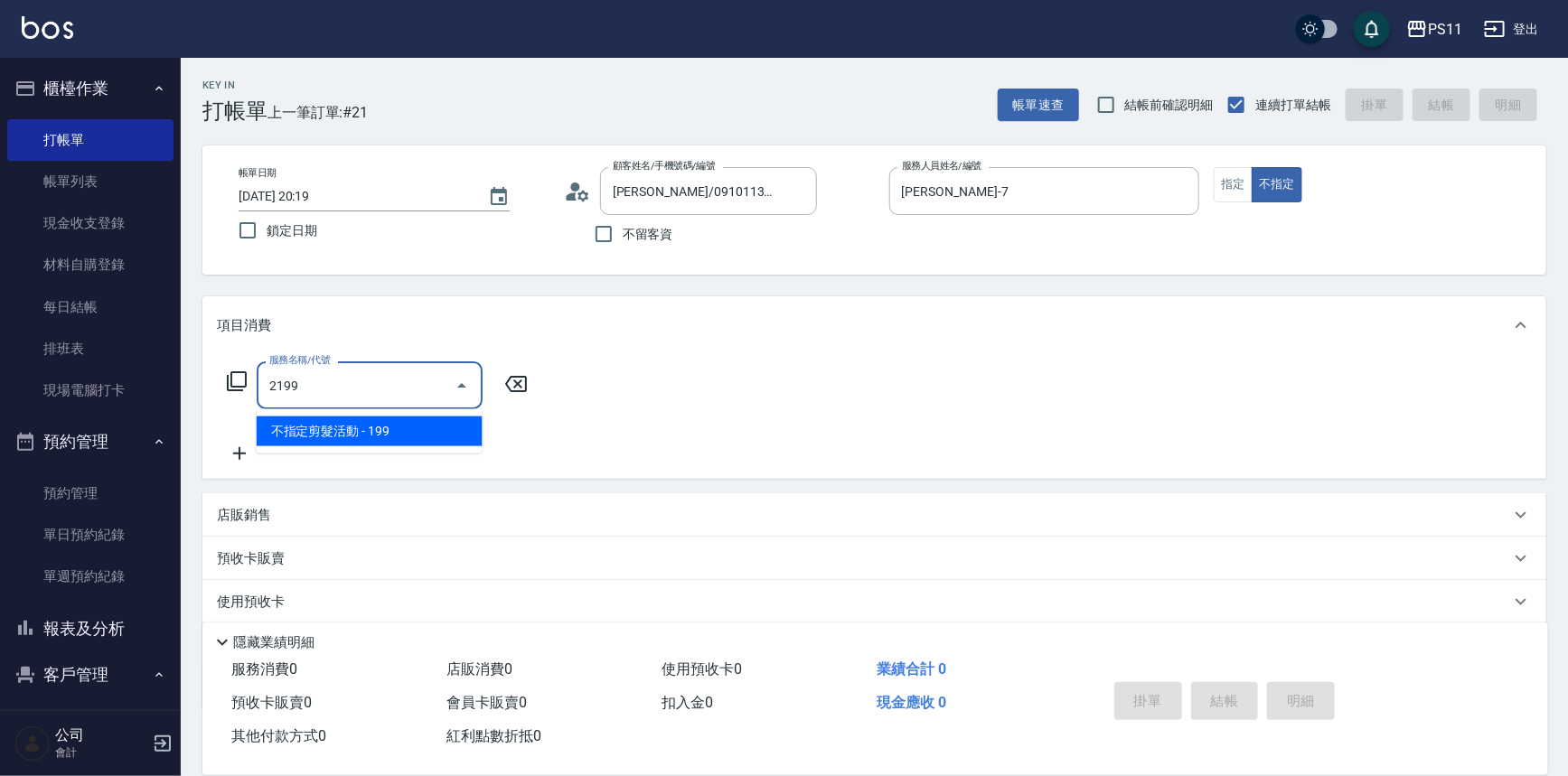
type input "不指定剪髮活動(2199)"
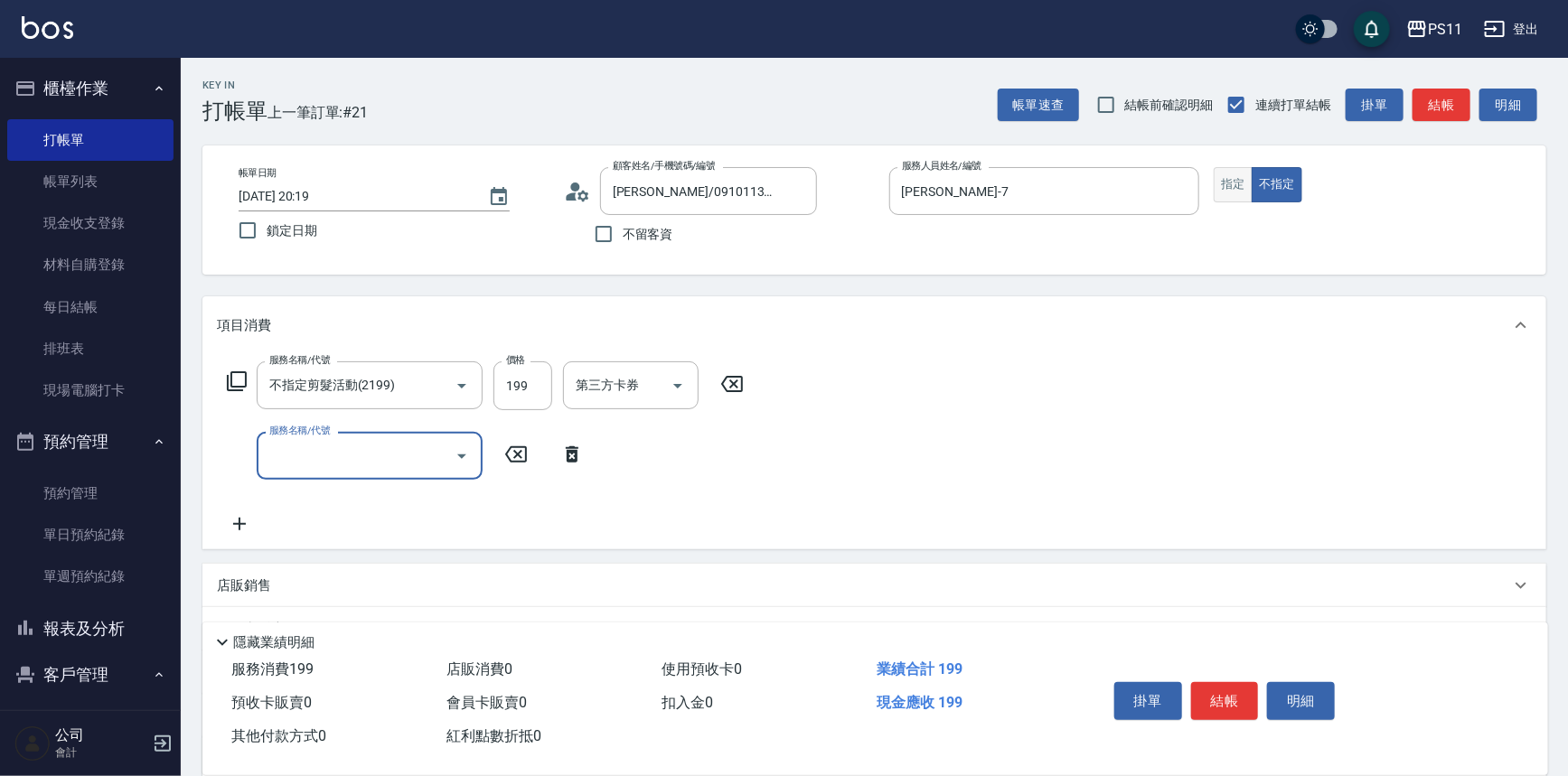
click at [1235, 189] on button "指定" at bounding box center [1233, 185] width 39 height 35
type button "true"
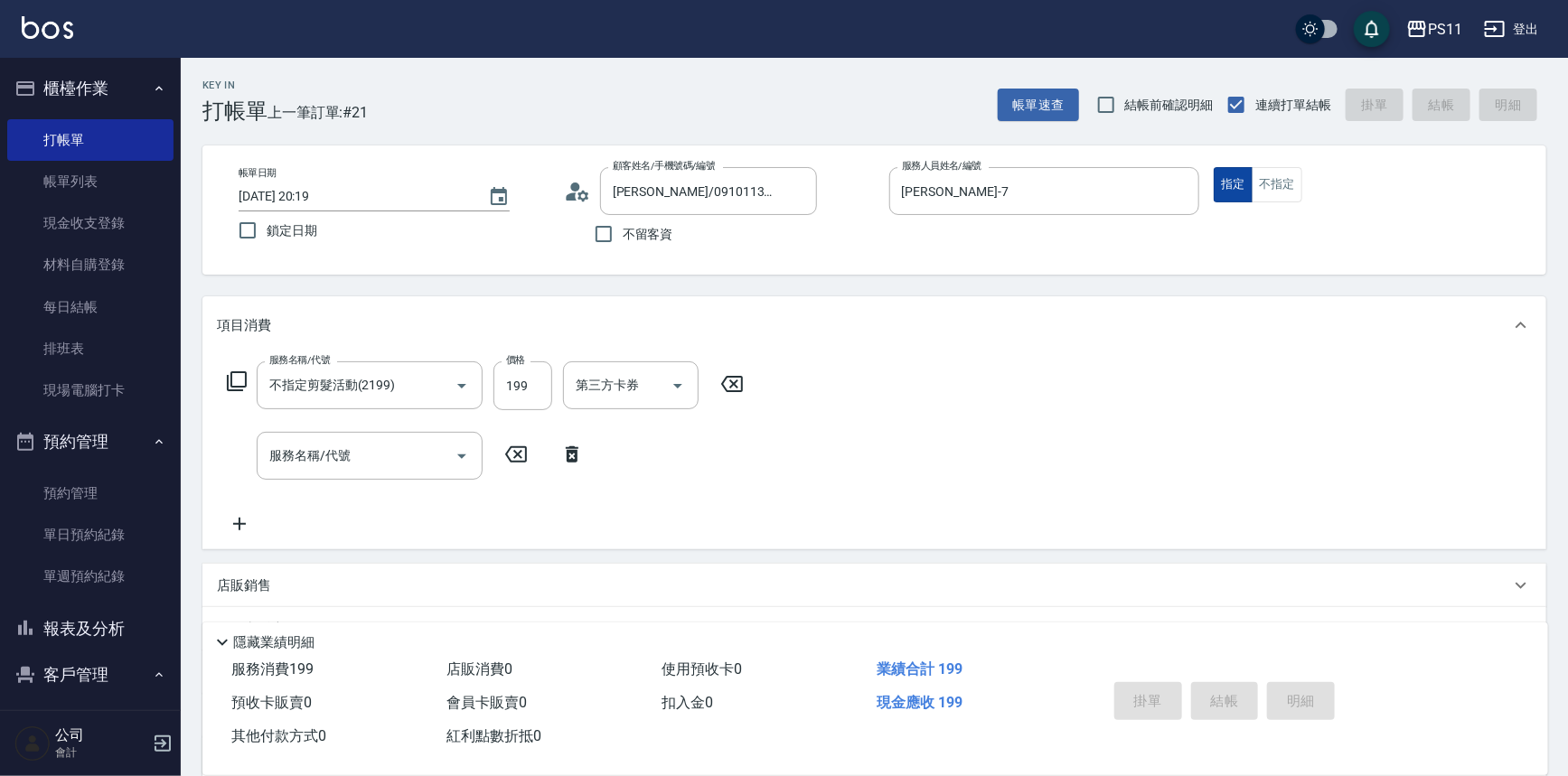
type input "[DATE] 20:20"
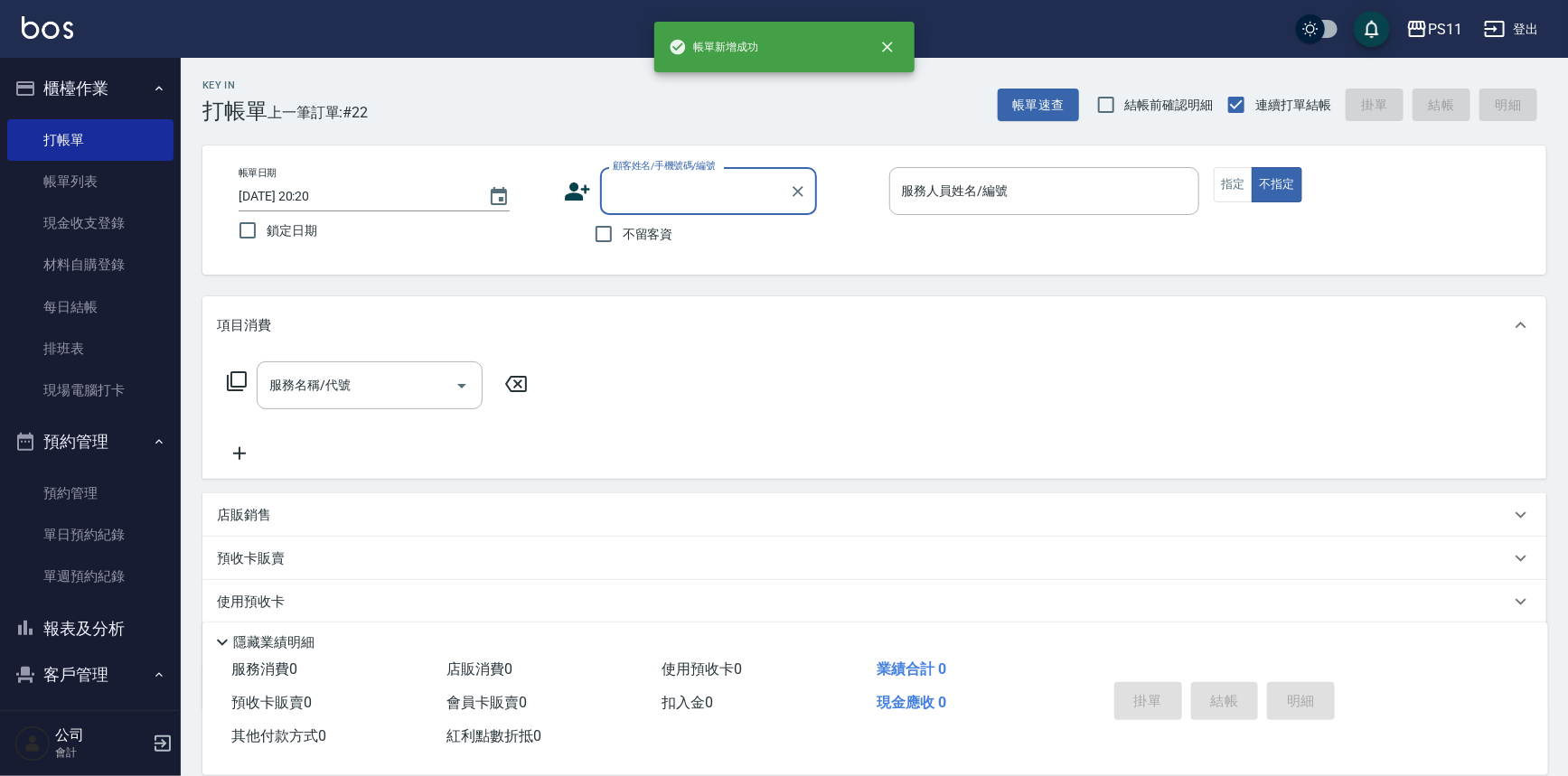
click at [78, 646] on button "報表及分析" at bounding box center [91, 629] width 167 height 47
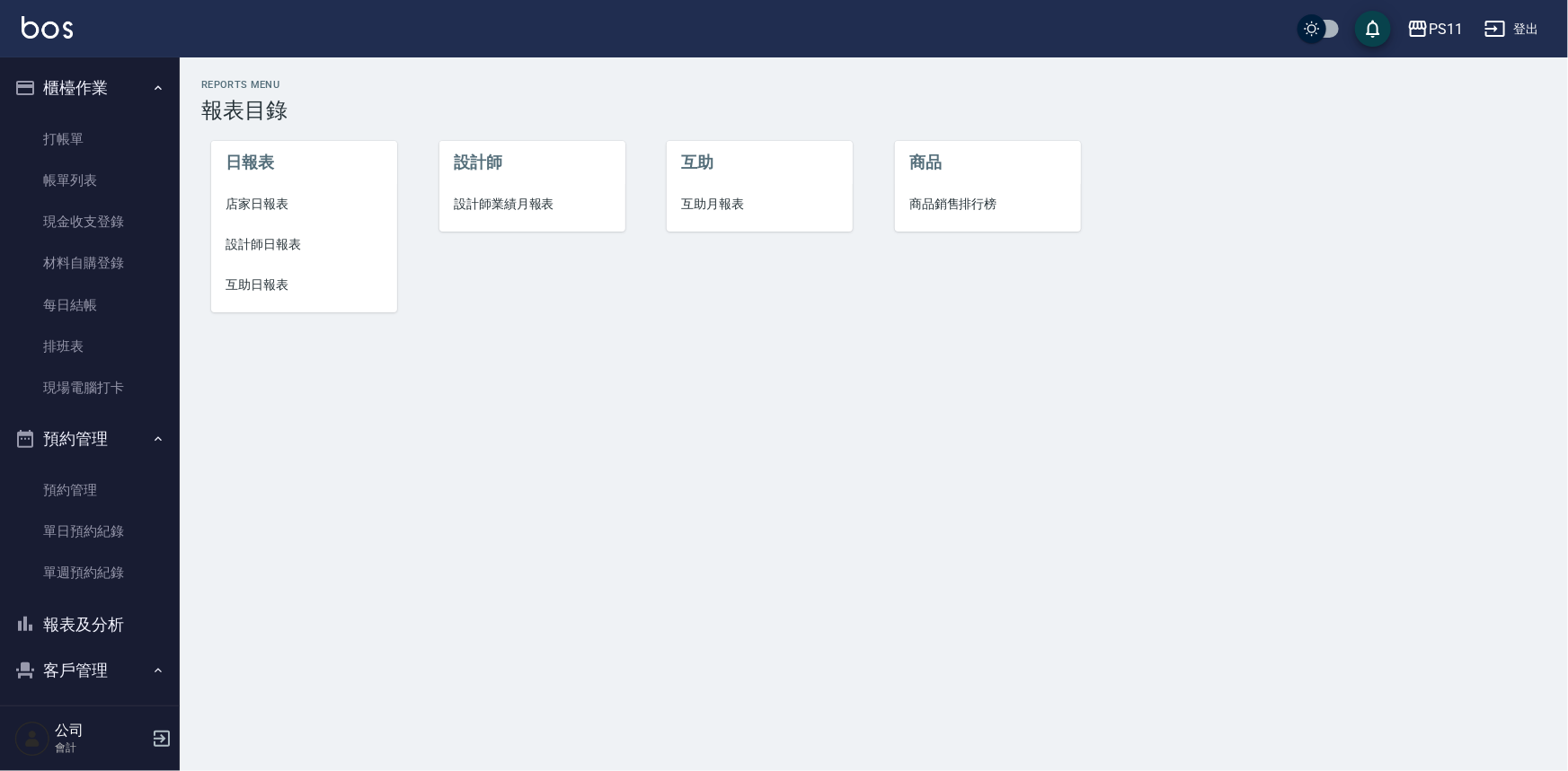
click at [243, 197] on span "店家日報表" at bounding box center [304, 204] width 157 height 19
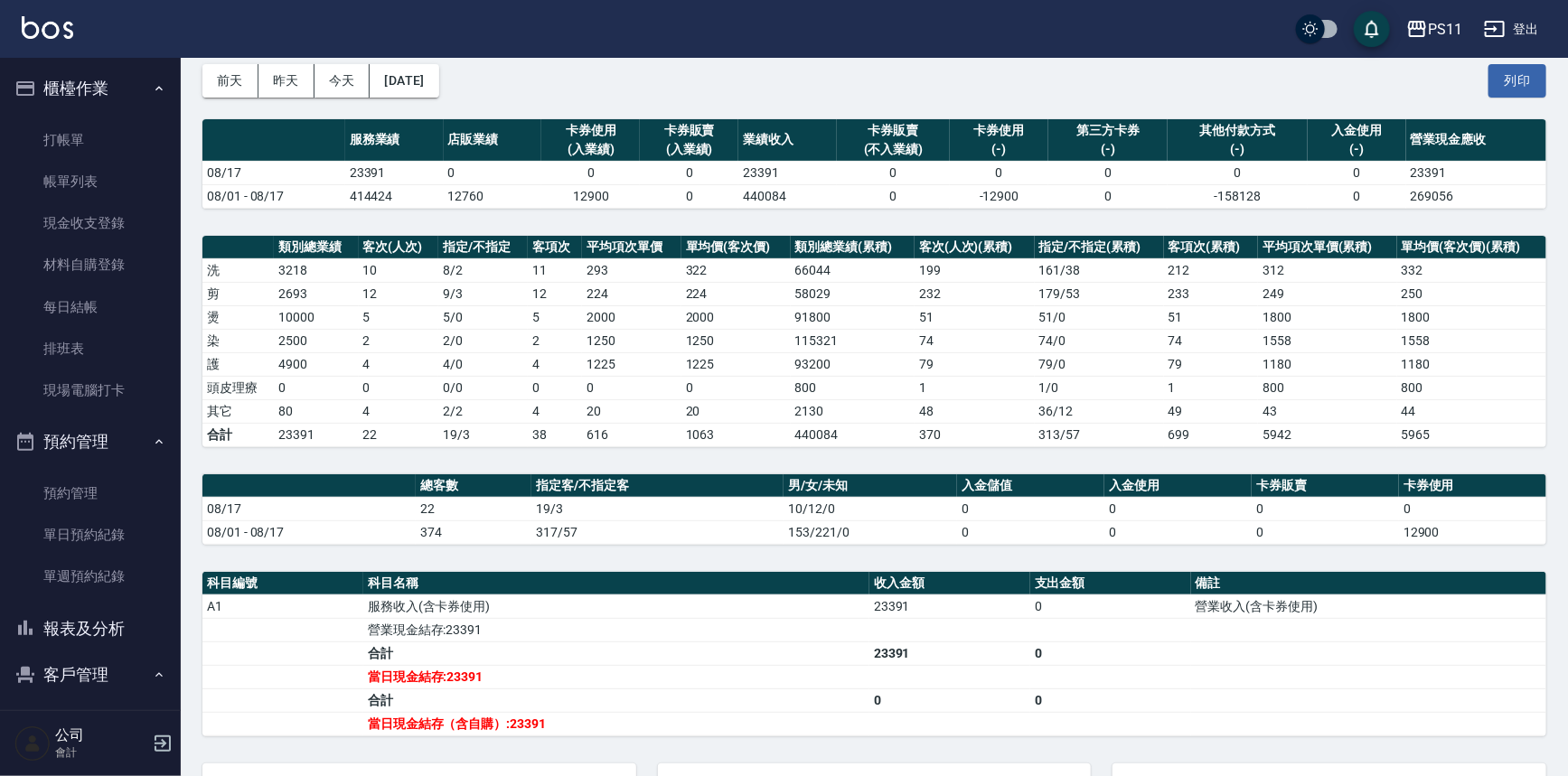
scroll to position [164, 0]
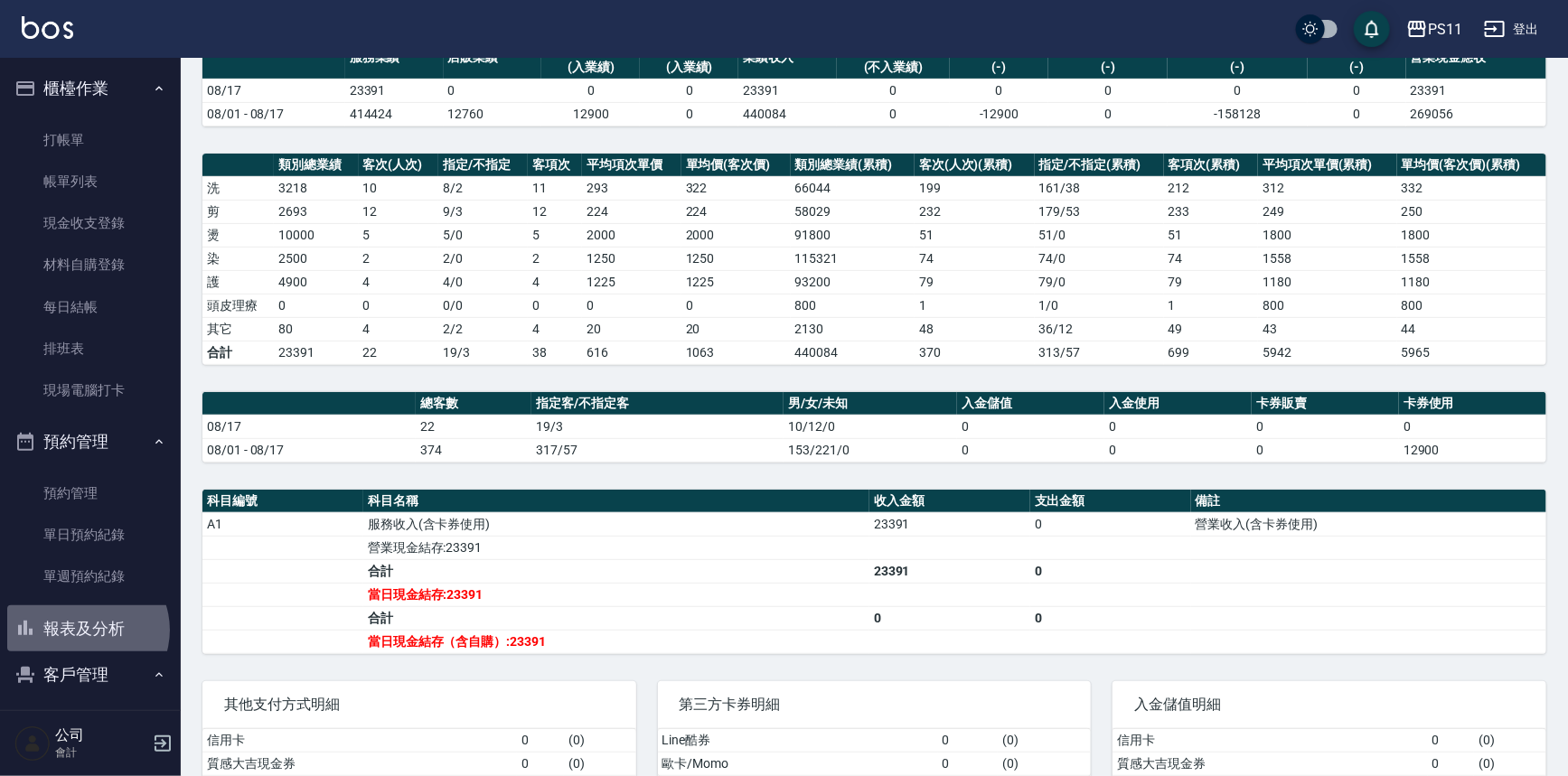
click at [85, 629] on button "報表及分析" at bounding box center [91, 629] width 167 height 47
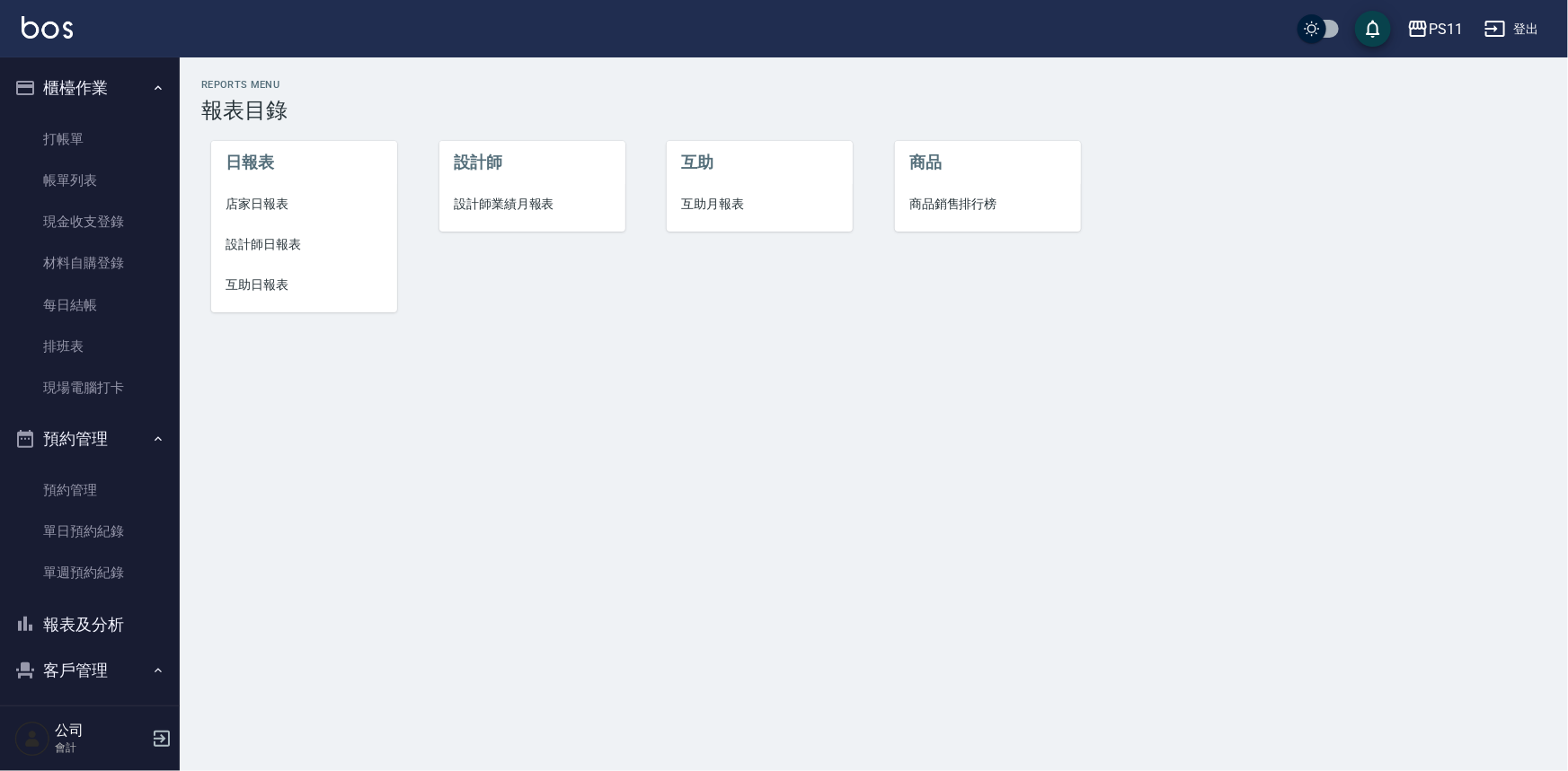
click at [270, 251] on span "設計師日報表" at bounding box center [304, 244] width 157 height 19
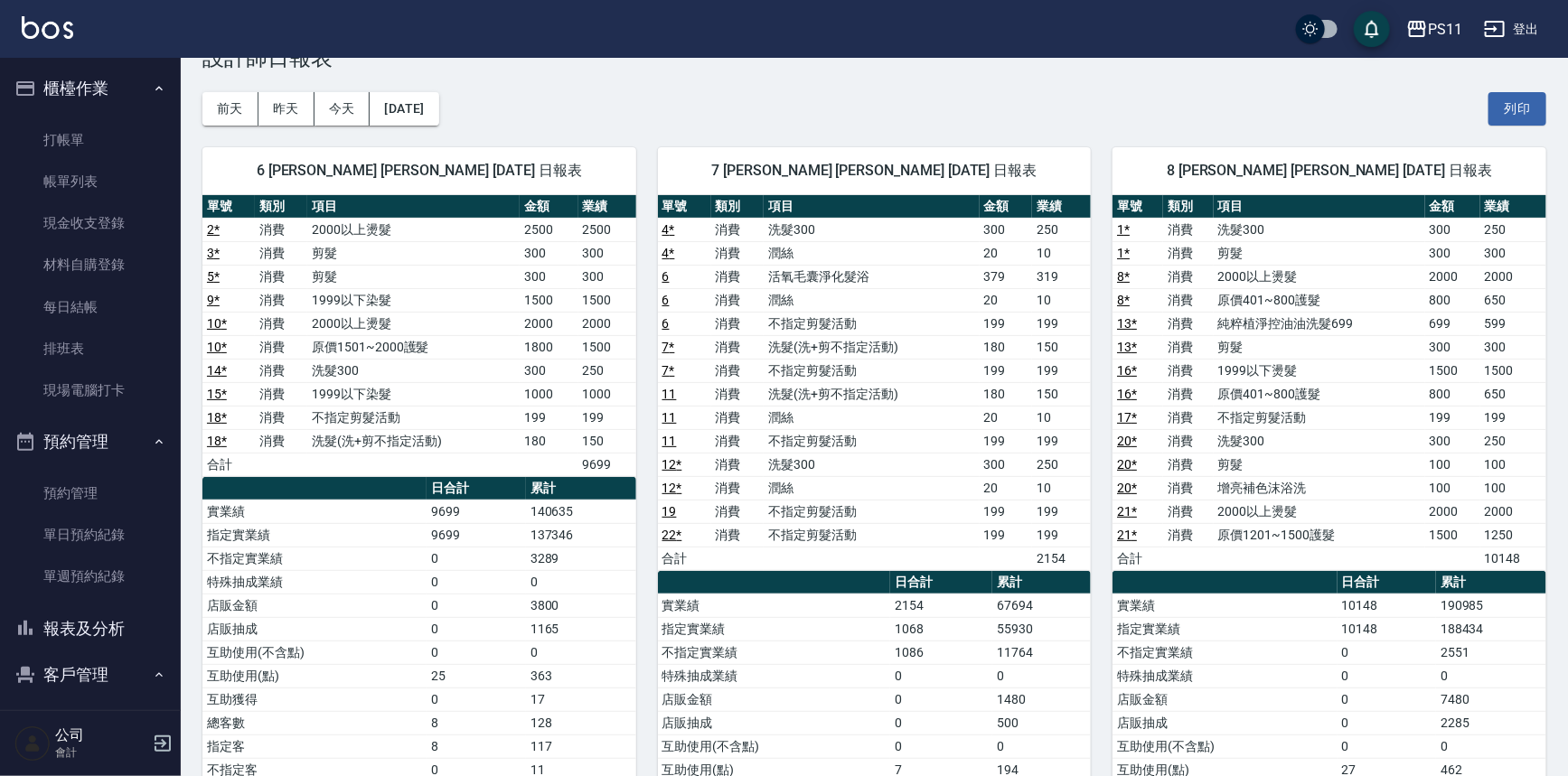
scroll to position [81, 0]
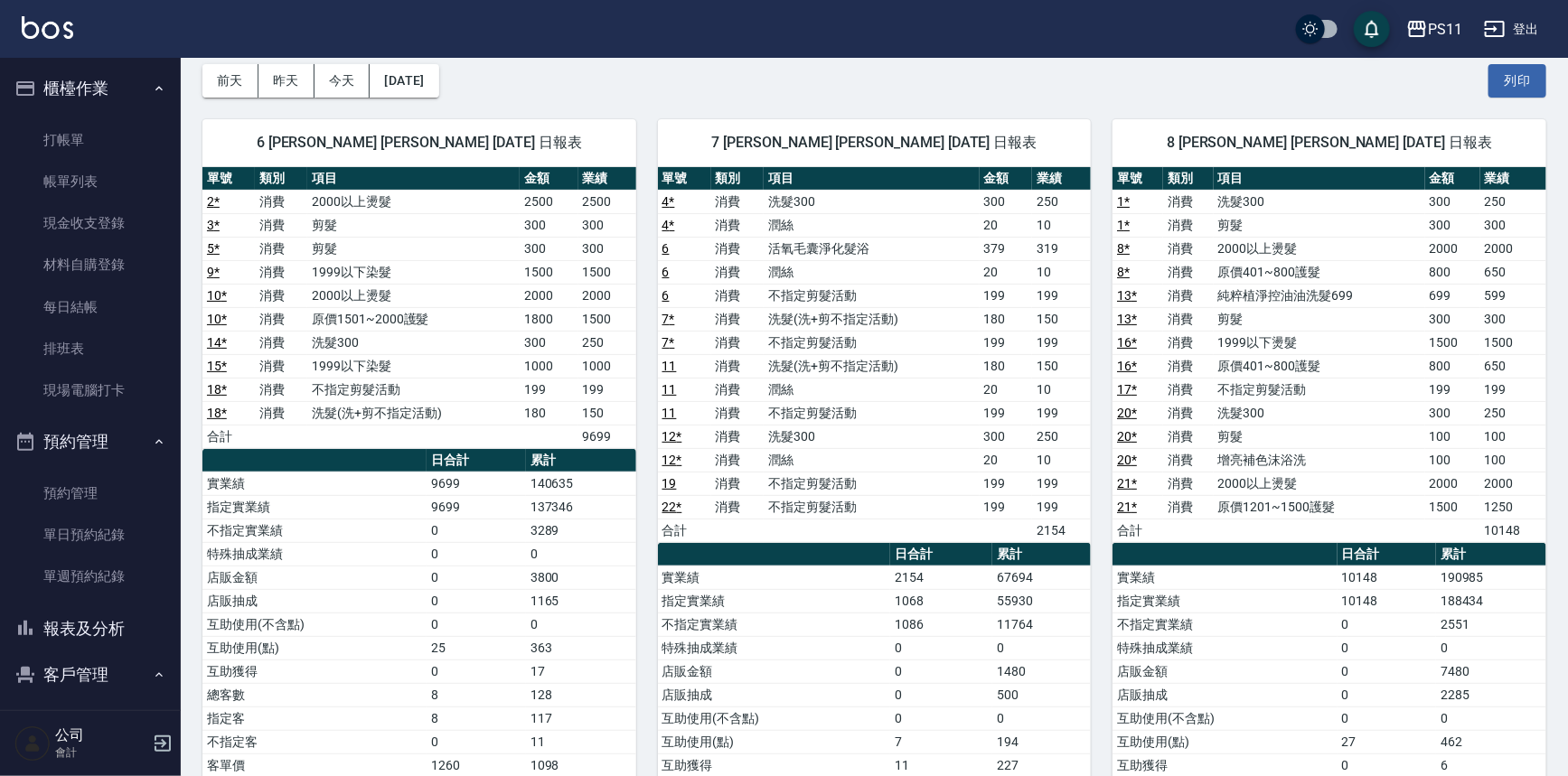
click at [115, 622] on button "報表及分析" at bounding box center [91, 629] width 167 height 47
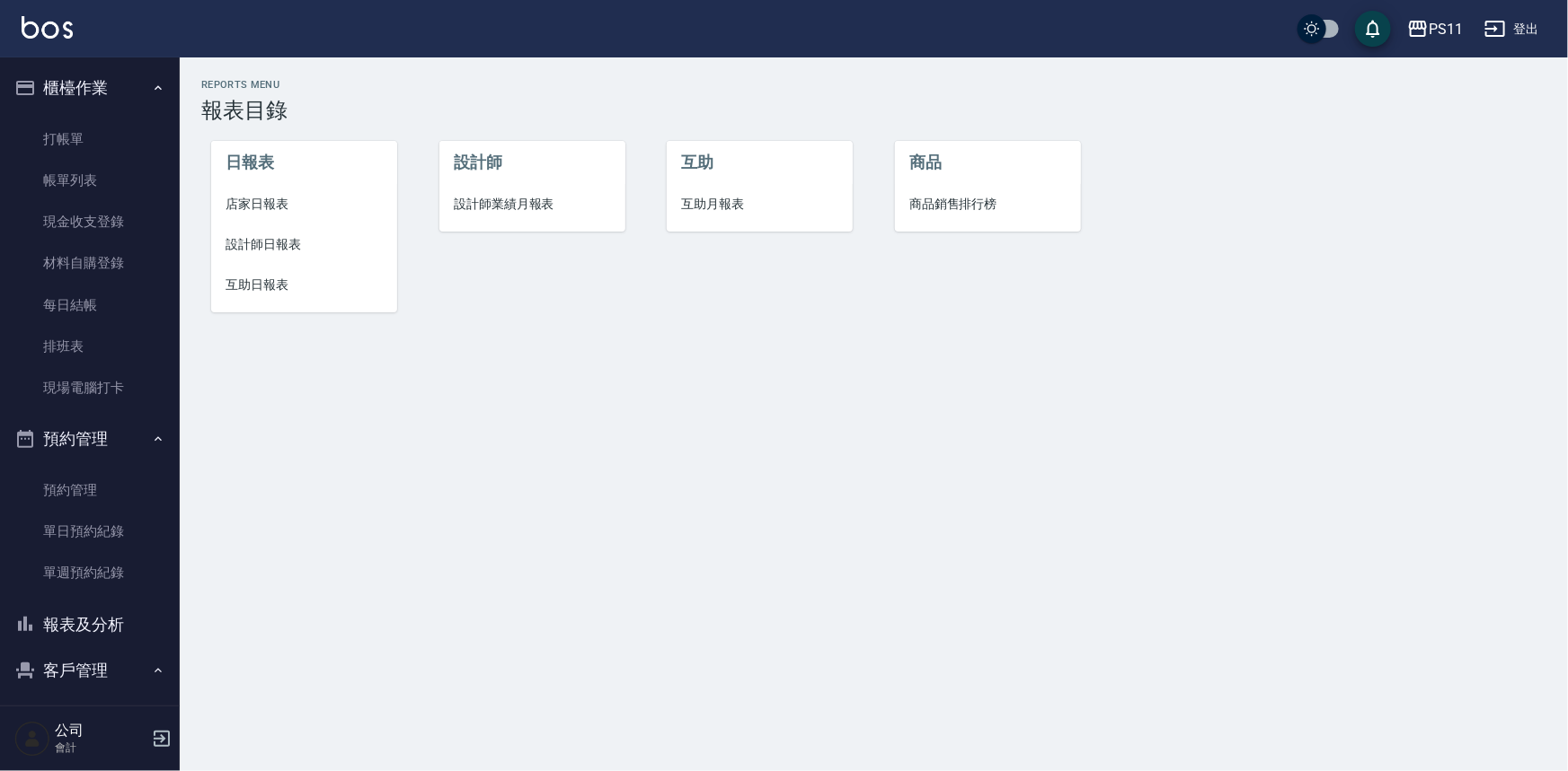
click at [261, 207] on span "店家日報表" at bounding box center [304, 204] width 157 height 19
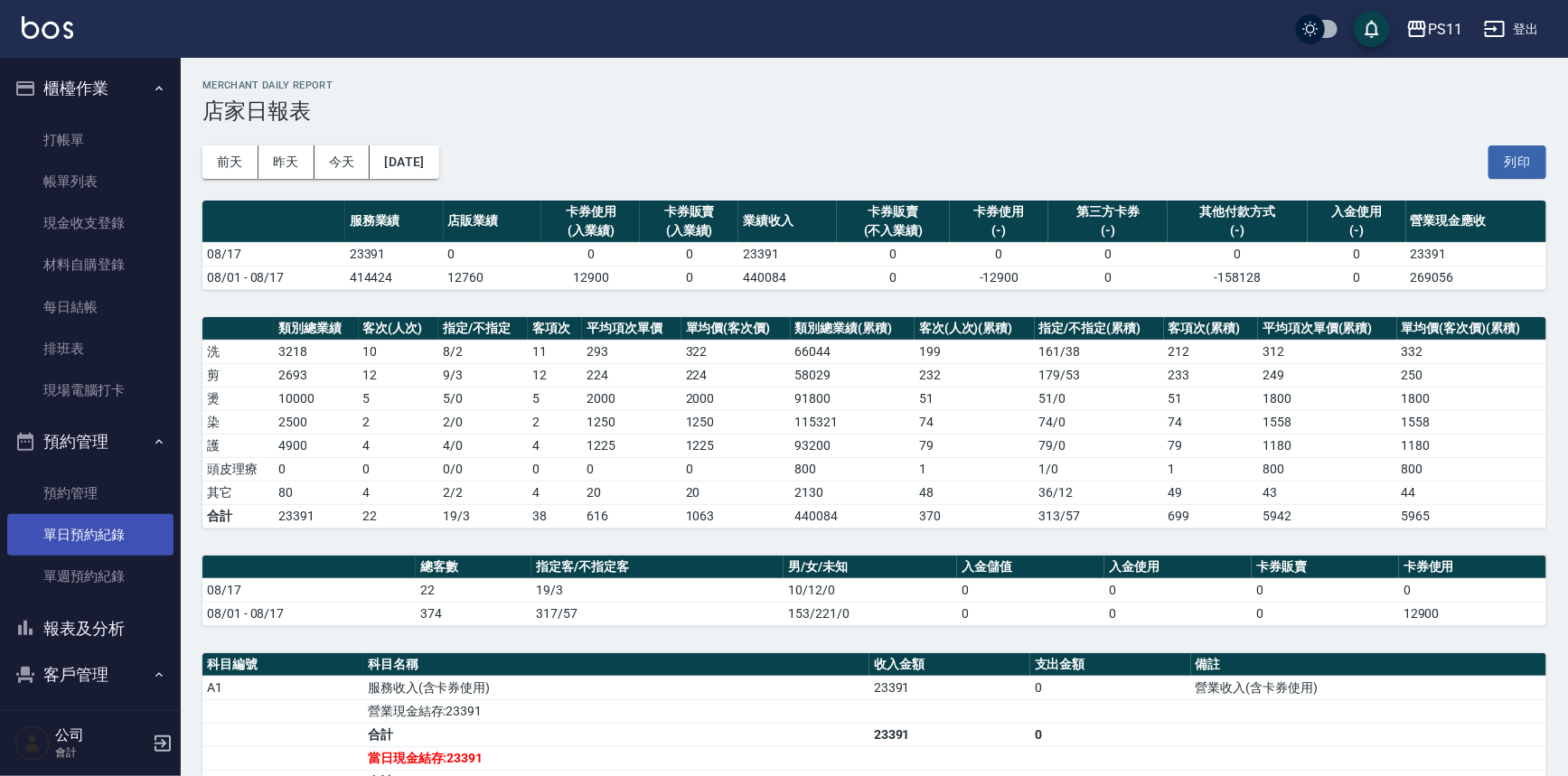
scroll to position [164, 0]
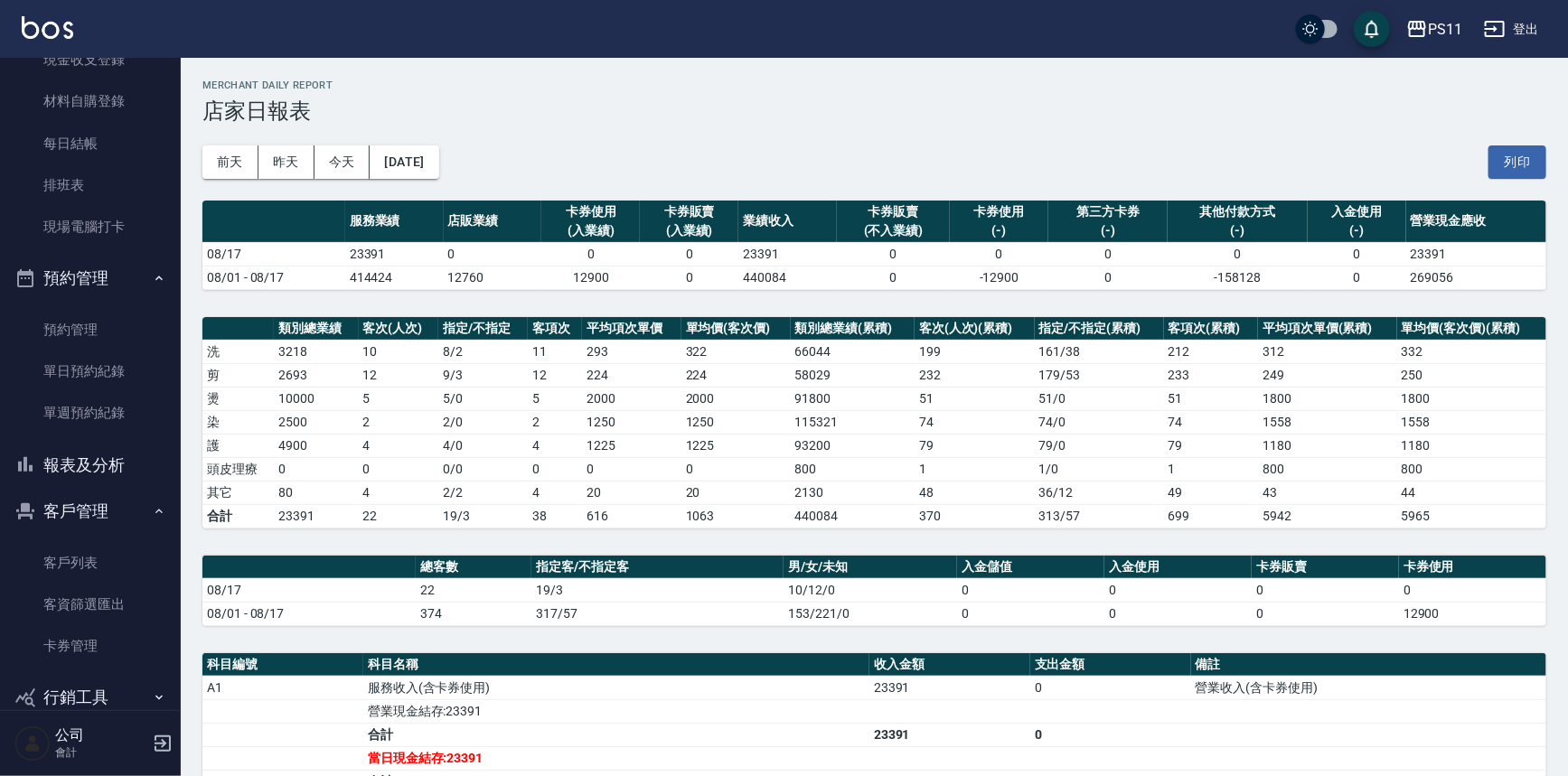
click at [107, 475] on button "報表及分析" at bounding box center [91, 466] width 167 height 47
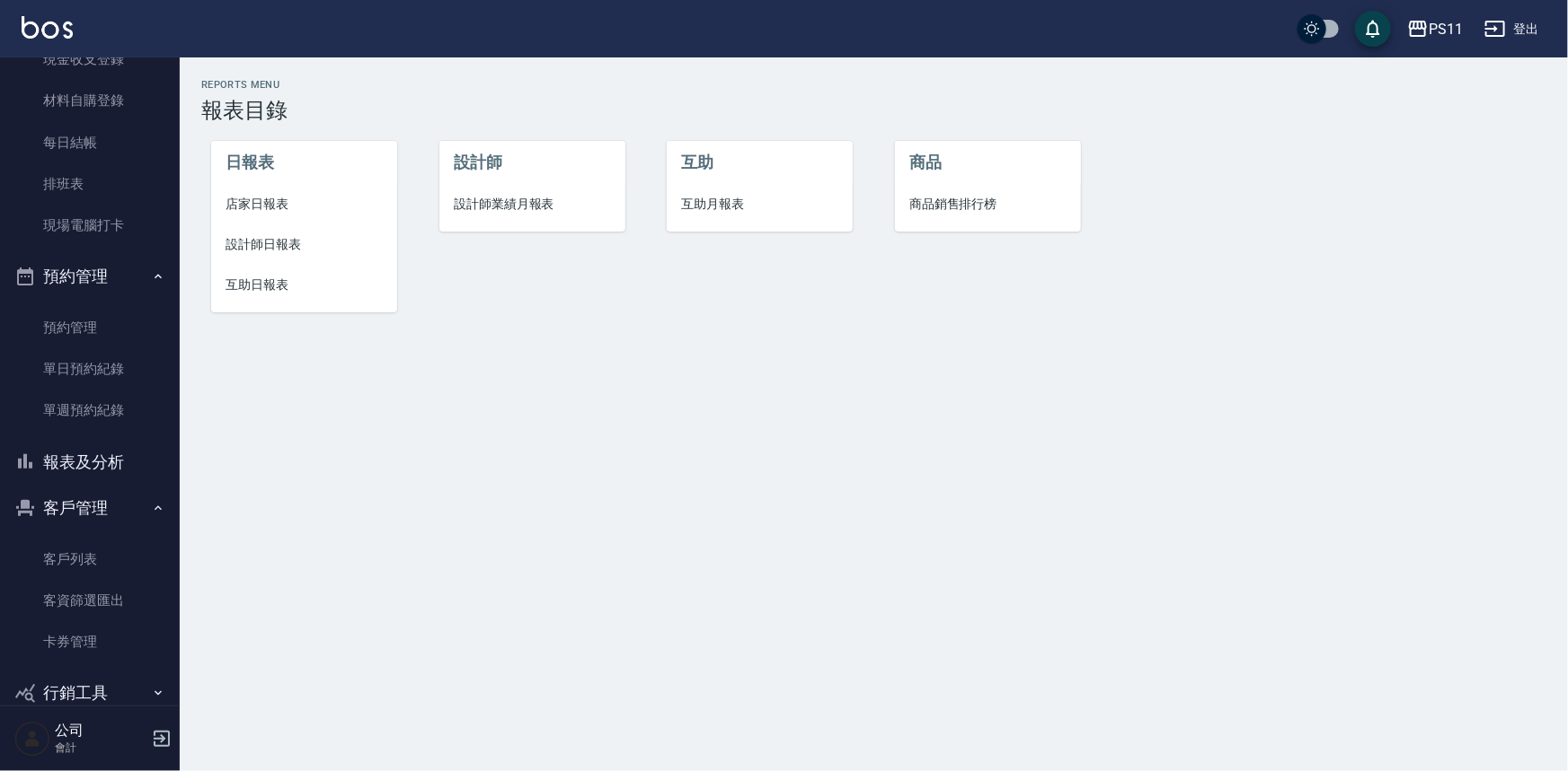
click at [271, 206] on span "店家日報表" at bounding box center [304, 204] width 157 height 19
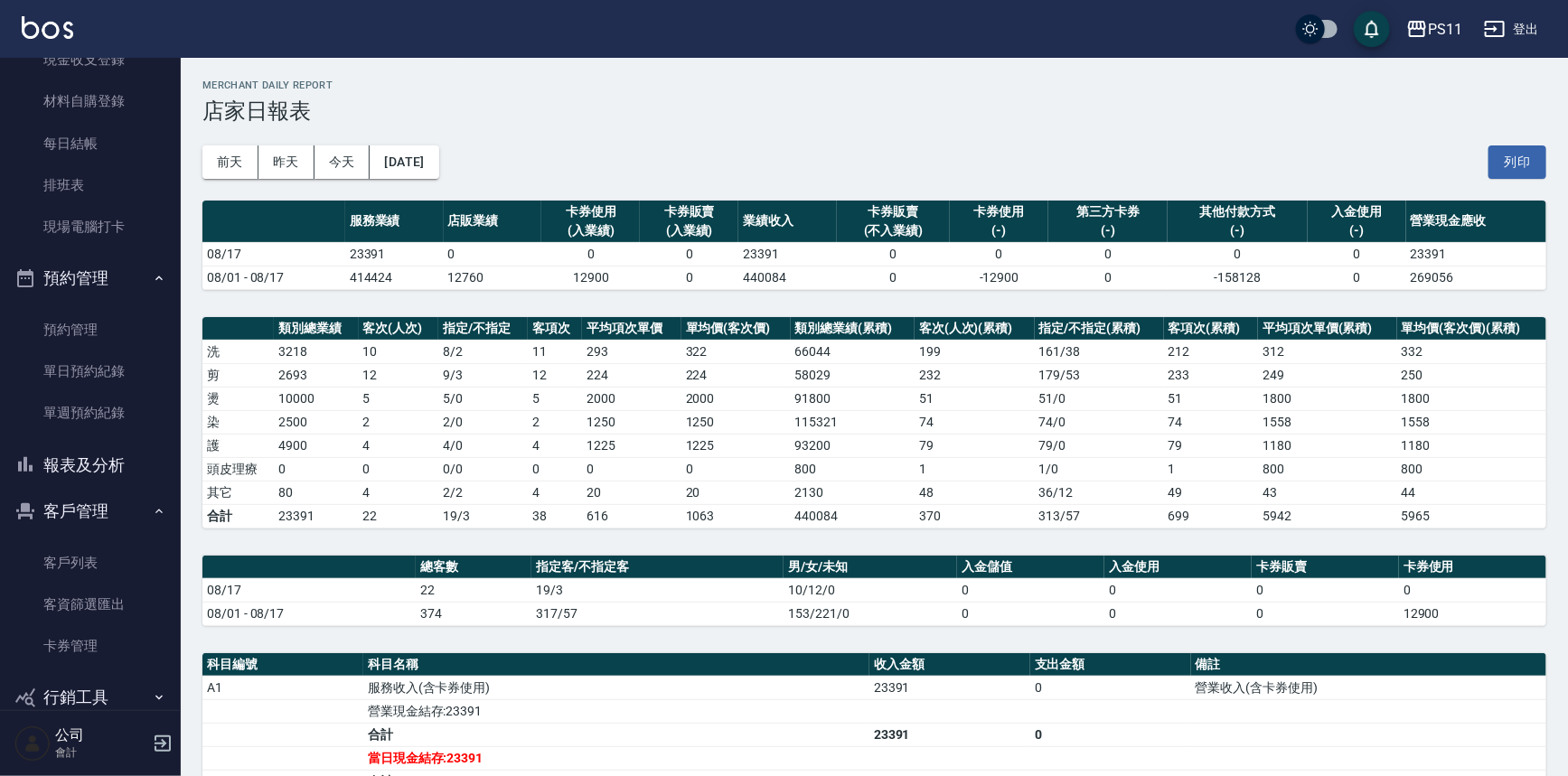
click at [93, 459] on button "報表及分析" at bounding box center [91, 466] width 167 height 47
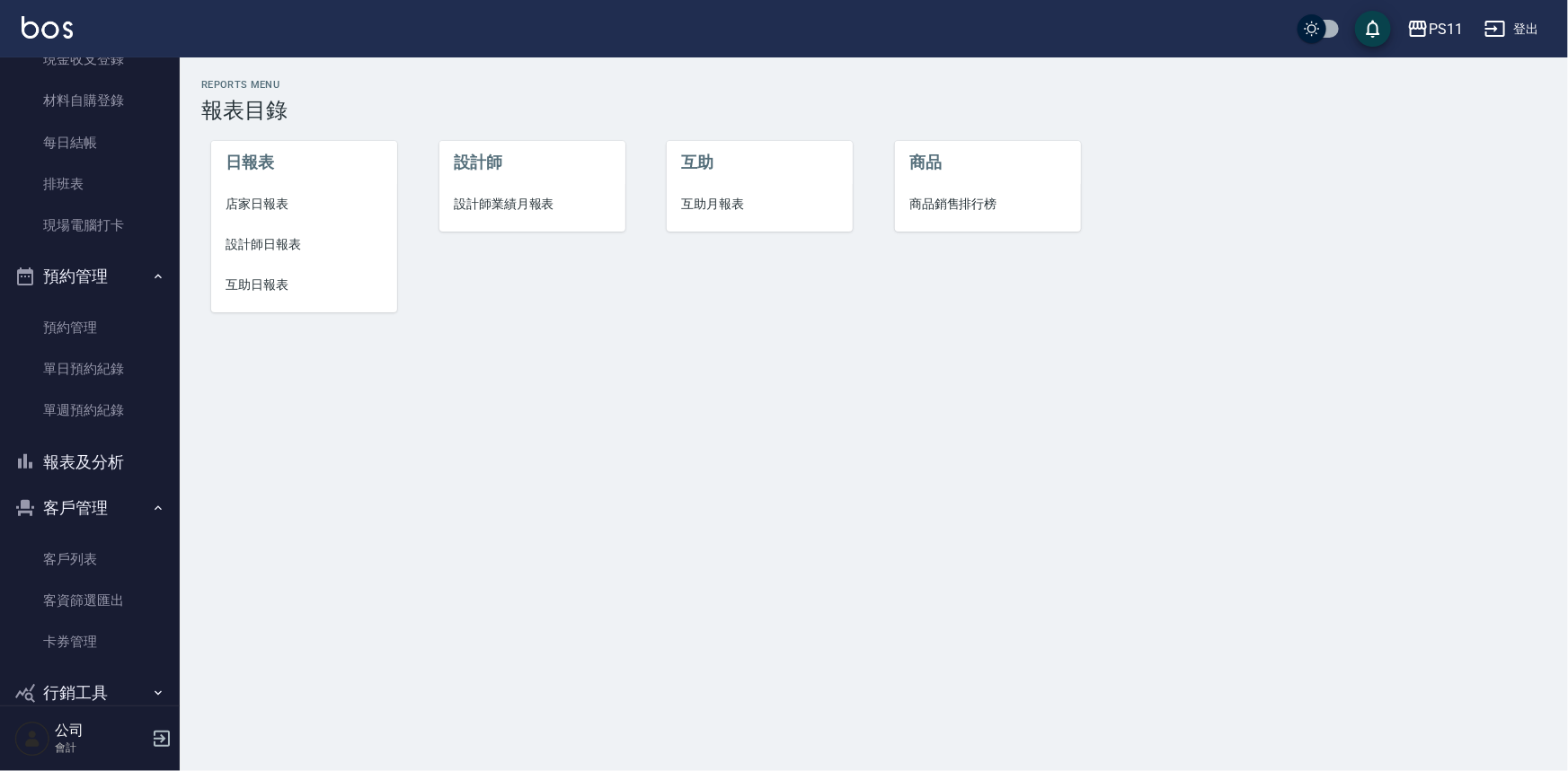
click at [293, 245] on span "設計師日報表" at bounding box center [304, 244] width 157 height 19
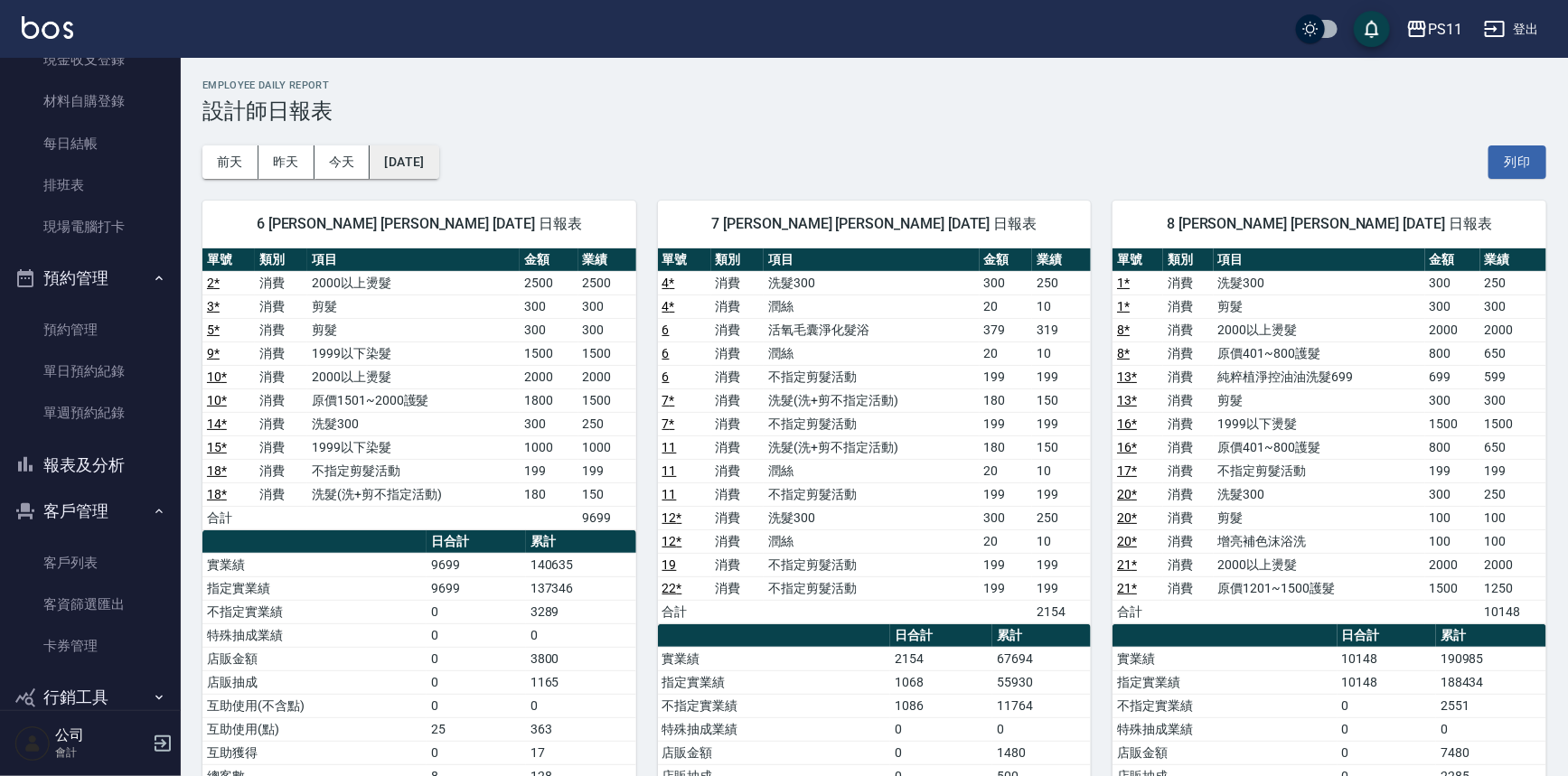
click at [438, 157] on button "[DATE]" at bounding box center [404, 162] width 69 height 33
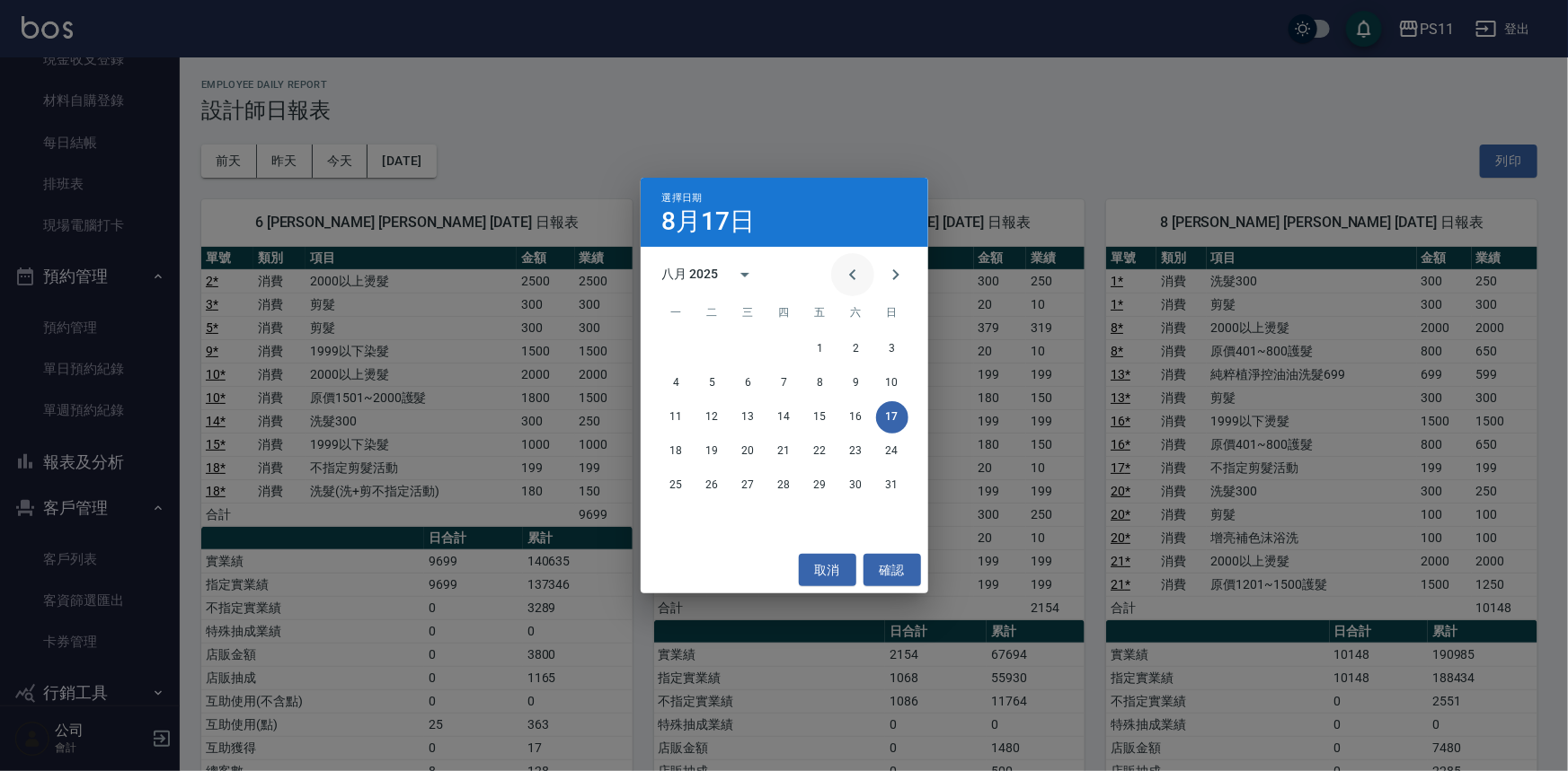
click at [844, 260] on button "Previous month" at bounding box center [853, 275] width 43 height 43
click at [792, 417] on button "17" at bounding box center [784, 417] width 32 height 32
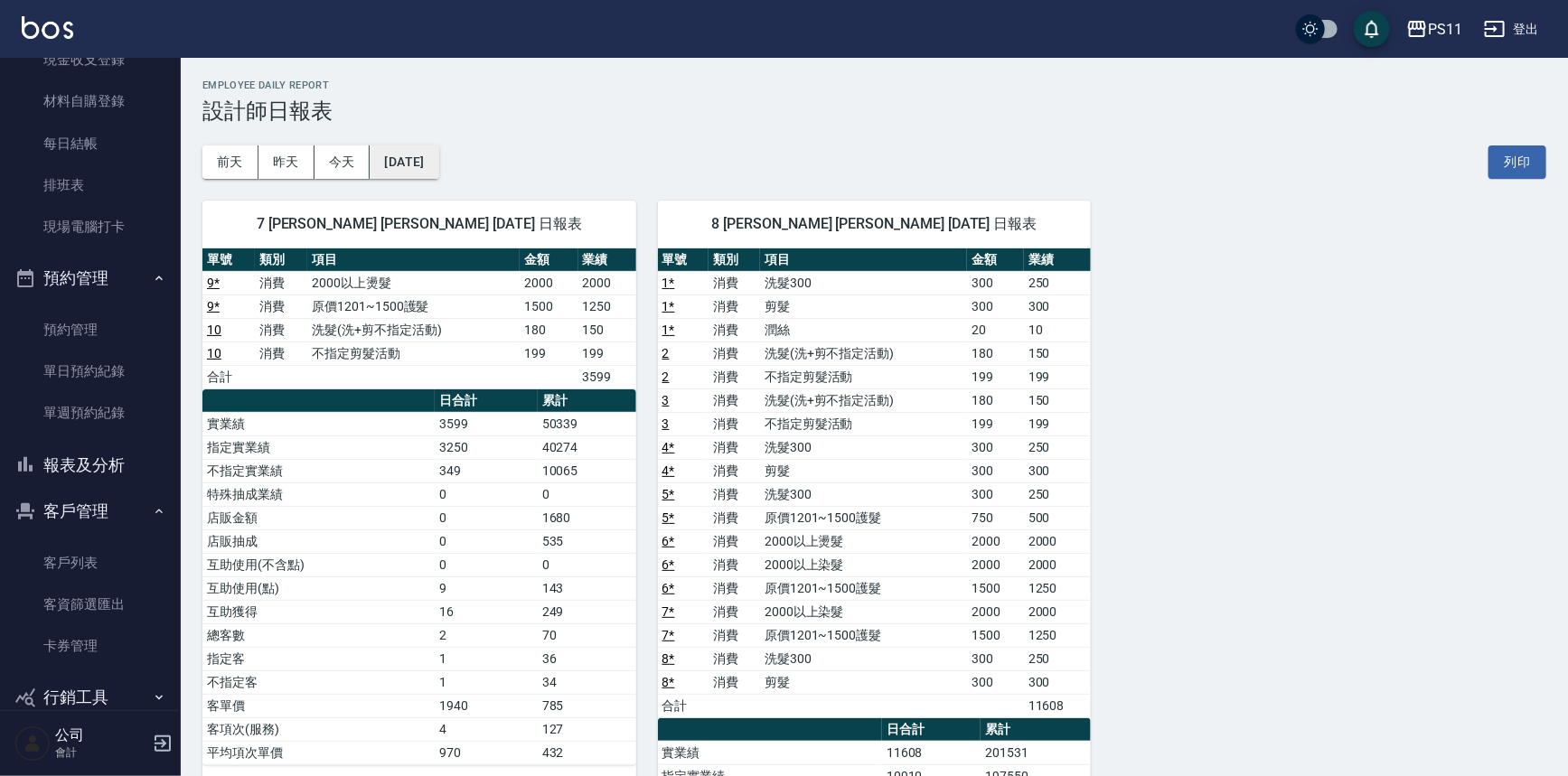
click at [425, 166] on button "[DATE]" at bounding box center [404, 162] width 69 height 33
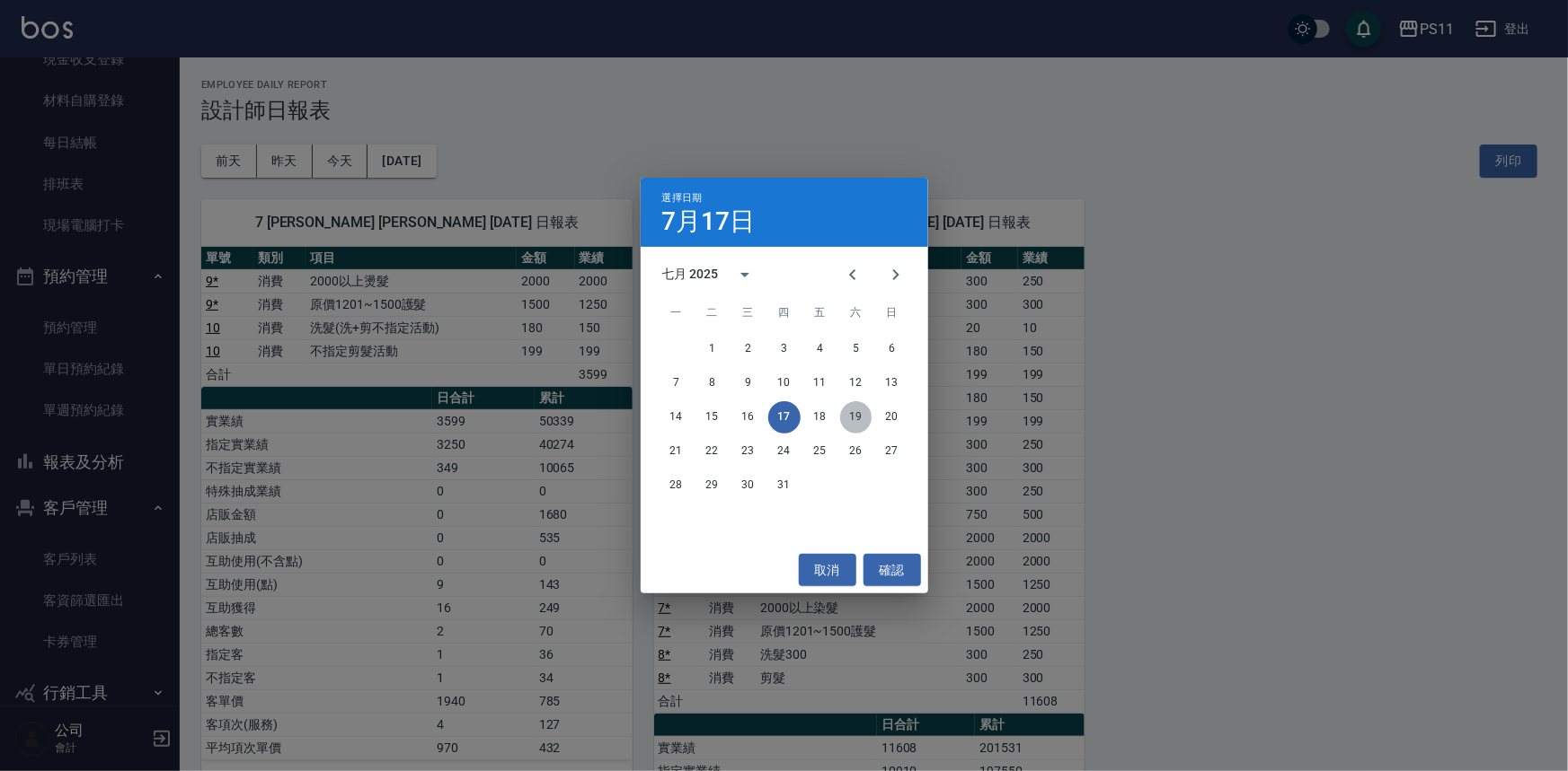
click at [852, 418] on button "19" at bounding box center [856, 417] width 32 height 32
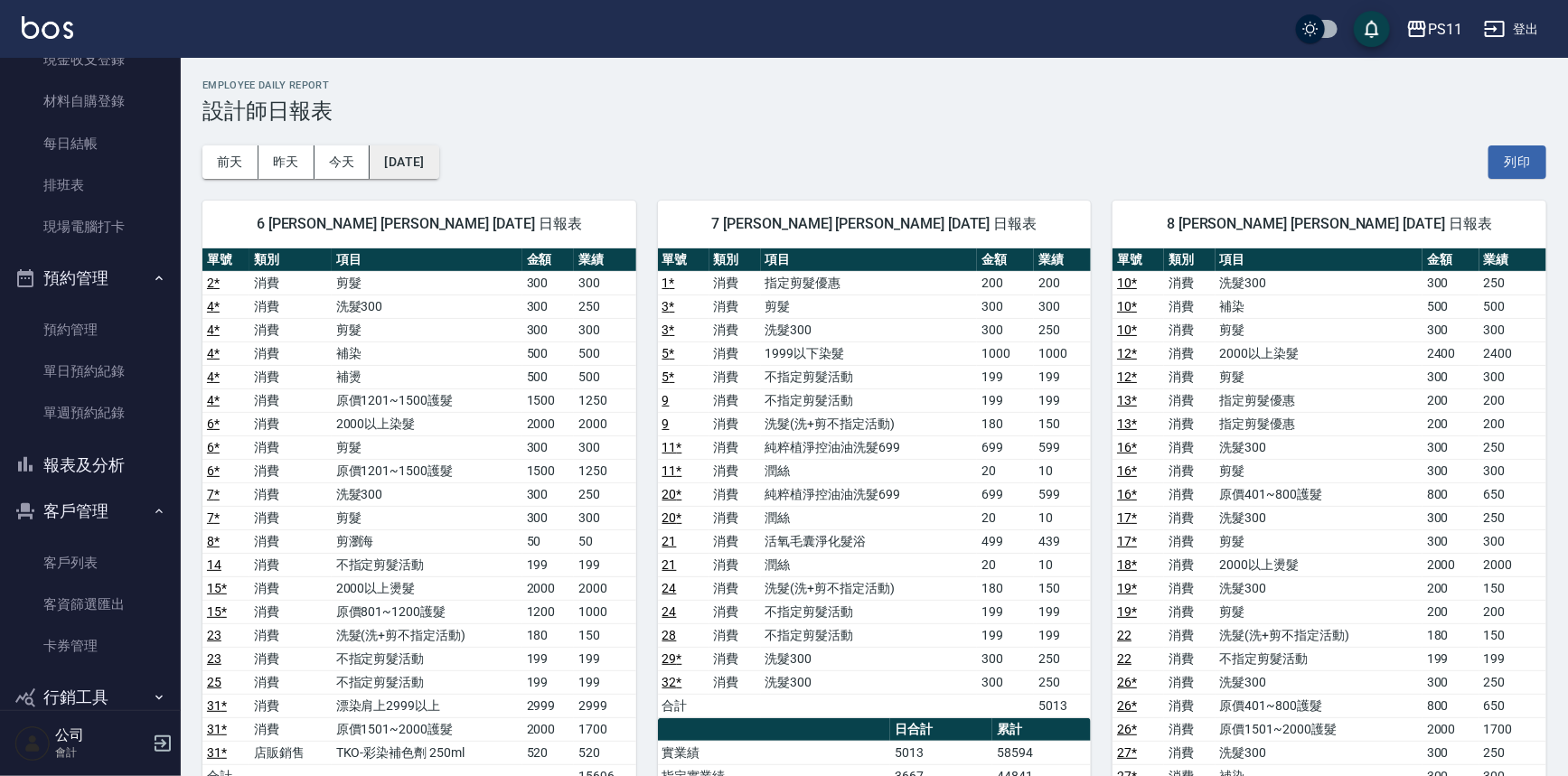
click at [438, 157] on button "[DATE]" at bounding box center [404, 162] width 69 height 33
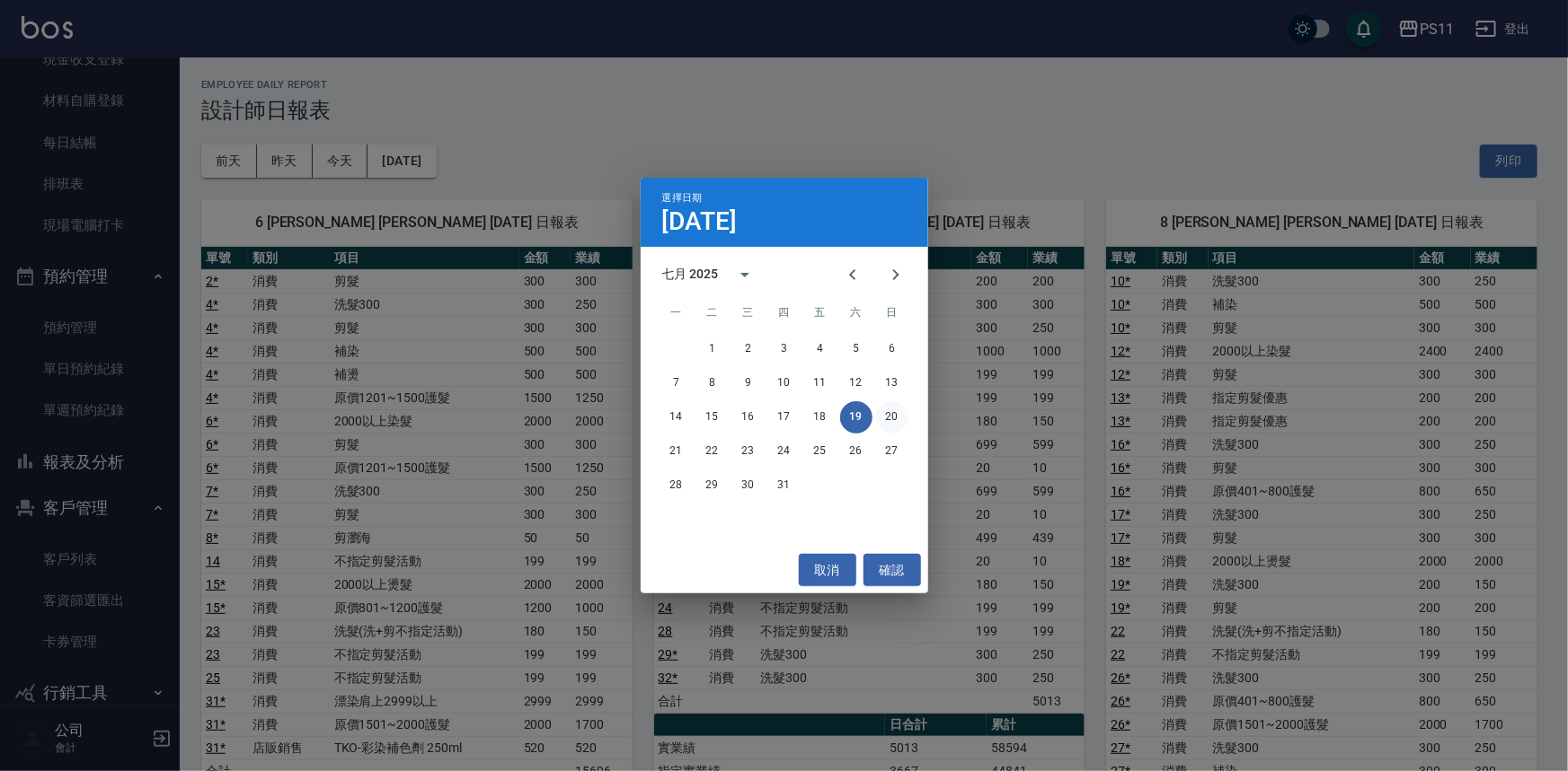
click at [896, 425] on button "20" at bounding box center [892, 417] width 32 height 32
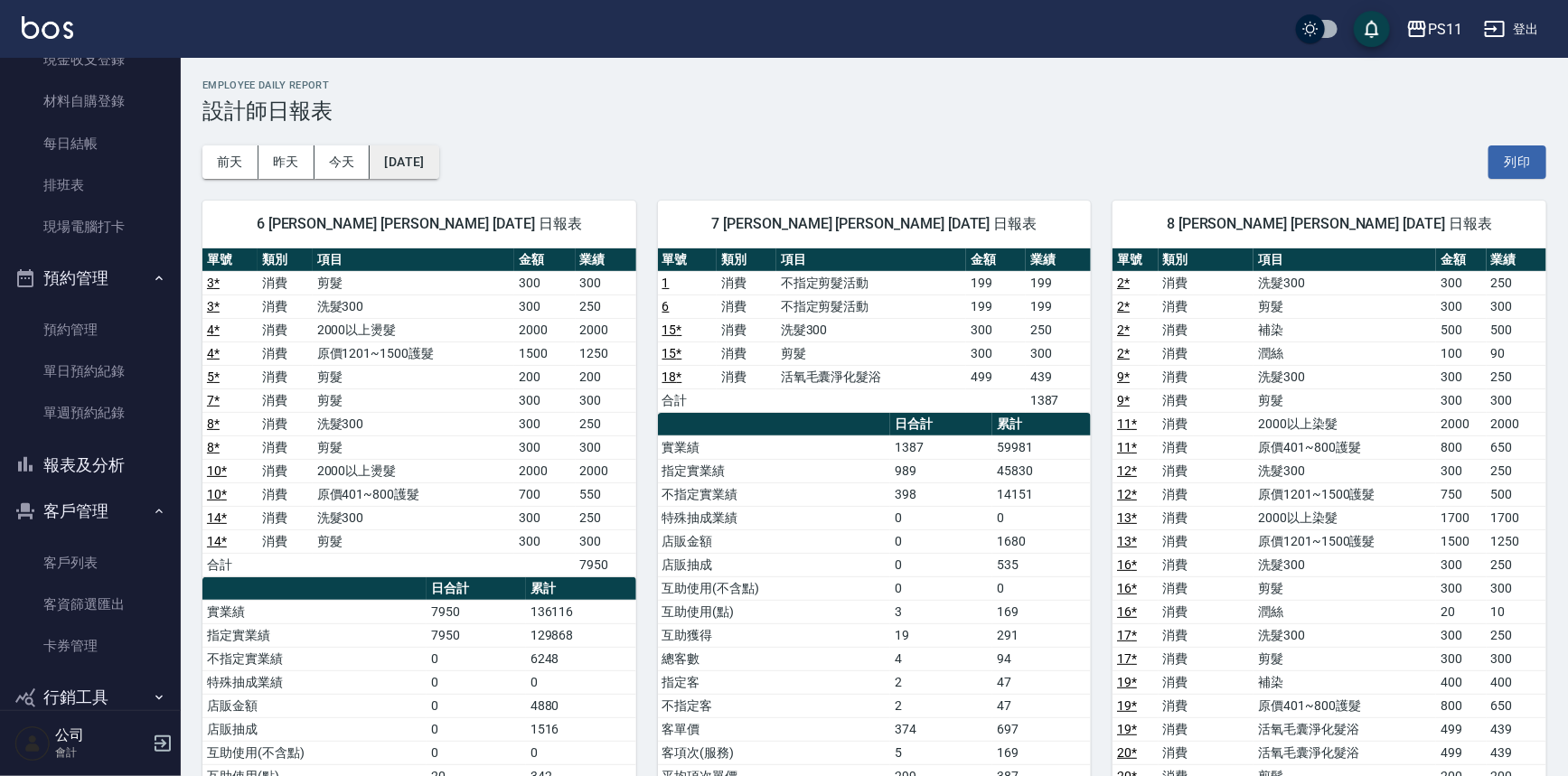
click at [436, 171] on button "[DATE]" at bounding box center [404, 162] width 69 height 33
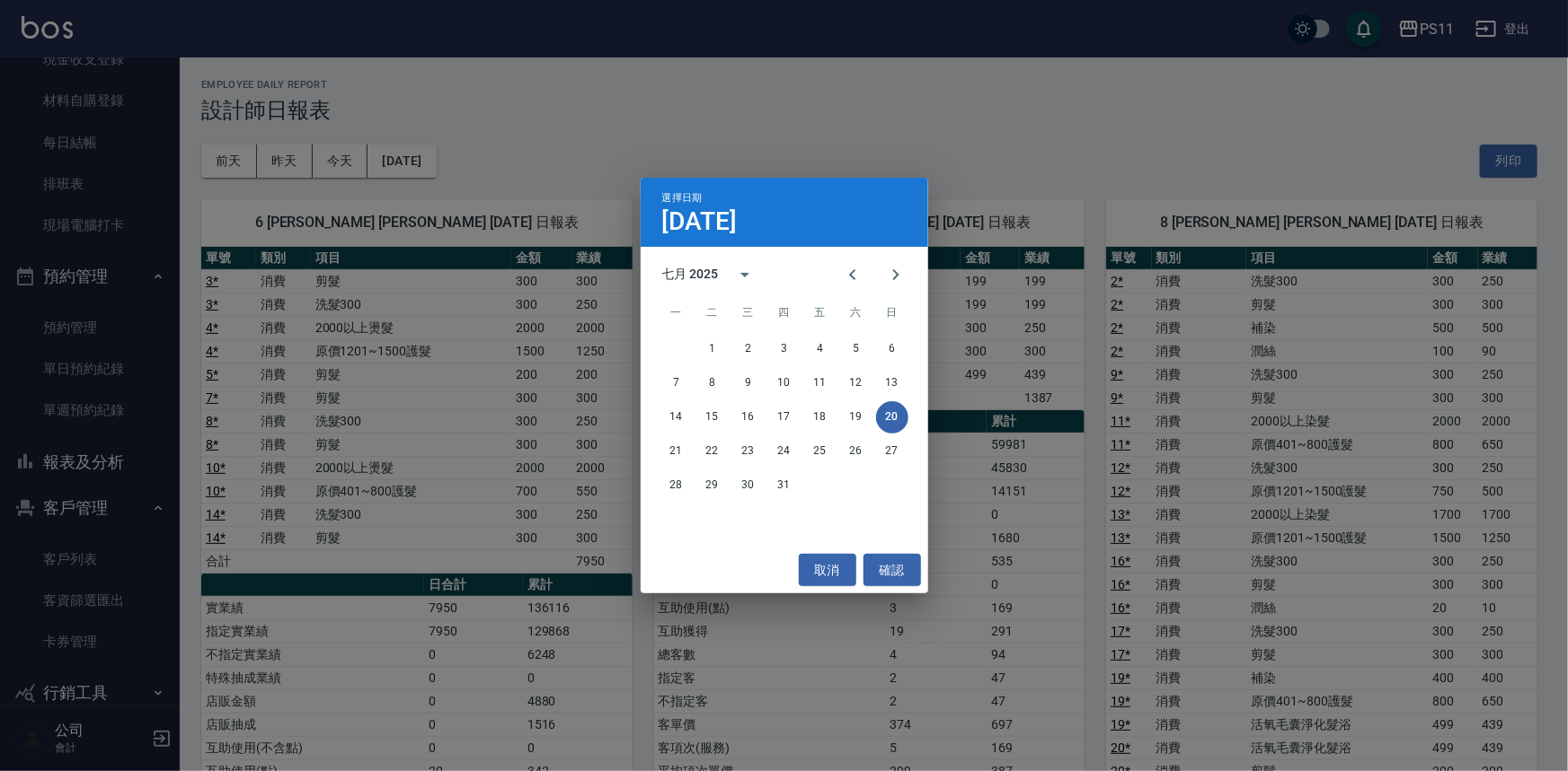
click at [719, 564] on div "取消 確認" at bounding box center [784, 571] width 288 height 48
click at [821, 573] on button "取消" at bounding box center [827, 570] width 57 height 33
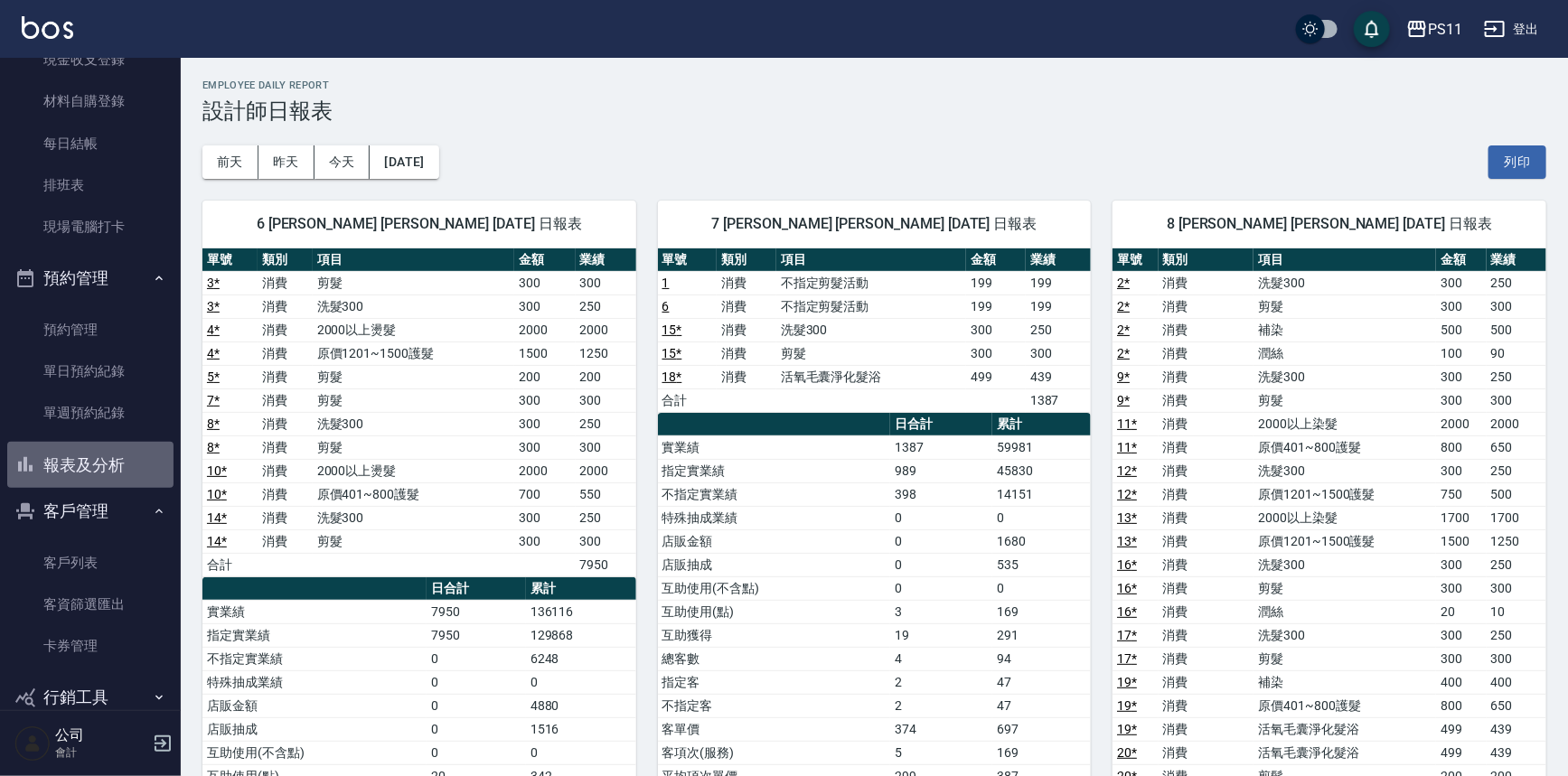
click at [122, 456] on button "報表及分析" at bounding box center [91, 466] width 167 height 47
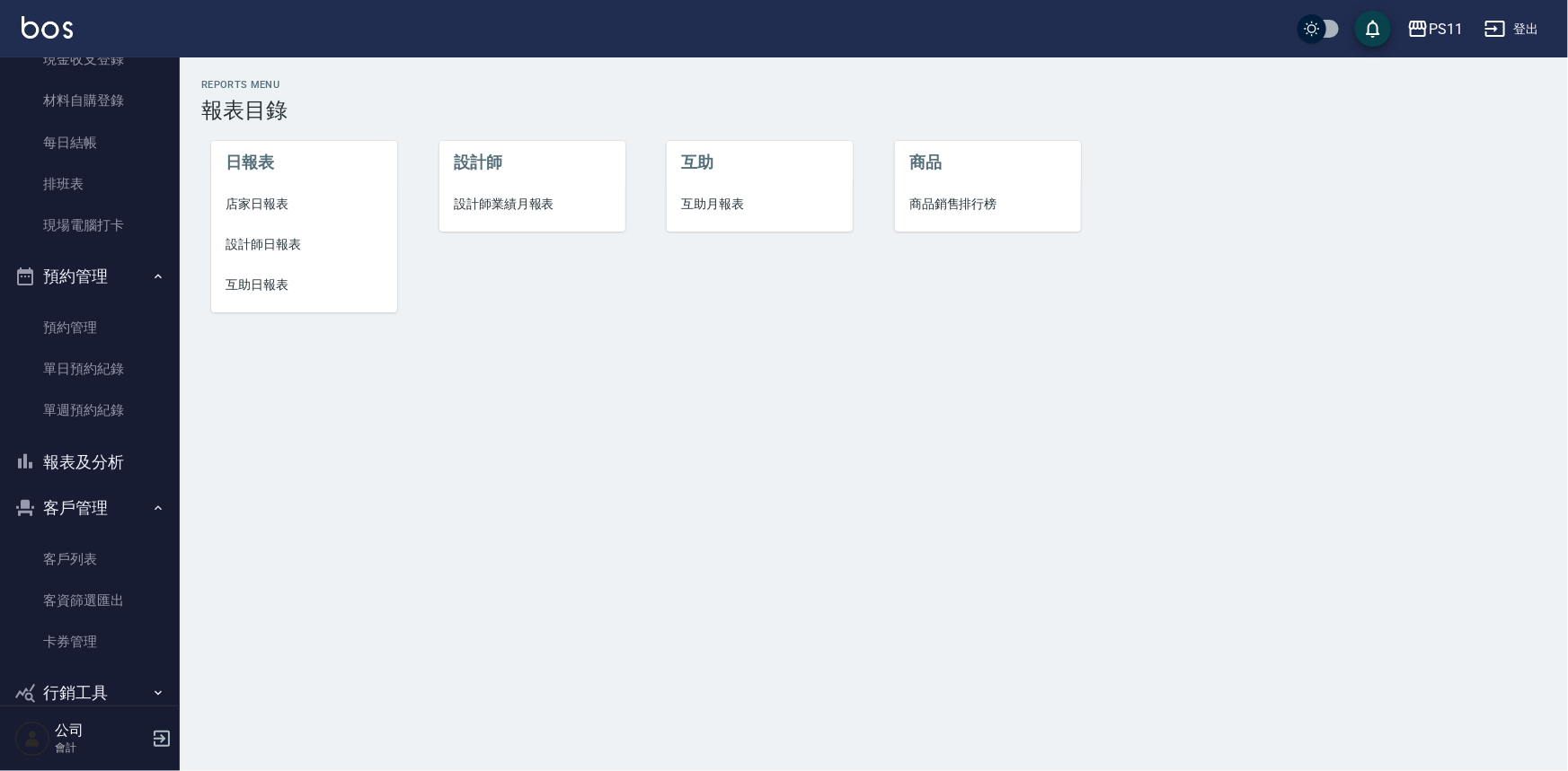
click at [222, 280] on li "互助日報表" at bounding box center [304, 285] width 186 height 40
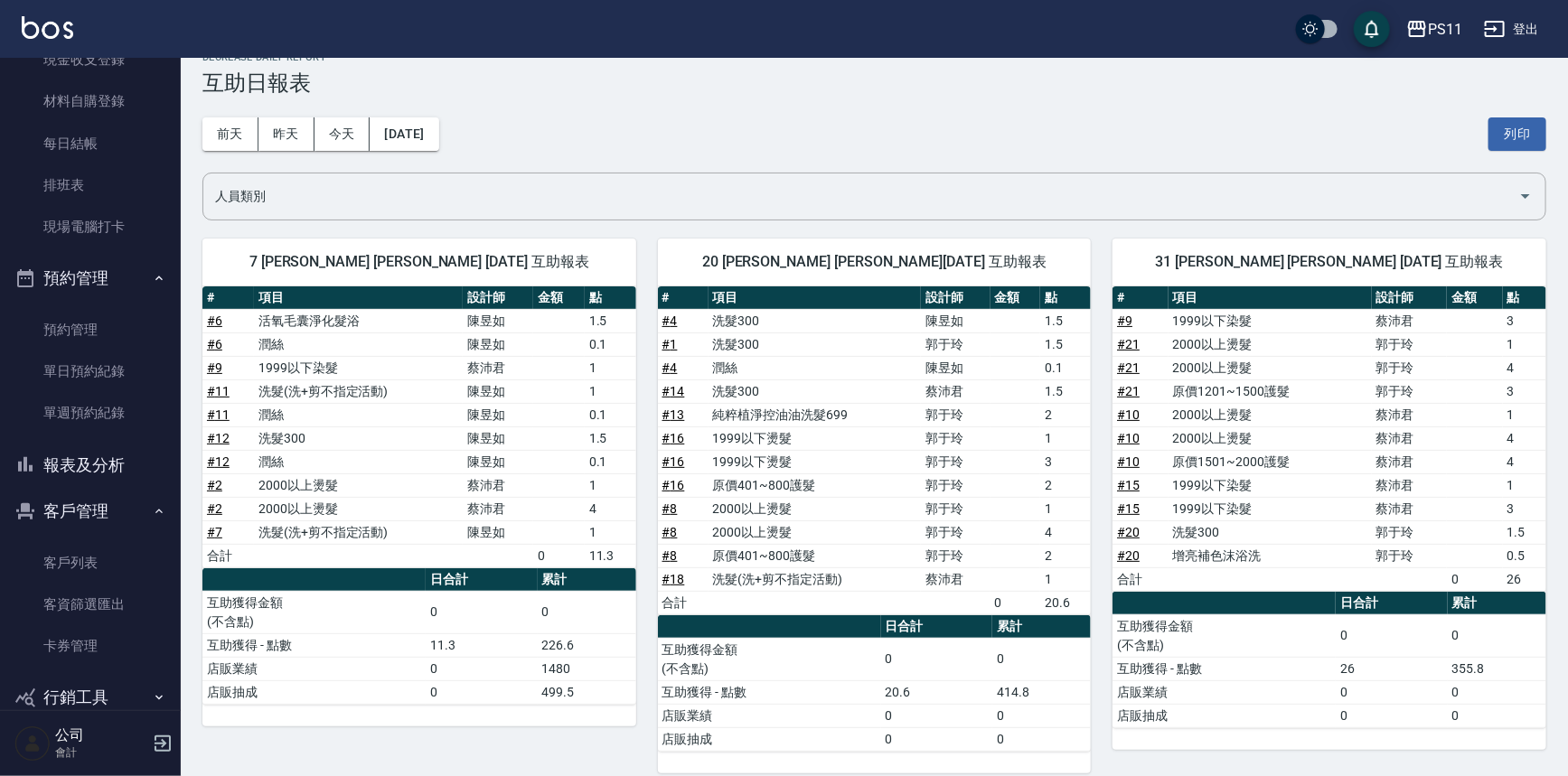
scroll to position [44, 0]
